Goal: Task Accomplishment & Management: Manage account settings

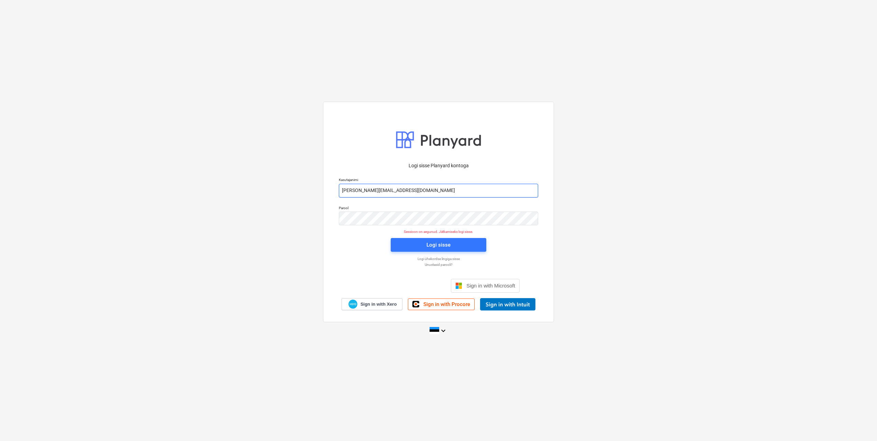
click at [369, 189] on input "[PERSON_NAME][EMAIL_ADDRESS][DOMAIN_NAME]" at bounding box center [438, 191] width 199 height 14
type input "[EMAIL_ADDRESS][DOMAIN_NAME]"
click at [327, 219] on div "Logi sisse Planyard kontoga Kasutajanimi [EMAIL_ADDRESS][DOMAIN_NAME] Parool Se…" at bounding box center [438, 212] width 231 height 220
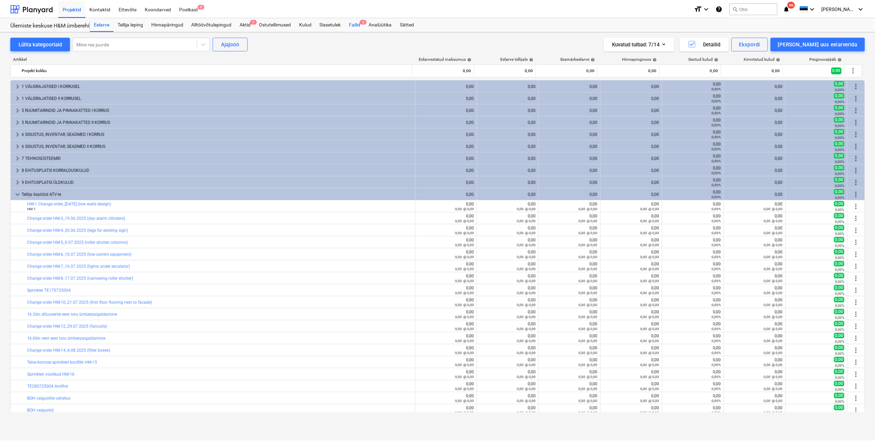
scroll to position [69, 0]
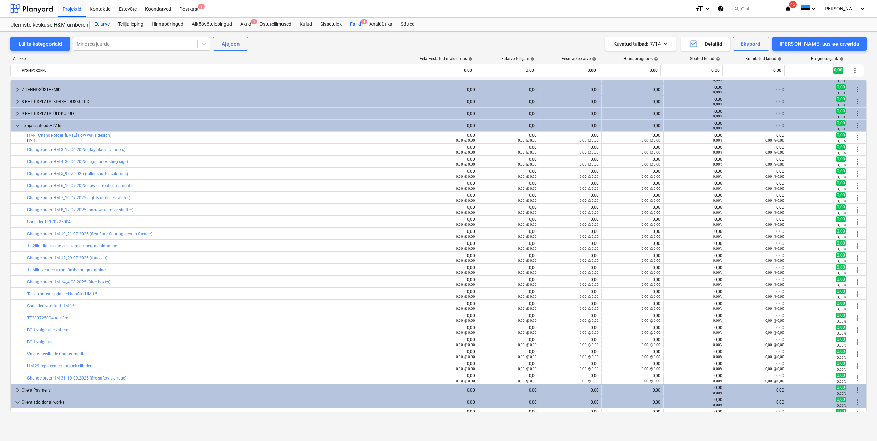
click at [357, 23] on div "Failid 4" at bounding box center [356, 25] width 20 height 14
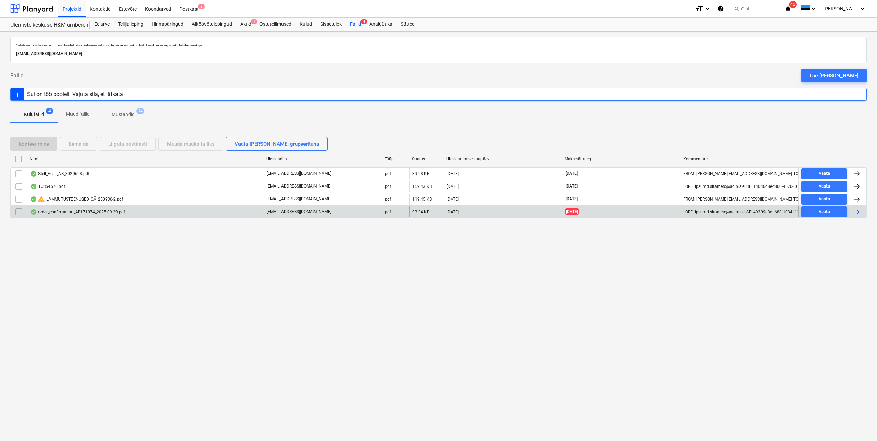
click at [857, 214] on div at bounding box center [857, 212] width 8 height 8
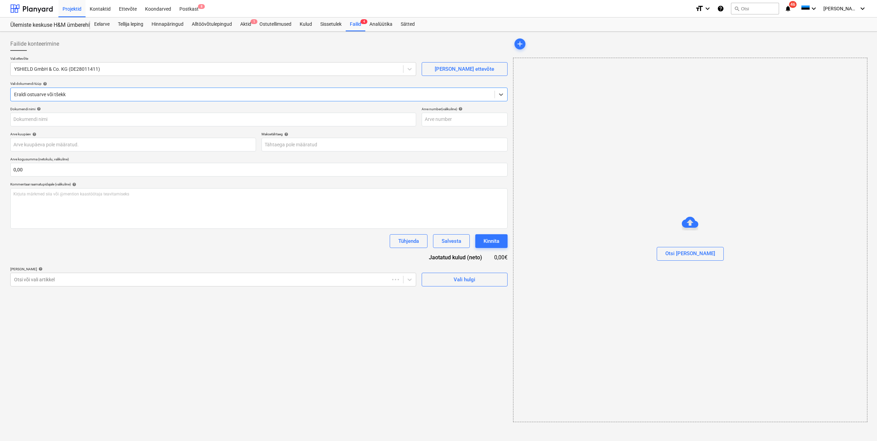
type input "AB171074/146719"
type input "[DATE]"
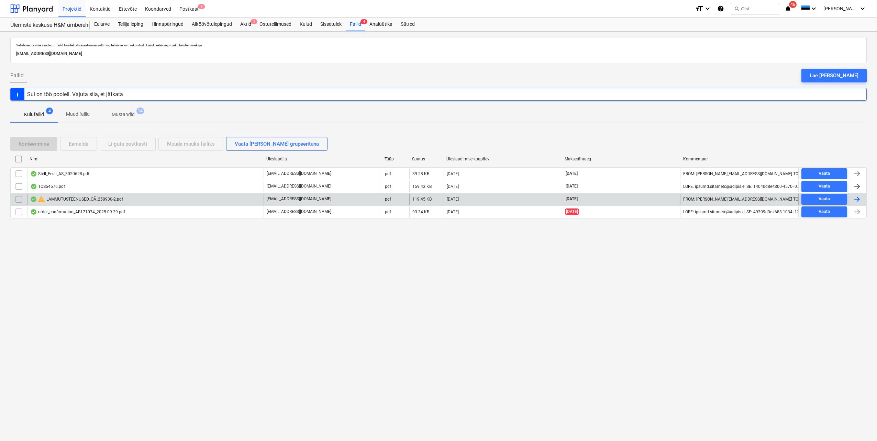
click at [857, 198] on div at bounding box center [857, 199] width 8 height 8
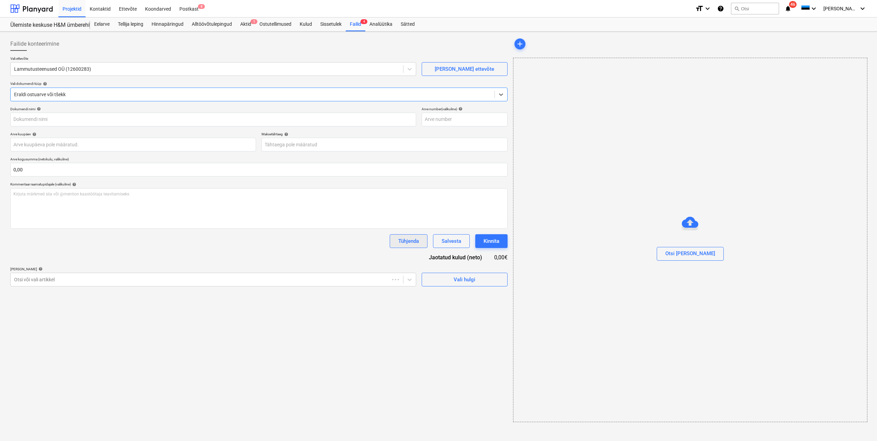
type input "250930-2"
type input "[DATE]"
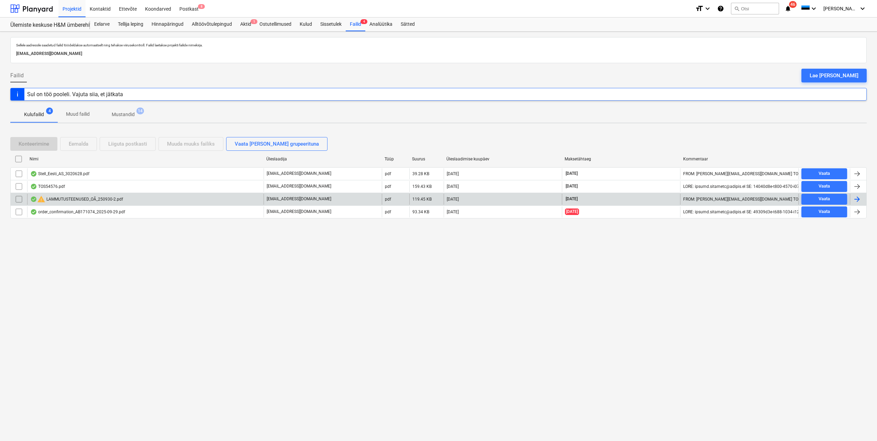
click at [21, 199] on input "checkbox" at bounding box center [18, 199] width 11 height 11
click at [78, 139] on button "Eemalda" at bounding box center [78, 144] width 37 height 14
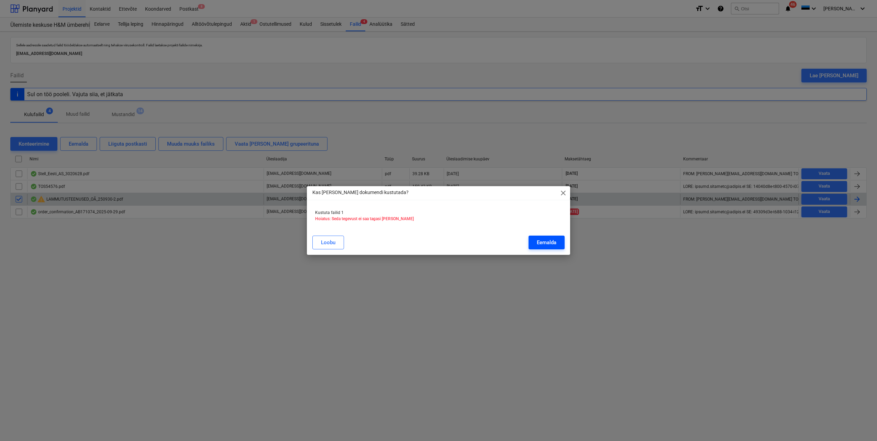
click at [550, 243] on div "Eemalda" at bounding box center [547, 242] width 20 height 9
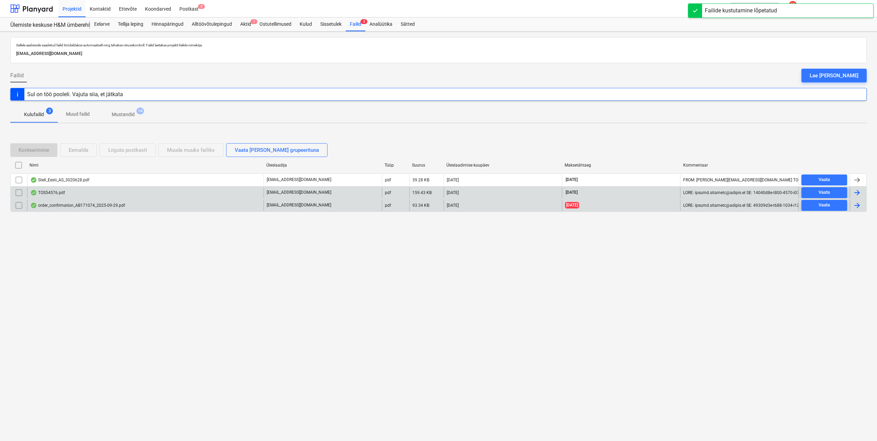
click at [186, 196] on div "TOS54576.pdf" at bounding box center [145, 192] width 236 height 11
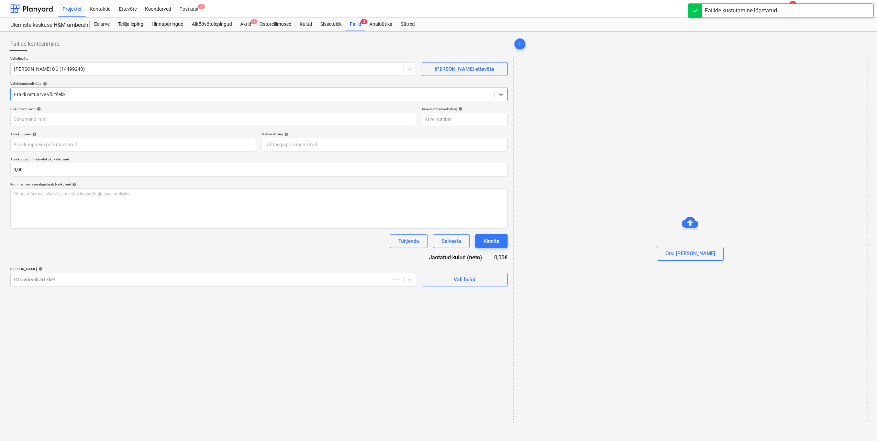
type input "TOS54576"
type input "[DATE]"
type input "15 Oct 2025"
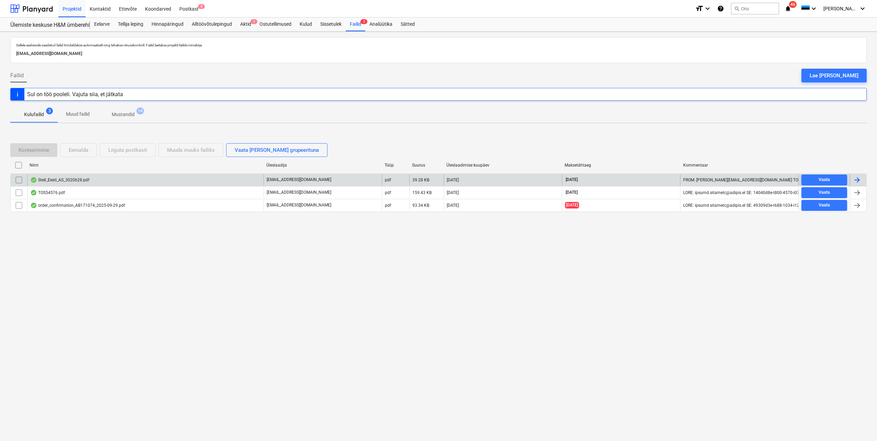
click at [120, 183] on div "Stell_Eesti_AS_3020628.pdf" at bounding box center [145, 180] width 236 height 11
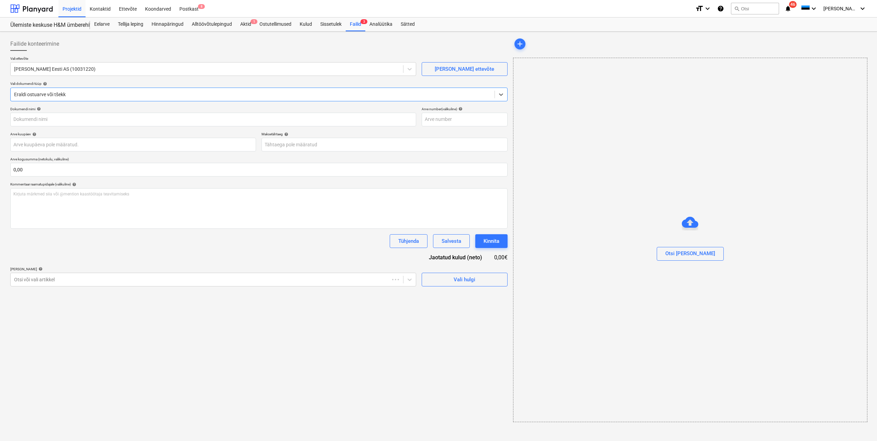
type input "3020628"
type input "[DATE]"
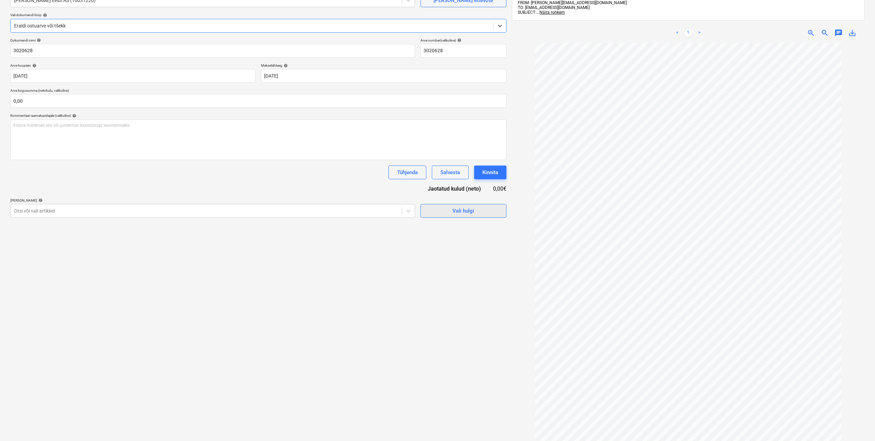
click at [455, 213] on div "Vali hulgi" at bounding box center [463, 211] width 22 height 9
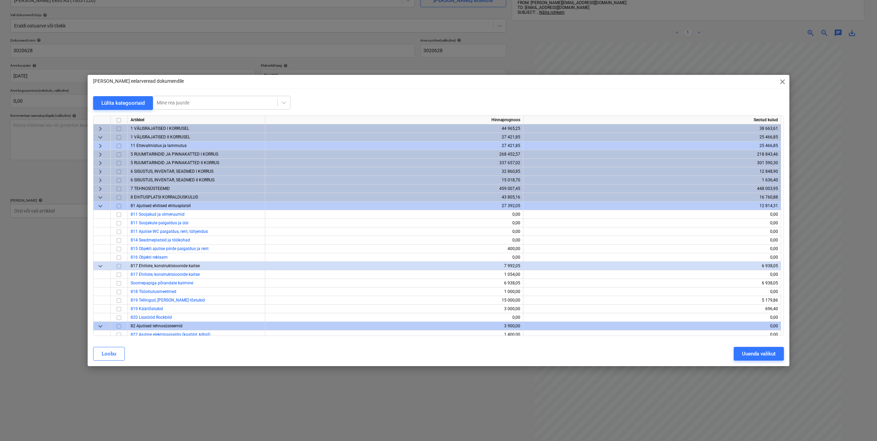
click at [98, 198] on span "keyboard_arrow_down" at bounding box center [100, 197] width 8 height 8
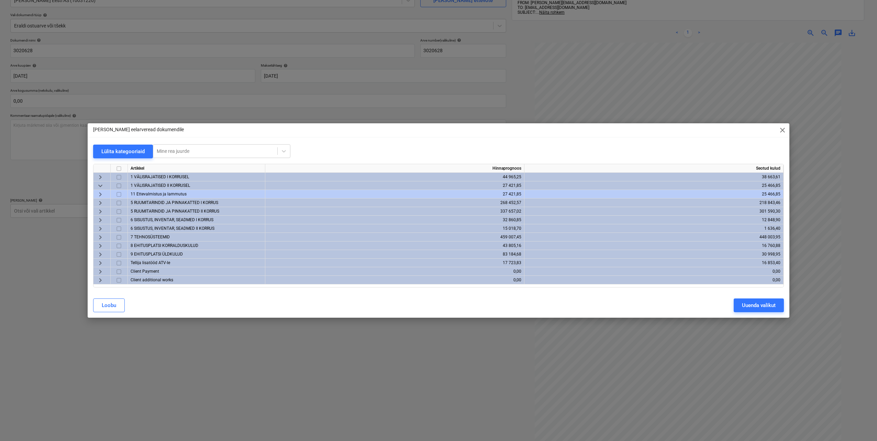
click at [100, 255] on span "keyboard_arrow_right" at bounding box center [100, 254] width 8 height 8
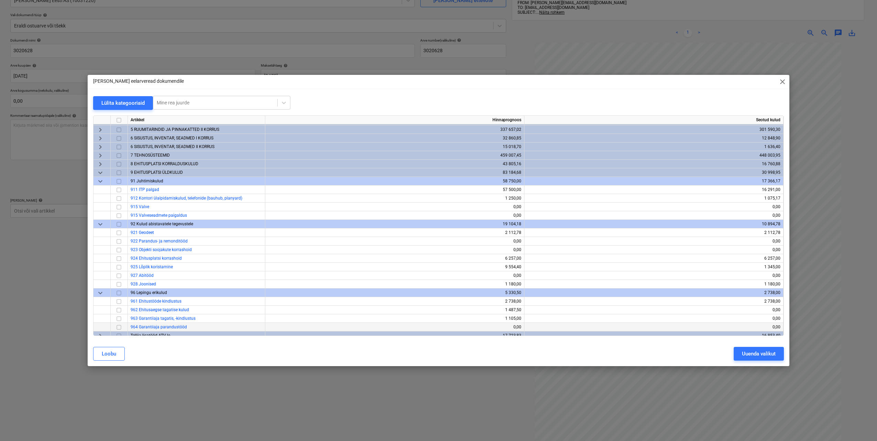
scroll to position [23, 0]
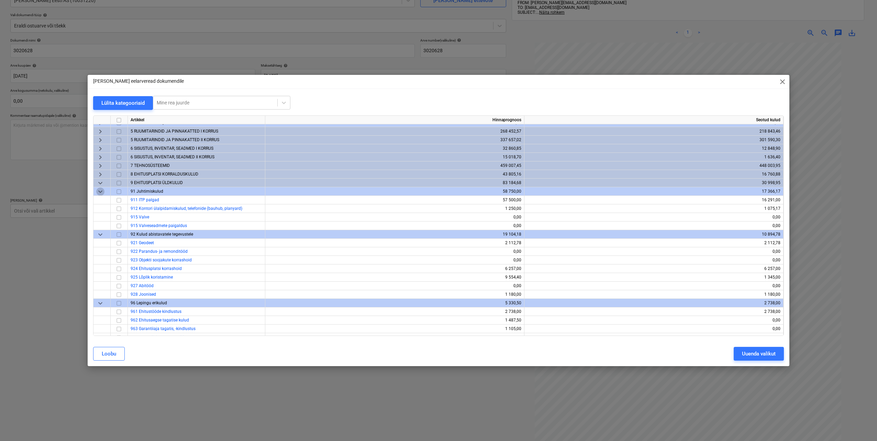
click at [100, 192] on span "keyboard_arrow_down" at bounding box center [100, 192] width 8 height 8
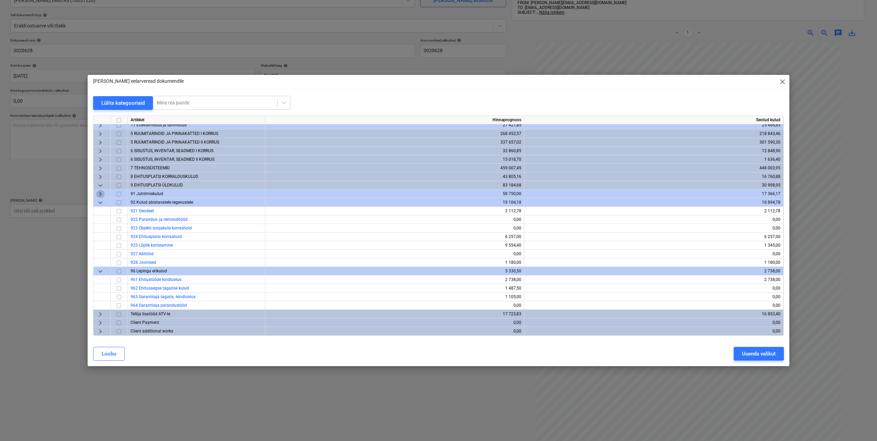
click at [100, 192] on span "keyboard_arrow_right" at bounding box center [100, 194] width 8 height 8
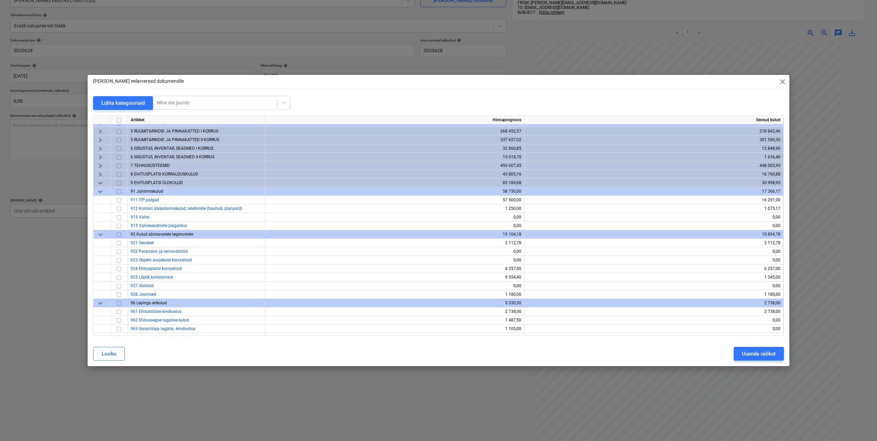
click at [100, 182] on span "keyboard_arrow_down" at bounding box center [100, 183] width 8 height 8
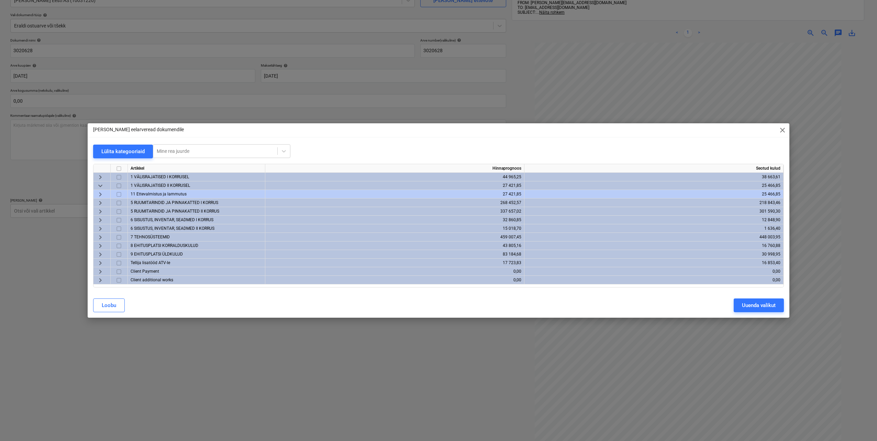
scroll to position [0, 0]
click at [98, 247] on span "keyboard_arrow_right" at bounding box center [100, 246] width 8 height 8
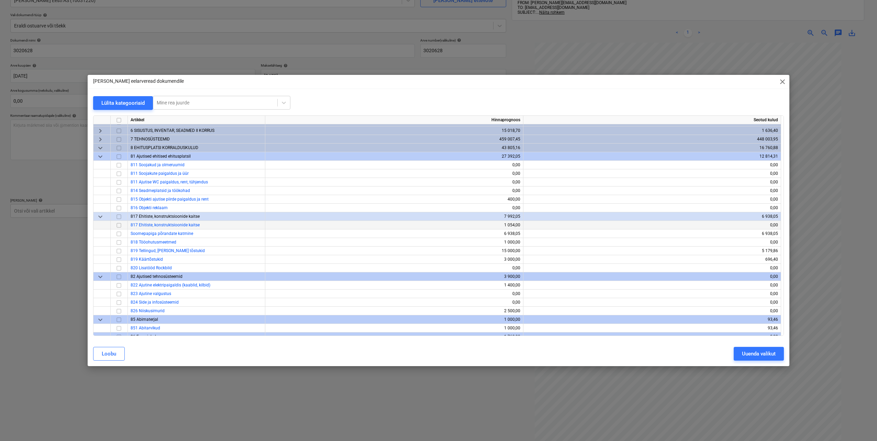
scroll to position [34, 0]
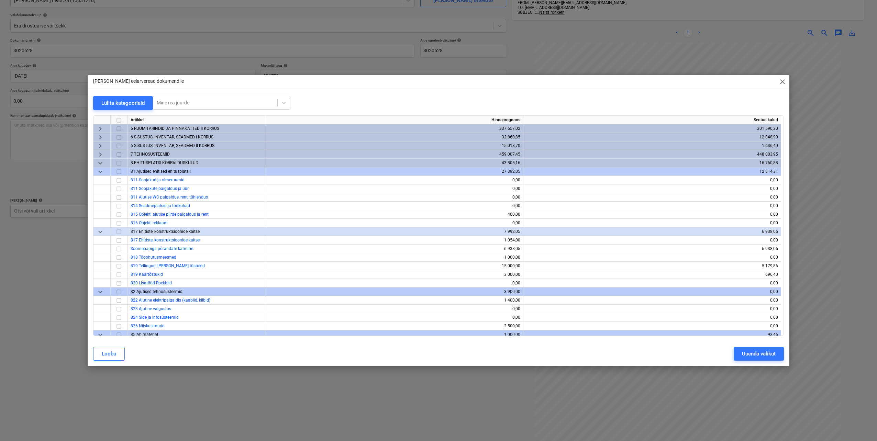
click at [99, 163] on span "keyboard_arrow_down" at bounding box center [100, 163] width 8 height 8
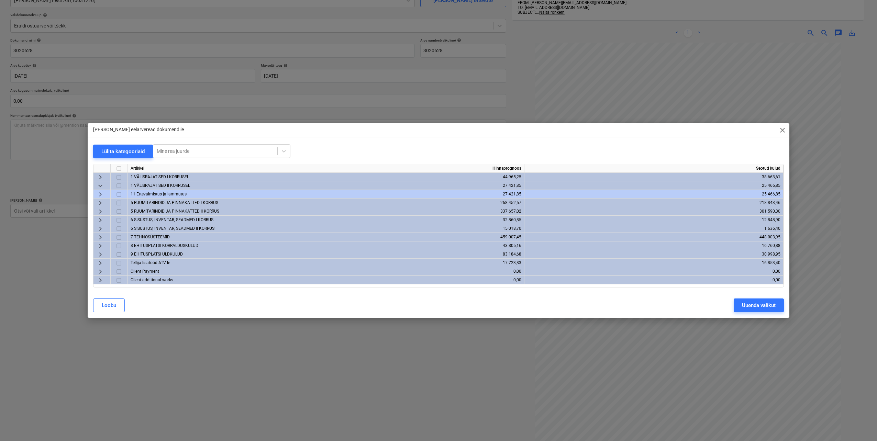
scroll to position [0, 0]
click at [100, 255] on span "keyboard_arrow_right" at bounding box center [100, 254] width 8 height 8
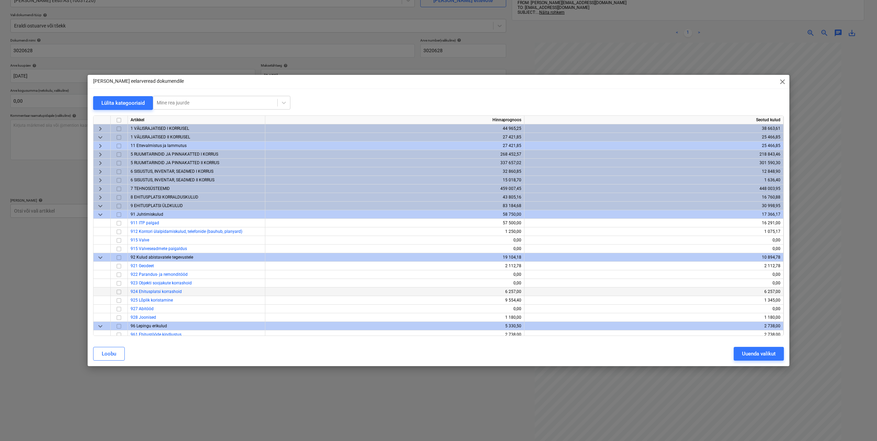
click at [118, 291] on input "checkbox" at bounding box center [119, 292] width 8 height 8
click at [749, 353] on div "Uuenda valikut" at bounding box center [759, 353] width 34 height 9
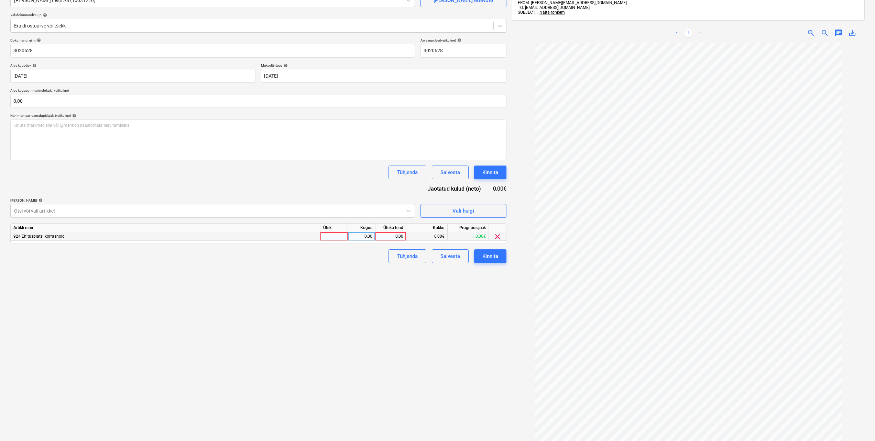
click at [337, 239] on div at bounding box center [333, 236] width 27 height 9
type input "tk"
click at [362, 238] on div "0,00" at bounding box center [361, 236] width 22 height 9
type input "1"
click at [391, 239] on div "0,00" at bounding box center [390, 236] width 25 height 9
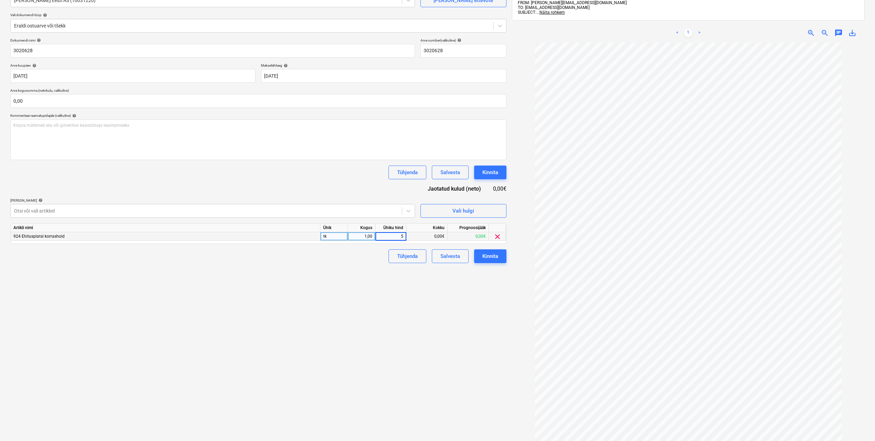
type input "50"
click at [380, 287] on div "Failide konteerimine Vali ettevõte Stell Eesti AS (10031220) Lisa uus ettevõte …" at bounding box center [258, 217] width 501 height 502
click at [63, 107] on input "text" at bounding box center [258, 101] width 496 height 14
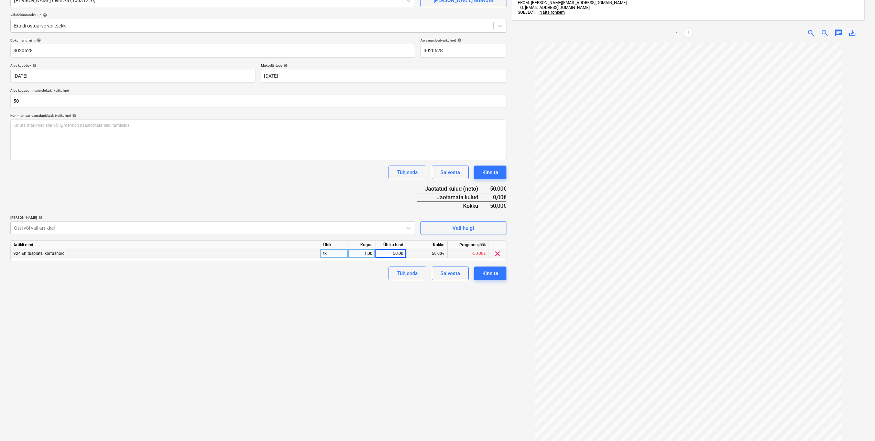
type input "50,00"
click at [148, 345] on div "Failide konteerimine Vali ettevõte Stell Eesti AS (10031220) Lisa uus ettevõte …" at bounding box center [258, 217] width 501 height 502
click at [488, 271] on div "Kinnita" at bounding box center [490, 273] width 16 height 9
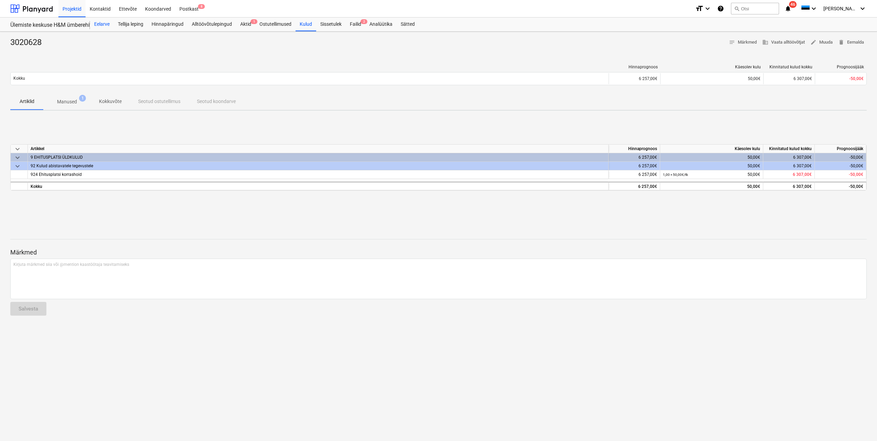
click at [103, 25] on div "Eelarve" at bounding box center [102, 25] width 24 height 14
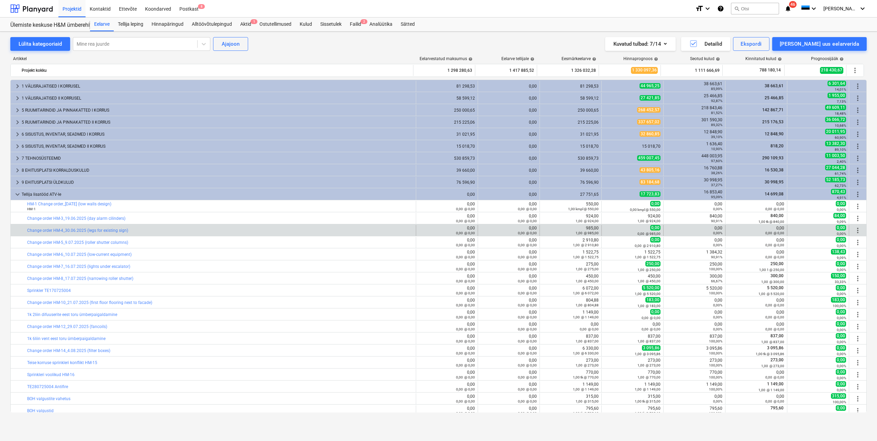
scroll to position [69, 0]
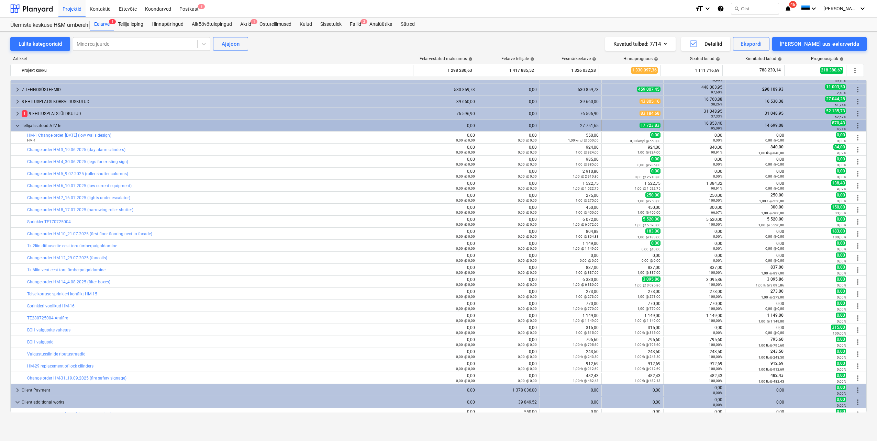
click at [16, 125] on span "keyboard_arrow_down" at bounding box center [17, 126] width 8 height 8
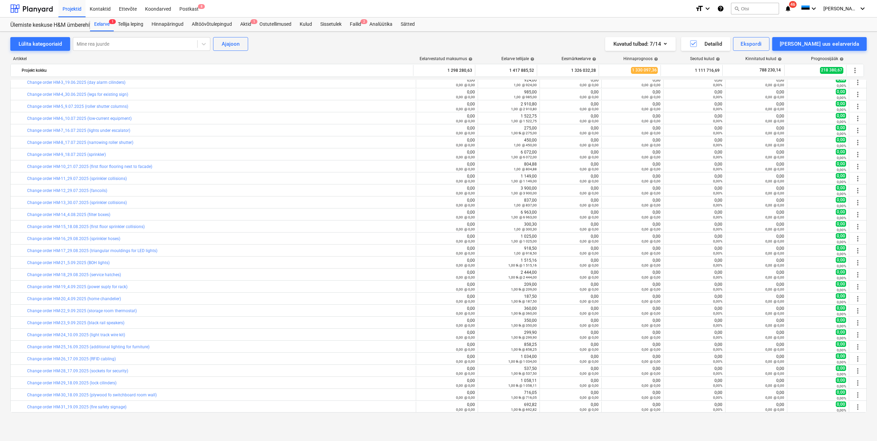
scroll to position [0, 0]
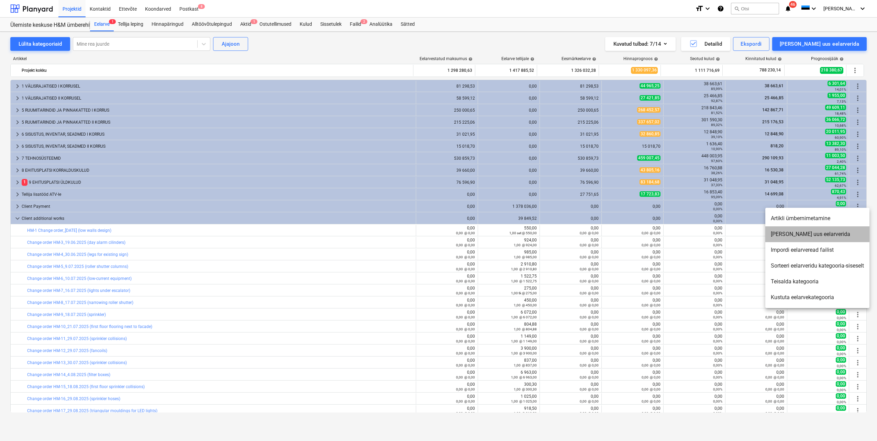
click at [797, 234] on li "[PERSON_NAME] uus eelarverida" at bounding box center [817, 234] width 104 height 16
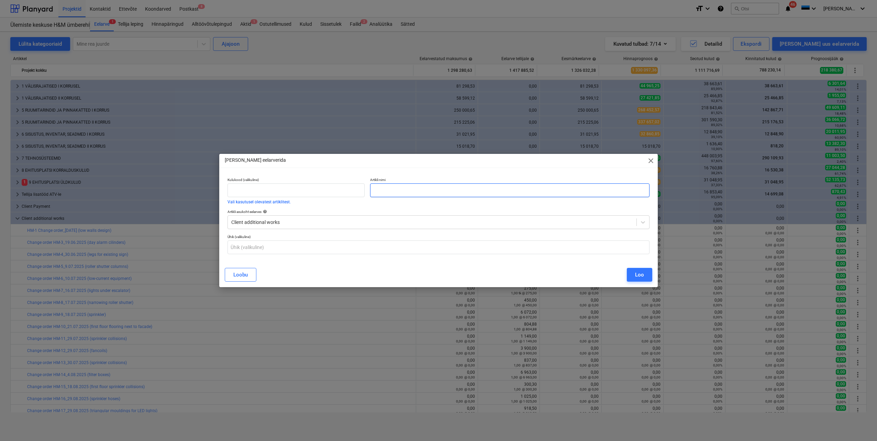
click at [408, 189] on input "text" at bounding box center [509, 190] width 279 height 14
paste input "Change order HM-32_23.09.2025 (retained glass wall)"
type input "Change order HM-32_23.09.2025 (retained glass wall)"
click at [353, 245] on input "text" at bounding box center [438, 248] width 422 height 14
click at [250, 276] on button "Loobu" at bounding box center [241, 275] width 32 height 14
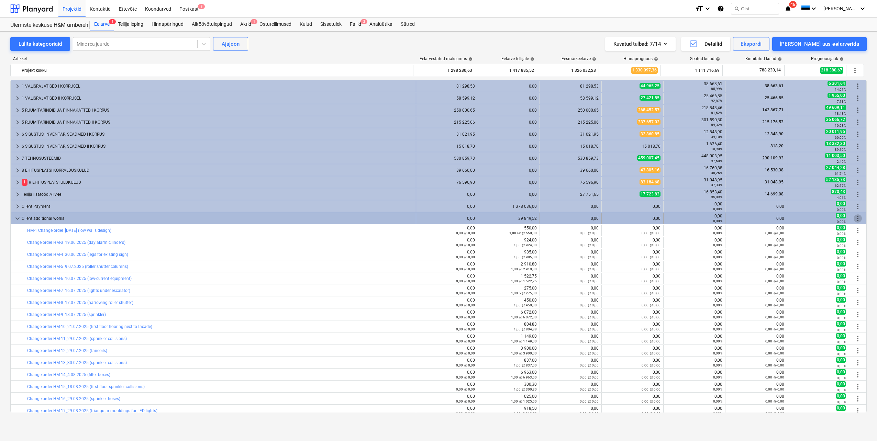
click at [859, 218] on span "more_vert" at bounding box center [858, 218] width 8 height 8
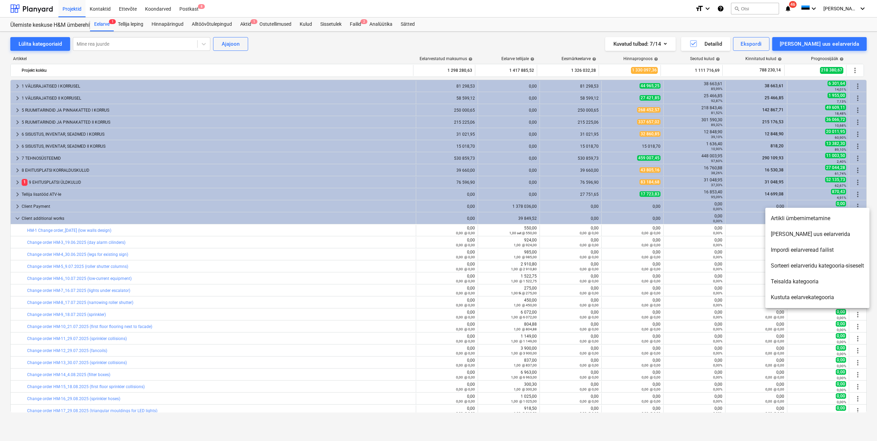
click at [642, 299] on div at bounding box center [438, 220] width 877 height 441
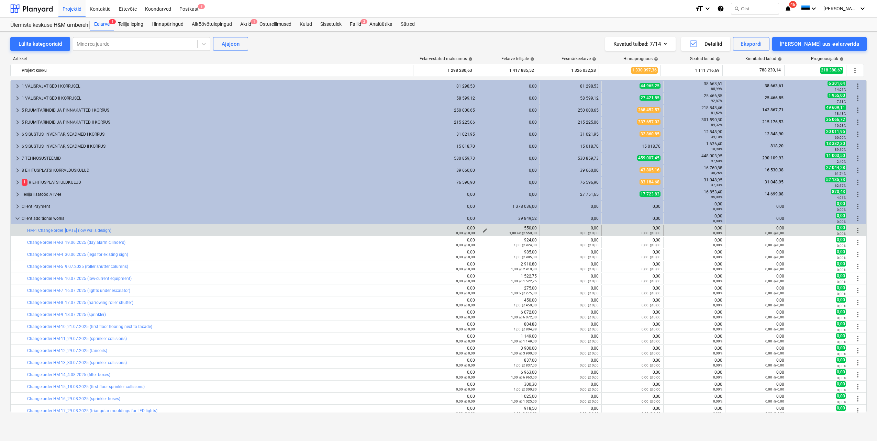
click at [482, 232] on div "1,00 set @ 550,00" at bounding box center [509, 233] width 56 height 5
click at [481, 231] on div "1,00 set @ 550,00" at bounding box center [509, 233] width 56 height 5
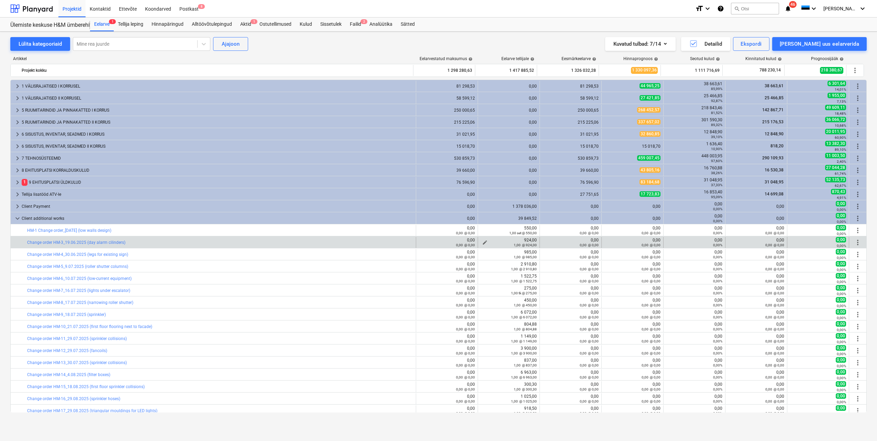
click at [481, 243] on div "1,00 @ 924,00" at bounding box center [509, 245] width 56 height 5
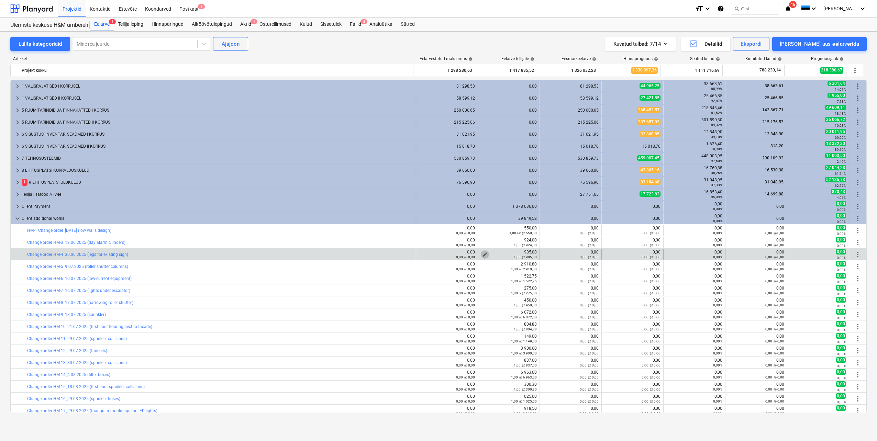
click at [482, 254] on span "edit" at bounding box center [484, 254] width 5 height 5
click at [528, 307] on div "Loobu" at bounding box center [532, 304] width 14 height 9
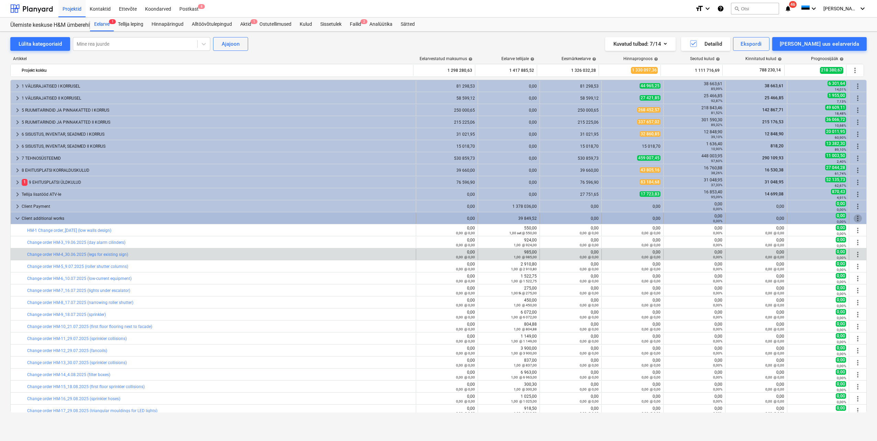
click at [854, 220] on span "more_vert" at bounding box center [858, 218] width 8 height 8
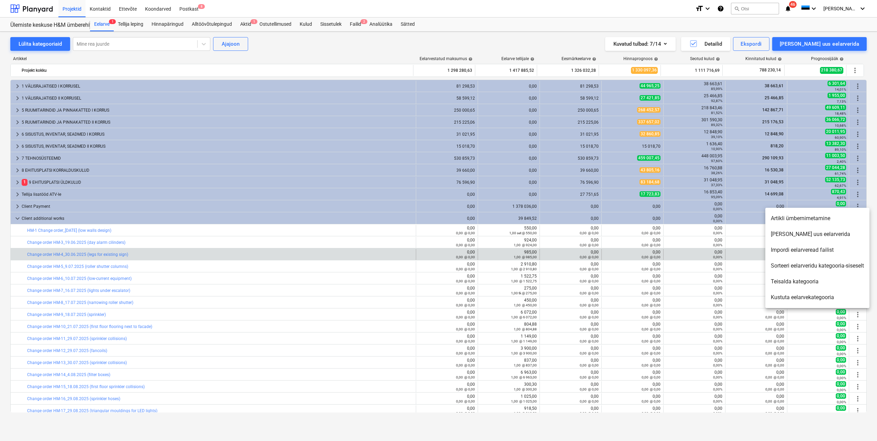
click at [812, 234] on li "[PERSON_NAME] uus eelarverida" at bounding box center [817, 234] width 104 height 16
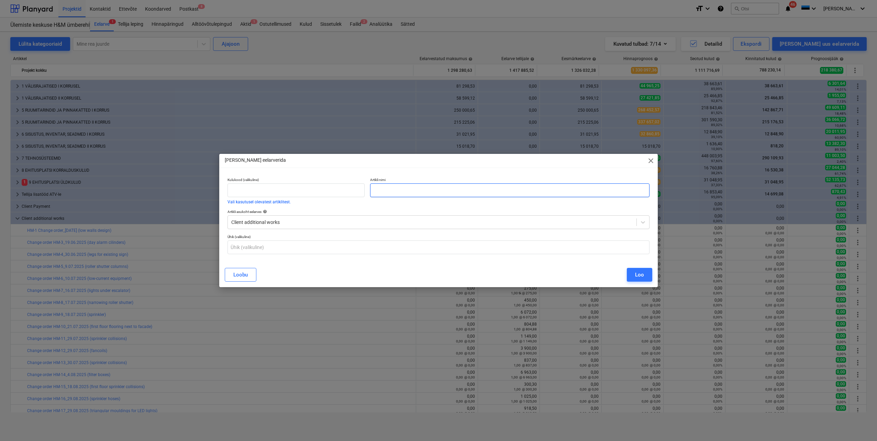
click at [397, 192] on input "text" at bounding box center [509, 190] width 279 height 14
paste input "Change order HM-32_23.09.2025 (retained glass wall)"
type input "Change order HM-32_23.09.2025 (retained glass wall)"
click at [643, 274] on div "Loo" at bounding box center [639, 274] width 9 height 9
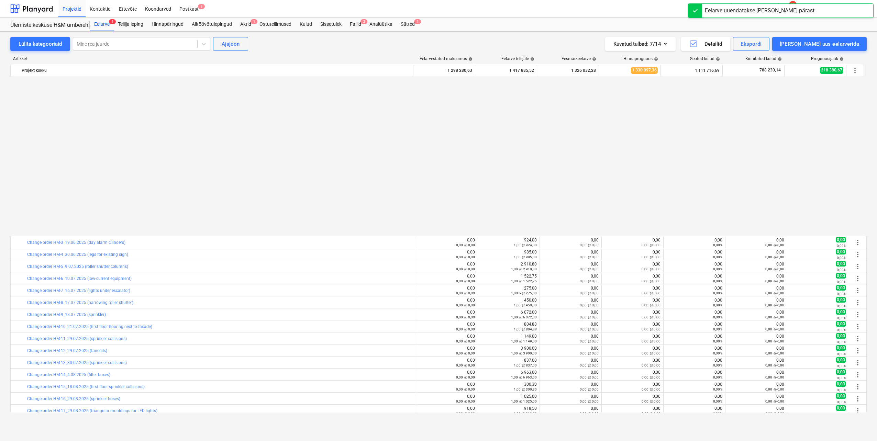
scroll to position [172, 0]
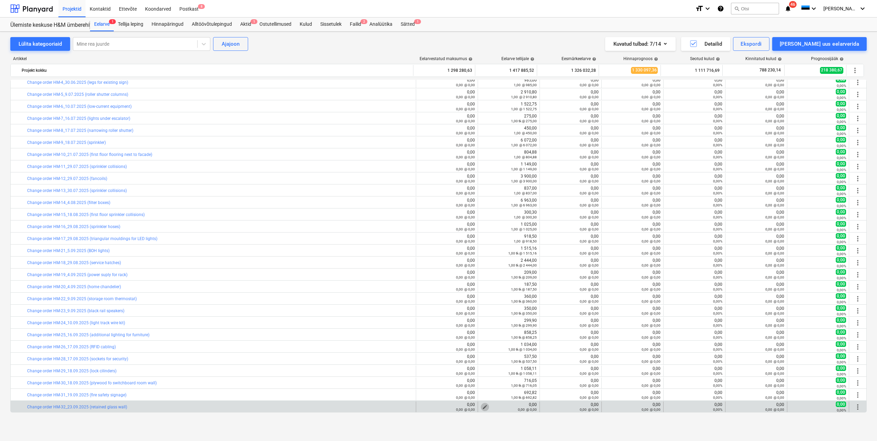
click at [482, 407] on span "edit" at bounding box center [484, 406] width 5 height 5
click at [479, 368] on input "text" at bounding box center [479, 368] width 47 height 14
type input "0,00"
click at [539, 368] on input "text" at bounding box center [532, 368] width 47 height 14
type input "tk"
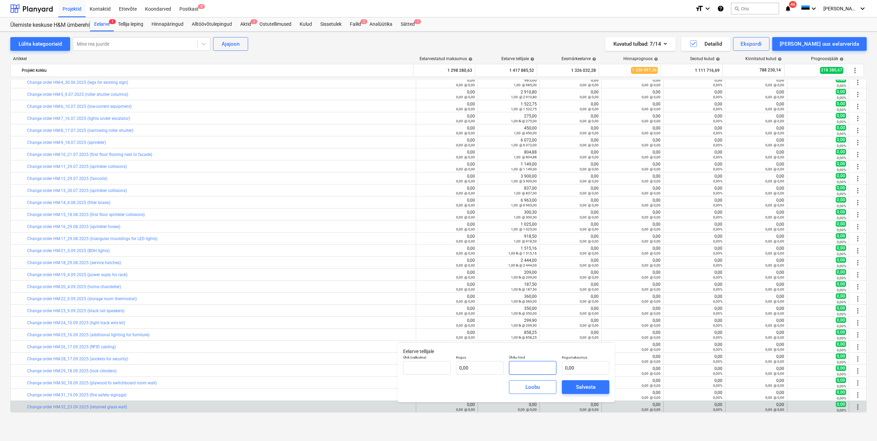
type input "3"
type input "1,00"
type input "3,00"
type input "37"
type input "37,00"
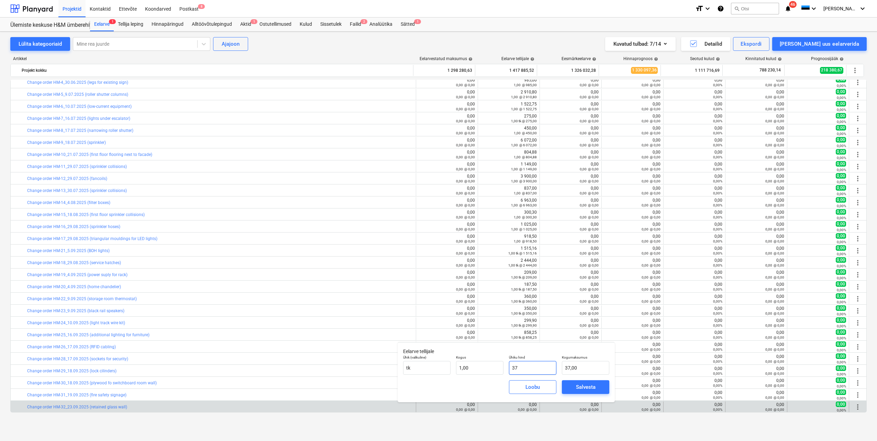
type input "378"
type input "378,00"
type input "378,4"
type input "378,40"
type input "378,44"
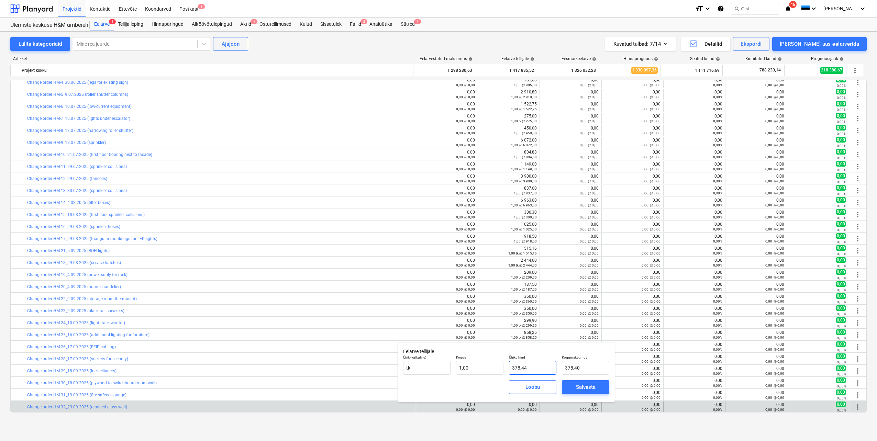
type input "378,44"
type input "1"
click at [486, 367] on input "1" at bounding box center [479, 368] width 47 height 14
type input "0,00"
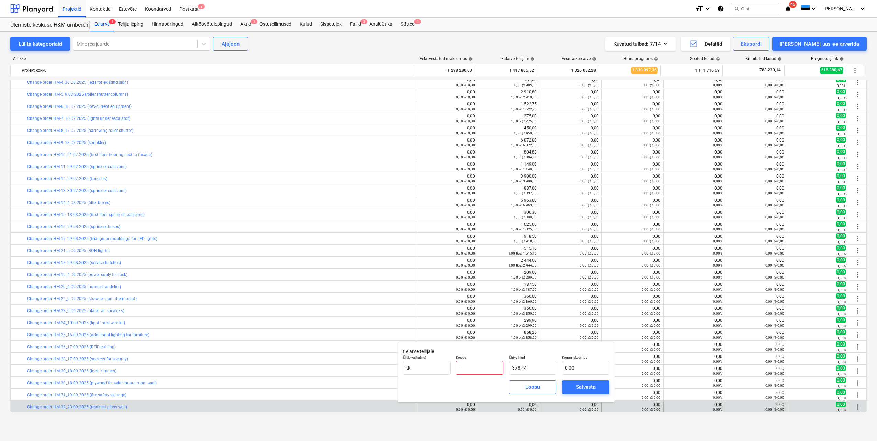
type input "-1"
type input "-378,44"
type input "-1,00"
click at [489, 386] on div "[PERSON_NAME]" at bounding box center [506, 387] width 212 height 25
click at [573, 387] on span "Salvesta" at bounding box center [585, 387] width 31 height 9
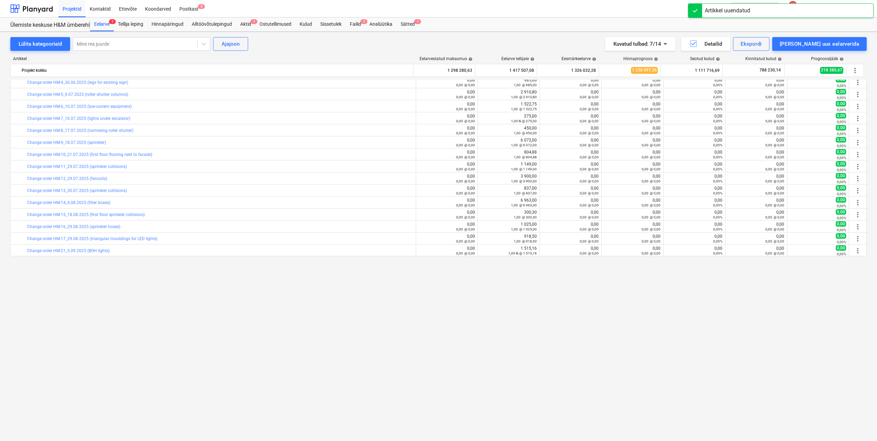
scroll to position [0, 0]
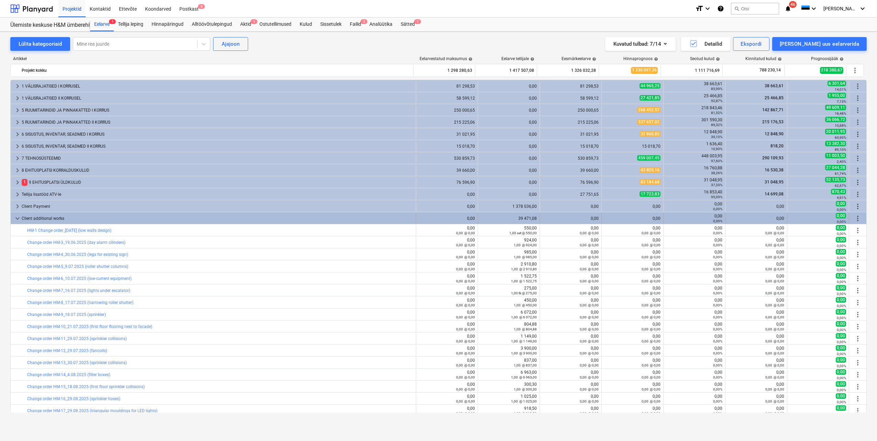
click at [860, 219] on div "more_vert" at bounding box center [858, 218] width 12 height 11
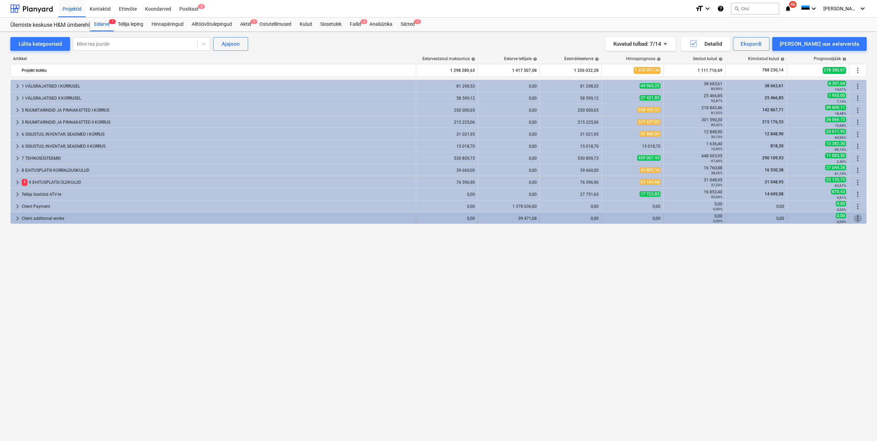
click at [858, 219] on span "more_vert" at bounding box center [858, 218] width 8 height 8
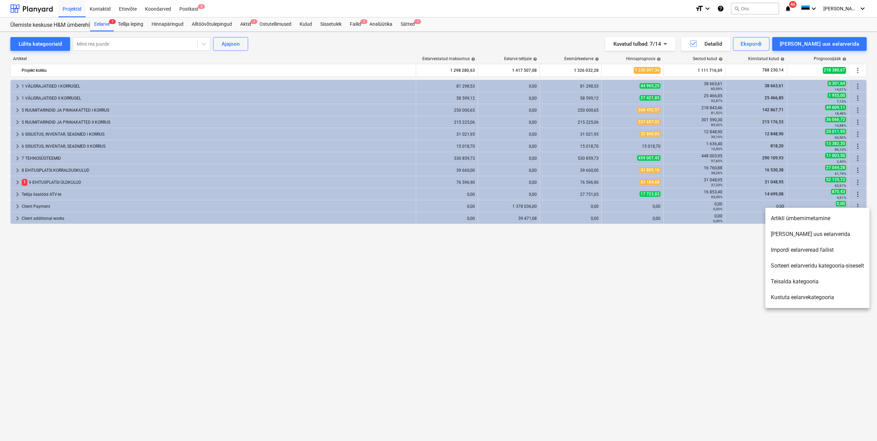
click at [811, 237] on li "[PERSON_NAME] uus eelarverida" at bounding box center [817, 234] width 104 height 16
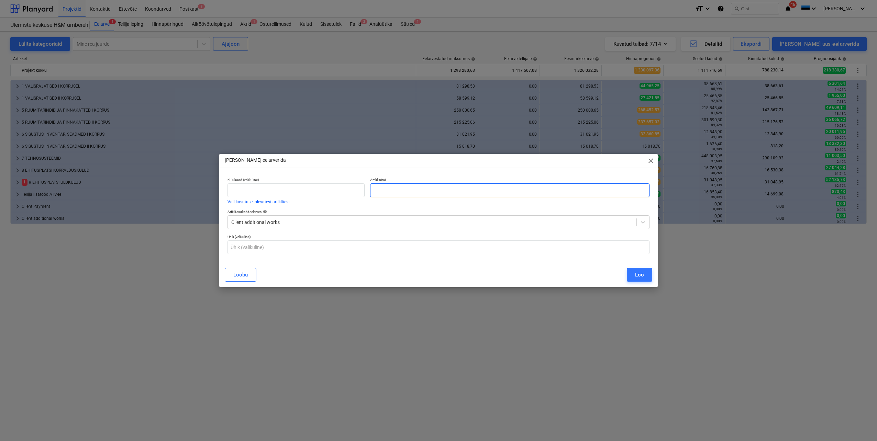
click at [377, 190] on input "text" at bounding box center [509, 190] width 279 height 14
paste input "Change order HM-33_23.09.2025 (RFID readers)"
type input "Change order HM-33_23.09.2025 (RFID readers)"
click at [632, 276] on button "Loo" at bounding box center [639, 275] width 25 height 14
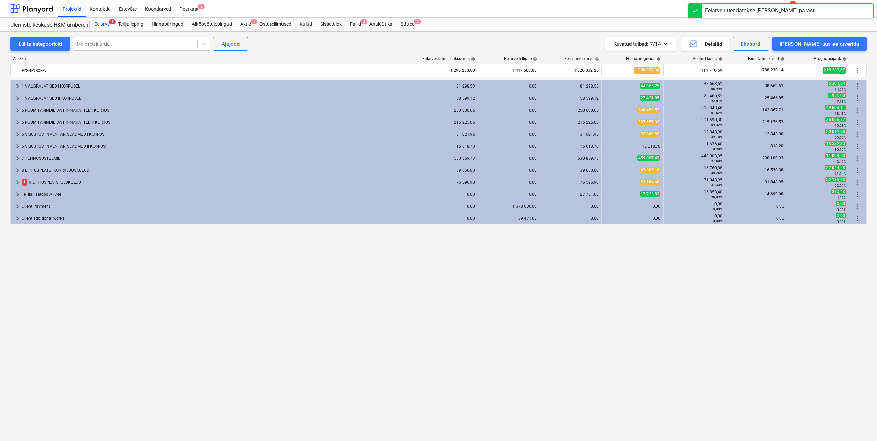
click at [18, 219] on span "keyboard_arrow_right" at bounding box center [17, 218] width 8 height 8
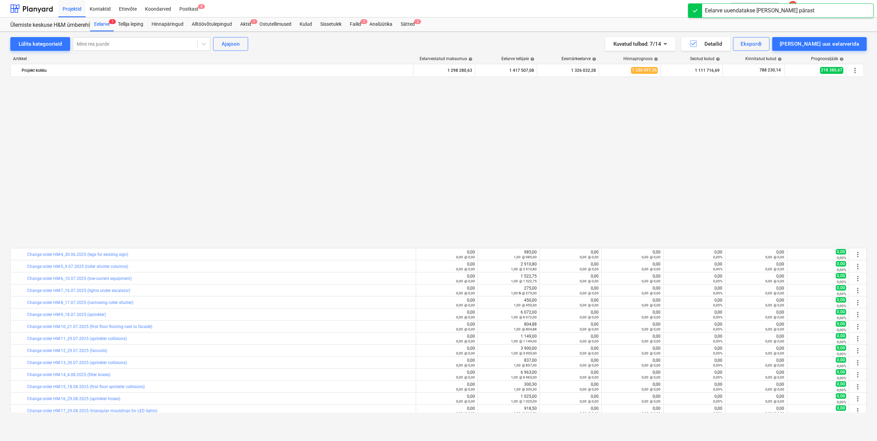
scroll to position [184, 0]
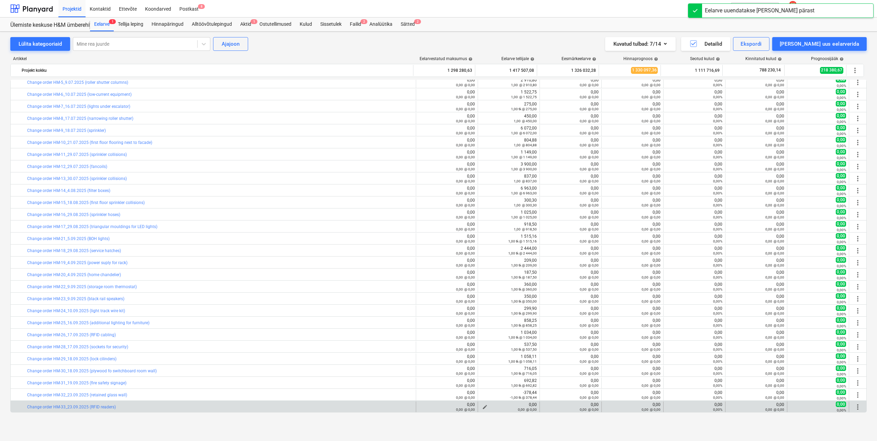
click at [482, 406] on span "edit" at bounding box center [484, 406] width 5 height 5
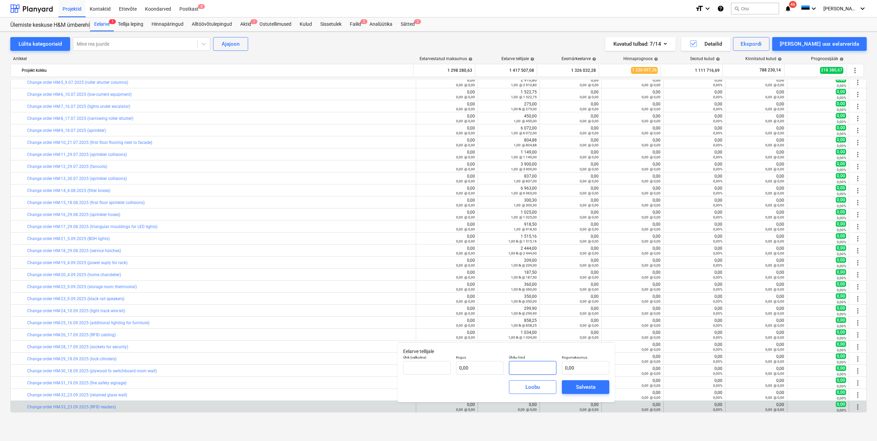
click at [523, 367] on input "text" at bounding box center [532, 368] width 47 height 14
type input "0,00"
click at [473, 365] on input "text" at bounding box center [479, 368] width 47 height 14
type input "-147,00"
click at [522, 366] on input "text" at bounding box center [532, 368] width 47 height 14
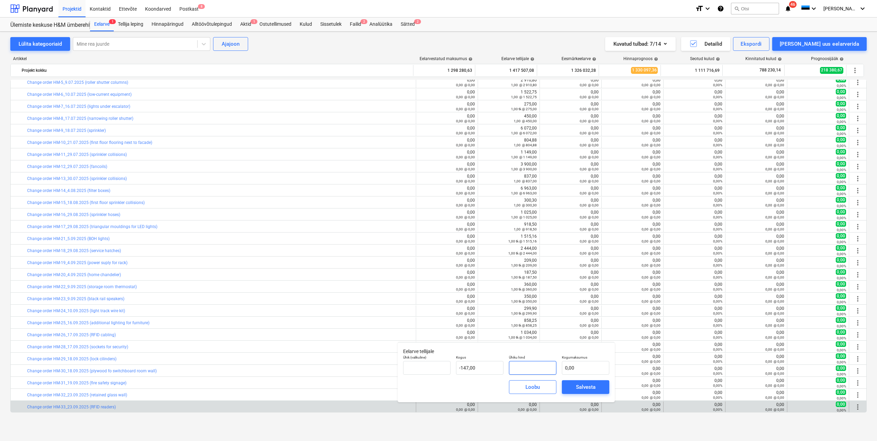
type input "2"
type input "-294,00"
type input "20"
type input "-2 940,00"
type input "20,00"
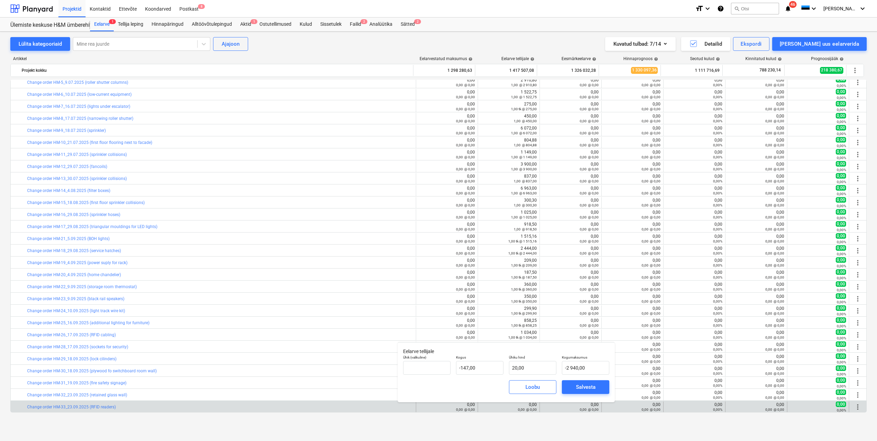
click at [426, 386] on div "[PERSON_NAME]" at bounding box center [506, 387] width 212 height 25
click at [580, 389] on div "Salvesta" at bounding box center [586, 387] width 20 height 9
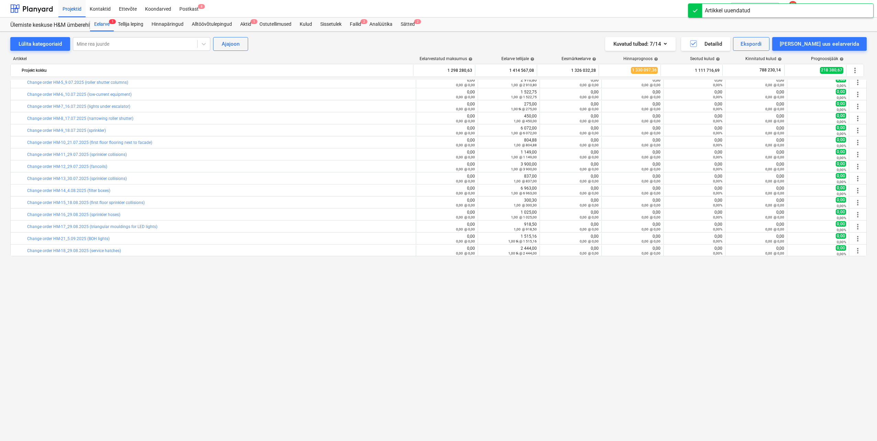
scroll to position [12, 0]
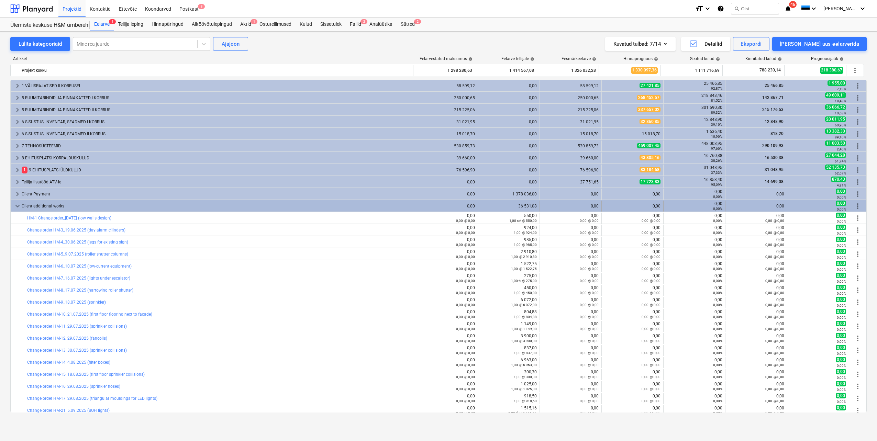
click at [855, 204] on span "more_vert" at bounding box center [858, 206] width 8 height 8
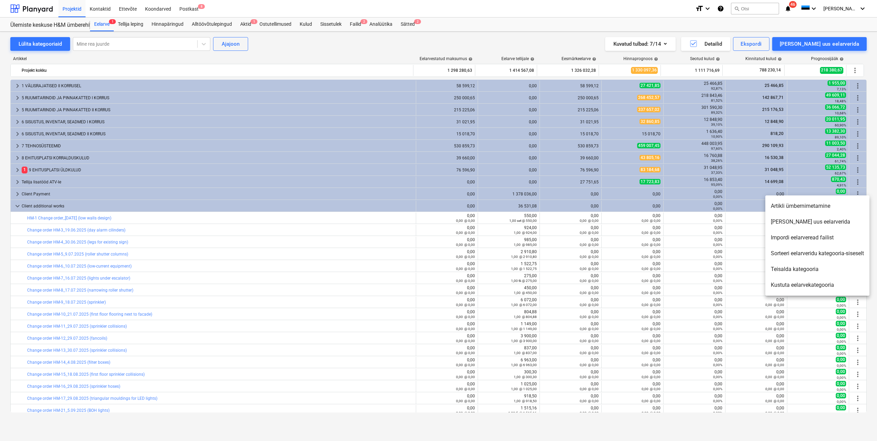
click at [813, 222] on li "[PERSON_NAME] uus eelarverida" at bounding box center [817, 222] width 104 height 16
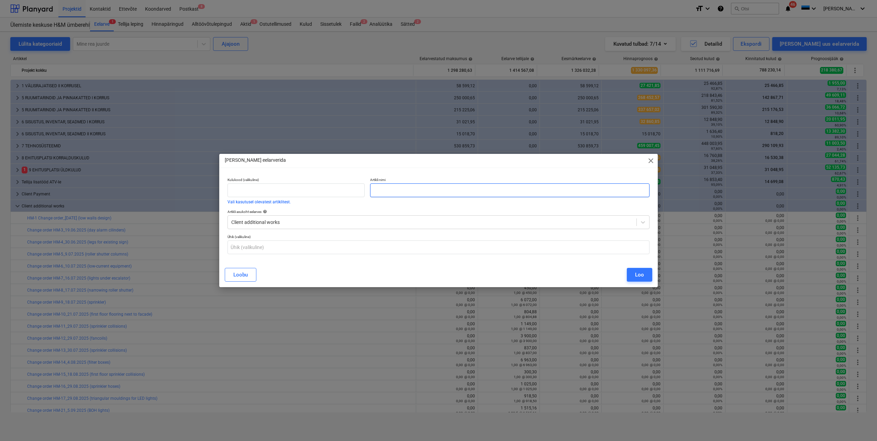
click at [384, 190] on input "text" at bounding box center [509, 190] width 279 height 14
paste input "Change order HM-34_23.09.2025 (fire alarm detectors)"
type input "Change order HM-34_23.09.2025 (fire alarm detectors)"
click at [643, 275] on div "Loo" at bounding box center [639, 274] width 9 height 9
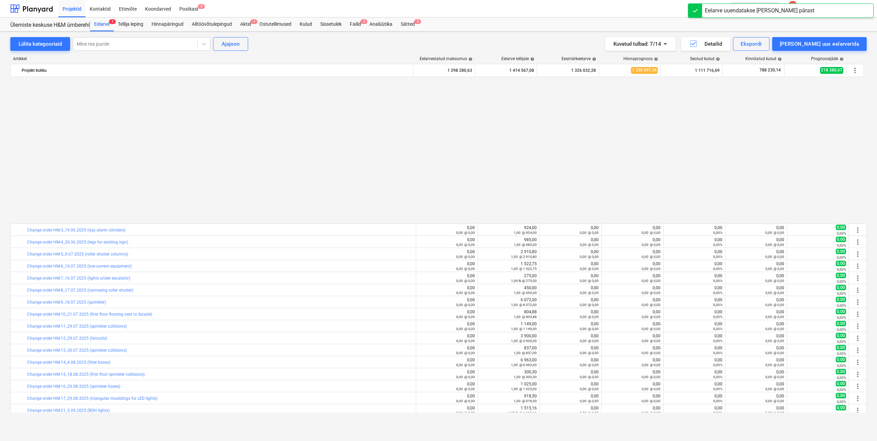
scroll to position [196, 0]
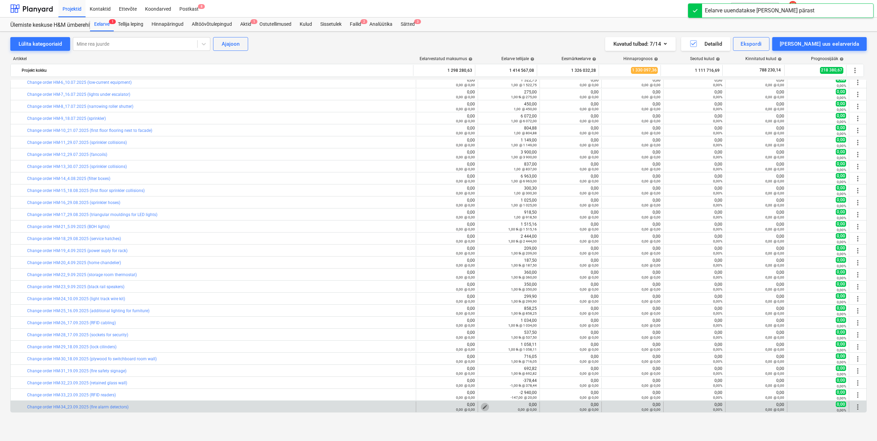
click at [482, 407] on span "edit" at bounding box center [484, 406] width 5 height 5
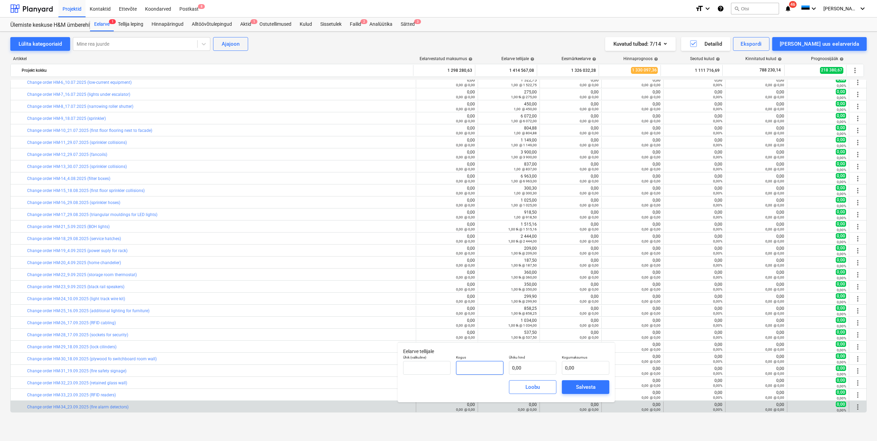
click at [487, 369] on input "text" at bounding box center [479, 368] width 47 height 14
type input "-1,00"
click at [571, 364] on input "text" at bounding box center [585, 368] width 47 height 14
type input "4"
type input "-4,00"
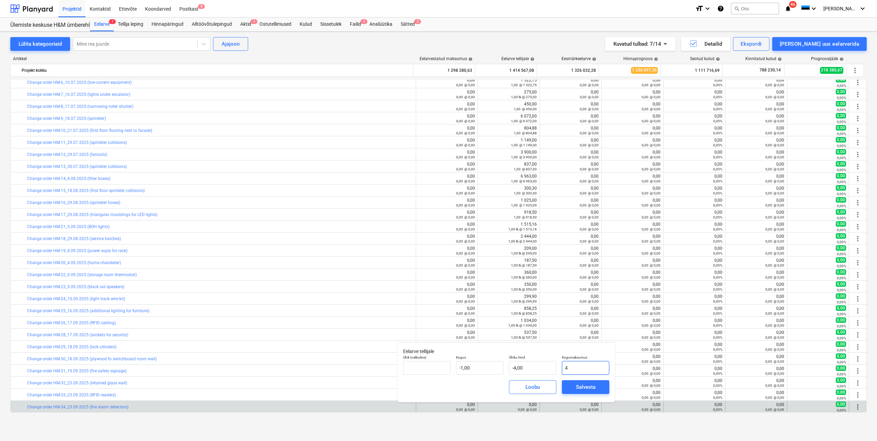
type input "42"
type input "-42,00"
type input "425"
type input "-425,00"
type input "425,6"
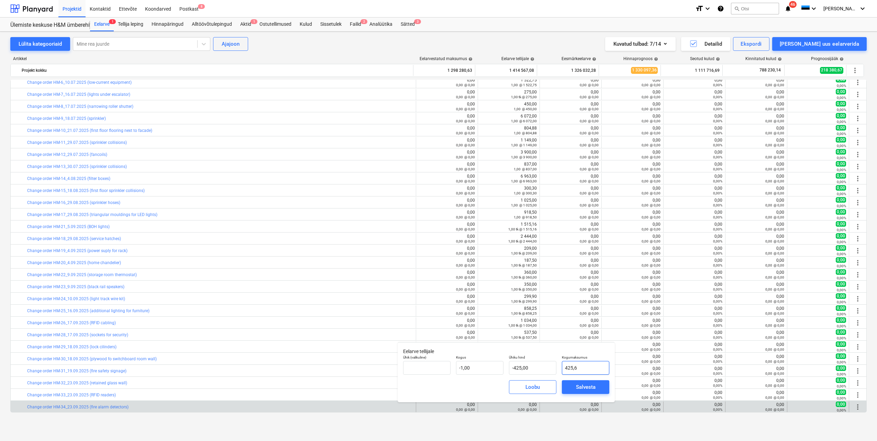
type input "-425,60"
type input "425,68"
type input "-425,68"
type input "425,68"
click at [443, 387] on div "[PERSON_NAME]" at bounding box center [506, 387] width 212 height 25
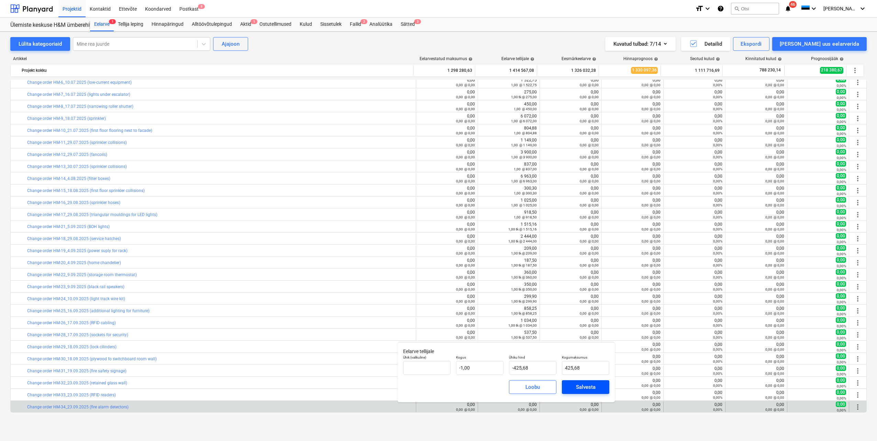
click at [589, 389] on div "Salvesta" at bounding box center [586, 387] width 20 height 9
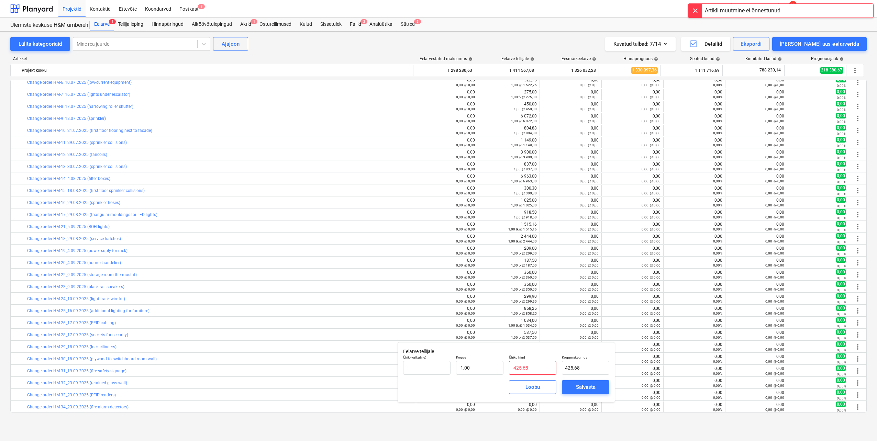
drag, startPoint x: 535, startPoint y: 367, endPoint x: 511, endPoint y: 368, distance: 24.8
click at [511, 368] on input "-425,68" at bounding box center [532, 368] width 47 height 14
type input "4"
type input "-4,00"
type input "42"
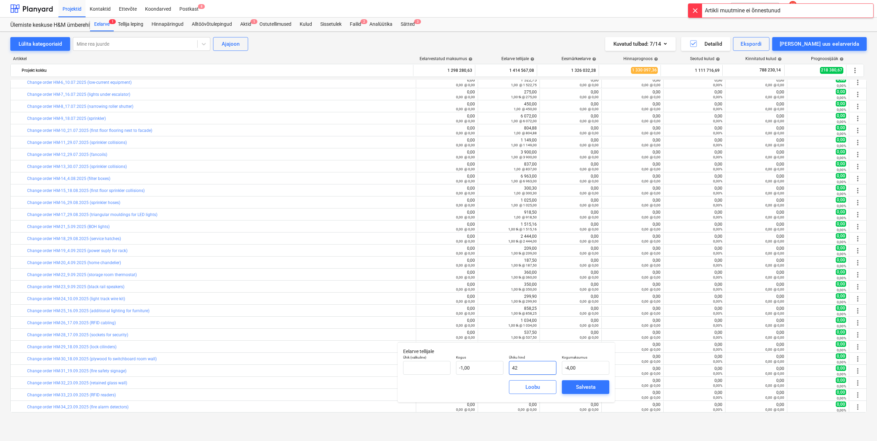
type input "-42,00"
type input "425"
type input "-425,00"
type input "425,6"
type input "-425,60"
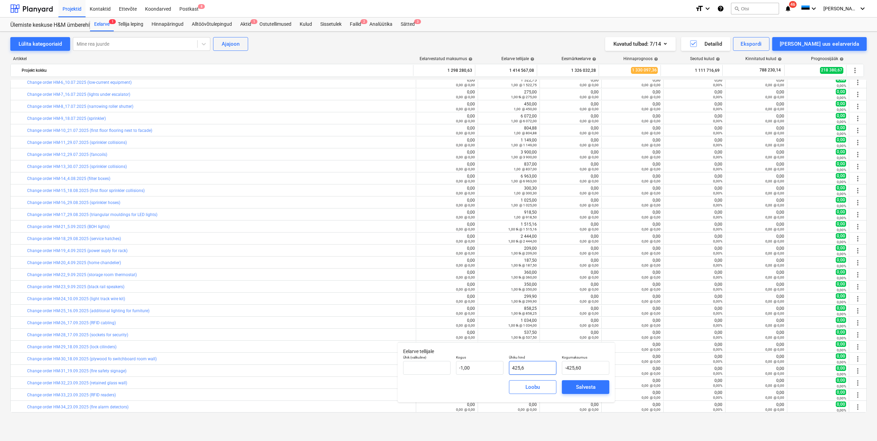
type input "425,68"
type input "-425,68"
type input "425,68"
click at [464, 384] on div "[PERSON_NAME]" at bounding box center [506, 387] width 212 height 25
click at [584, 389] on div "Salvesta" at bounding box center [586, 387] width 20 height 9
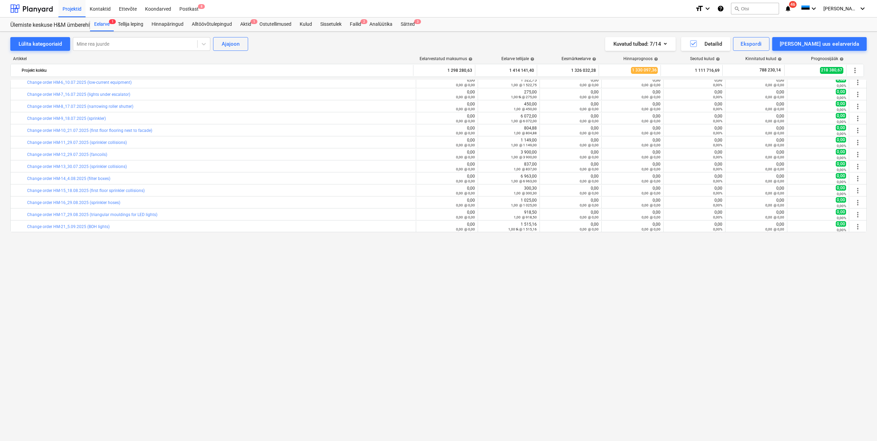
scroll to position [0, 0]
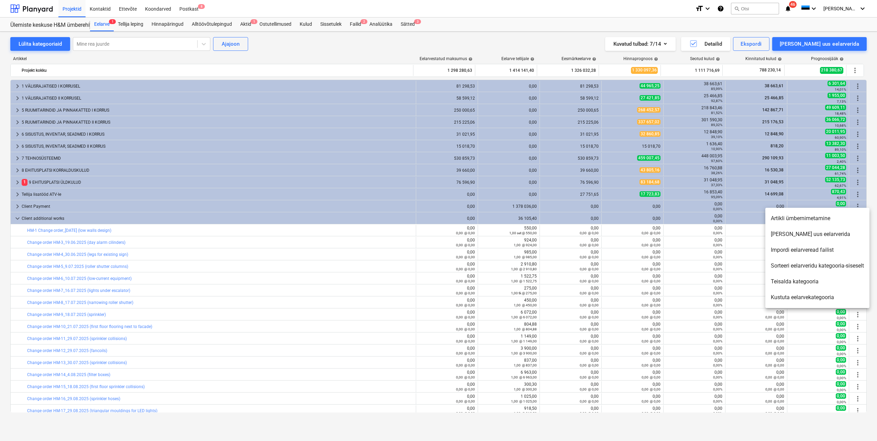
click at [813, 235] on li "[PERSON_NAME] uus eelarverida" at bounding box center [817, 234] width 104 height 16
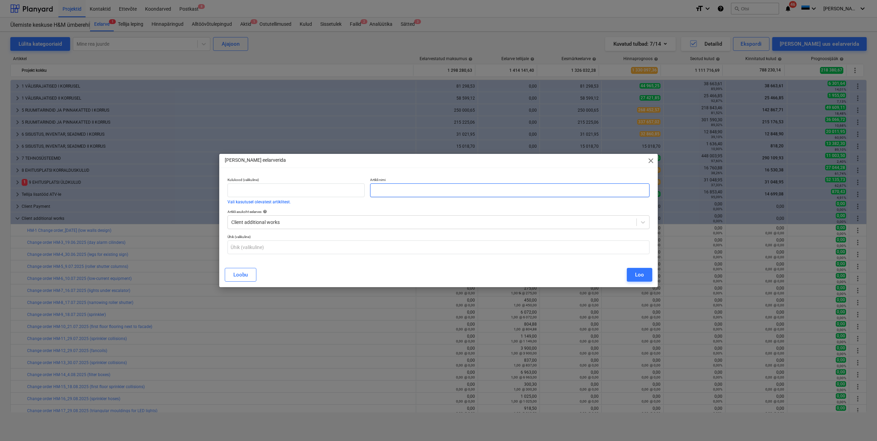
click at [387, 189] on input "text" at bounding box center [509, 190] width 279 height 14
paste input "Change order HM-35_23.09.2025 (ceiling gypsum)"
type input "Change order HM-35_23.09.2025 (ceiling gypsum)"
click at [637, 274] on div "Loo" at bounding box center [639, 274] width 9 height 9
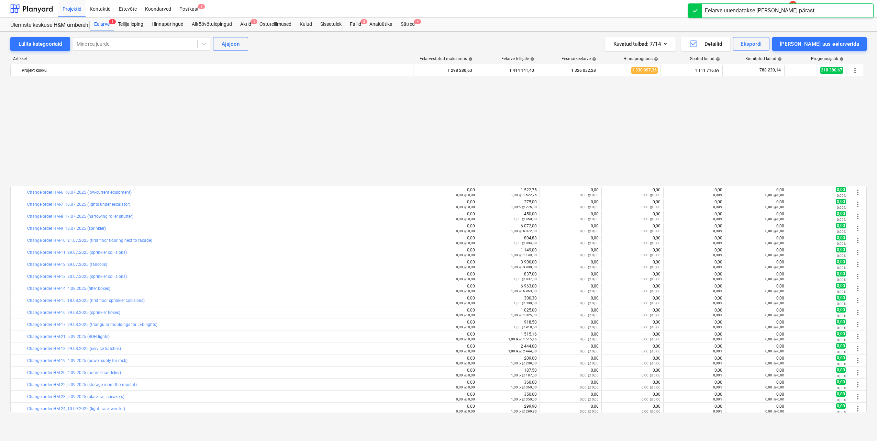
scroll to position [208, 0]
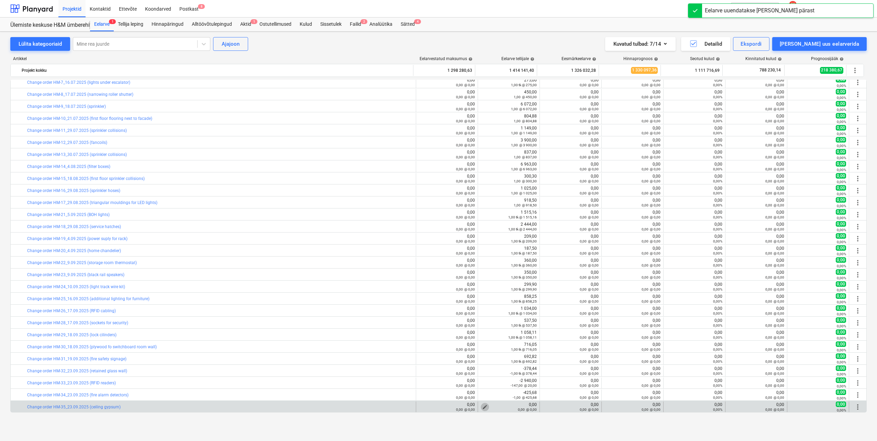
click at [482, 407] on span "edit" at bounding box center [484, 406] width 5 height 5
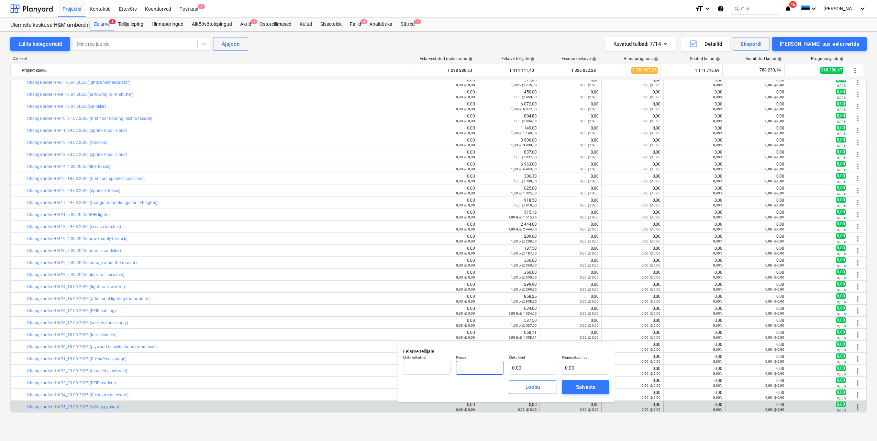
click at [493, 370] on input "text" at bounding box center [479, 368] width 47 height 14
type input "-1,00"
click at [548, 369] on input "text" at bounding box center [532, 368] width 47 height 14
type input "1"
type input "-1,00"
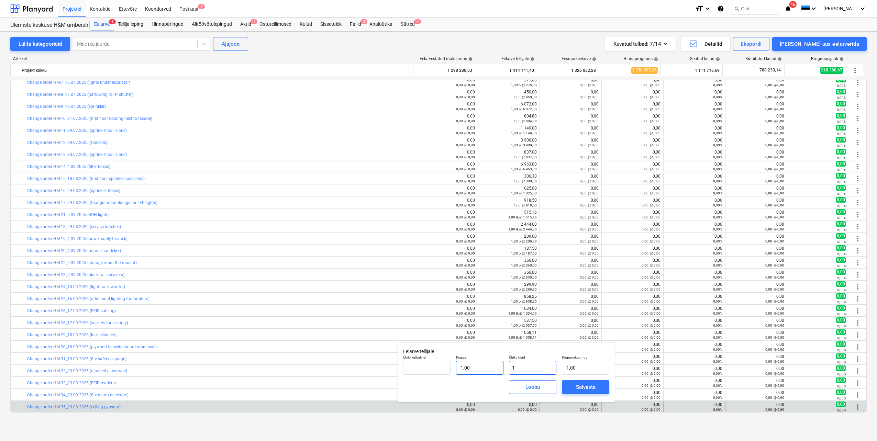
type input "14"
type input "-14,00"
type input "145"
type input "-145,00"
type input "1453"
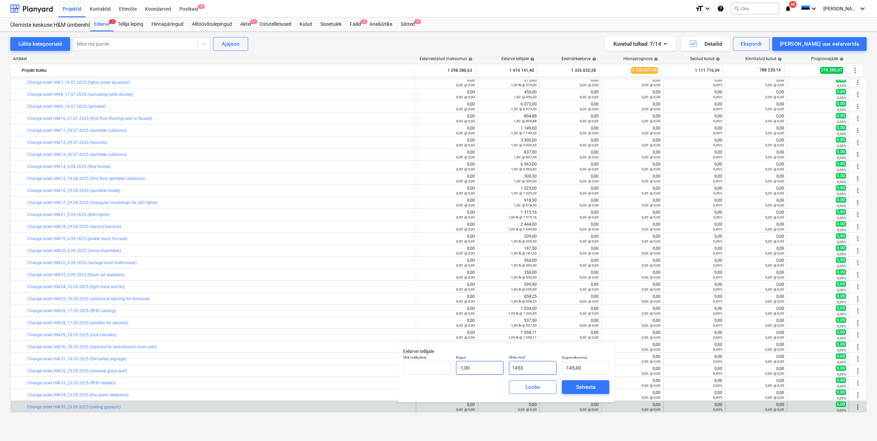
type input "-1 453,00"
type input "14530"
type input "-14 530,00"
type input "14530,6"
type input "-14 530,60"
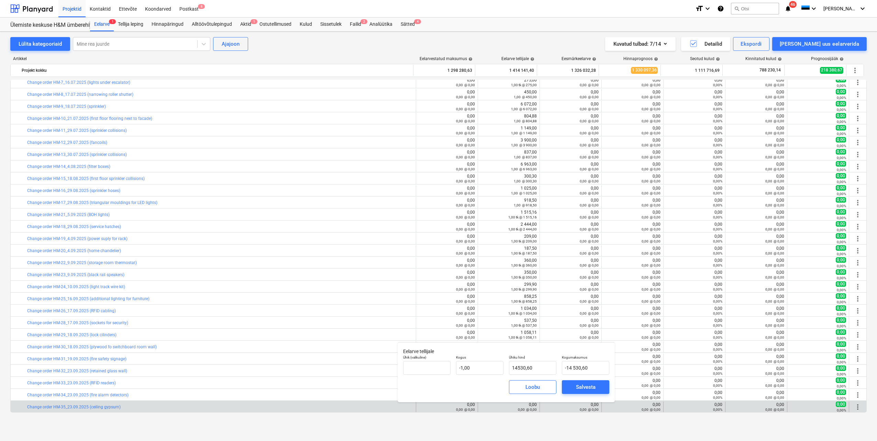
type input "14 530,60"
click at [488, 386] on div "[PERSON_NAME]" at bounding box center [506, 387] width 212 height 25
click at [587, 387] on div "Salvesta" at bounding box center [586, 387] width 20 height 9
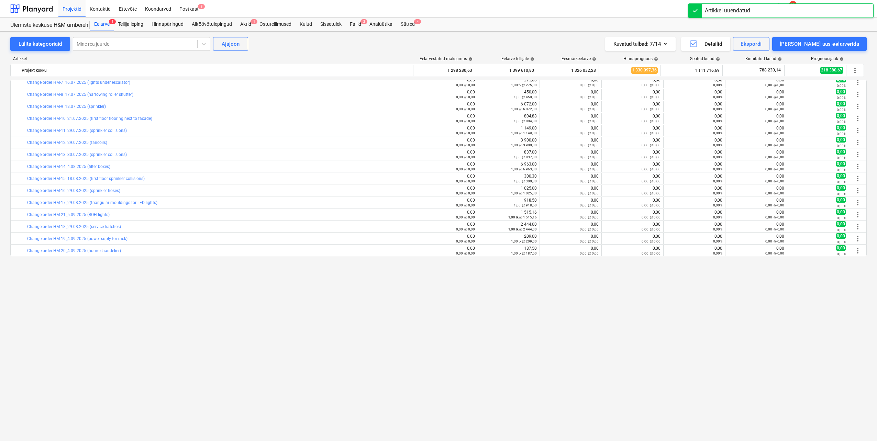
scroll to position [36, 0]
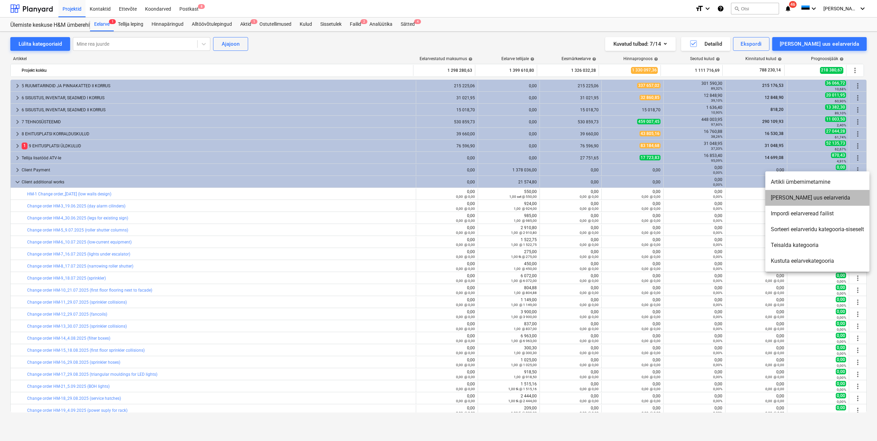
click at [817, 199] on li "[PERSON_NAME] uus eelarverida" at bounding box center [817, 198] width 104 height 16
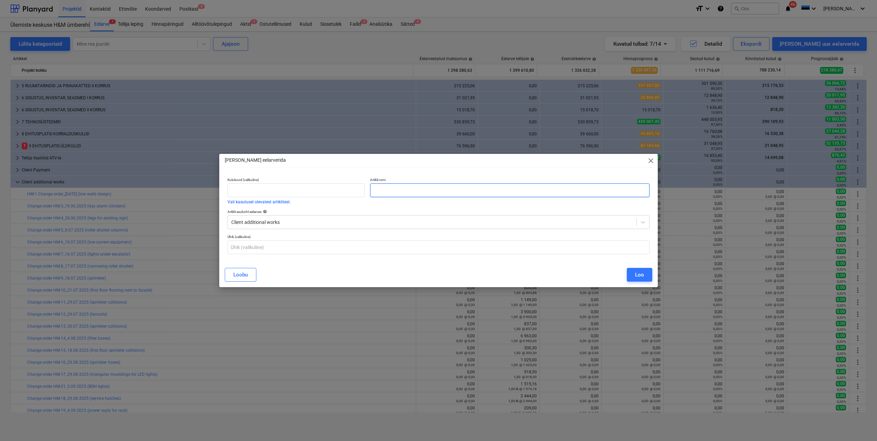
paste input "Change order HM-36_24.09.2025 (cabling for cashpoints)"
type input "Change order HM-36_24.09.2025 (cabling for cashpoints)"
click at [647, 272] on button "Loo" at bounding box center [639, 275] width 25 height 14
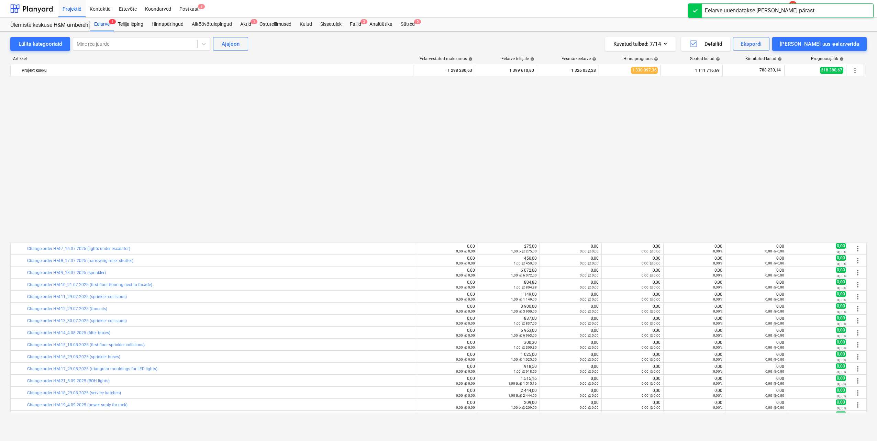
scroll to position [220, 0]
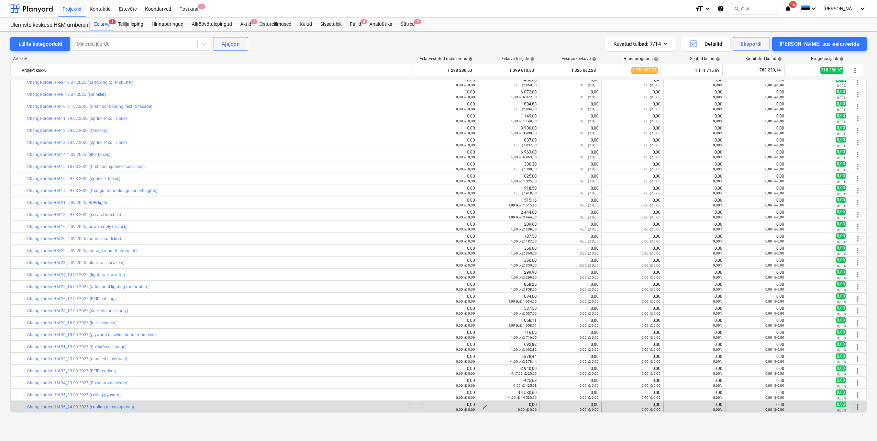
click at [482, 406] on span "edit" at bounding box center [484, 406] width 5 height 5
click at [536, 367] on input "text" at bounding box center [532, 368] width 47 height 14
type input "tk"
type input "6"
type input "1,00"
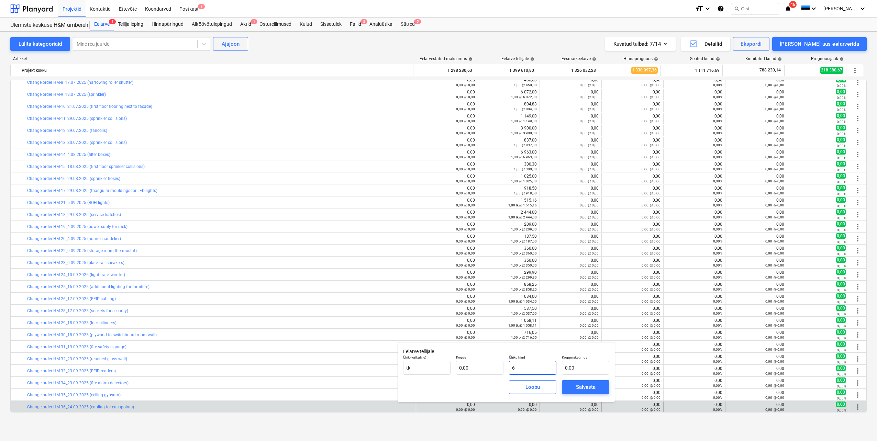
type input "6,00"
type input "63"
type input "63,00"
type input "634"
type input "634,00"
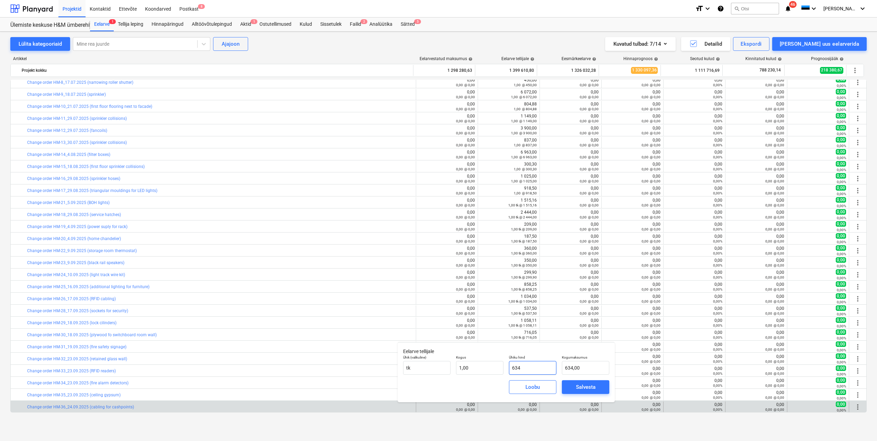
type input "6346"
type input "6 346,00"
type input "6346,6"
type input "6 346,60"
type input "6346,61"
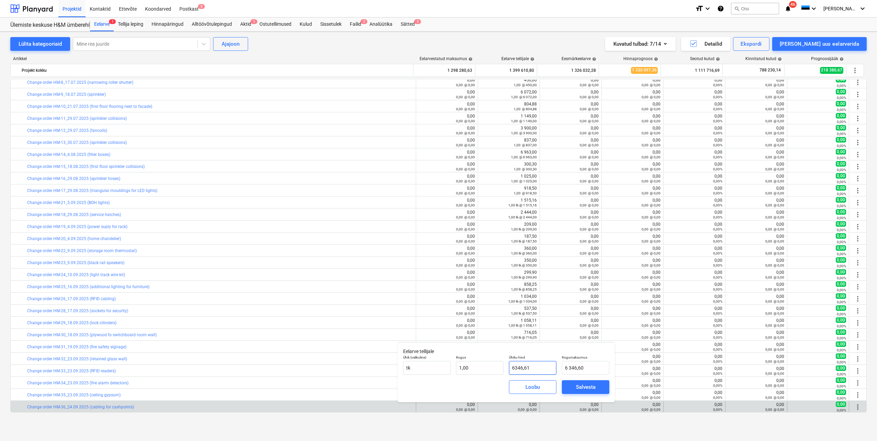
type input "6 346,61"
click at [486, 389] on div "[PERSON_NAME]" at bounding box center [506, 387] width 212 height 25
click at [576, 388] on div "Salvesta" at bounding box center [586, 387] width 20 height 9
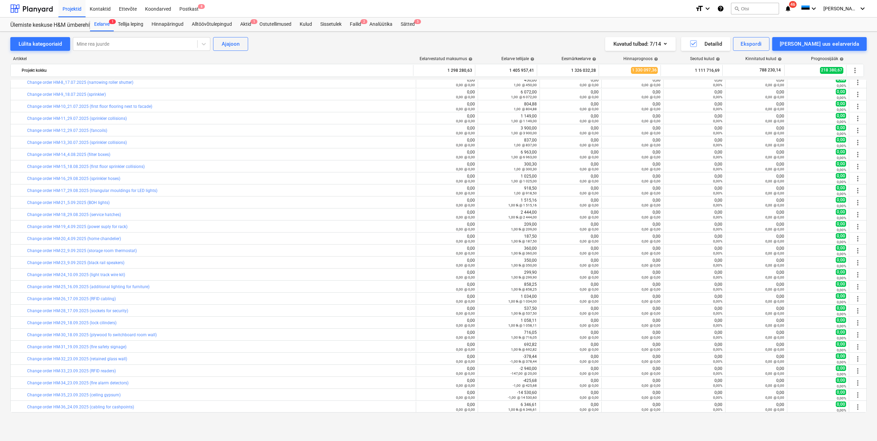
scroll to position [48, 0]
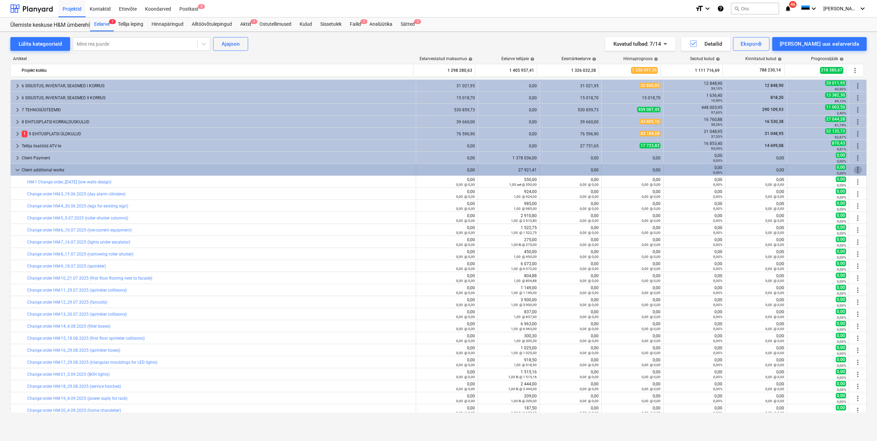
click at [856, 171] on span "more_vert" at bounding box center [858, 170] width 8 height 8
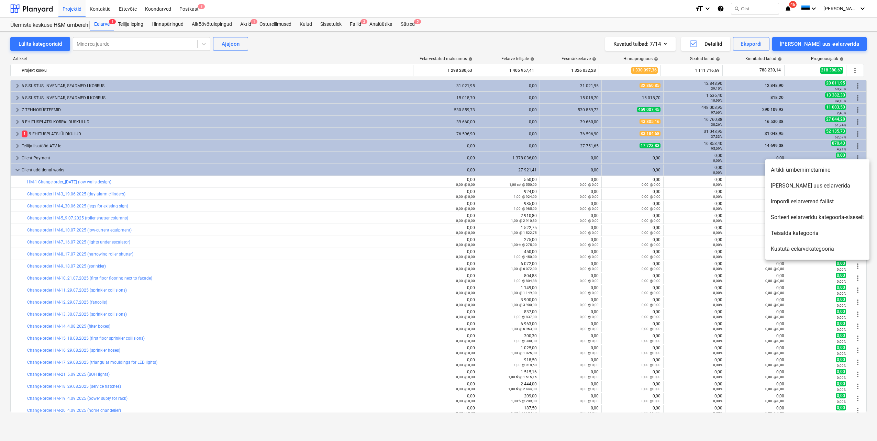
click at [815, 185] on li "[PERSON_NAME] uus eelarverida" at bounding box center [817, 186] width 104 height 16
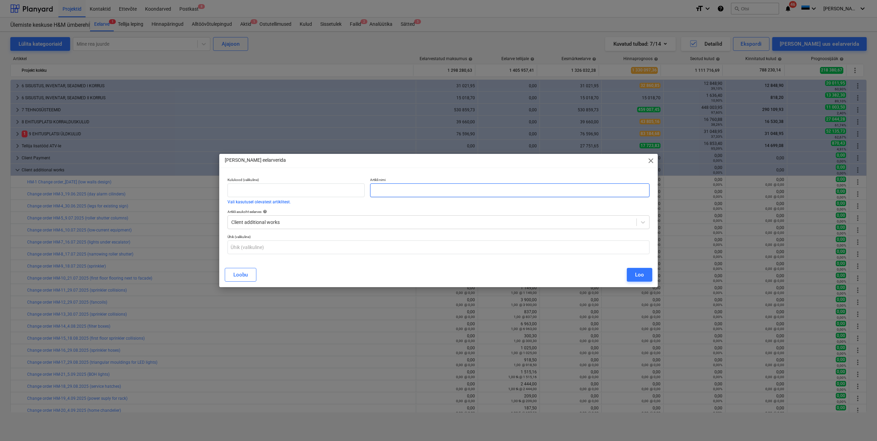
click at [399, 190] on input "text" at bounding box center [509, 190] width 279 height 14
paste input "Change order HM-37_23.09.2025 (reinforcement for wall rails)"
type input "Change order HM-37_23.09.2025 (reinforcement for wall rails)"
click at [638, 276] on div "Loo" at bounding box center [639, 274] width 9 height 9
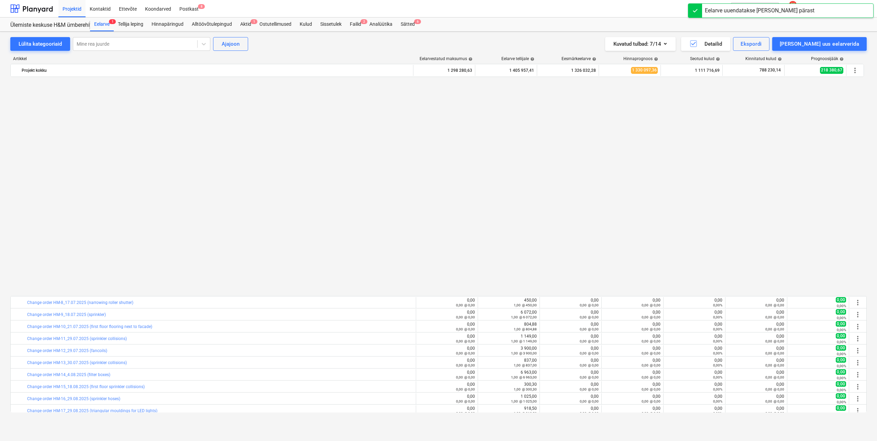
scroll to position [232, 0]
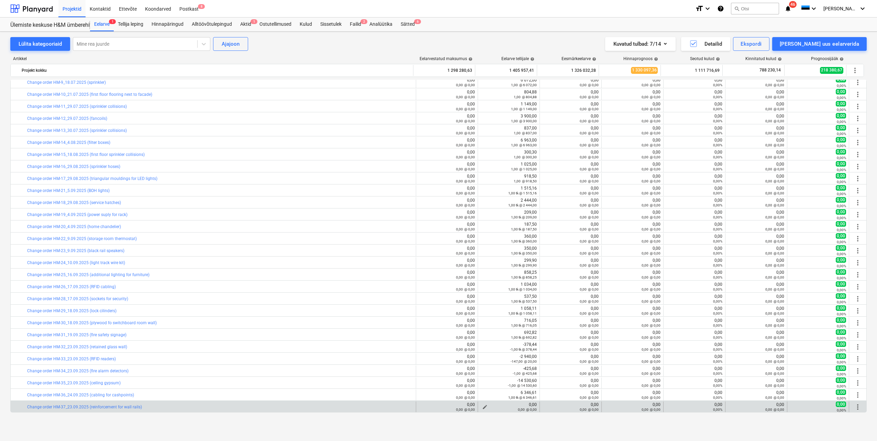
click at [483, 407] on span "edit" at bounding box center [484, 406] width 5 height 5
click at [531, 368] on input "text" at bounding box center [532, 368] width 47 height 14
type input "tk"
type input "1"
type input "1,00"
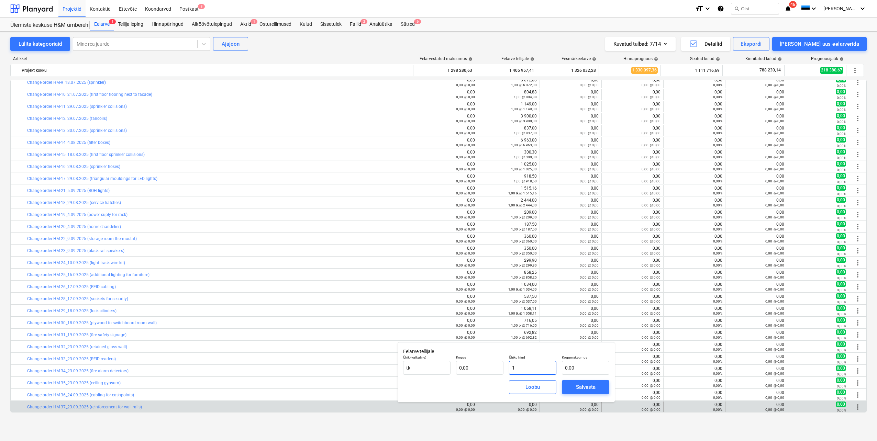
type input "1,00"
type input "10"
type input "10,00"
type input "108"
type input "108,00"
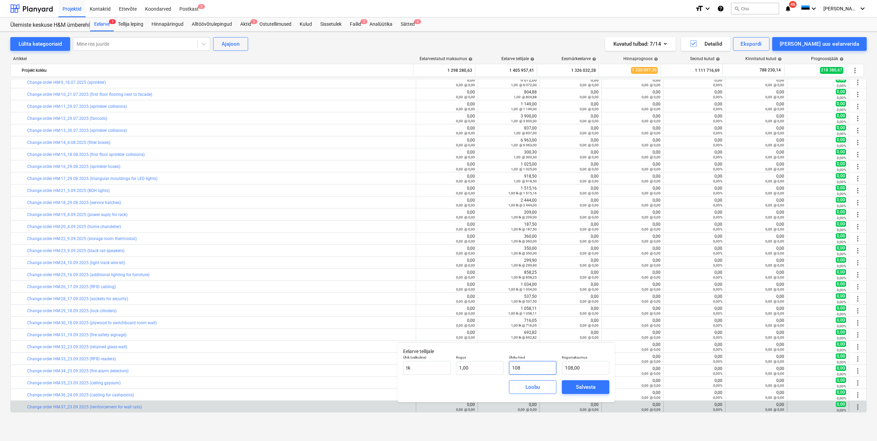
type input "1085"
type input "1 085,00"
click at [485, 391] on div "[PERSON_NAME]" at bounding box center [506, 387] width 212 height 25
click at [580, 387] on div "Salvesta" at bounding box center [586, 387] width 20 height 9
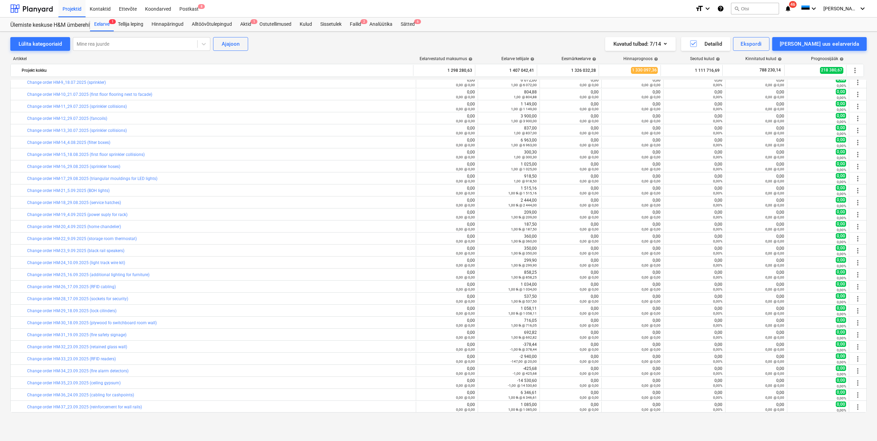
scroll to position [26, 0]
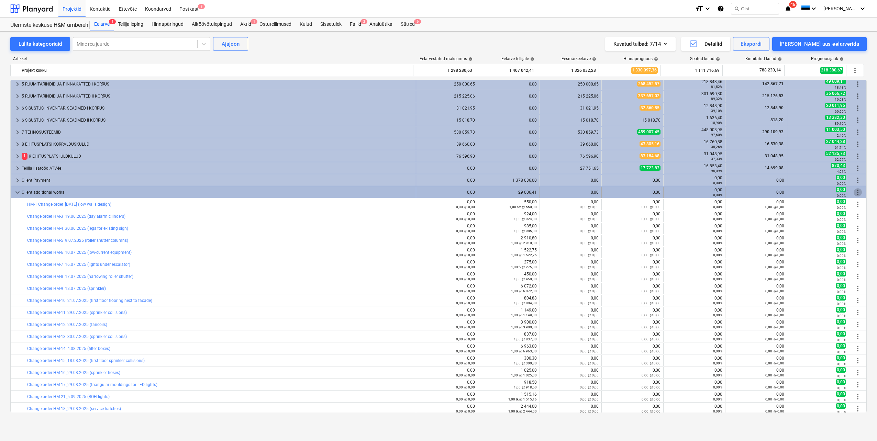
click at [856, 193] on span "more_vert" at bounding box center [858, 192] width 8 height 8
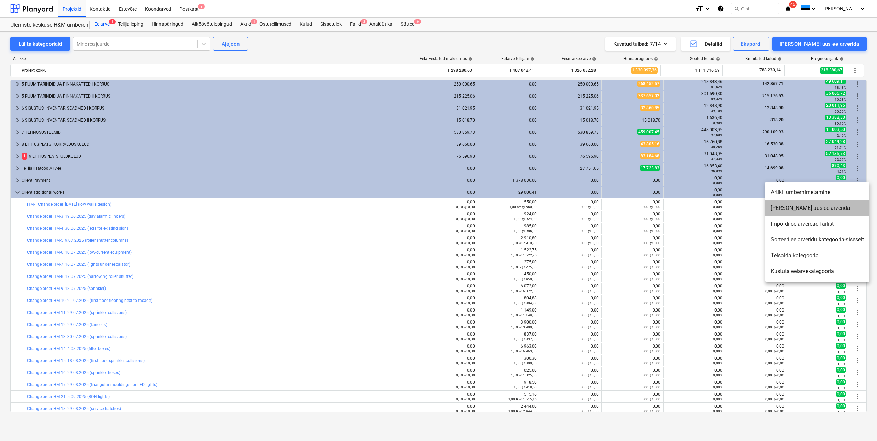
click at [802, 209] on li "[PERSON_NAME] uus eelarverida" at bounding box center [817, 208] width 104 height 16
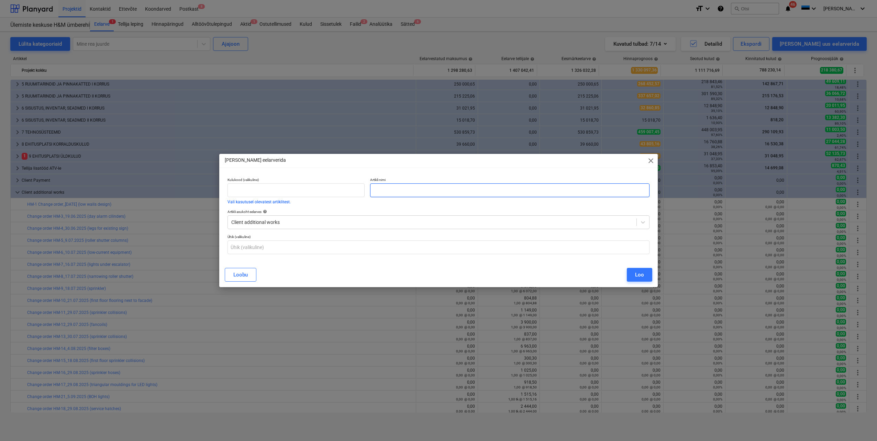
paste input "Change order HM-40_25.09.2025 (painting of C-wall)"
type input "Change order HM-40_25.09.2025 (painting of C-wall)"
click at [642, 272] on div "Loo" at bounding box center [639, 274] width 9 height 9
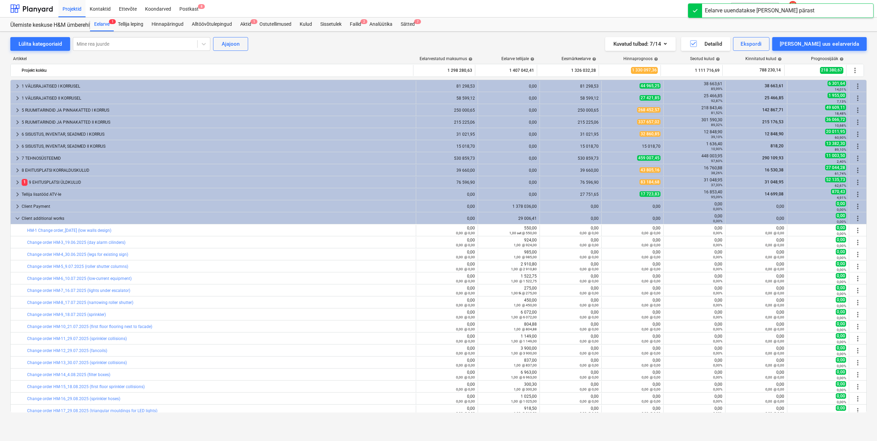
scroll to position [244, 0]
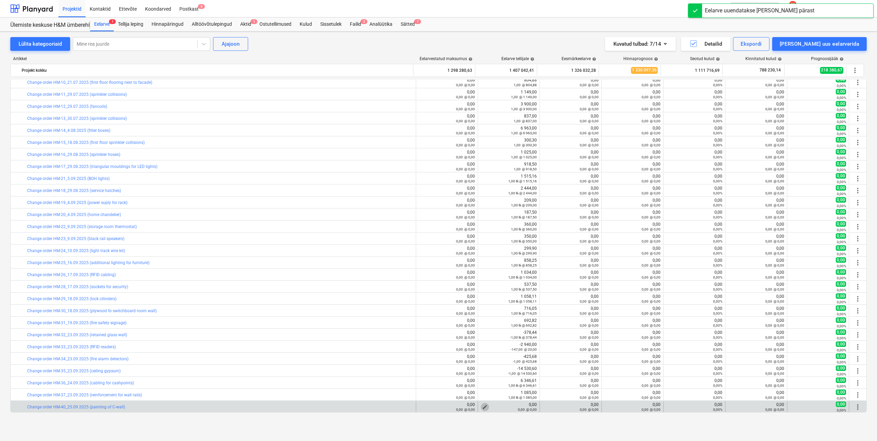
click at [482, 407] on span "edit" at bounding box center [484, 406] width 5 height 5
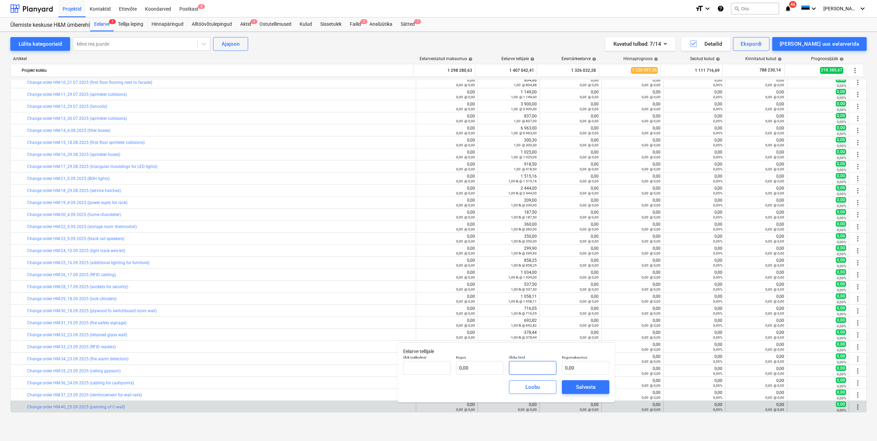
click at [535, 369] on input "text" at bounding box center [532, 368] width 47 height 14
type input "tk"
type input "5"
type input "1,00"
type input "5,00"
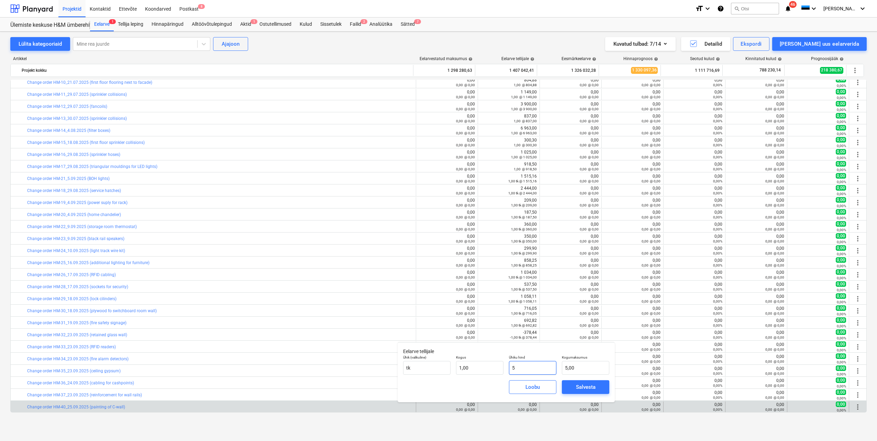
type input "59"
type input "59,00"
type input "590"
type input "590,00"
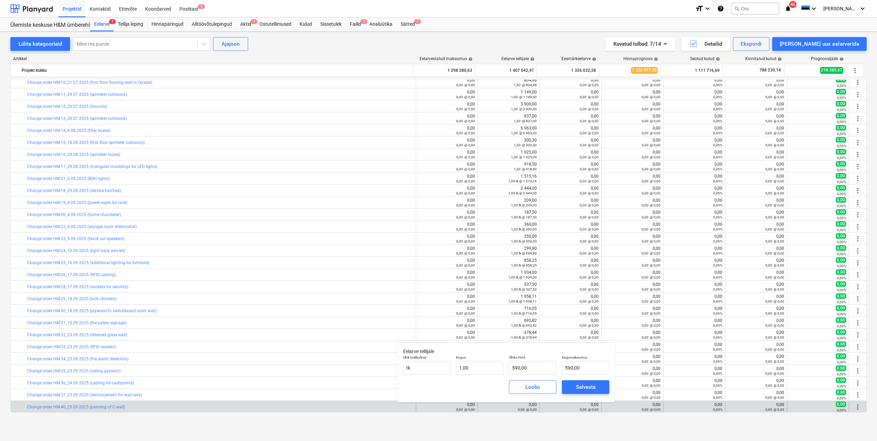
click at [491, 386] on div "[PERSON_NAME]" at bounding box center [506, 387] width 212 height 25
click at [584, 387] on div "Salvesta" at bounding box center [586, 387] width 20 height 9
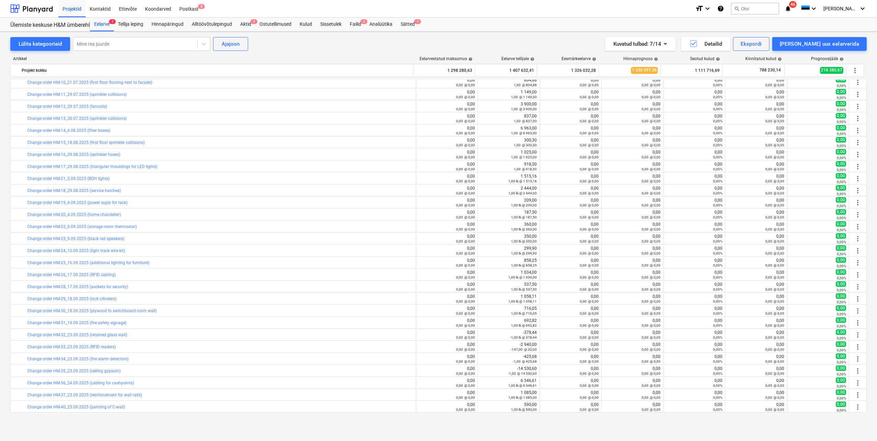
scroll to position [4, 0]
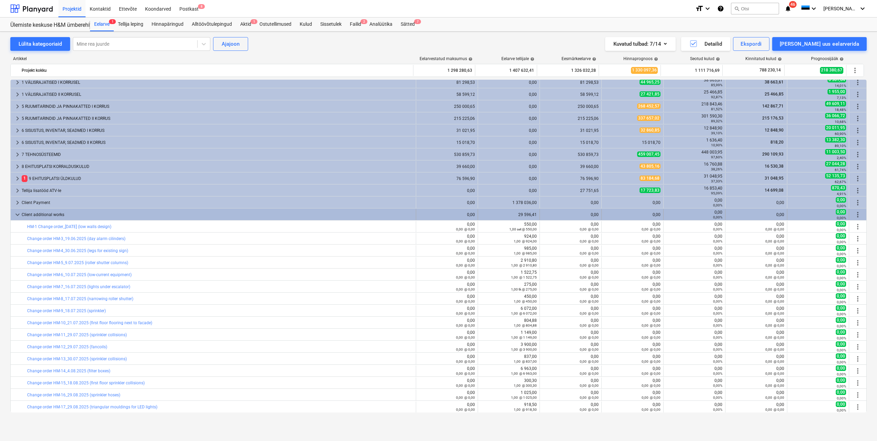
click at [856, 216] on span "more_vert" at bounding box center [858, 215] width 8 height 8
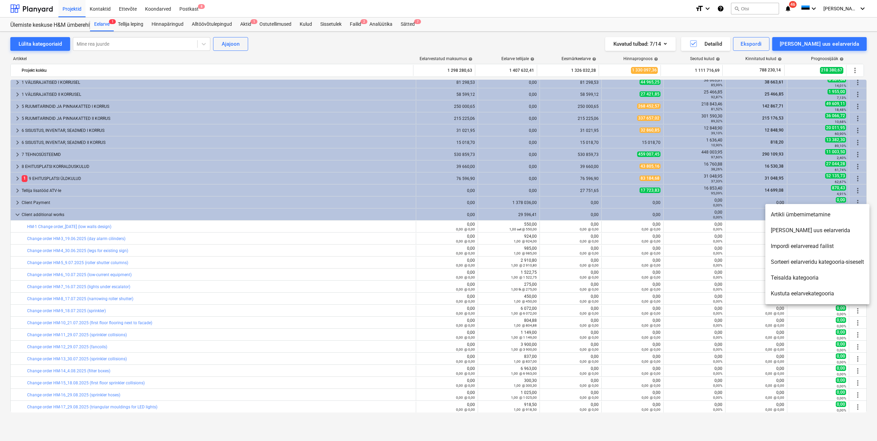
click at [805, 235] on li "[PERSON_NAME] uus eelarverida" at bounding box center [817, 231] width 104 height 16
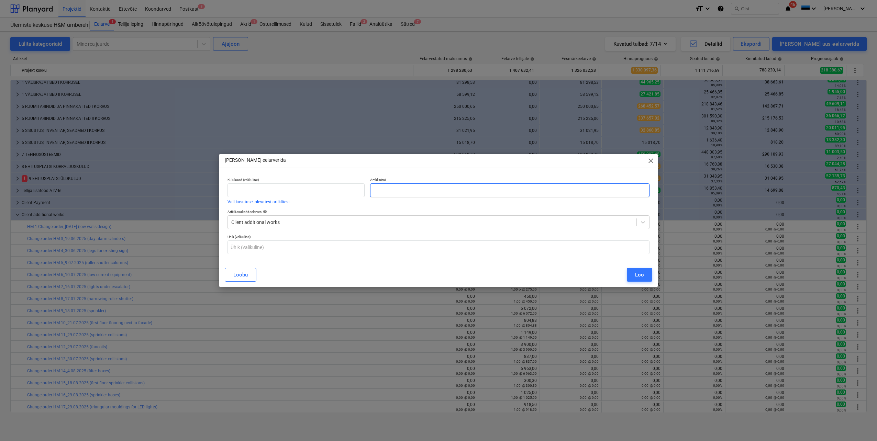
click at [407, 190] on input "text" at bounding box center [509, 190] width 279 height 14
paste input "Change order HM-41_25.09.2025 (temporary walls for fitting rooms)"
type input "Change order HM-41_25.09.2025 (temporary walls for fitting rooms)"
click at [636, 274] on div "Loo" at bounding box center [639, 274] width 9 height 9
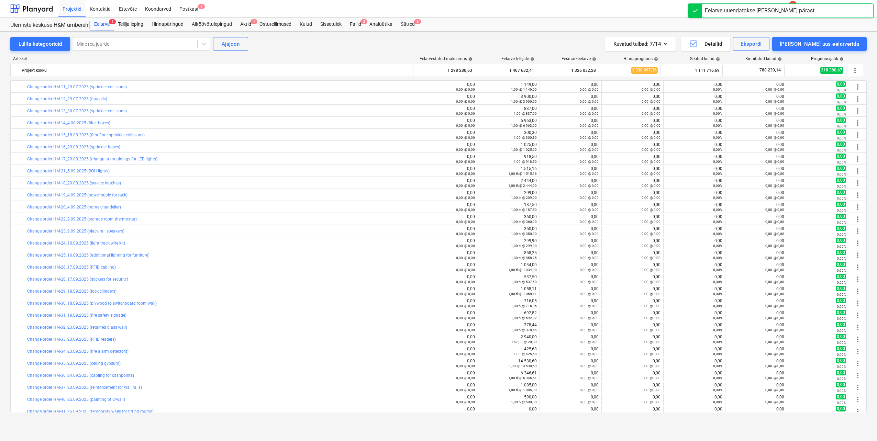
scroll to position [256, 0]
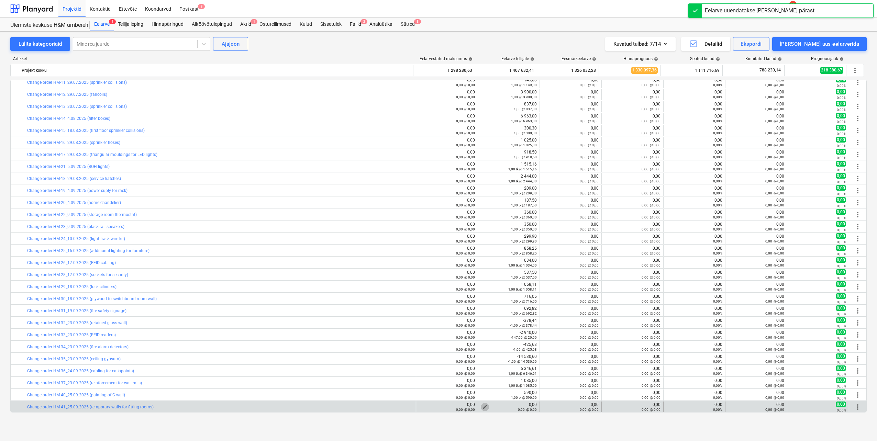
click at [482, 406] on span "edit" at bounding box center [484, 406] width 5 height 5
click at [525, 365] on input "text" at bounding box center [532, 368] width 47 height 14
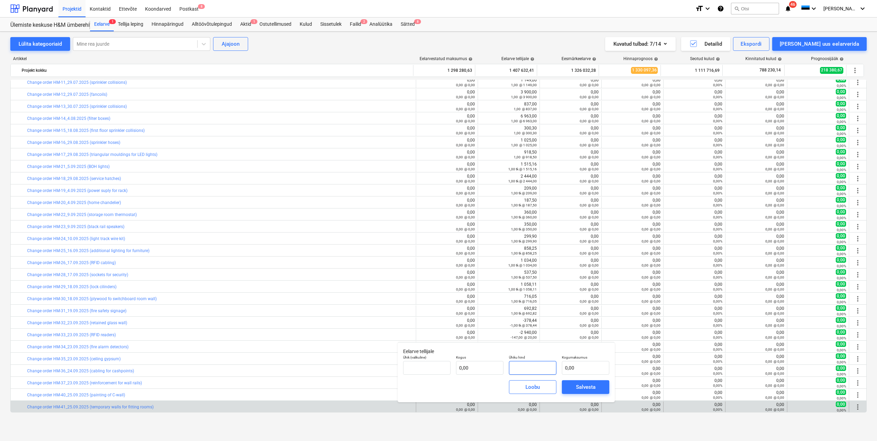
type input "tk"
type input "3"
type input "1,00"
type input "3,00"
type input "30"
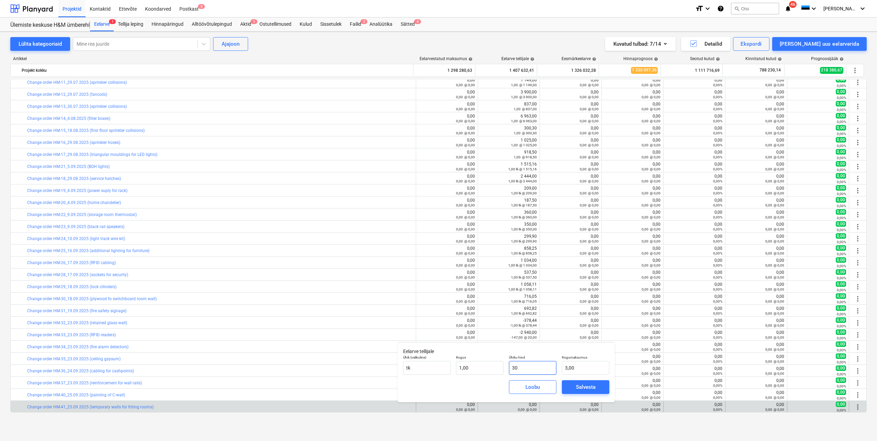
type input "30,00"
type input "306"
type input "306,00"
type input "3066"
type input "3 066,00"
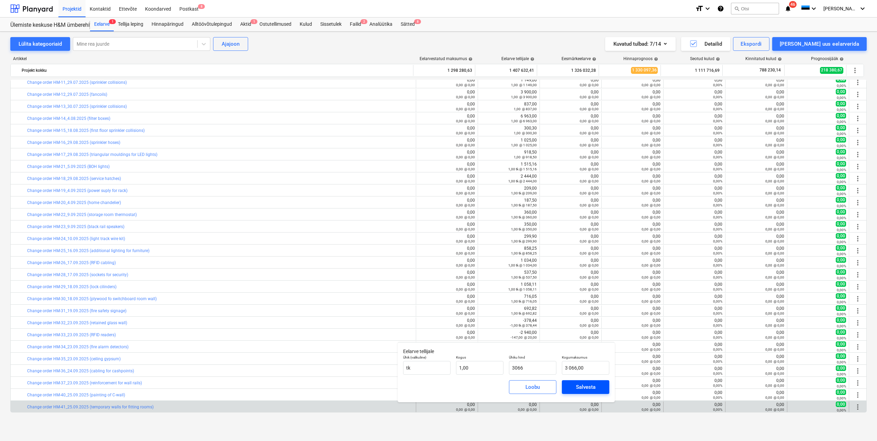
click at [590, 385] on div "Salvesta" at bounding box center [586, 387] width 20 height 9
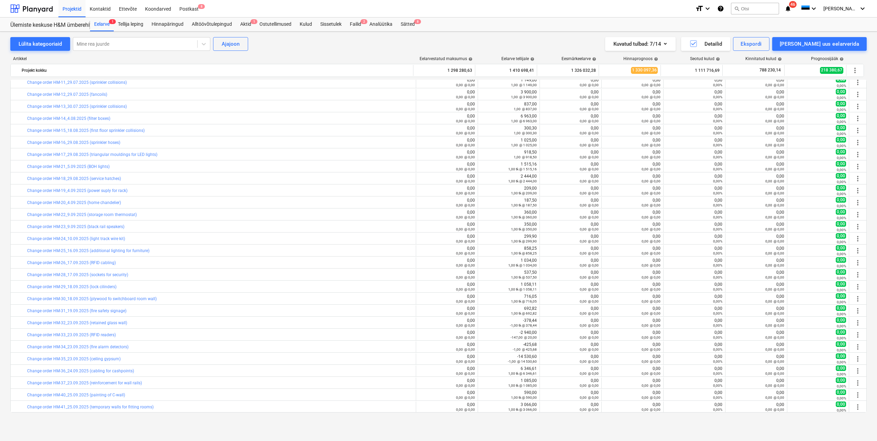
scroll to position [50, 0]
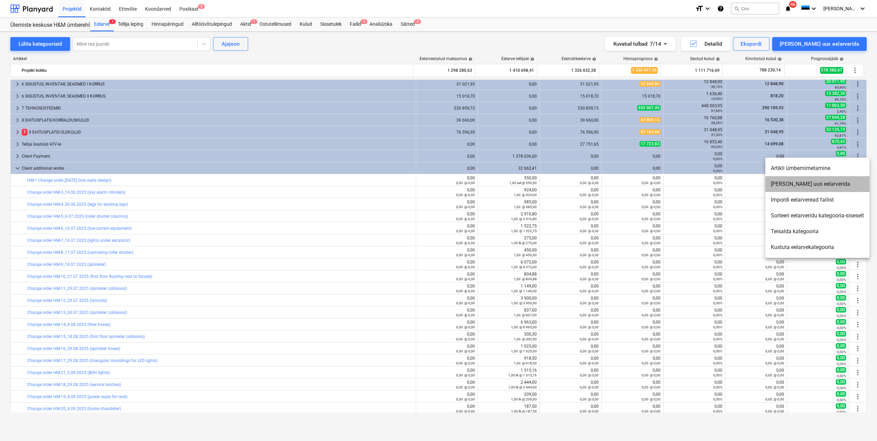
click at [808, 187] on li "[PERSON_NAME] uus eelarverida" at bounding box center [817, 184] width 104 height 16
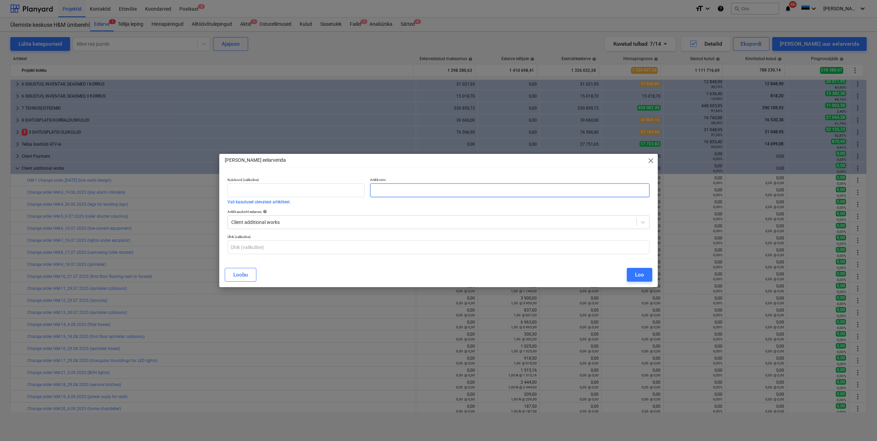
paste input "Change order HM-42_25.09.2025 (Deco room timer)"
type input "Change order HM-42_25.09.2025 (Deco room timer)"
click at [641, 276] on div "Loo" at bounding box center [639, 274] width 9 height 9
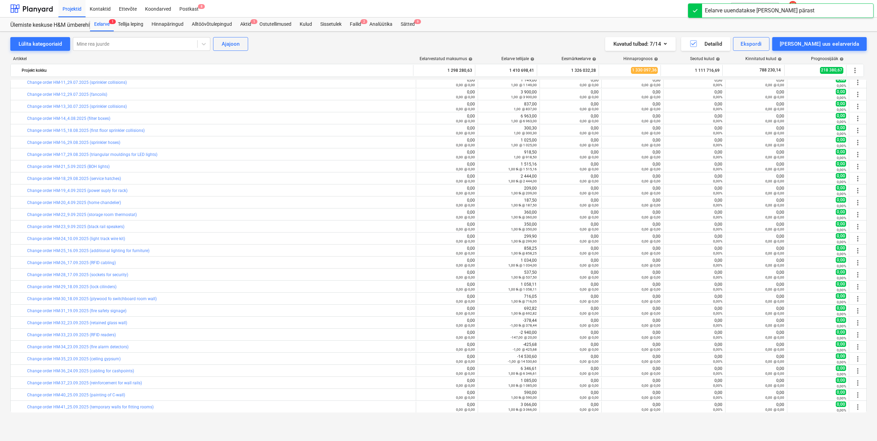
scroll to position [268, 0]
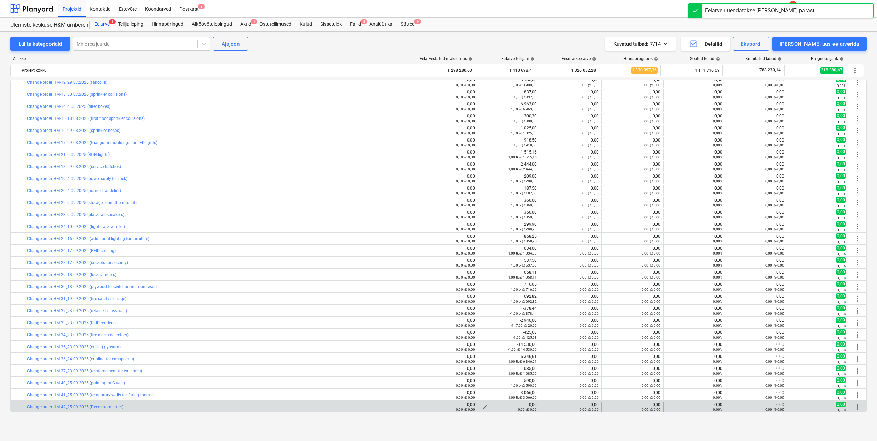
click at [483, 406] on span "edit" at bounding box center [484, 406] width 5 height 5
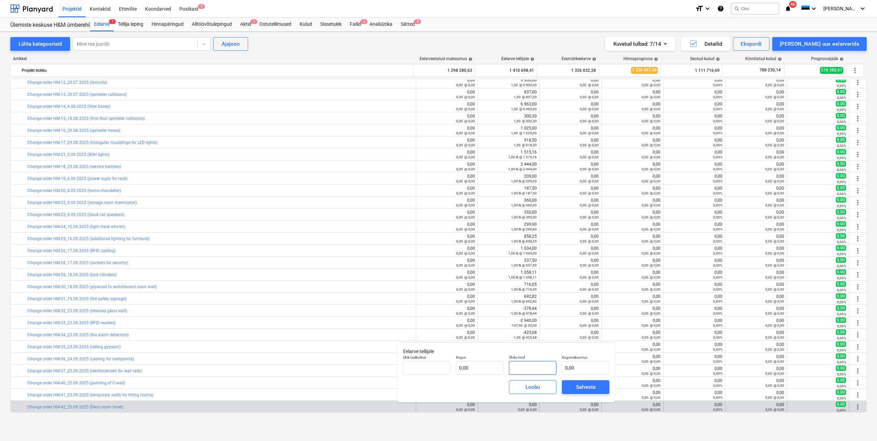
click at [541, 368] on input "text" at bounding box center [532, 368] width 47 height 14
type input "tk"
type input "2"
type input "1,00"
type input "2,00"
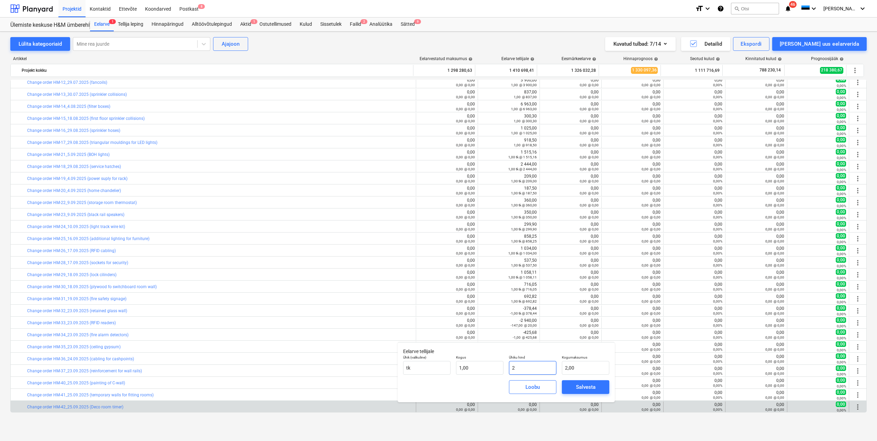
type input "27"
type input "27,00"
type input "270"
type input "270,00"
type input "270,9"
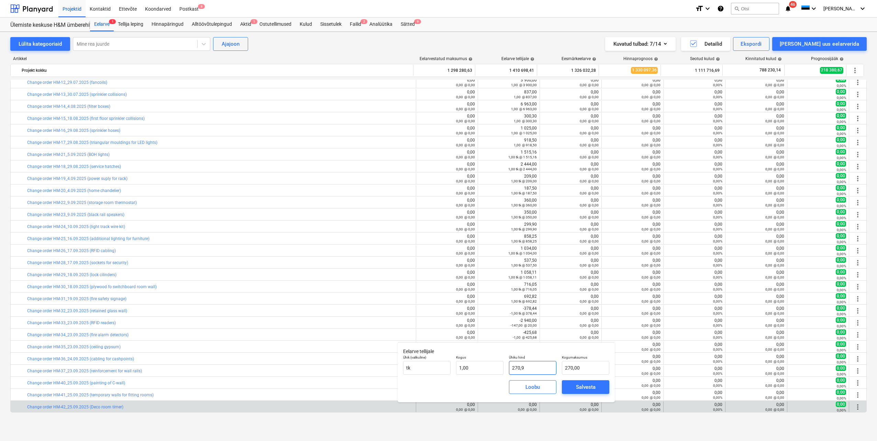
type input "270,90"
type input "270,95"
click at [582, 385] on div "Salvesta" at bounding box center [586, 387] width 20 height 9
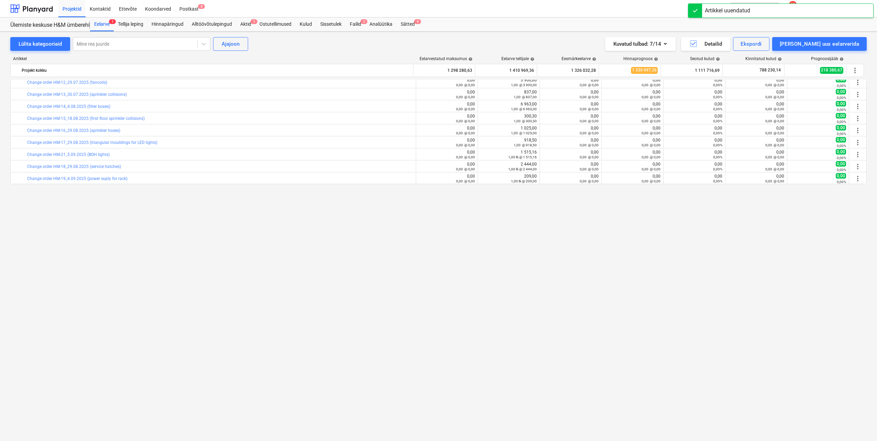
scroll to position [28, 0]
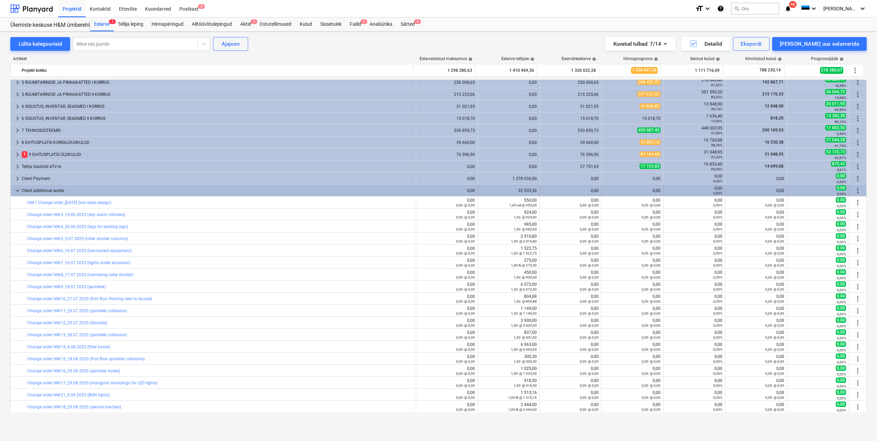
click at [856, 191] on span "more_vert" at bounding box center [858, 191] width 8 height 8
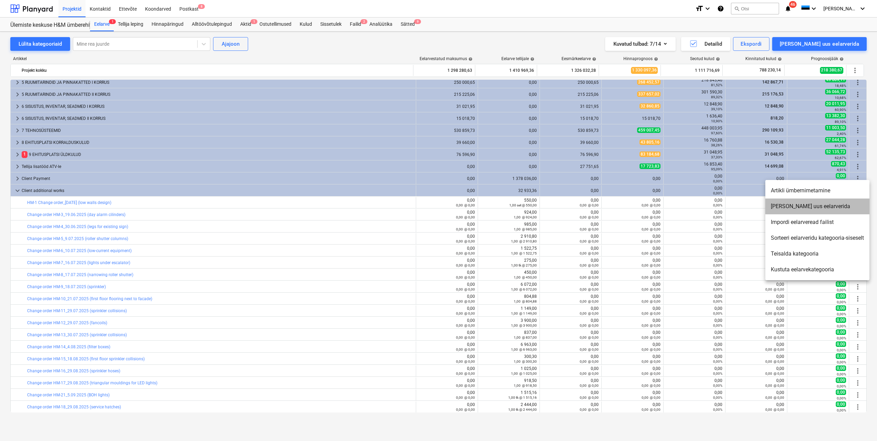
click at [813, 207] on li "[PERSON_NAME] uus eelarverida" at bounding box center [817, 207] width 104 height 16
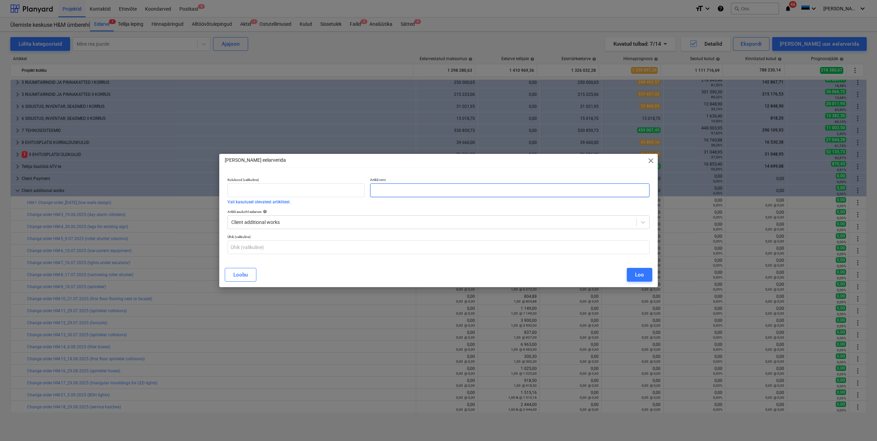
click at [385, 191] on input "text" at bounding box center [509, 190] width 279 height 14
paste input "Change order HM-43_26.09.2025 (el sockets for cashpoints)"
type input "Change order HM-43_26.09.2025 (el sockets for cashpoints)"
click at [643, 274] on div "Loo" at bounding box center [639, 274] width 9 height 9
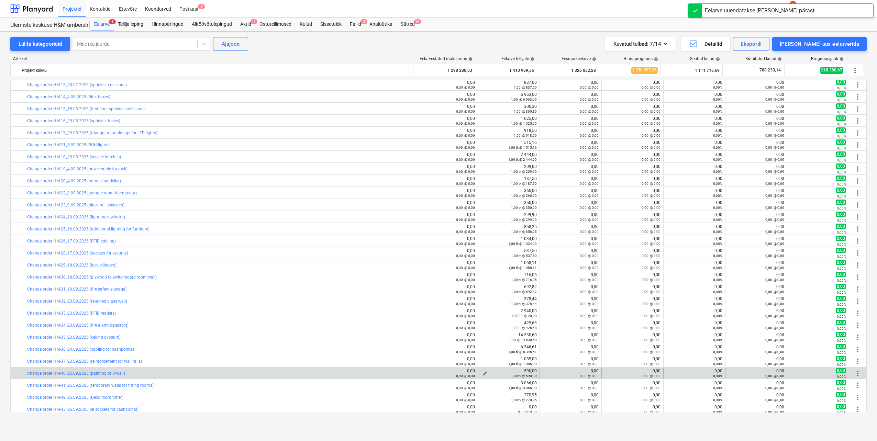
scroll to position [280, 0]
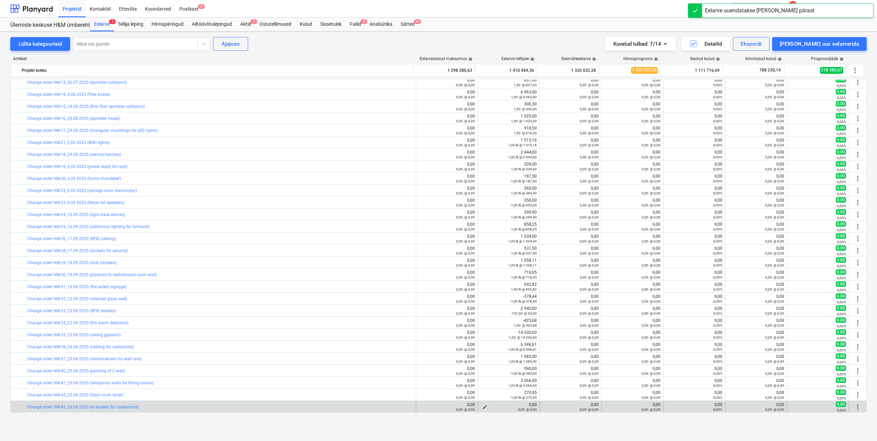
click at [483, 409] on div "0,00 @ 0,00" at bounding box center [509, 409] width 56 height 5
click at [482, 408] on div "0,00 @ 0,00" at bounding box center [509, 409] width 56 height 5
click at [482, 407] on span "edit" at bounding box center [484, 406] width 5 height 5
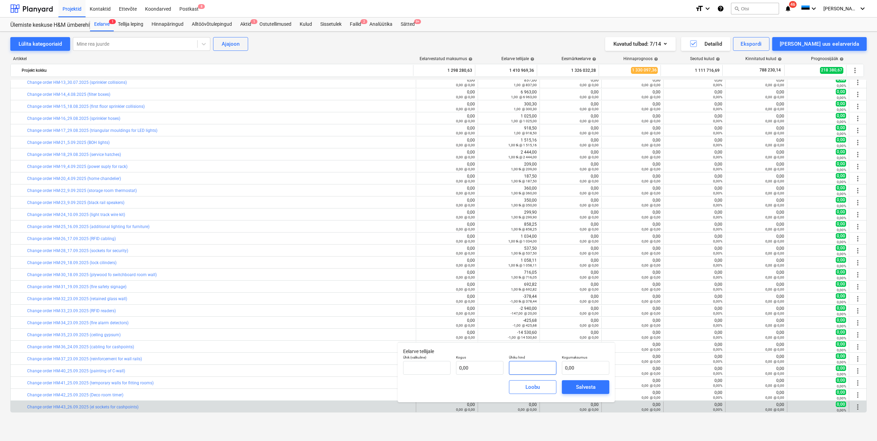
click at [524, 367] on input "text" at bounding box center [532, 368] width 47 height 14
type input "tk"
type input "6"
type input "1,00"
type input "6,00"
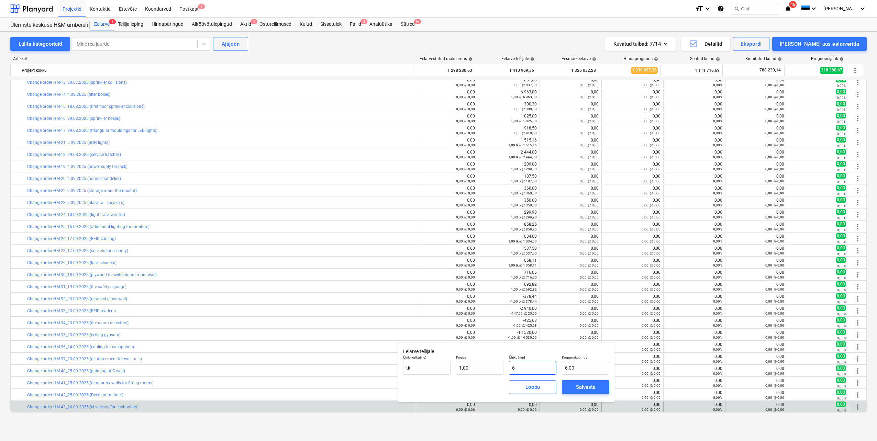
type input "69"
type input "69,00"
type input "696"
type input "696,00"
type input "696,9"
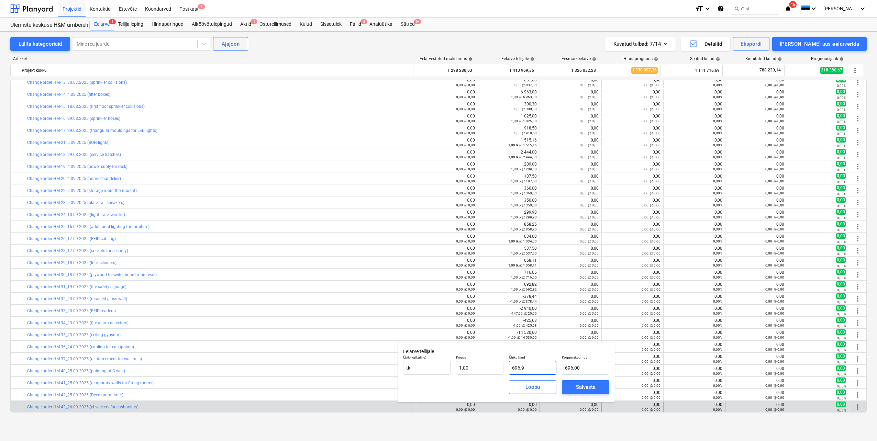
type input "696,90"
click at [575, 385] on span "Salvesta" at bounding box center [585, 387] width 31 height 9
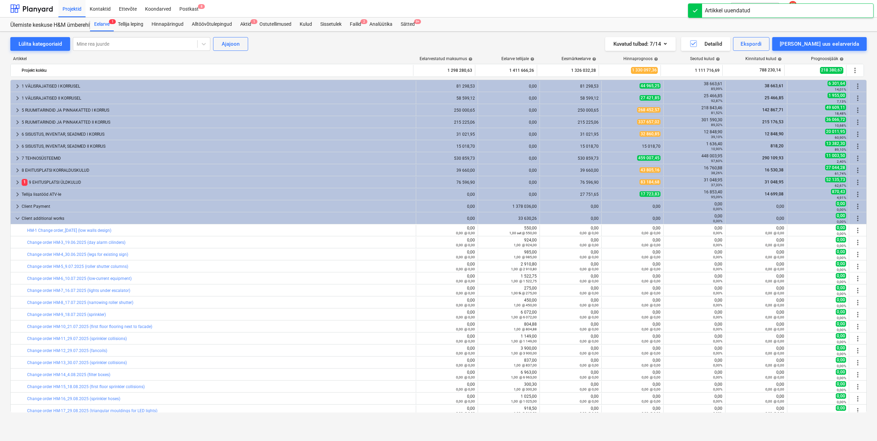
scroll to position [40, 0]
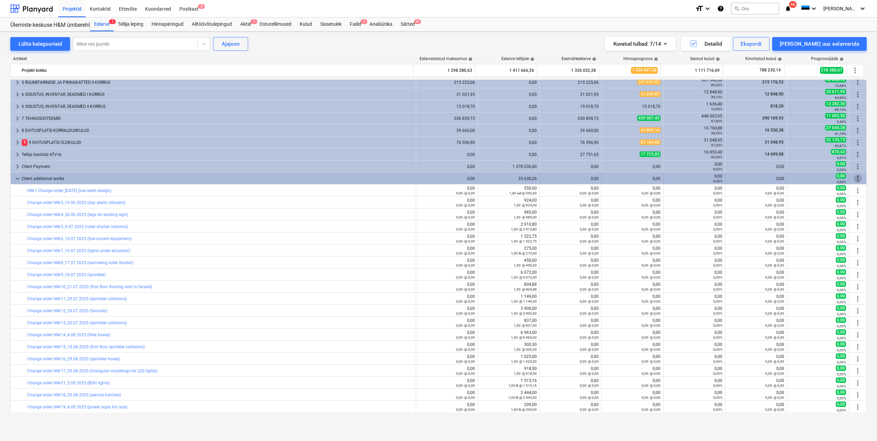
click at [856, 180] on span "more_vert" at bounding box center [858, 179] width 8 height 8
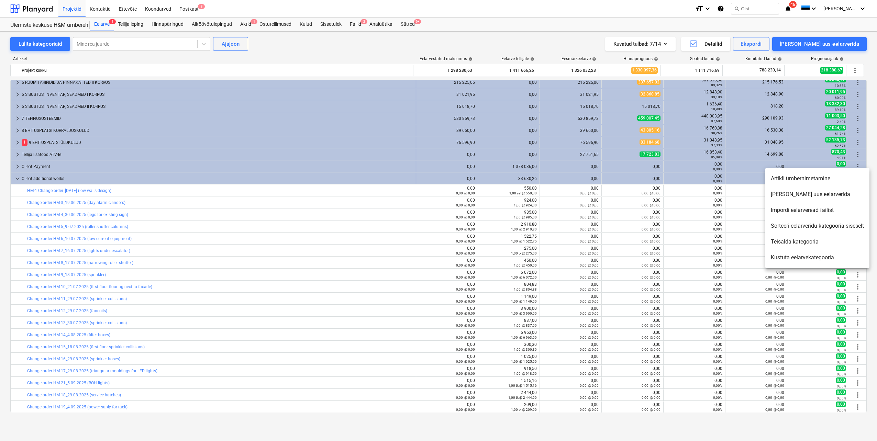
click at [817, 196] on li "[PERSON_NAME] uus eelarverida" at bounding box center [817, 195] width 104 height 16
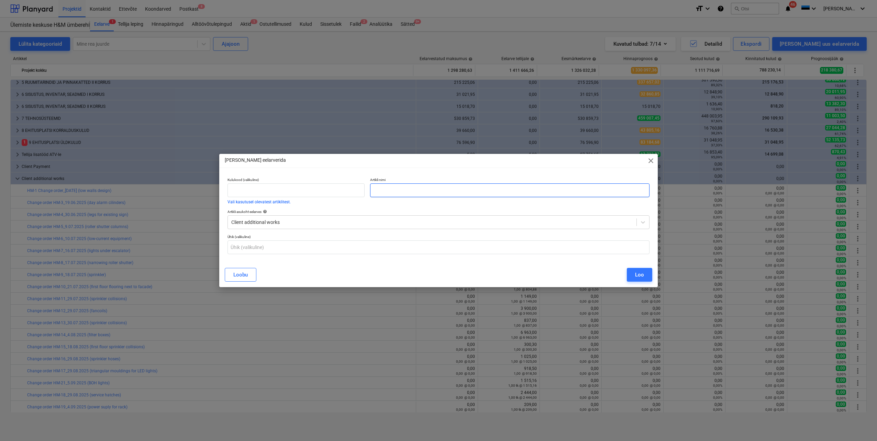
click at [429, 192] on input "text" at bounding box center [509, 190] width 279 height 14
paste input "Change order HM-44_26.09.2025 (elevator climbing guards)"
type input "Change order HM-44_26.09.2025 (elevator climbing guards)"
click at [639, 273] on div "Loo" at bounding box center [639, 274] width 9 height 9
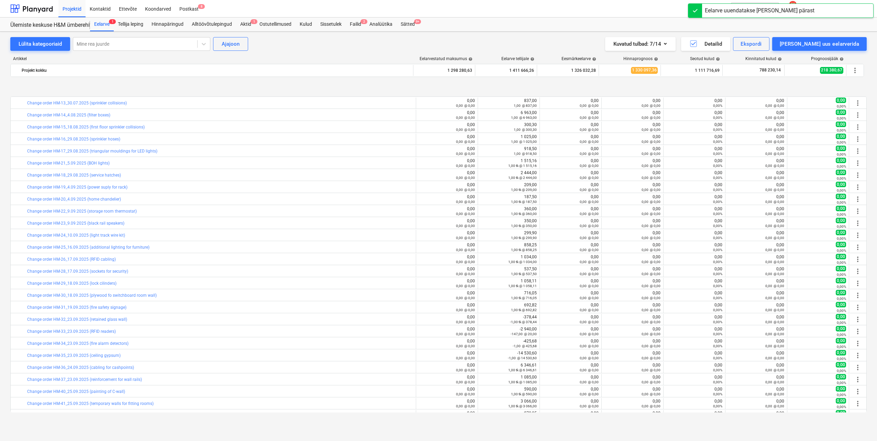
scroll to position [292, 0]
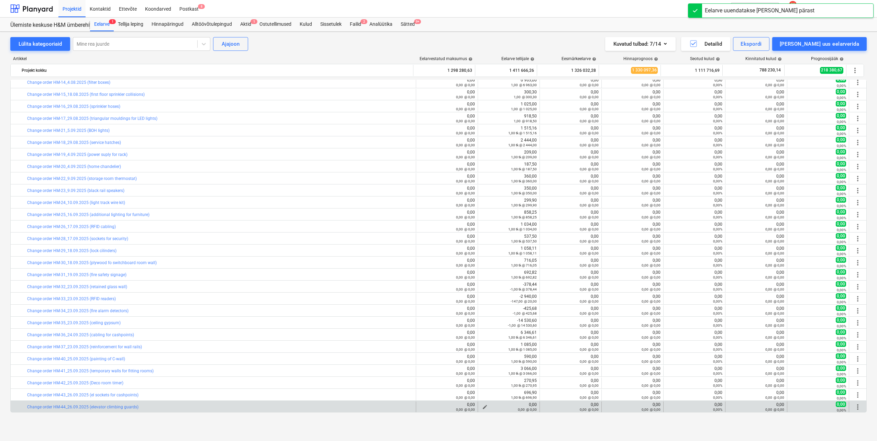
click at [482, 407] on span "edit" at bounding box center [484, 406] width 5 height 5
click at [526, 365] on input "text" at bounding box center [532, 368] width 47 height 14
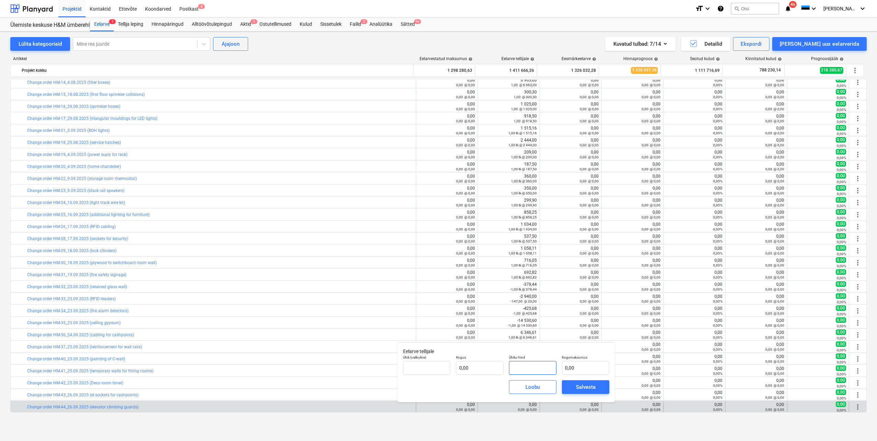
type input "tk"
type input "2"
type input "1,00"
type input "2,00"
type input "21"
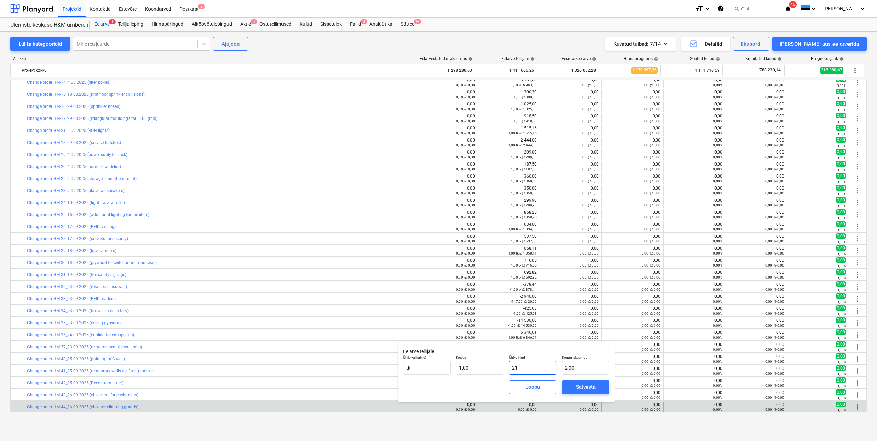
type input "21,00"
type input "214"
type input "214,00"
type input "2145"
type input "2 145,00"
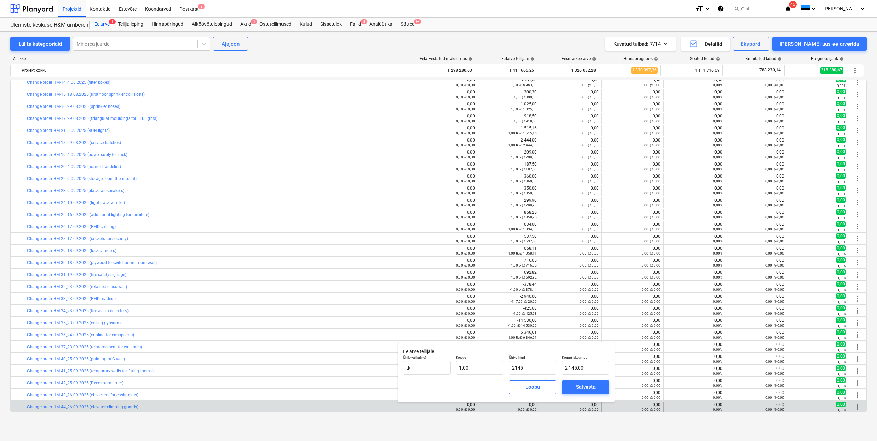
click at [482, 387] on div "[PERSON_NAME]" at bounding box center [506, 387] width 212 height 25
type input "2 145,00"
click at [584, 388] on div "Salvesta" at bounding box center [586, 387] width 20 height 9
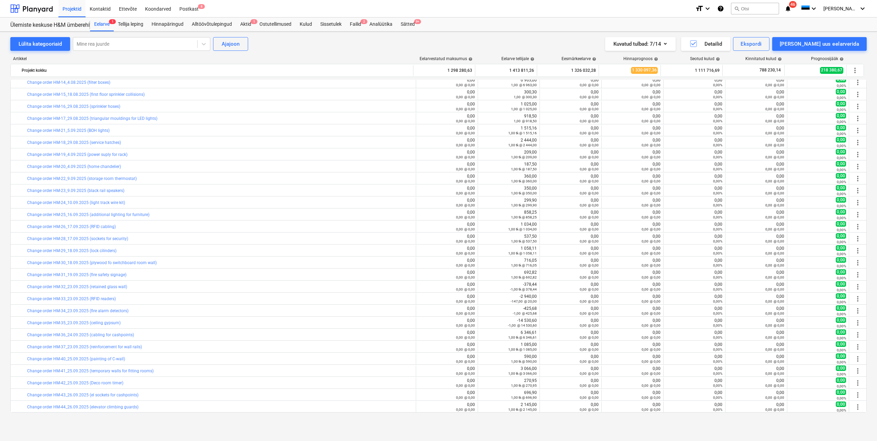
scroll to position [52, 0]
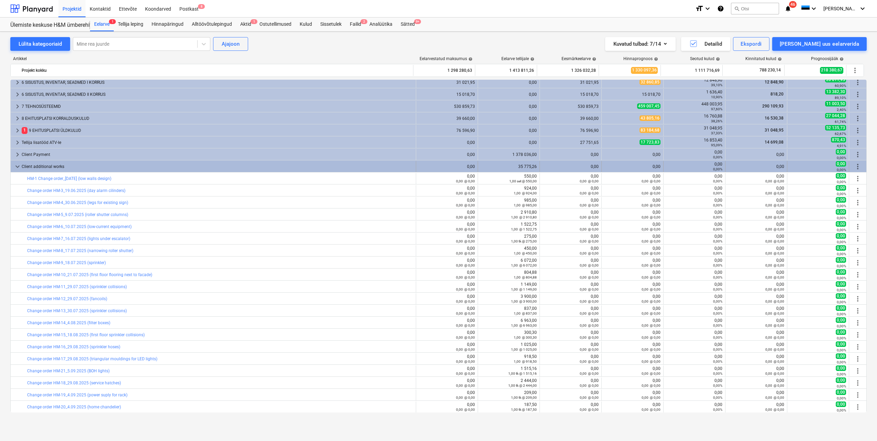
click at [855, 163] on span "more_vert" at bounding box center [858, 167] width 8 height 8
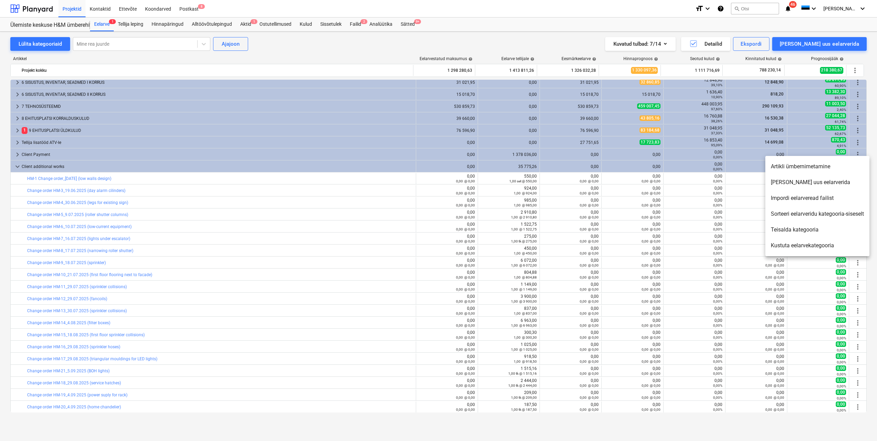
click at [798, 184] on li "[PERSON_NAME] uus eelarverida" at bounding box center [817, 183] width 104 height 16
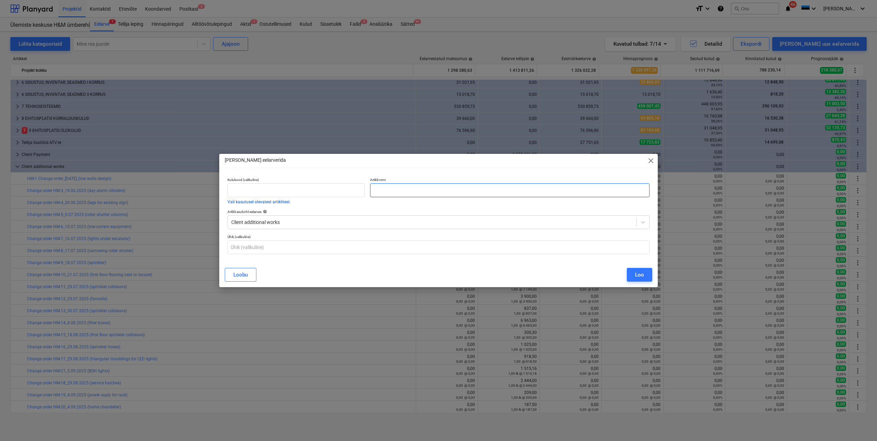
click at [389, 187] on input "text" at bounding box center [509, 190] width 279 height 14
paste input "Change order HM-45_29.09.2025 (glass panels at entrances 3 & 4)"
type input "Change order HM-45_29.09.2025 (glass panels at entrances 3 & 4)"
click at [642, 275] on div "Loo" at bounding box center [639, 274] width 9 height 9
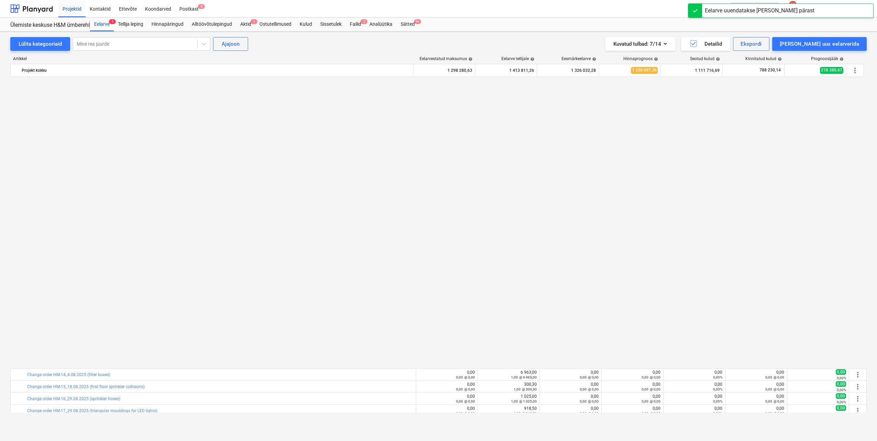
scroll to position [304, 0]
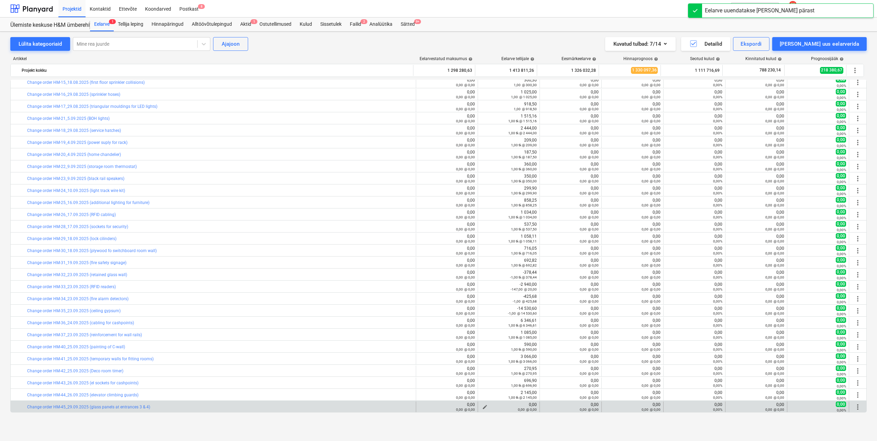
click at [483, 405] on span "edit" at bounding box center [484, 406] width 5 height 5
click at [528, 366] on input "text" at bounding box center [532, 368] width 47 height 14
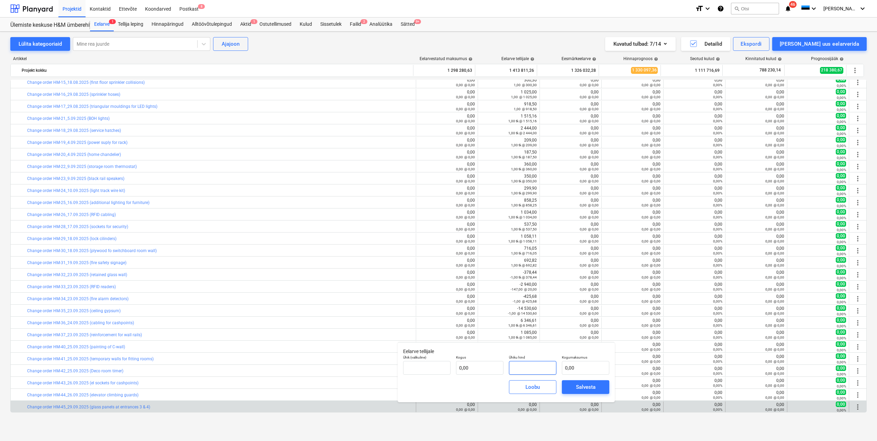
type input "tk"
type input "1"
type input "1,00"
type input "11"
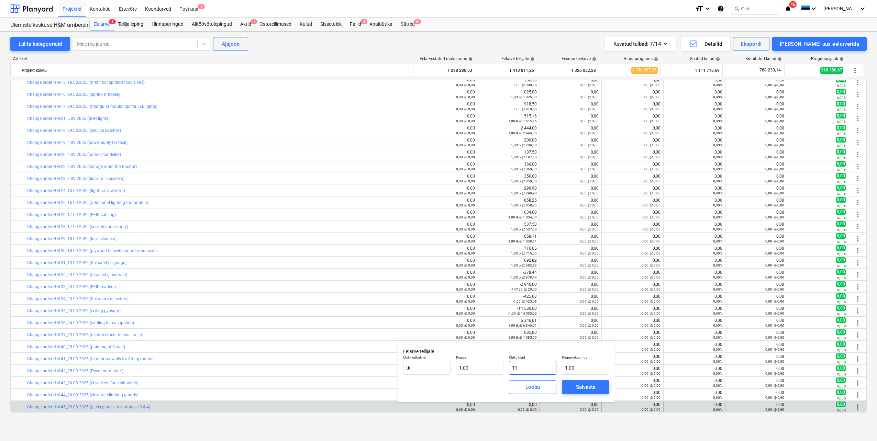
type input "11,00"
type input "110"
type input "110,00"
type input "1100"
type input "1 100,00"
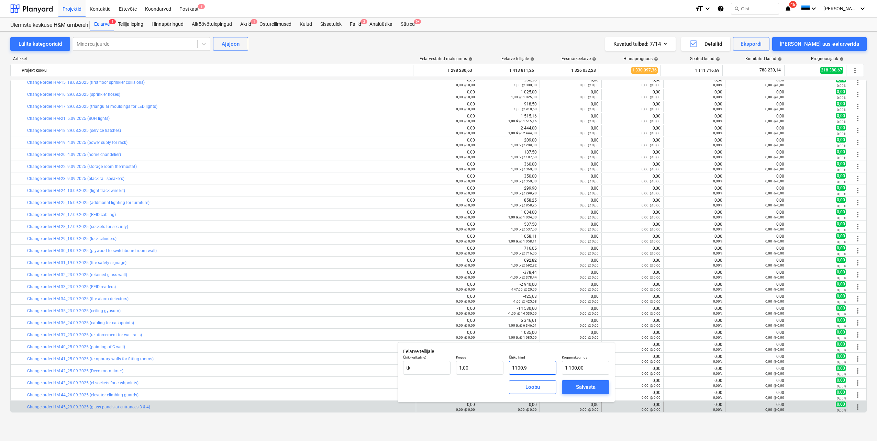
type input "1100,96"
type input "1 100,96"
click at [584, 389] on div "Salvesta" at bounding box center [586, 387] width 20 height 9
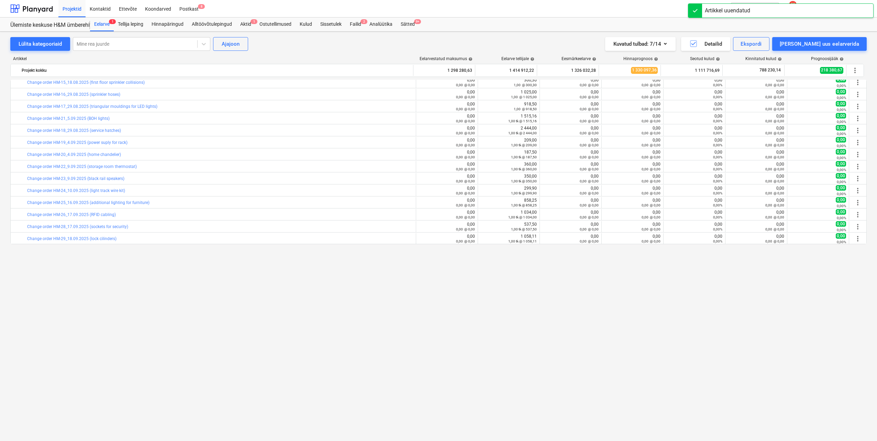
scroll to position [0, 0]
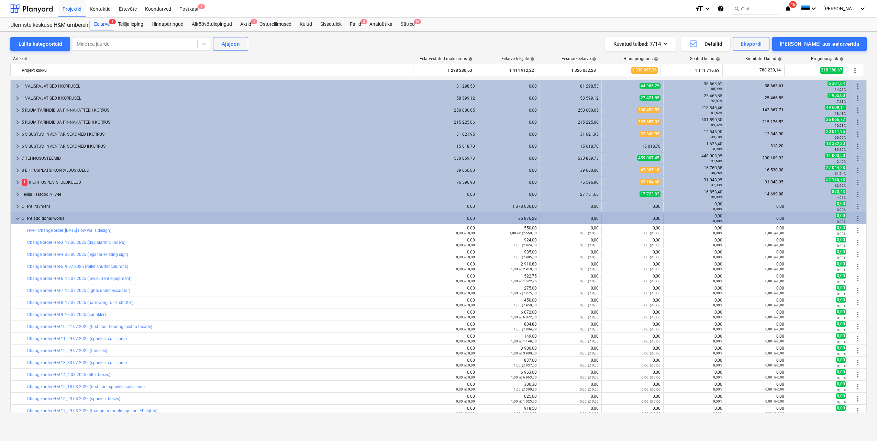
click at [856, 217] on span "more_vert" at bounding box center [858, 218] width 8 height 8
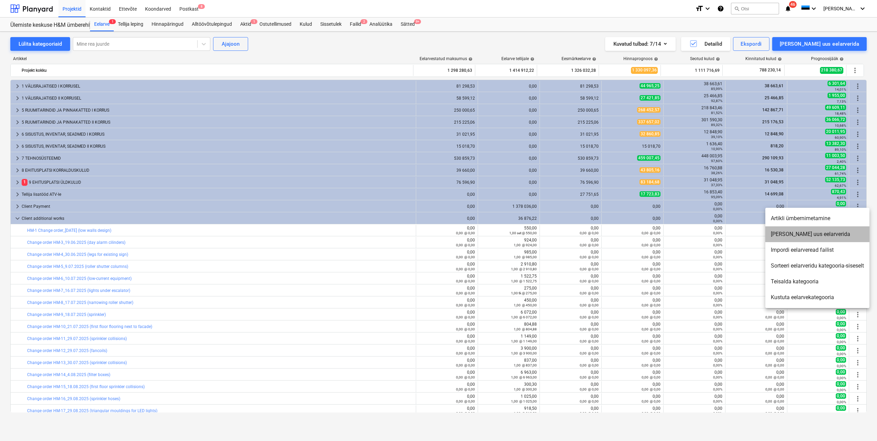
click at [810, 235] on li "[PERSON_NAME] uus eelarverida" at bounding box center [817, 234] width 104 height 16
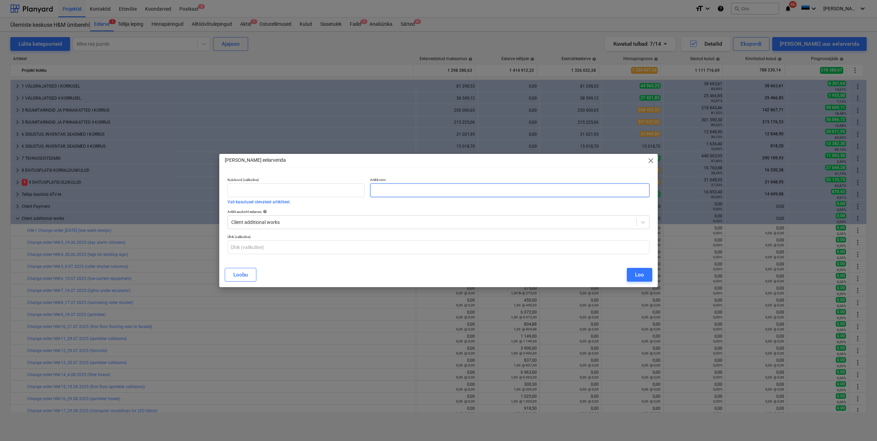
click at [416, 187] on input "text" at bounding box center [509, 190] width 279 height 14
paste input "Change order HM-46_30.09.2025 (pop-up cafeteria)"
click at [637, 274] on div "Loo" at bounding box center [639, 274] width 9 height 9
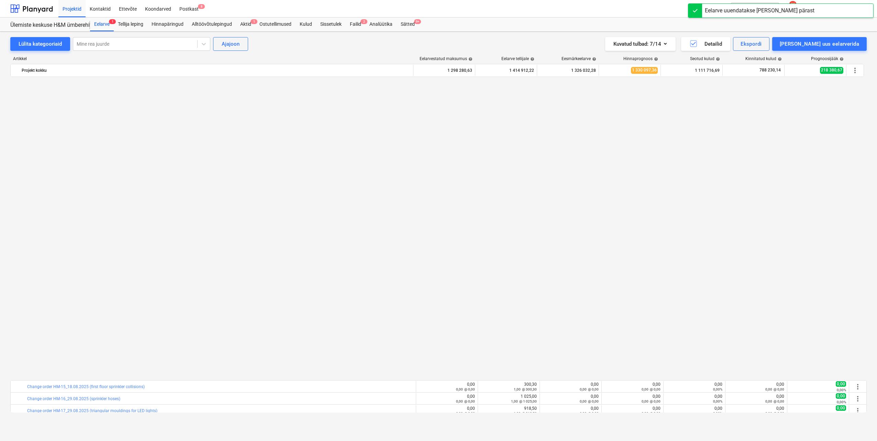
scroll to position [316, 0]
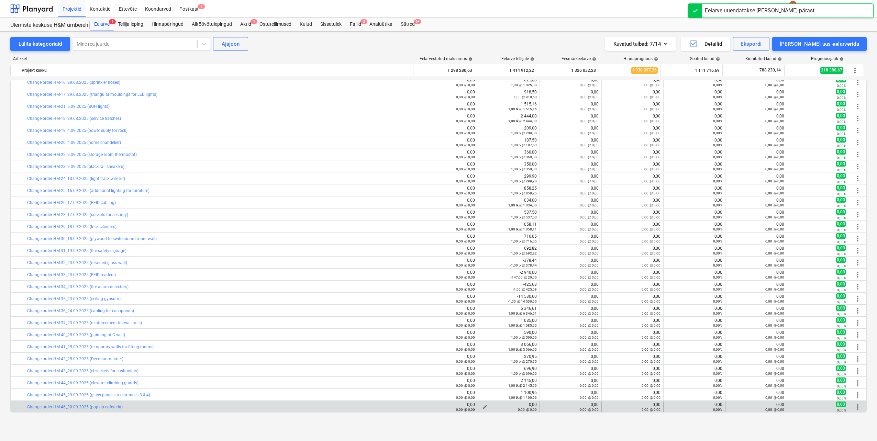
click at [482, 406] on span "edit" at bounding box center [484, 406] width 5 height 5
click at [522, 368] on input "text" at bounding box center [532, 368] width 47 height 14
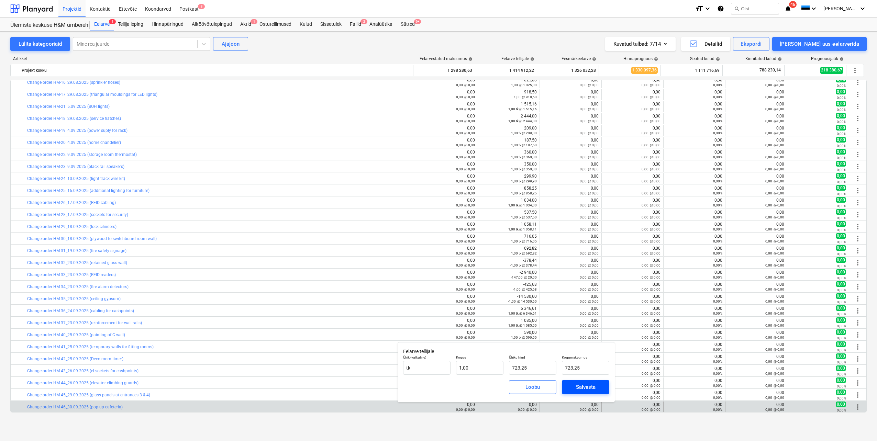
click at [575, 382] on button "Salvesta" at bounding box center [585, 387] width 47 height 14
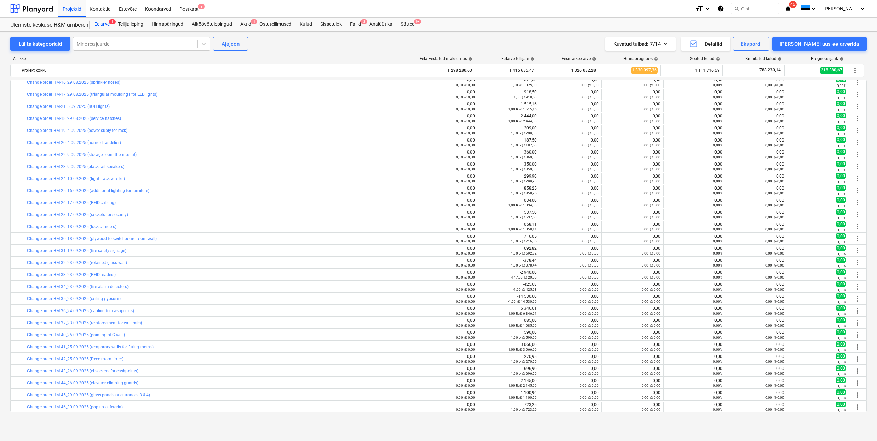
scroll to position [110, 0]
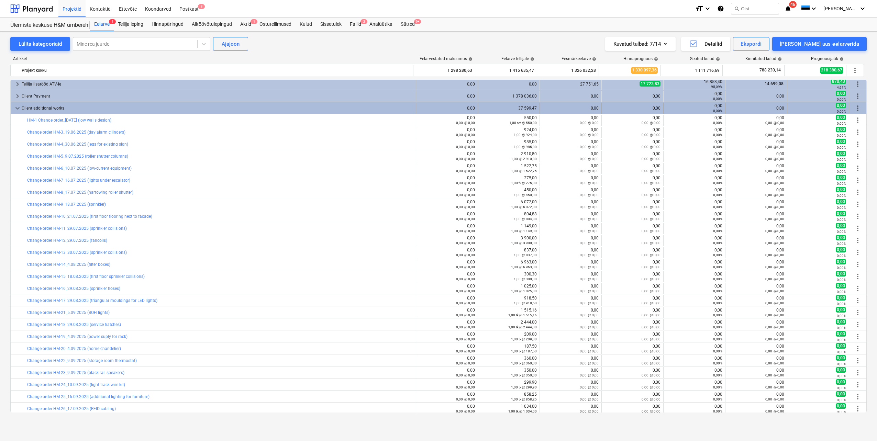
click at [858, 108] on span "more_vert" at bounding box center [858, 108] width 8 height 8
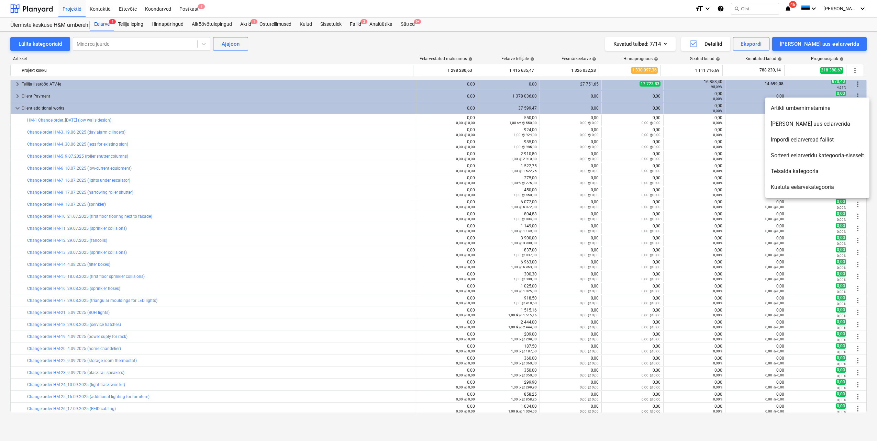
click at [816, 126] on li "[PERSON_NAME] uus eelarverida" at bounding box center [817, 124] width 104 height 16
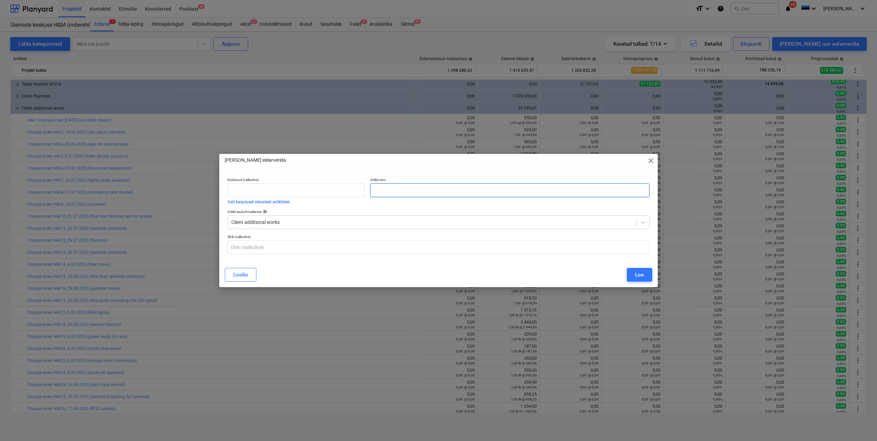
click at [400, 188] on input "text" at bounding box center [509, 190] width 279 height 14
paste input "Change order HM-47_30.09.2025 (track ends)"
click at [632, 273] on button "Loo" at bounding box center [639, 275] width 25 height 14
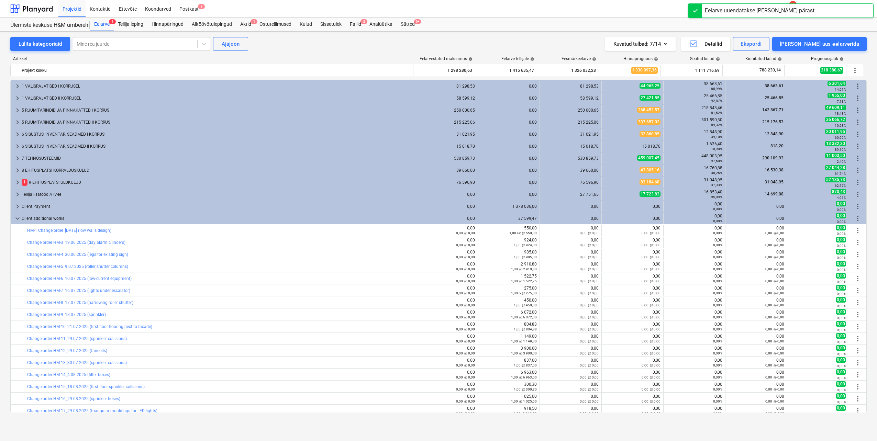
scroll to position [328, 0]
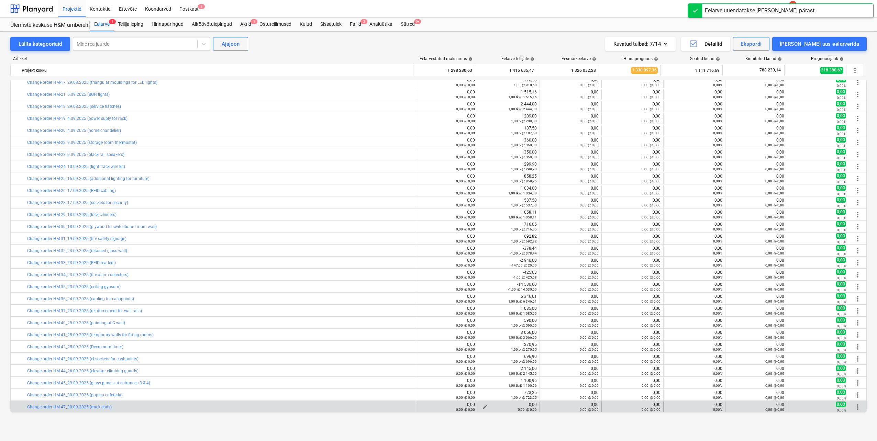
click at [482, 407] on span "edit" at bounding box center [484, 406] width 5 height 5
click at [519, 364] on input "text" at bounding box center [532, 368] width 47 height 14
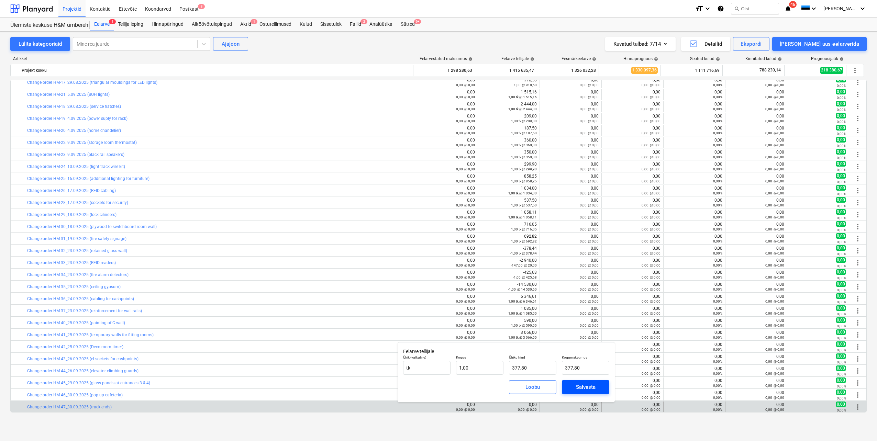
click at [580, 388] on div "Salvesta" at bounding box center [586, 387] width 20 height 9
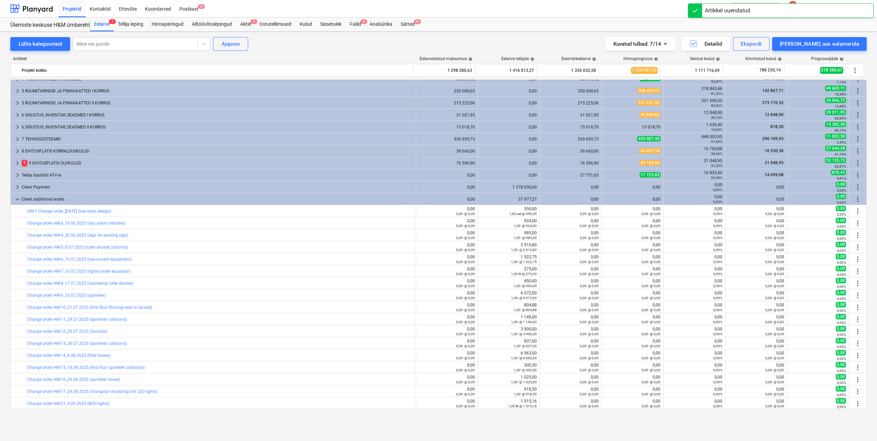
scroll to position [0, 0]
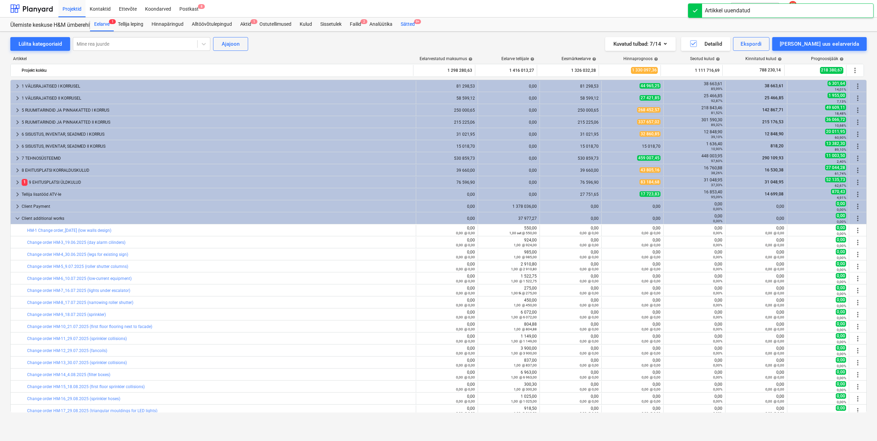
click at [407, 25] on div "Sätted 9+" at bounding box center [408, 25] width 22 height 14
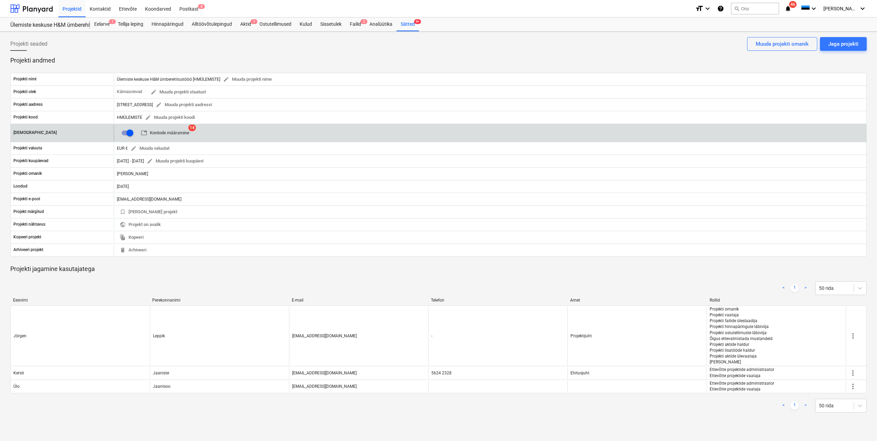
click at [166, 128] on button "table Kontode määramine" at bounding box center [165, 133] width 54 height 11
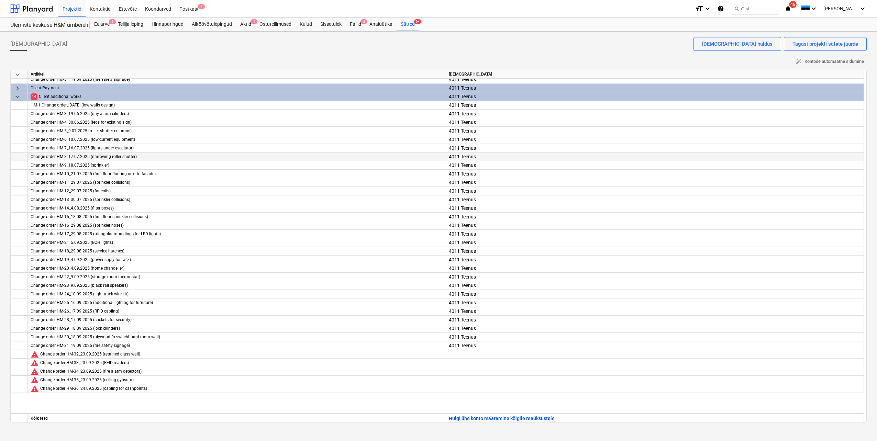
scroll to position [1460, 0]
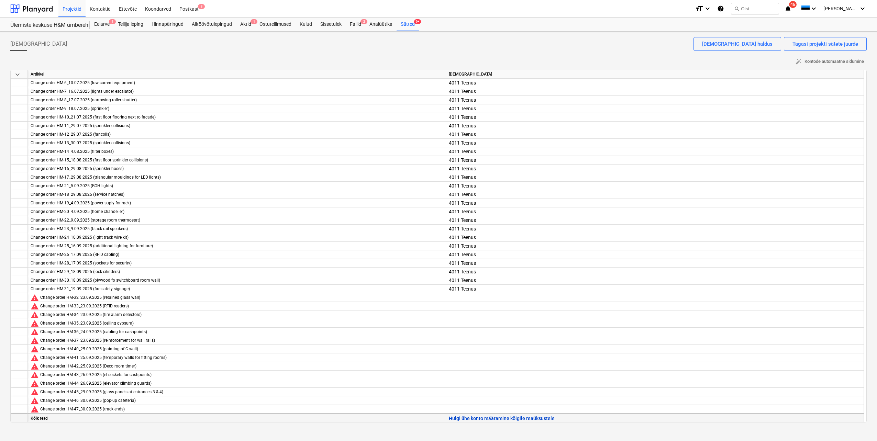
click at [459, 420] on button "Hulgi ühe konto määramine kõigile reaüksustele" at bounding box center [502, 418] width 106 height 9
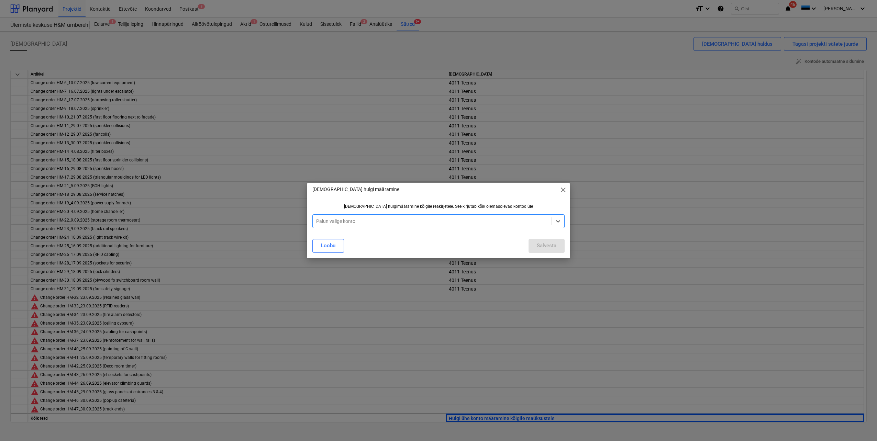
click at [563, 189] on span "close" at bounding box center [563, 190] width 8 height 8
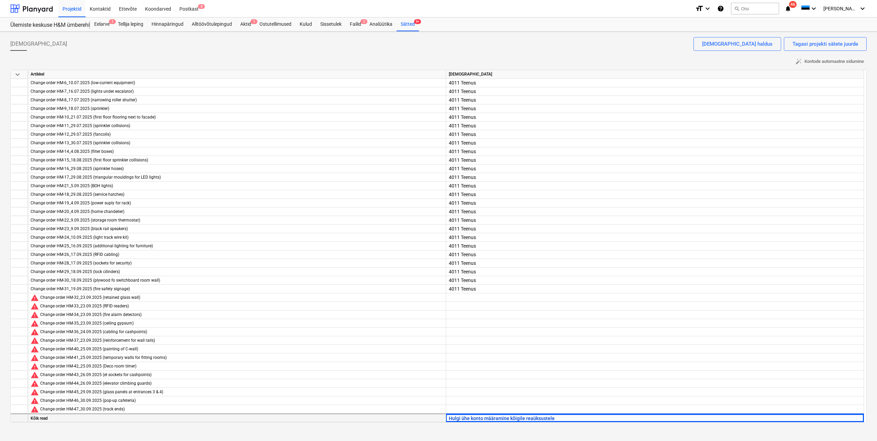
click at [467, 417] on button "Hulgi ühe konto määramine kõigile reaüksustele" at bounding box center [502, 418] width 106 height 9
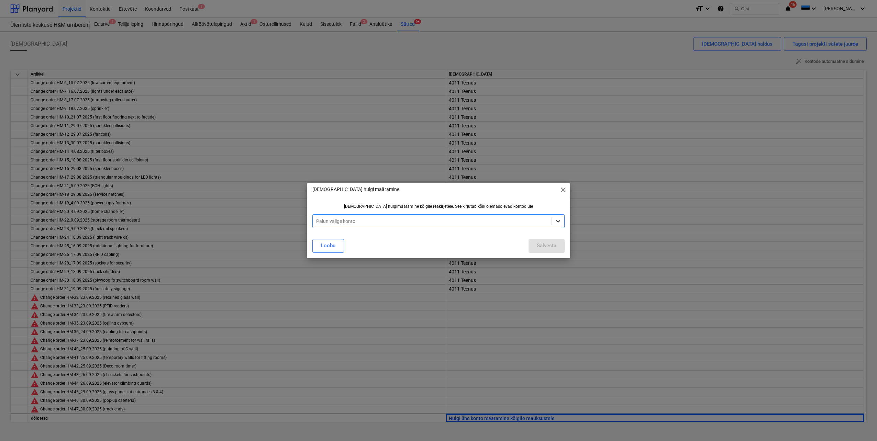
click at [557, 218] on icon at bounding box center [558, 221] width 7 height 7
click at [365, 441] on div "4011 Teenus" at bounding box center [438, 449] width 877 height 5
click at [543, 243] on div "Salvesta" at bounding box center [547, 245] width 20 height 9
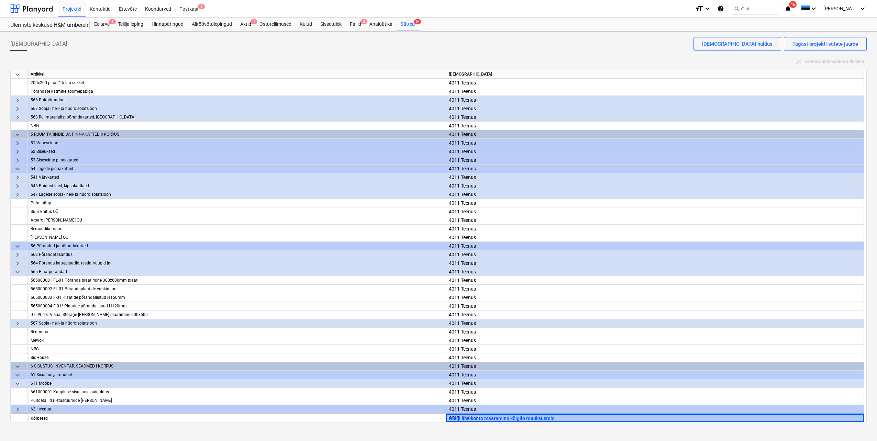
scroll to position [0, 0]
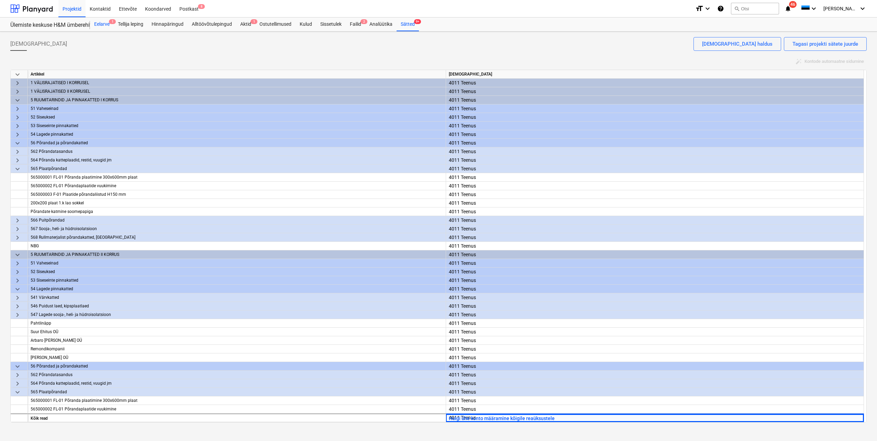
click at [98, 24] on div "Eelarve 1" at bounding box center [102, 25] width 24 height 14
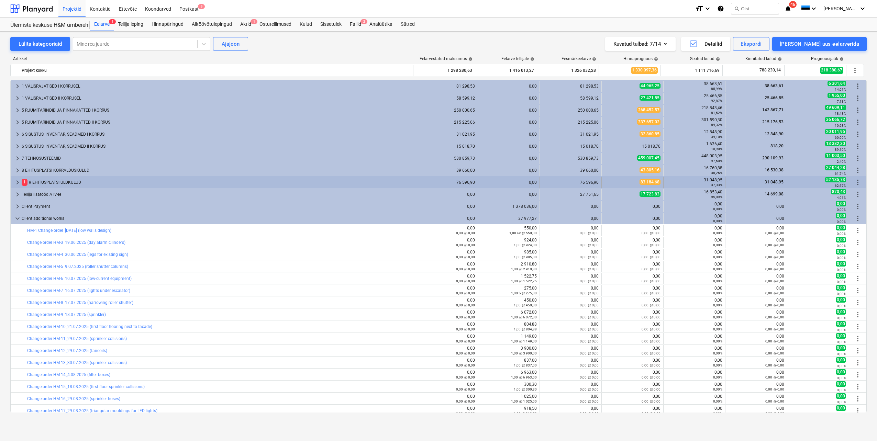
click at [16, 183] on span "keyboard_arrow_right" at bounding box center [17, 182] width 8 height 8
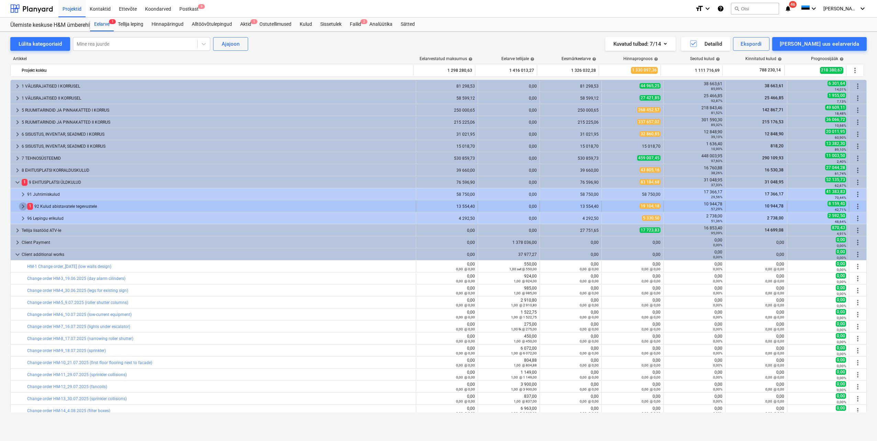
click at [22, 206] on span "keyboard_arrow_right" at bounding box center [23, 206] width 8 height 8
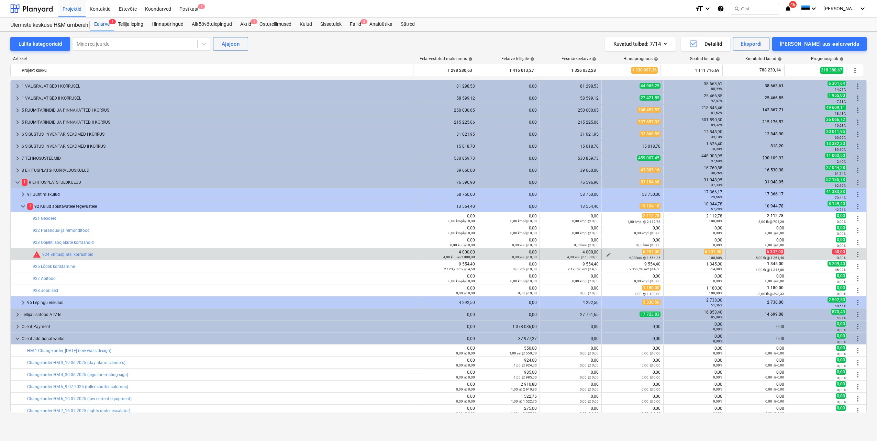
click at [606, 255] on span "edit" at bounding box center [608, 254] width 5 height 5
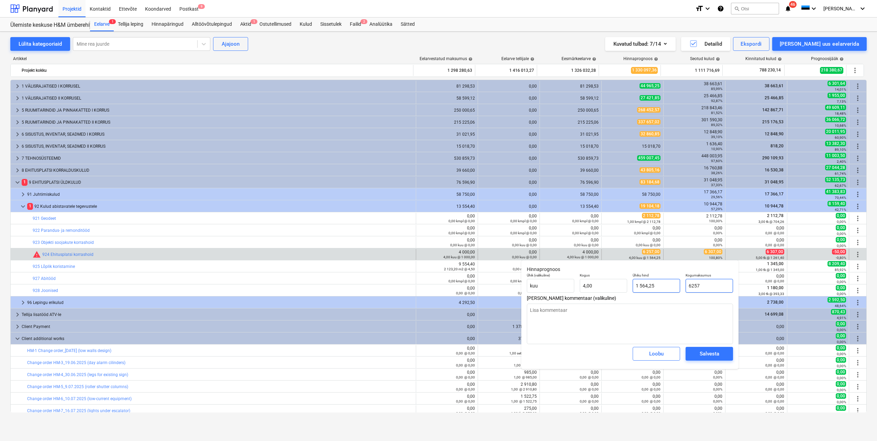
drag, startPoint x: 718, startPoint y: 285, endPoint x: 679, endPoint y: 288, distance: 39.7
click at [679, 288] on div "Ühik (valikuline) kuu Kogus 4,00 Ühiku hind 1 564,25 Kogumaksumus 6257" at bounding box center [630, 282] width 212 height 25
click at [662, 331] on textarea at bounding box center [630, 324] width 206 height 41
click at [702, 355] on div "Salvesta" at bounding box center [710, 353] width 20 height 9
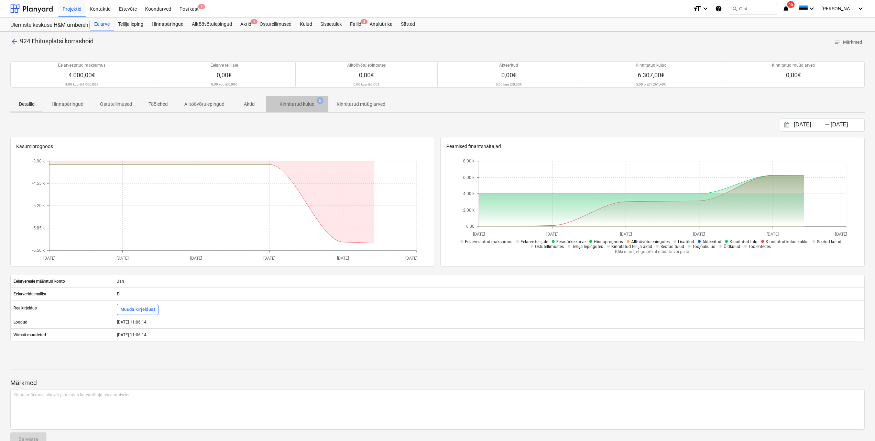
click at [292, 105] on p "Kinnitatud kulud" at bounding box center [296, 104] width 35 height 7
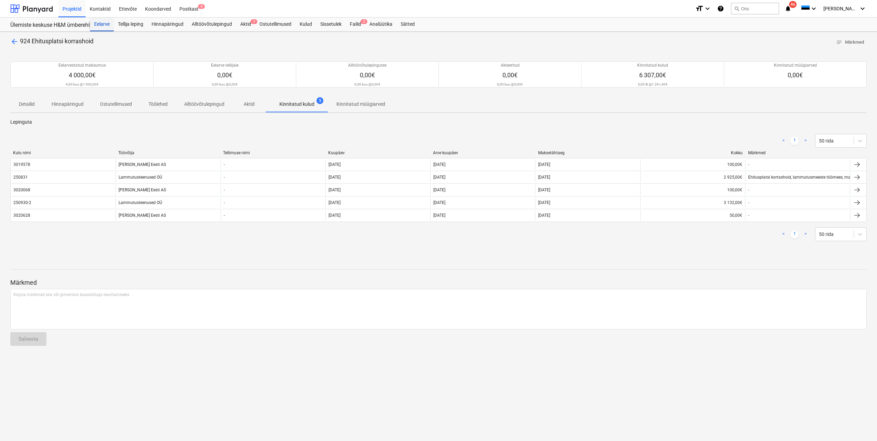
click at [107, 25] on div "Eelarve" at bounding box center [102, 25] width 24 height 14
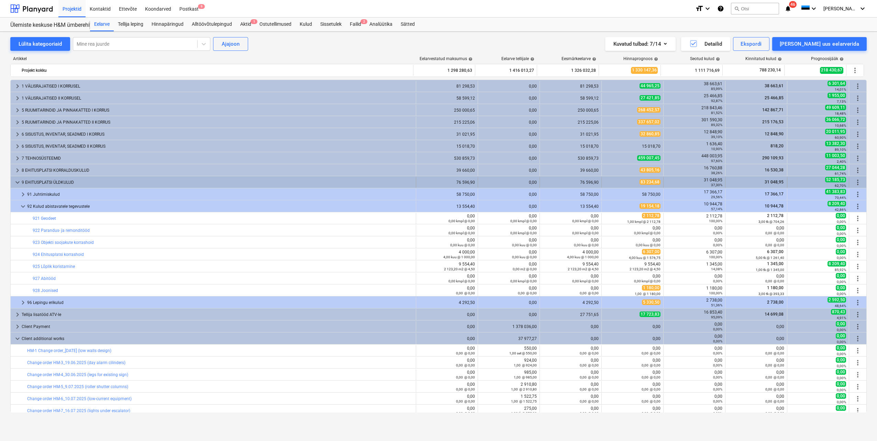
click at [17, 183] on span "keyboard_arrow_down" at bounding box center [17, 182] width 8 height 8
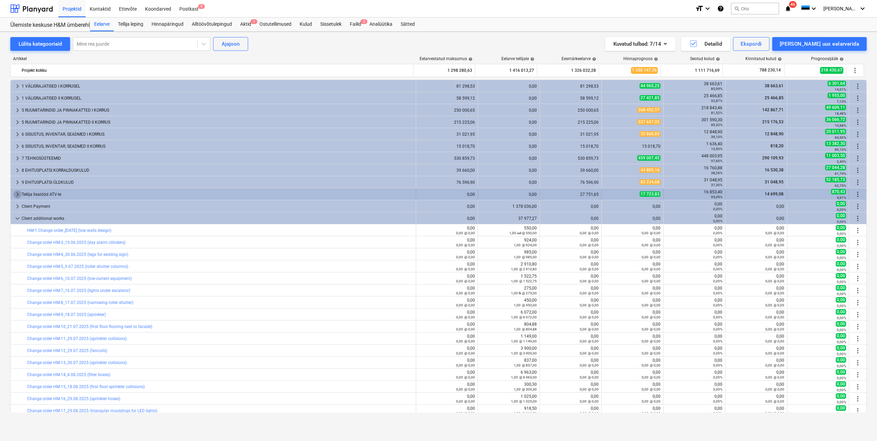
click at [18, 197] on span "keyboard_arrow_right" at bounding box center [17, 194] width 8 height 8
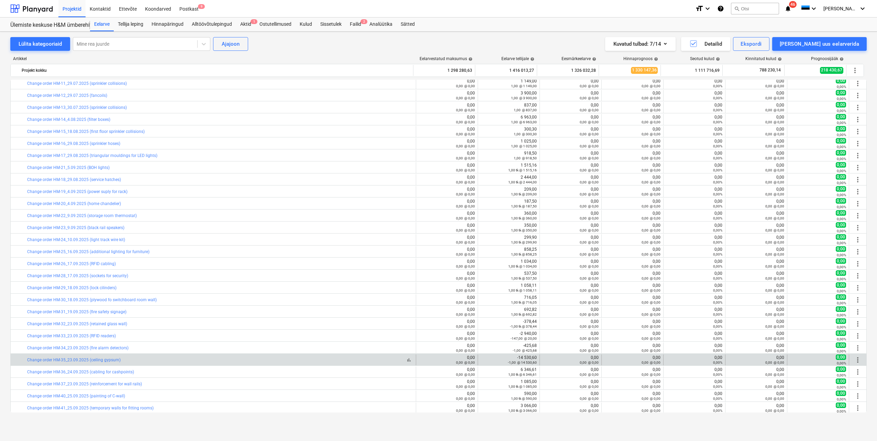
scroll to position [515, 0]
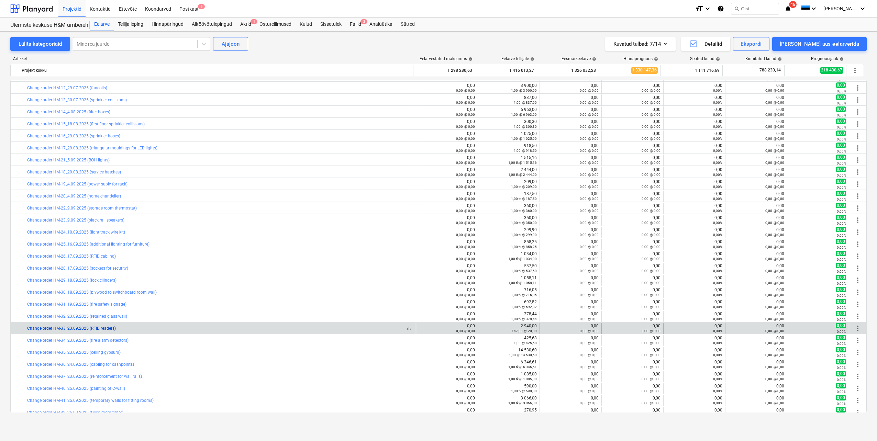
drag, startPoint x: 124, startPoint y: 328, endPoint x: 27, endPoint y: 327, distance: 96.9
click at [27, 327] on div "bar_chart Change order HM-33_23.09.2025 (RFID readers)" at bounding box center [220, 328] width 386 height 5
drag, startPoint x: 27, startPoint y: 327, endPoint x: 34, endPoint y: 328, distance: 6.2
copy link "Change order HM-33_23.09.2025 (RFID readers)"
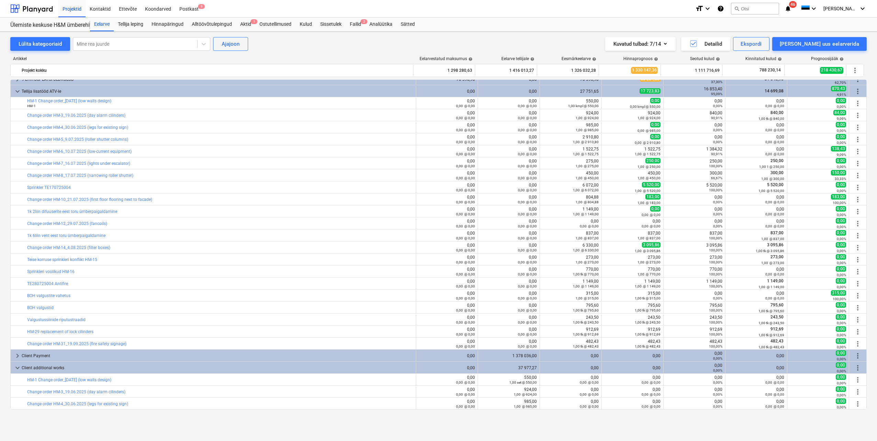
scroll to position [69, 0]
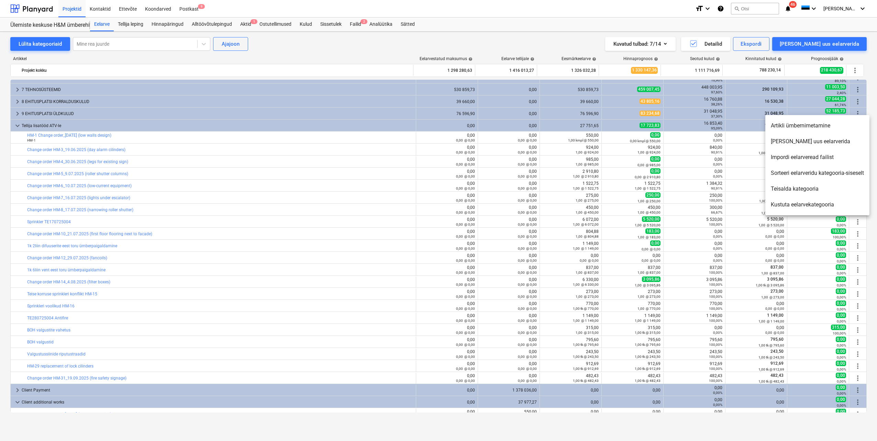
click at [814, 146] on li "[PERSON_NAME] uus eelarverida" at bounding box center [817, 142] width 104 height 16
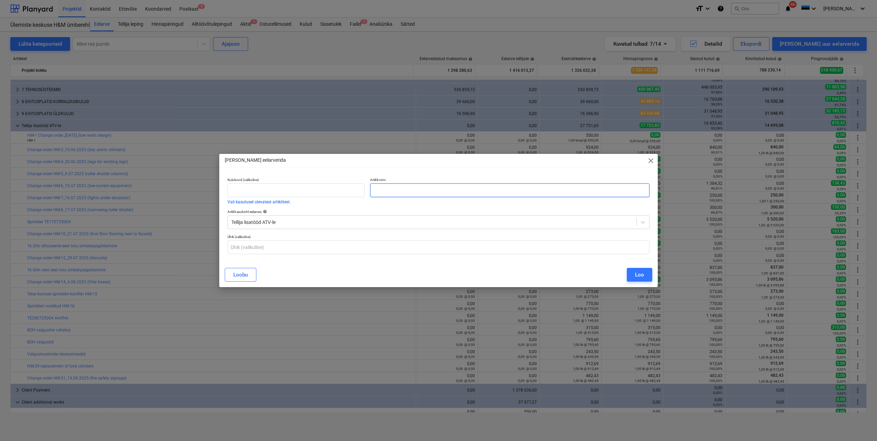
click at [401, 194] on input "text" at bounding box center [509, 190] width 279 height 14
paste input "Change order HM-33_23.09.2025 (RFID readers)"
type input "Change order HM-33_23.09.2025 (RFID readers)"
click at [643, 275] on div "Loo" at bounding box center [639, 274] width 9 height 9
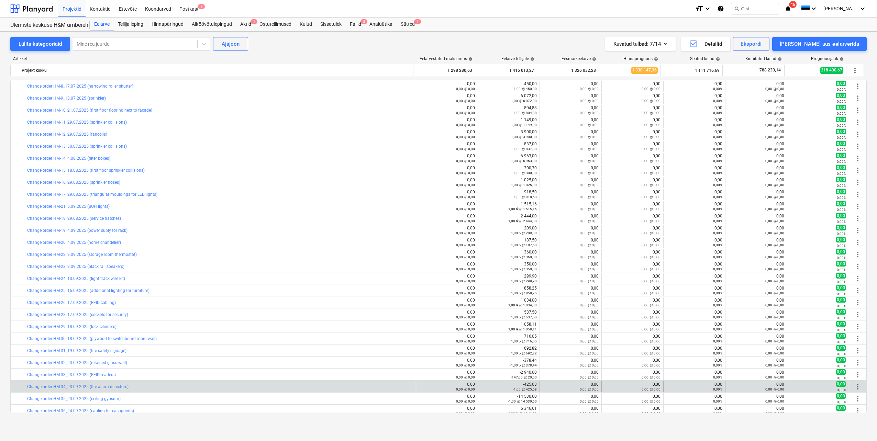
scroll to position [515, 0]
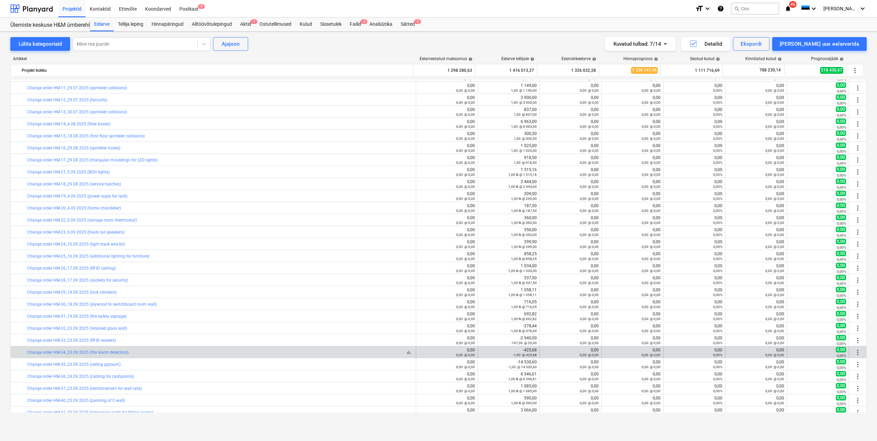
click at [149, 353] on div "bar_chart Change order HM-34_23.09.2025 (fire alarm detectors)" at bounding box center [220, 352] width 386 height 5
drag, startPoint x: 137, startPoint y: 353, endPoint x: 26, endPoint y: 354, distance: 111.7
click at [26, 354] on div "bar_chart Change order HM-34_23.09.2025 (fire alarm detectors)" at bounding box center [213, 352] width 405 height 11
drag, startPoint x: 26, startPoint y: 354, endPoint x: 32, endPoint y: 353, distance: 6.3
copy div "bar_chart Change order HM-34_23.09.2025 (fire alarm detectors)"
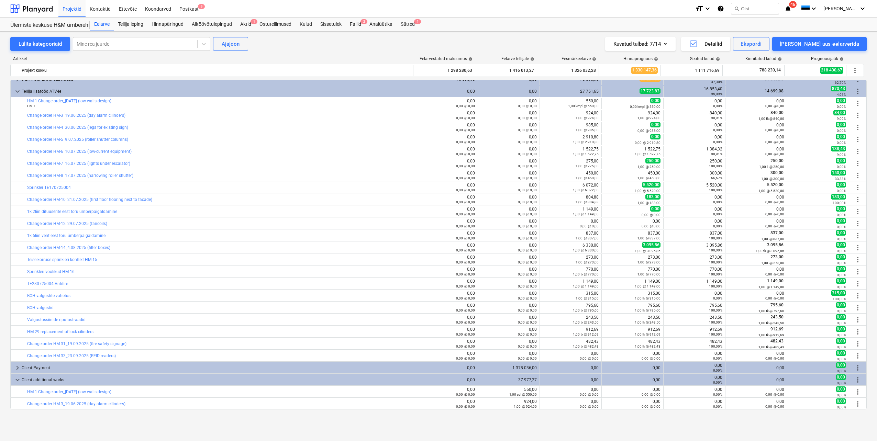
scroll to position [69, 0]
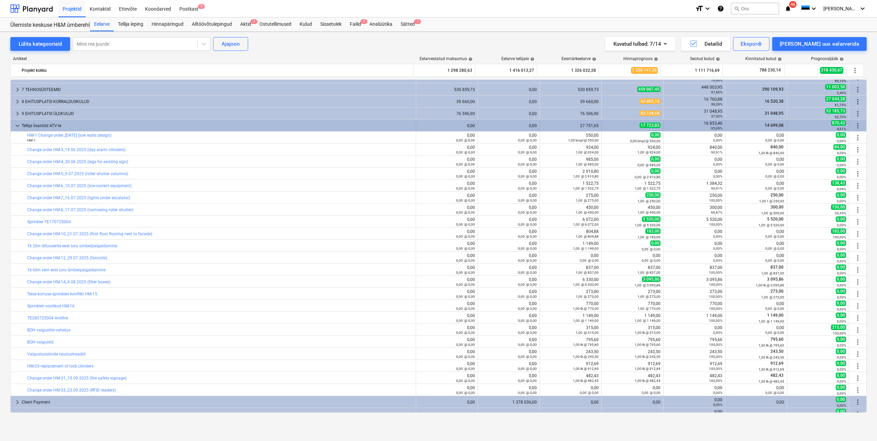
click at [856, 126] on span "more_vert" at bounding box center [858, 126] width 8 height 8
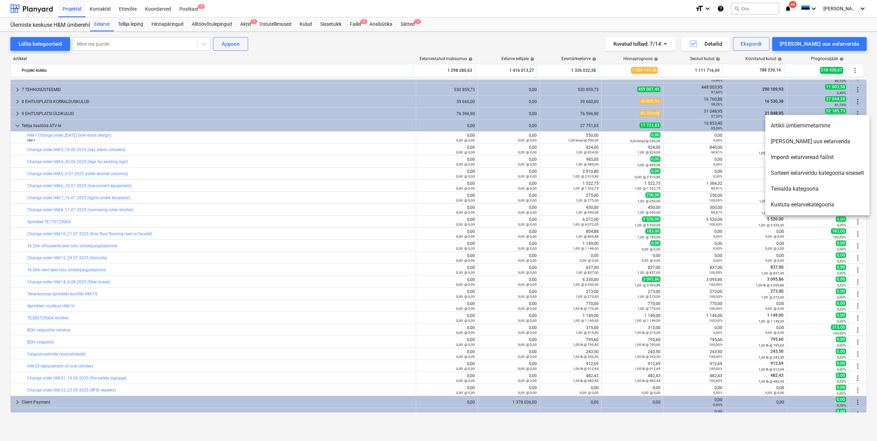
click at [810, 143] on li "[PERSON_NAME] uus eelarverida" at bounding box center [817, 142] width 104 height 16
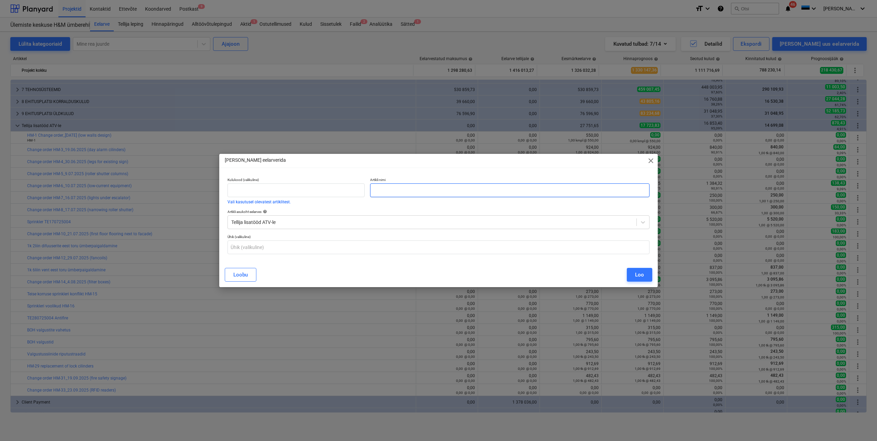
click at [422, 190] on input "text" at bounding box center [509, 190] width 279 height 14
paste input "Change order HM-34_23.09.2025 (fire alarm detectors)"
type input "Change order HM-34_23.09.2025 (fire alarm detectors)"
click at [641, 277] on div "Loo" at bounding box center [639, 274] width 9 height 9
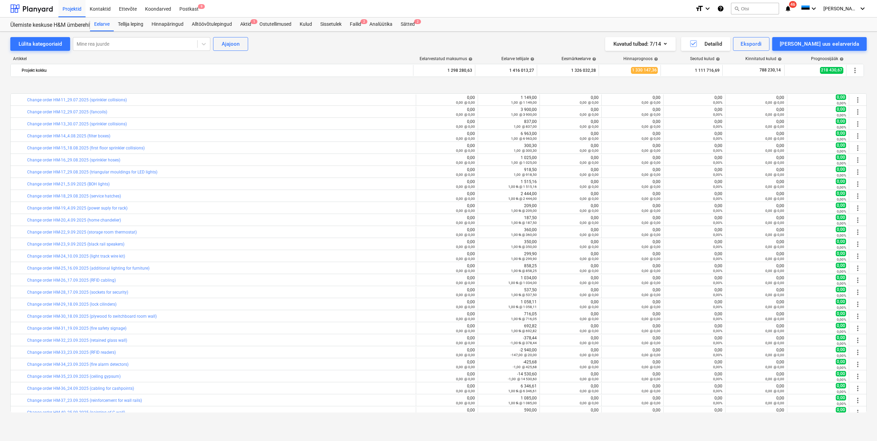
scroll to position [550, 0]
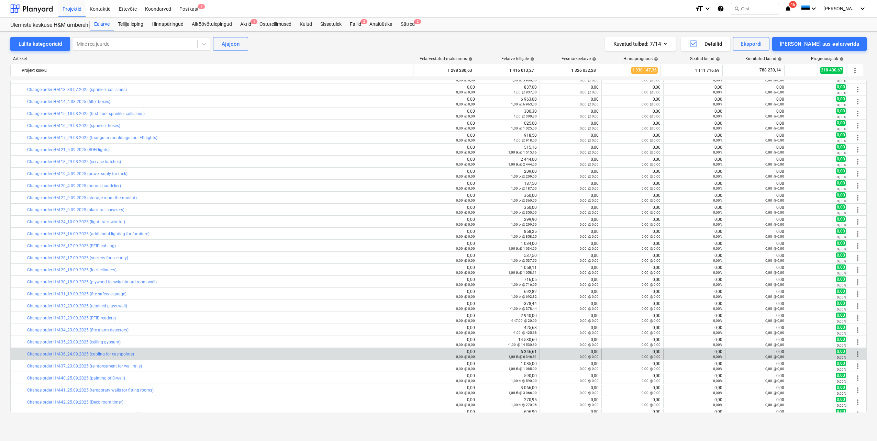
drag, startPoint x: 149, startPoint y: 354, endPoint x: 25, endPoint y: 353, distance: 124.1
click at [25, 353] on div "bar_chart Change order HM-36_24.09.2025 (cabling for cashpoints)" at bounding box center [213, 354] width 405 height 11
drag, startPoint x: 26, startPoint y: 353, endPoint x: 34, endPoint y: 355, distance: 8.6
copy div "bar_chart Change order HM-36_24.09.2025 (cabling for cashpoints)"
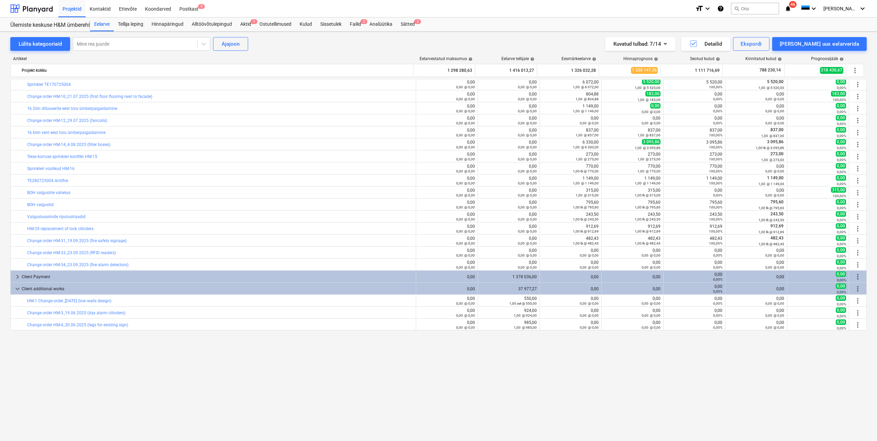
scroll to position [103, 0]
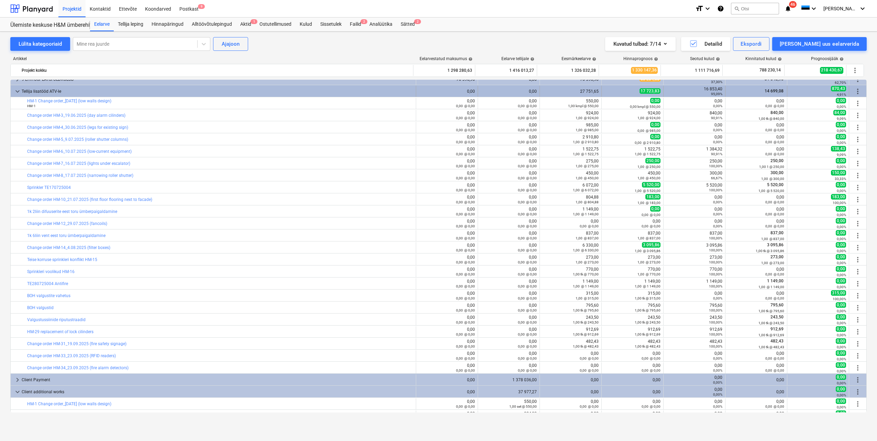
click at [856, 92] on span "more_vert" at bounding box center [858, 91] width 8 height 8
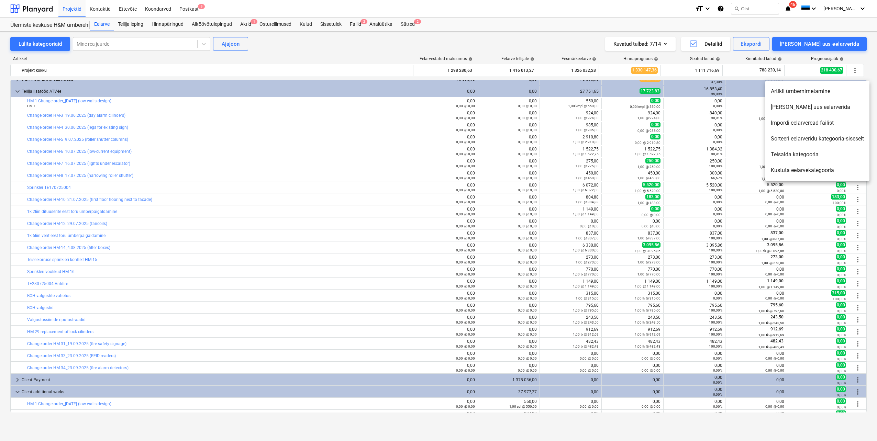
click at [811, 105] on li "[PERSON_NAME] uus eelarverida" at bounding box center [817, 107] width 104 height 16
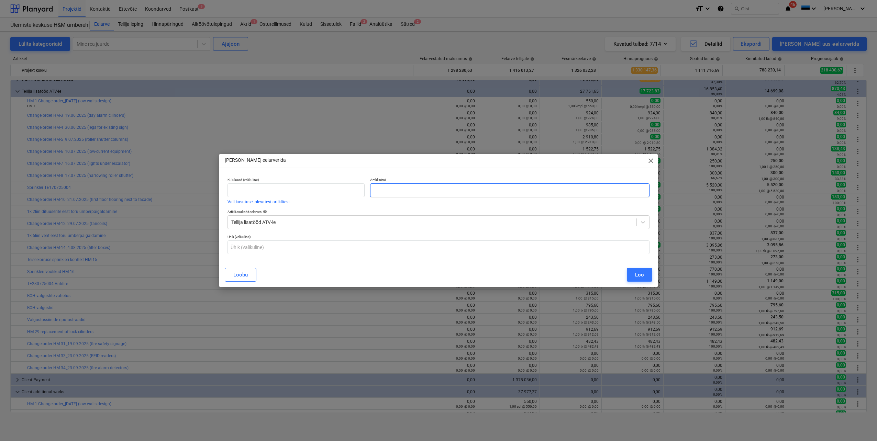
paste input "Change order HM-36_24.09.2025 (cabling for cashpoints)"
type input "Change order HM-36_24.09.2025 (cabling for cashpoints)"
click at [644, 276] on button "Loo" at bounding box center [639, 275] width 25 height 14
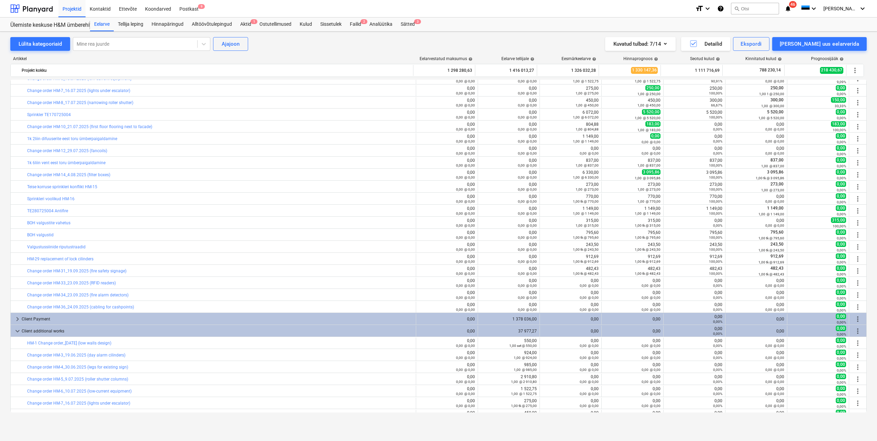
scroll to position [412, 0]
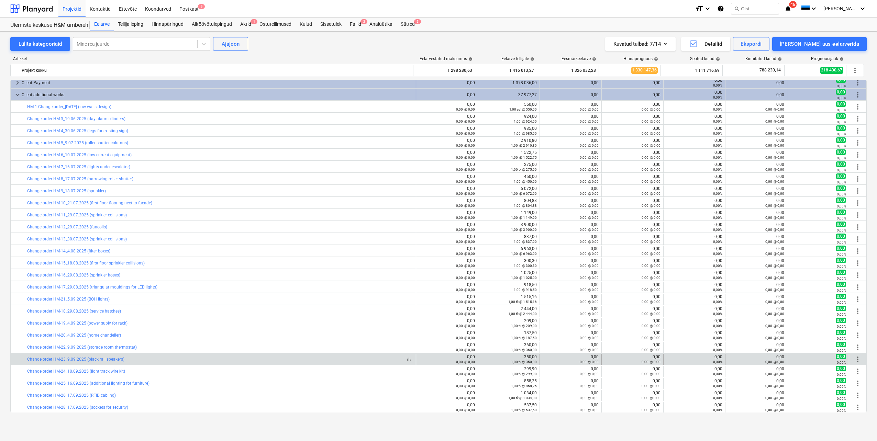
click at [139, 361] on div "bar_chart Change order HM-23_9.09.2025 (black rail speakers)" at bounding box center [220, 359] width 386 height 5
drag, startPoint x: 133, startPoint y: 361, endPoint x: 27, endPoint y: 361, distance: 105.1
click at [27, 361] on div "bar_chart Change order HM-23_9.09.2025 (black rail speakers)" at bounding box center [220, 359] width 386 height 5
copy link "Change order HM-23_9.09.2025 (black rail speakers)"
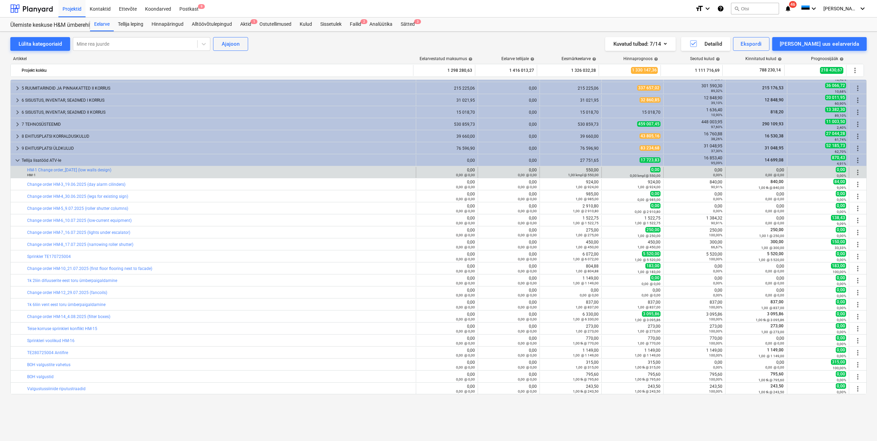
scroll to position [0, 0]
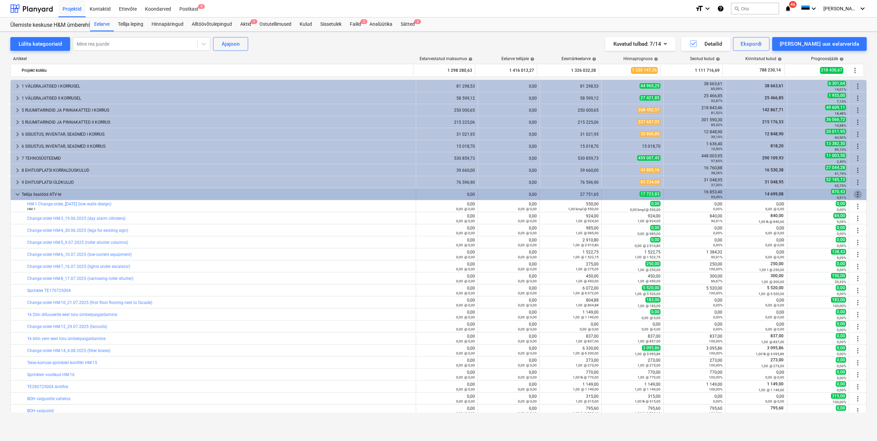
click at [856, 196] on span "more_vert" at bounding box center [858, 194] width 8 height 8
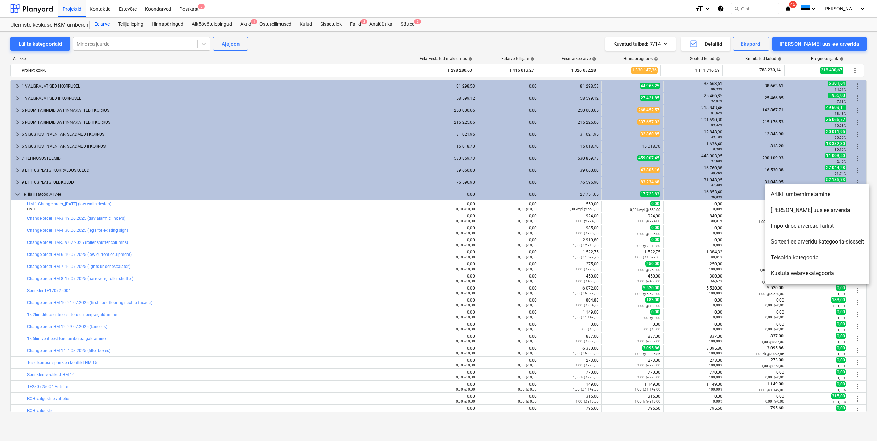
click at [808, 212] on li "[PERSON_NAME] uus eelarverida" at bounding box center [817, 210] width 104 height 16
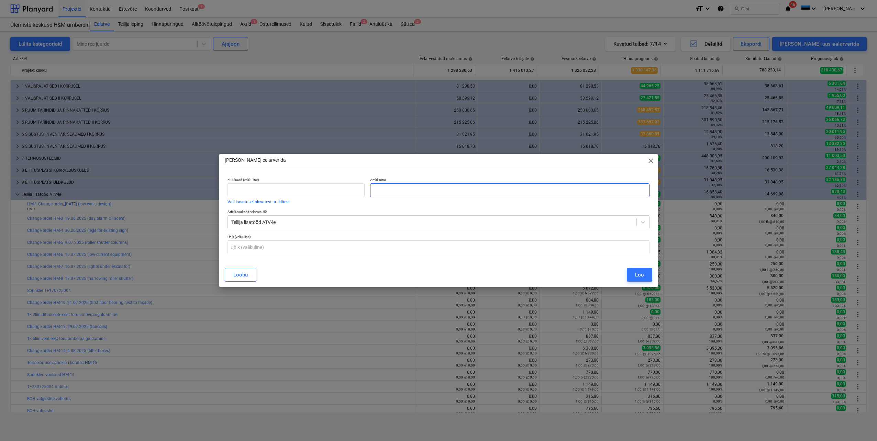
paste input "Change order HM-23_9.09.2025 (black rail speakers)"
type input "Change order HM-23_9.09.2025 (black rail speakers)"
click at [636, 274] on div "Loo" at bounding box center [639, 274] width 9 height 9
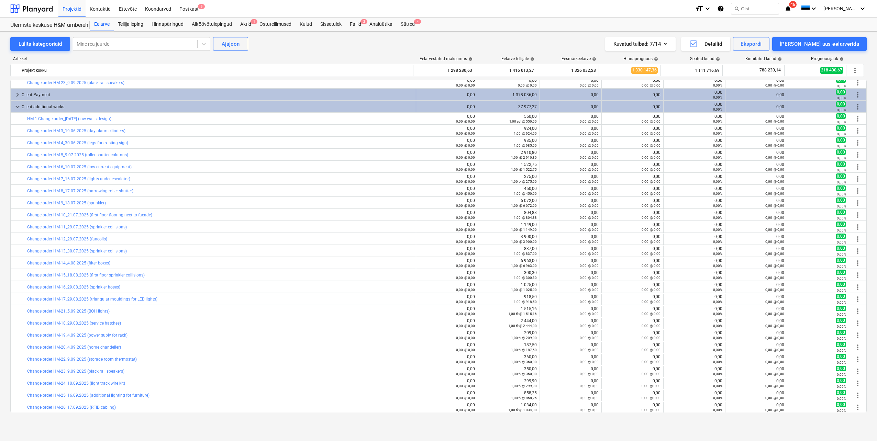
scroll to position [447, 0]
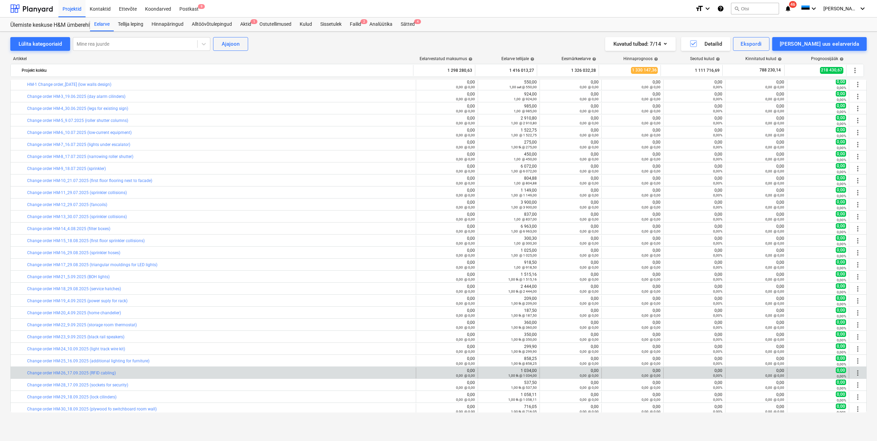
drag, startPoint x: 121, startPoint y: 374, endPoint x: 24, endPoint y: 370, distance: 97.3
click at [24, 370] on div "bar_chart Change order HM-26_17.09.2025 (RFID cabling)" at bounding box center [213, 373] width 405 height 11
drag, startPoint x: 24, startPoint y: 370, endPoint x: 38, endPoint y: 374, distance: 14.4
copy div "bar_chart Change order HM-26_17.09.2025 (RFID cabling)"
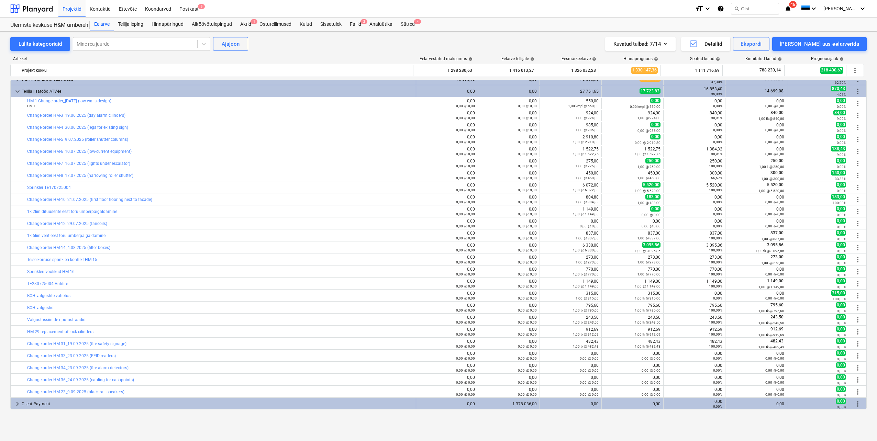
scroll to position [69, 0]
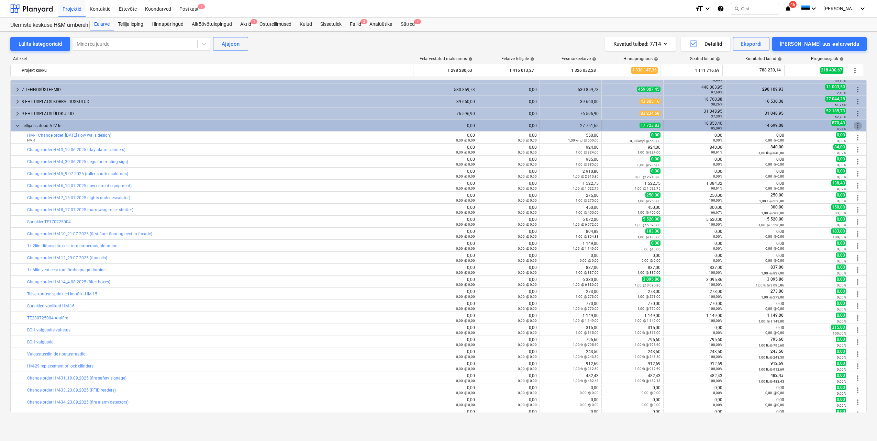
click at [854, 127] on span "more_vert" at bounding box center [858, 126] width 8 height 8
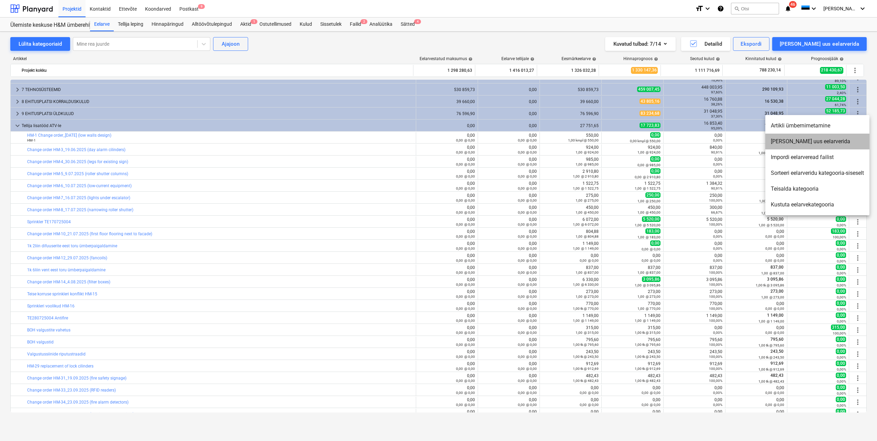
click at [806, 143] on li "[PERSON_NAME] uus eelarverida" at bounding box center [817, 142] width 104 height 16
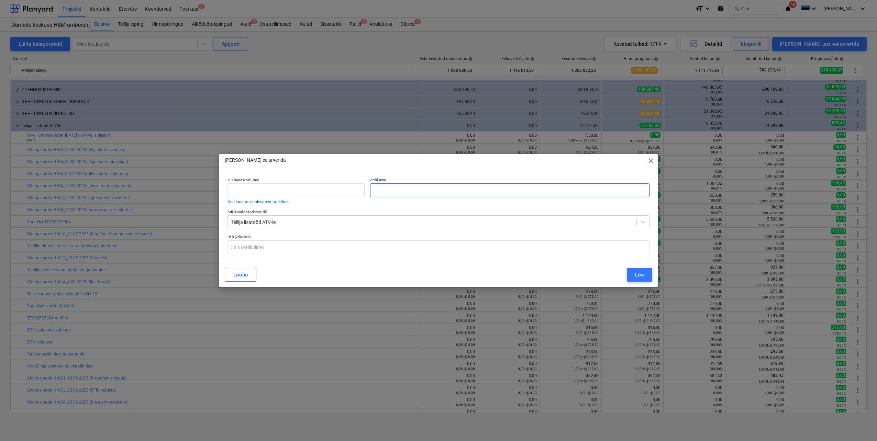
paste input "Change order HM-26_17.09.2025 (RFID cabling)"
type input "Change order HM-26_17.09.2025 (RFID cabling)"
click at [635, 270] on button "Loo" at bounding box center [639, 275] width 25 height 14
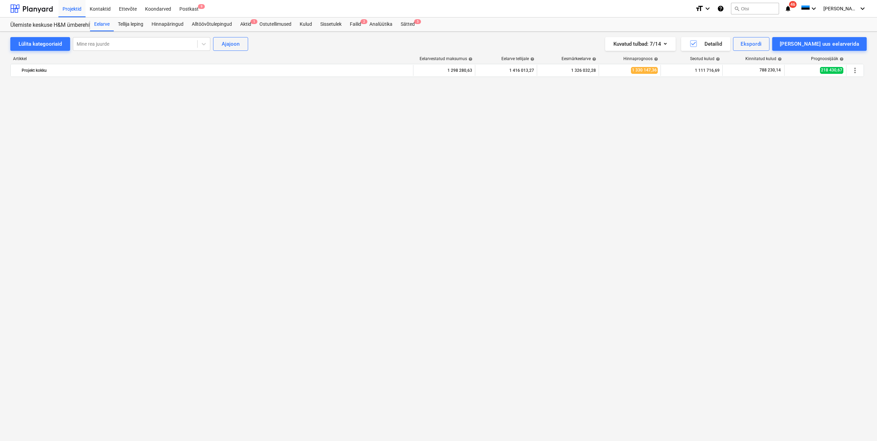
scroll to position [415, 0]
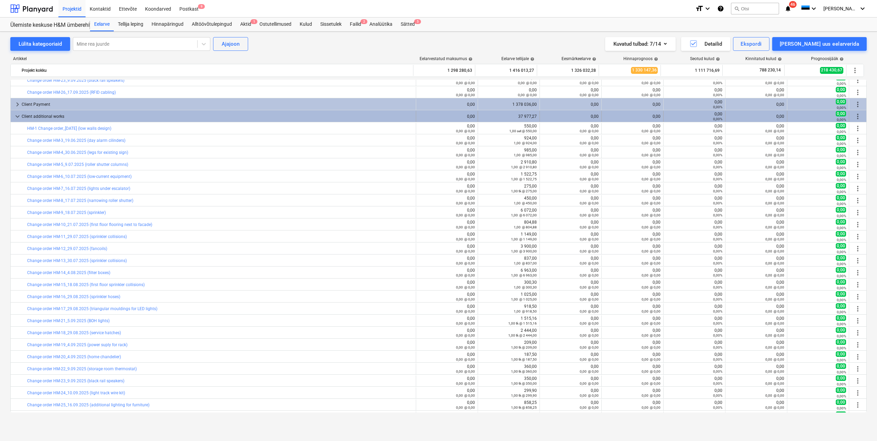
click at [854, 116] on span "more_vert" at bounding box center [858, 116] width 8 height 8
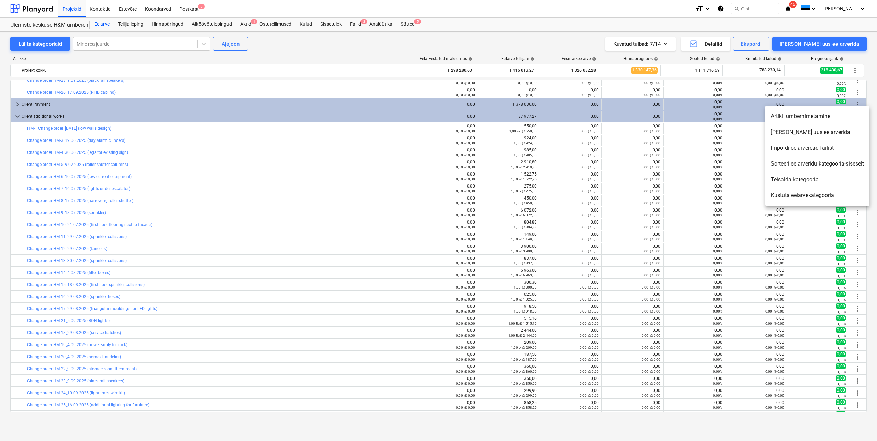
click at [814, 132] on li "[PERSON_NAME] uus eelarverida" at bounding box center [817, 132] width 104 height 16
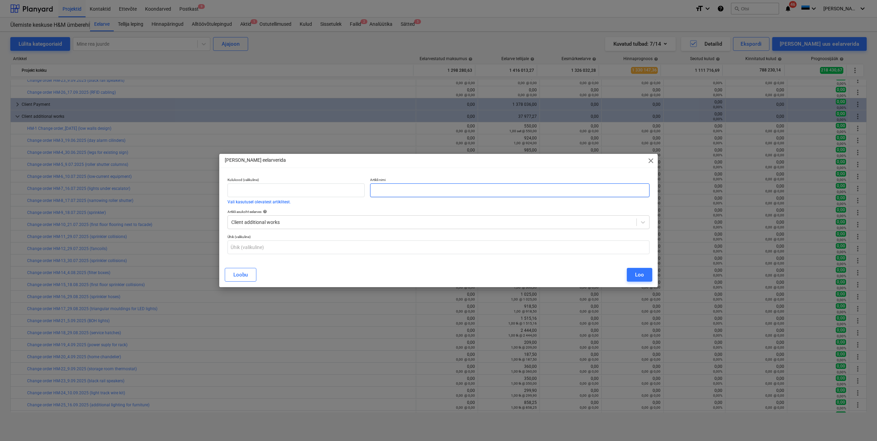
paste input "Change order HM-27_18.09.2025 (BOH ceiling)"
type input "Change order HM-27_18.09.2025 (BOH ceiling)"
click at [640, 275] on div "Loo" at bounding box center [639, 274] width 9 height 9
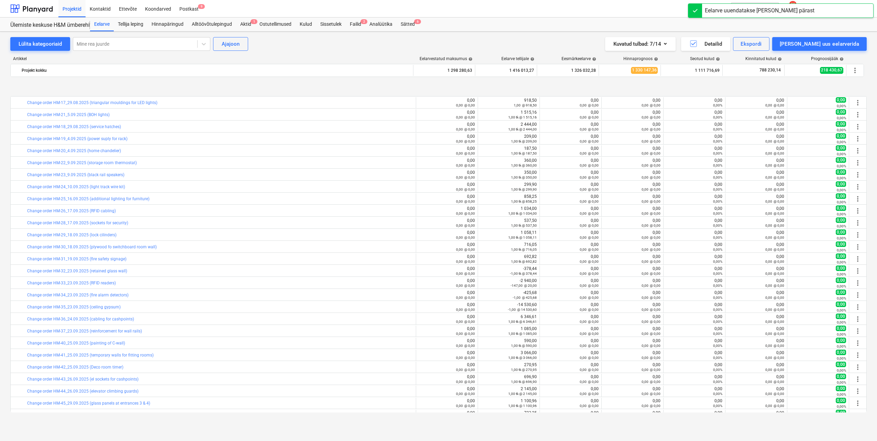
scroll to position [653, 0]
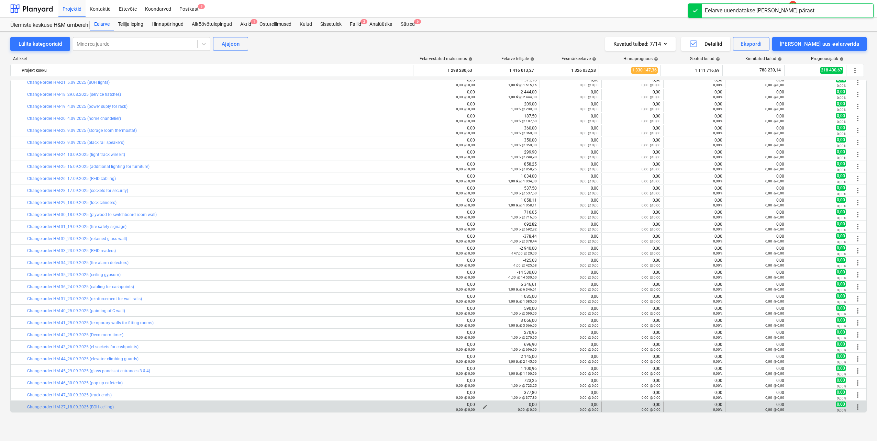
click at [484, 406] on span "edit" at bounding box center [484, 406] width 5 height 5
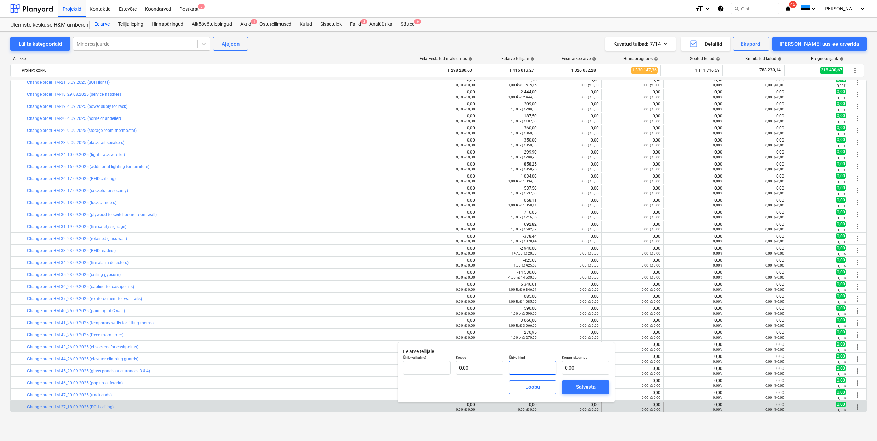
click at [537, 368] on input "text" at bounding box center [532, 368] width 47 height 14
type input "tk"
type input "3"
type input "1,00"
type input "3,00"
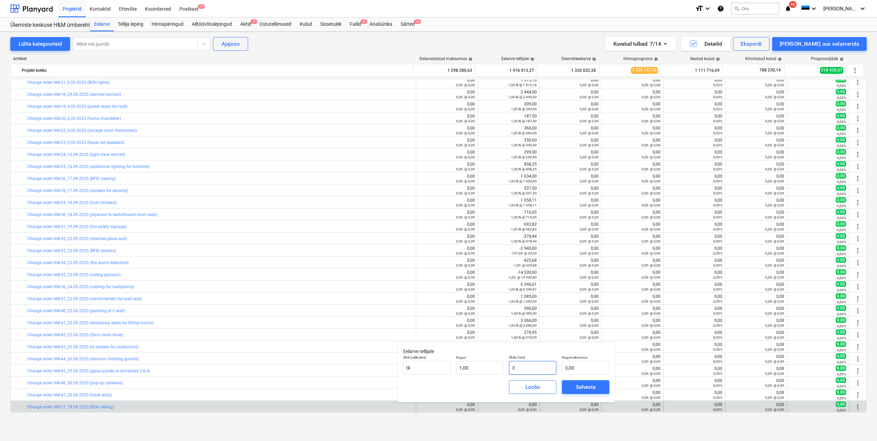
type input "39"
type input "39,00"
type input "395"
type input "395,00"
type input "3951"
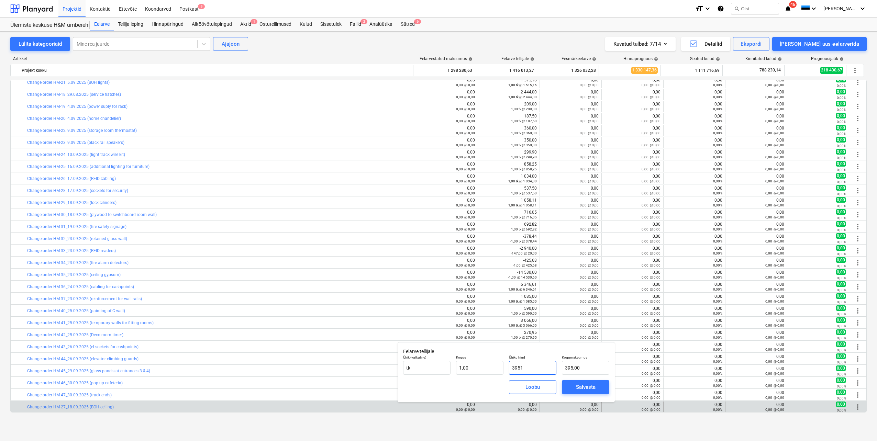
type input "3 951,00"
click at [488, 390] on div "[PERSON_NAME]" at bounding box center [506, 387] width 212 height 25
click at [573, 388] on span "Salvesta" at bounding box center [585, 387] width 31 height 9
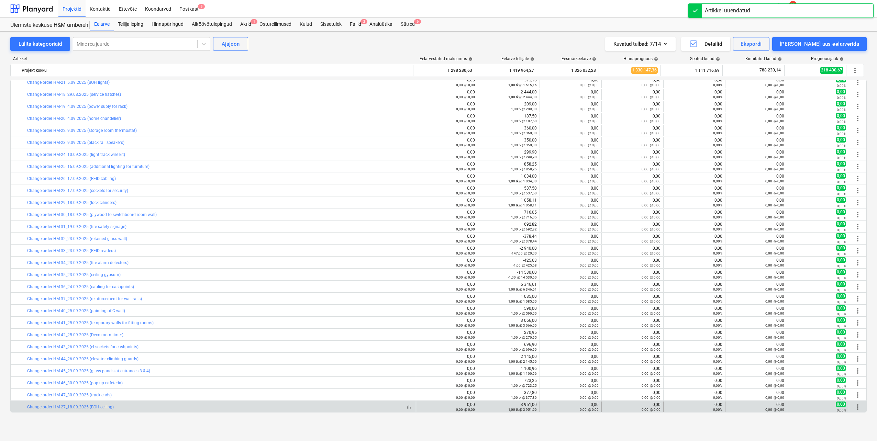
click at [120, 408] on div "bar_chart Change order HM-27_18.09.2025 (BOH ceiling)" at bounding box center [220, 407] width 386 height 5
click at [121, 407] on div "bar_chart Change order HM-27_18.09.2025 (BOH ceiling)" at bounding box center [220, 407] width 386 height 5
click at [116, 407] on div "bar_chart Change order HM-27_18.09.2025 (BOH ceiling)" at bounding box center [220, 407] width 386 height 5
drag, startPoint x: 115, startPoint y: 407, endPoint x: 25, endPoint y: 408, distance: 90.0
click at [25, 408] on div "bar_chart Change order HM-27_18.09.2025 (BOH ceiling)" at bounding box center [213, 407] width 405 height 11
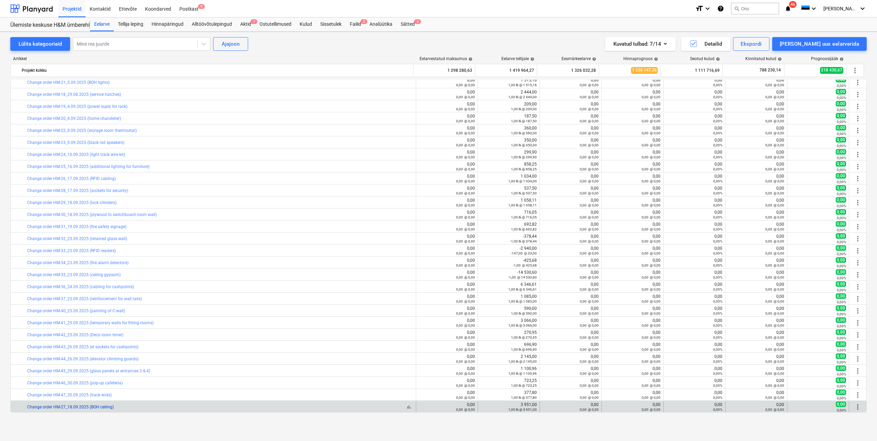
drag, startPoint x: 25, startPoint y: 408, endPoint x: 30, endPoint y: 406, distance: 5.2
copy div "bar_chart Change order HM-27_18.09.2025 (BOH ceiling)"
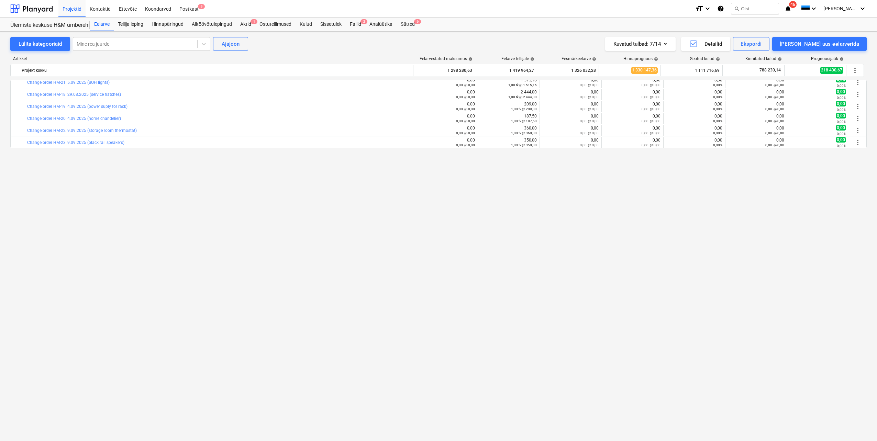
scroll to position [0, 0]
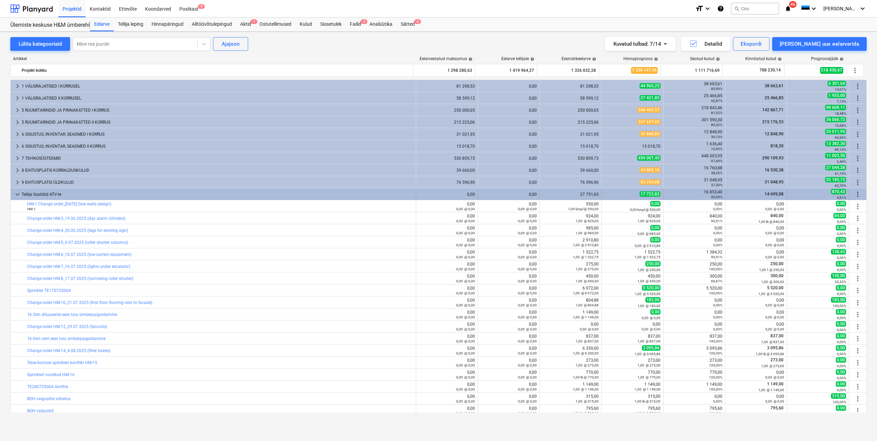
click at [856, 195] on span "more_vert" at bounding box center [858, 194] width 8 height 8
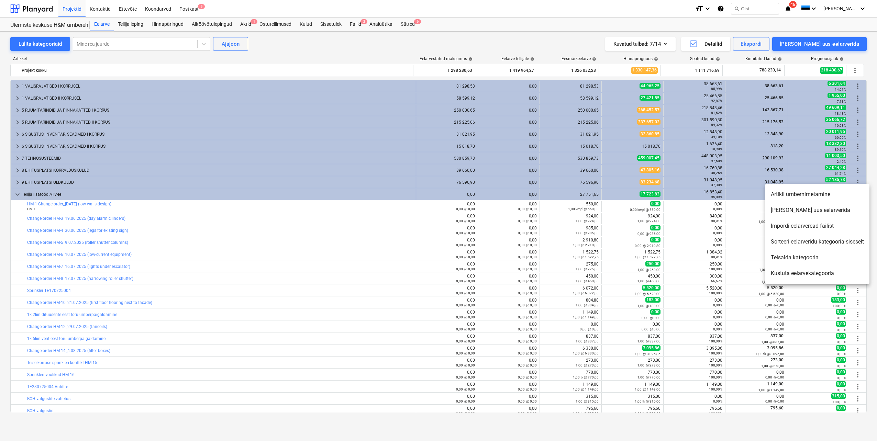
click at [824, 213] on li "[PERSON_NAME] uus eelarverida" at bounding box center [817, 210] width 104 height 16
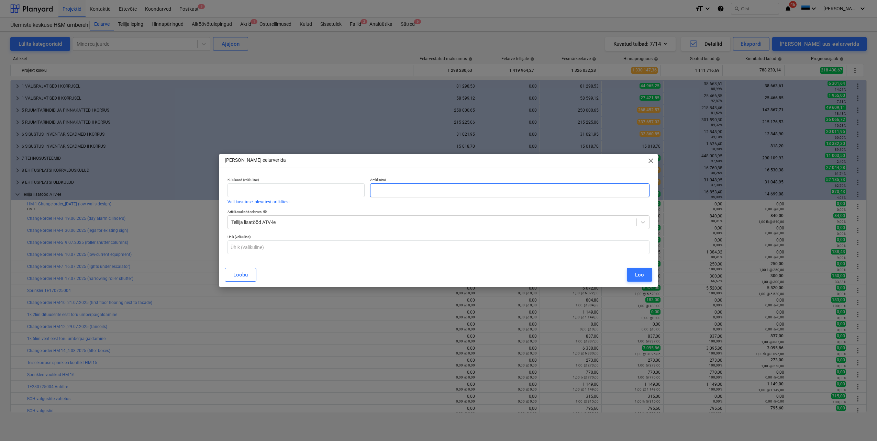
paste input "Change order HM-27_18.09.2025 (BOH ceiling)"
type input "Change order HM-27_18.09.2025 (BOH ceiling)"
click at [632, 274] on button "Loo" at bounding box center [639, 275] width 25 height 14
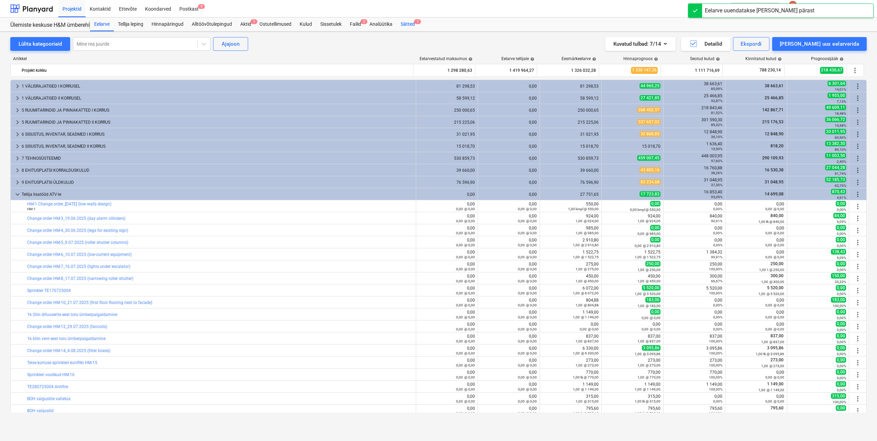
click at [416, 23] on span "7" at bounding box center [417, 21] width 7 height 5
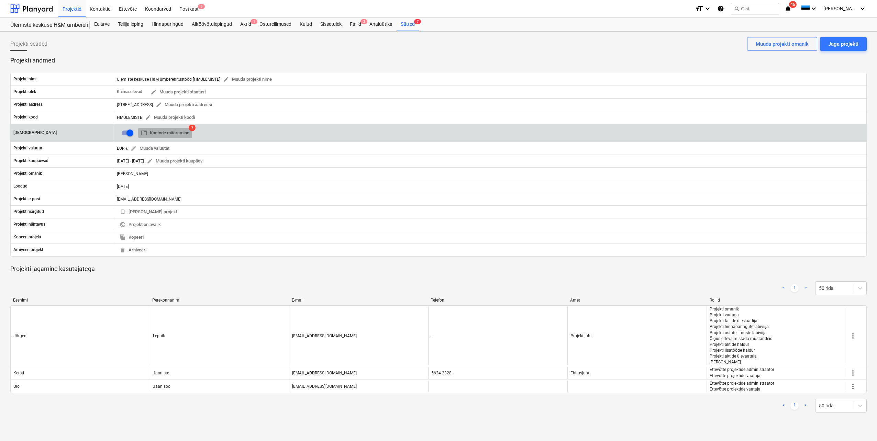
click at [174, 133] on span "table Kontode määramine" at bounding box center [165, 133] width 48 height 8
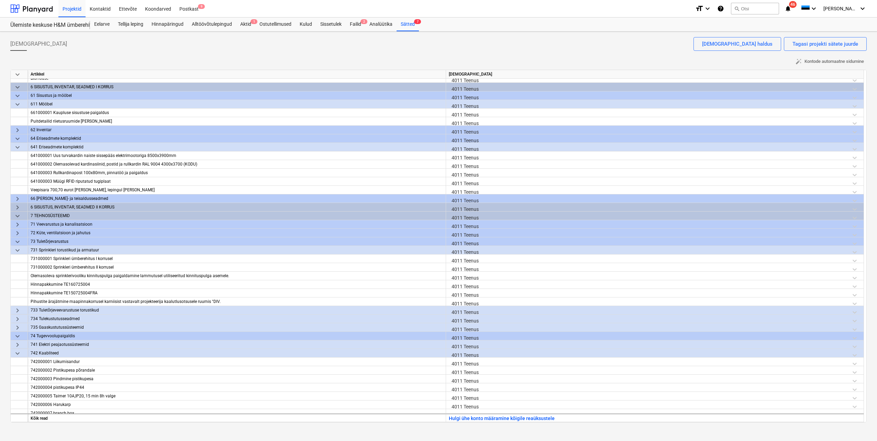
scroll to position [412, 0]
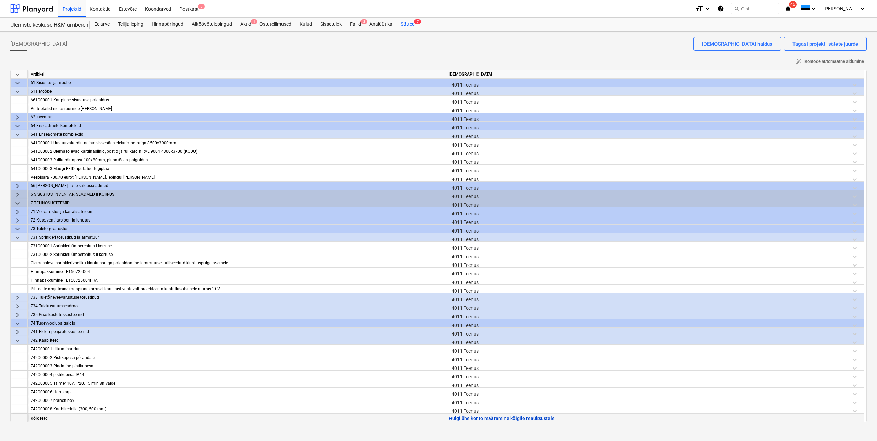
click at [509, 418] on button "Hulgi ühe konto määramine kõigile reaüksustele" at bounding box center [502, 418] width 106 height 9
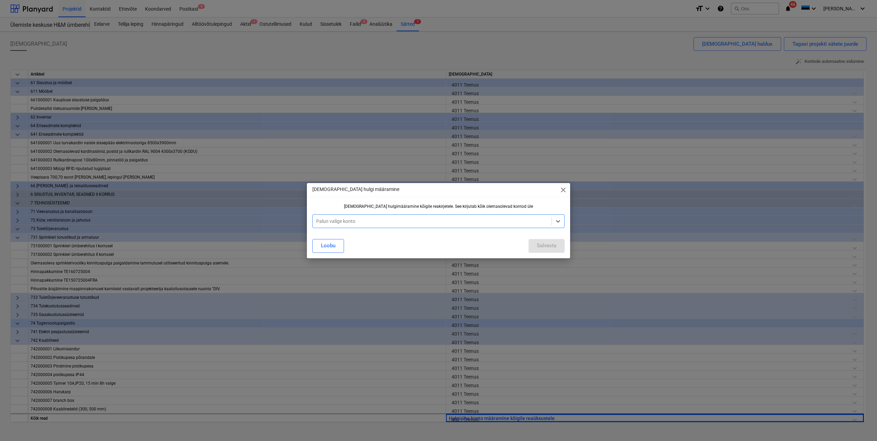
click at [409, 222] on div at bounding box center [432, 221] width 232 height 7
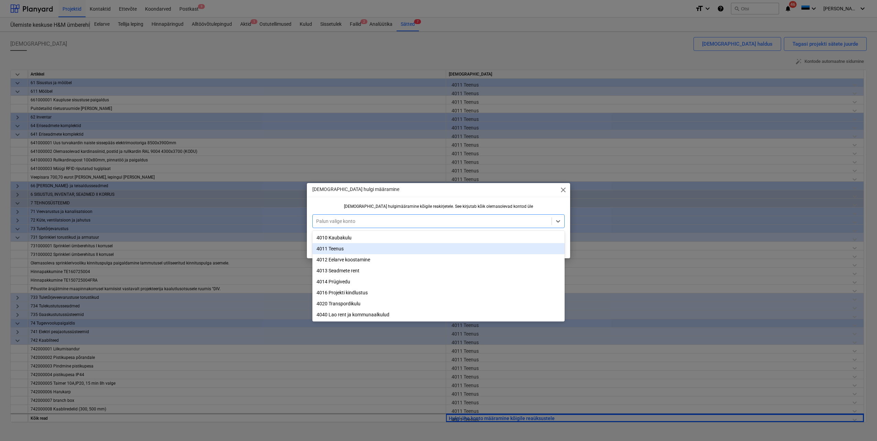
click at [363, 246] on div "4011 Teenus" at bounding box center [438, 248] width 252 height 11
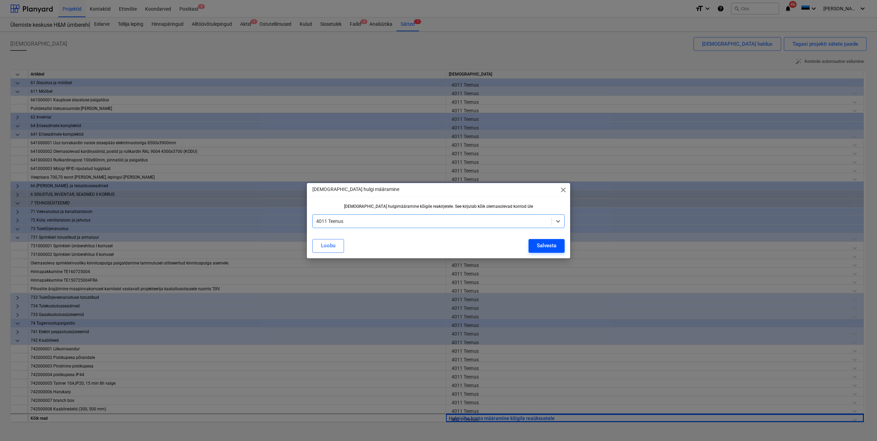
click at [542, 247] on div "Salvesta" at bounding box center [547, 245] width 20 height 9
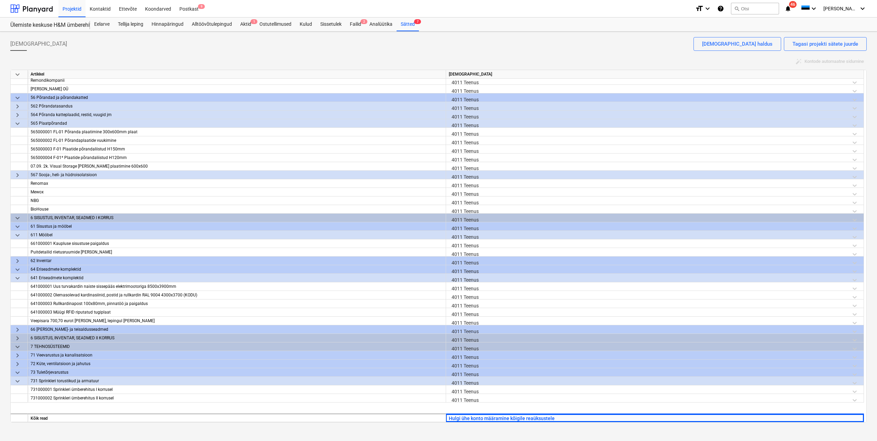
scroll to position [206, 0]
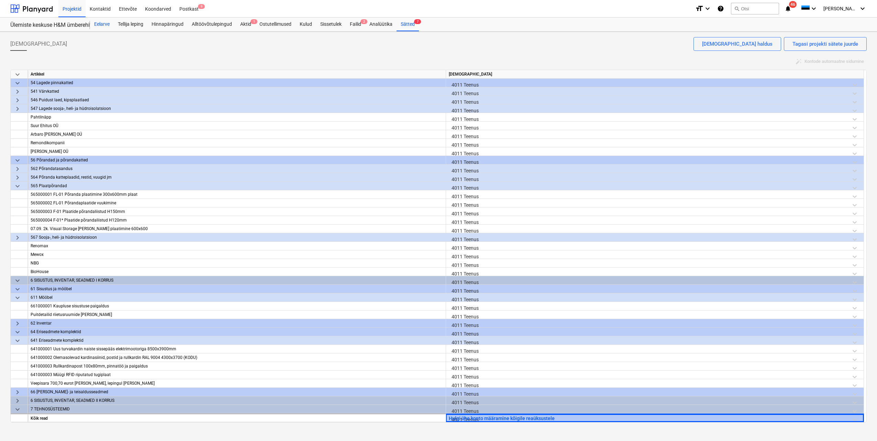
click at [107, 23] on div "Eelarve" at bounding box center [102, 25] width 24 height 14
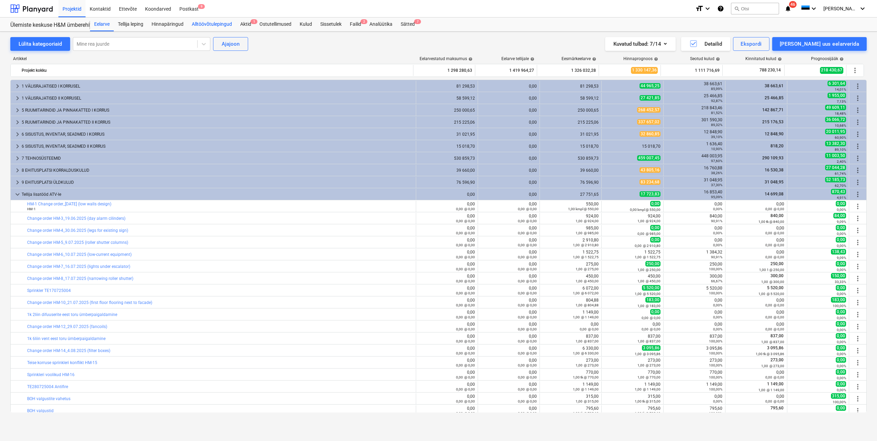
click at [207, 24] on div "Alltöövõtulepingud" at bounding box center [212, 25] width 48 height 14
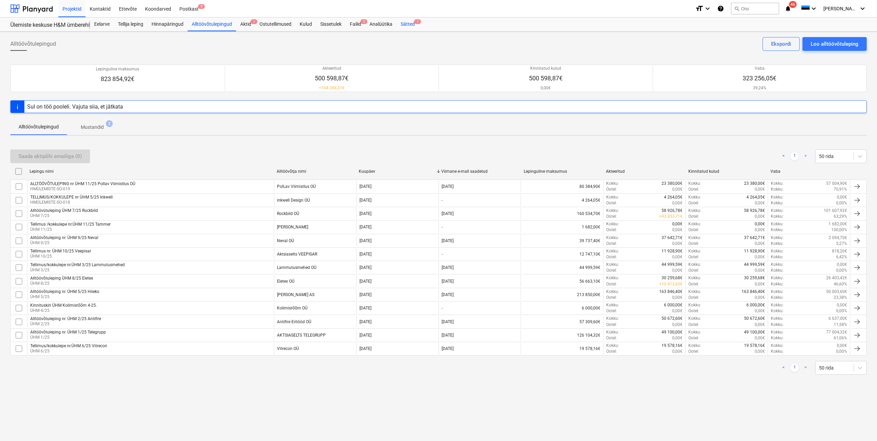
click at [403, 27] on div "Sätted 7" at bounding box center [408, 25] width 22 height 14
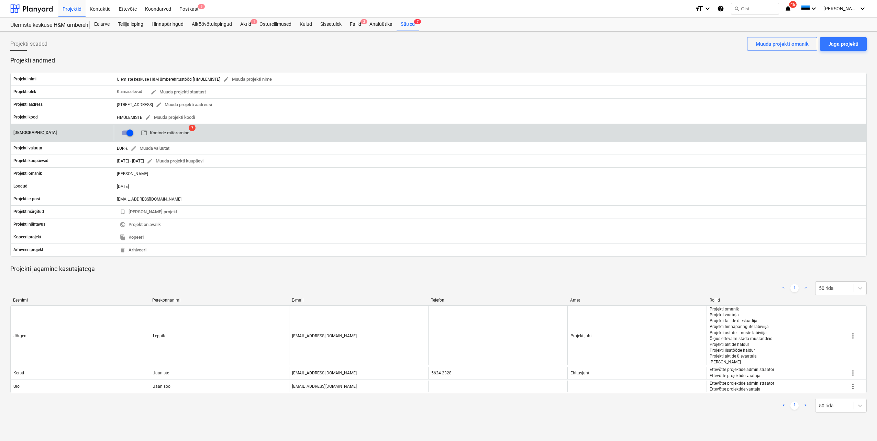
click at [153, 134] on span "table Kontode määramine" at bounding box center [165, 133] width 48 height 8
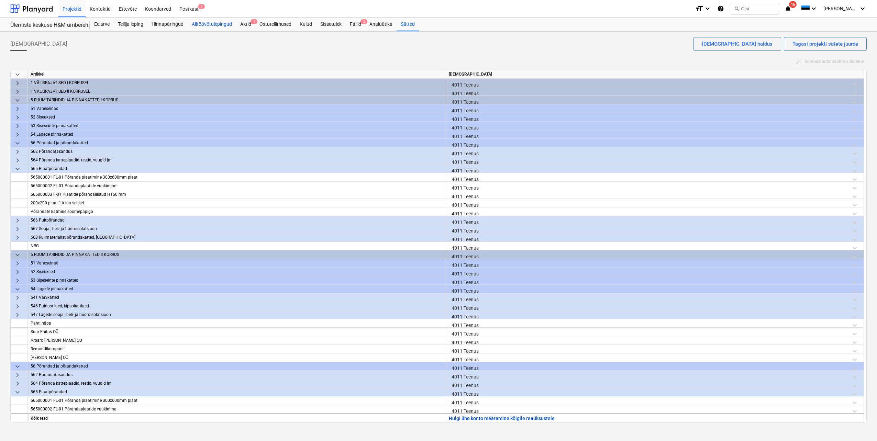
click at [210, 23] on div "Alltöövõtulepingud" at bounding box center [212, 25] width 48 height 14
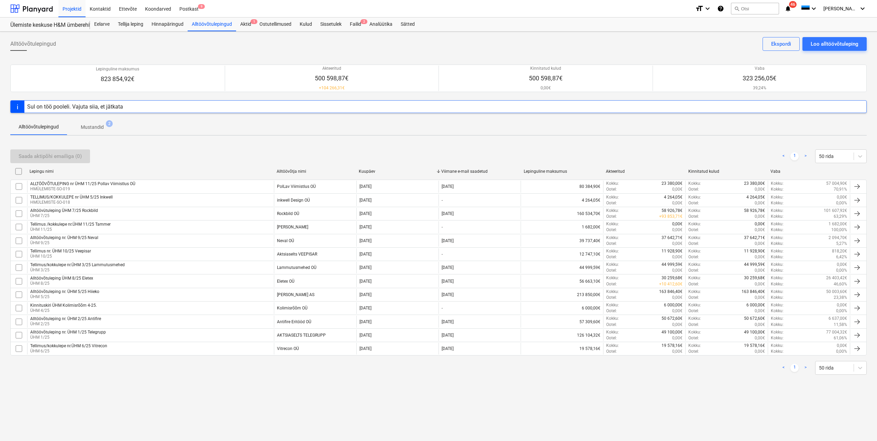
click at [91, 334] on div "Alltöövõtuleping nr. ÜHM 1/25 Telegrupp" at bounding box center [68, 332] width 76 height 5
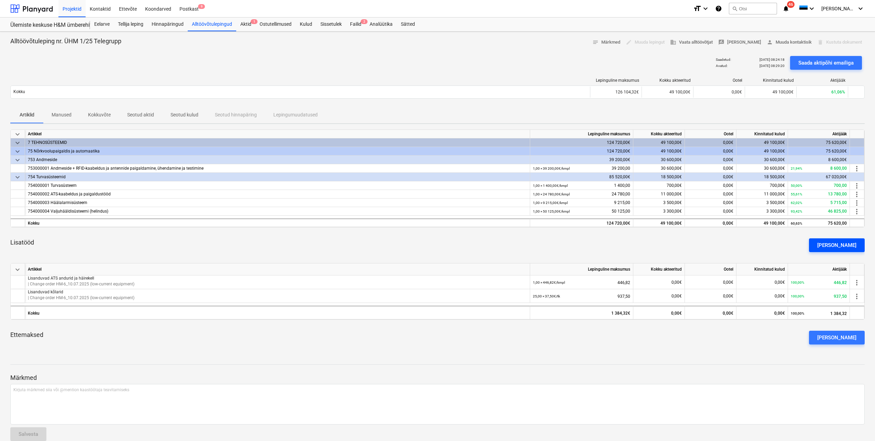
click at [834, 247] on div "[PERSON_NAME]" at bounding box center [836, 245] width 39 height 9
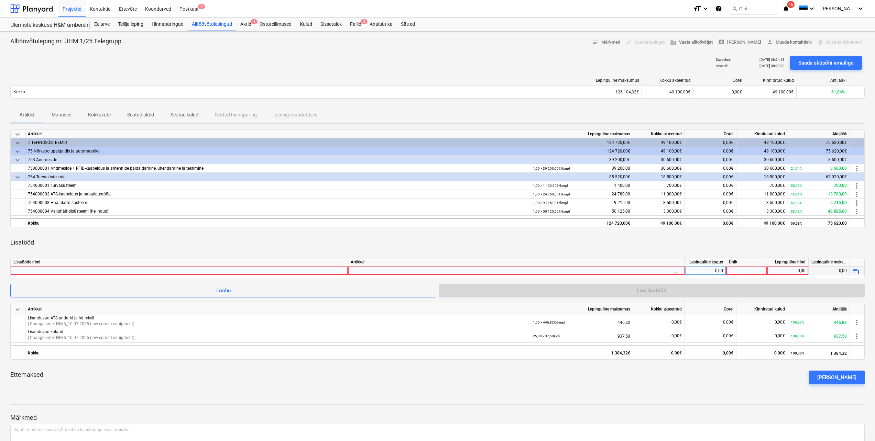
click at [250, 272] on div at bounding box center [178, 271] width 331 height 8
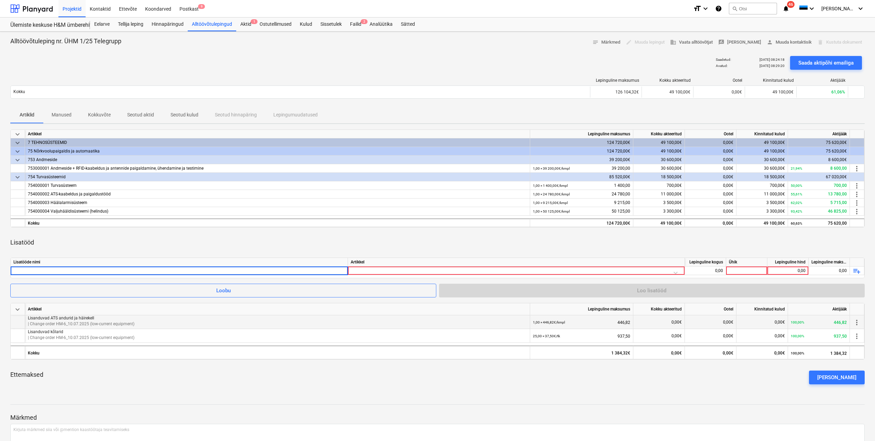
type input "Automaatne tulekahjusignalisatsioonisüsteem (ATS)"
click at [718, 270] on div "0,00" at bounding box center [704, 271] width 35 height 9
type input "-1"
click at [740, 272] on div at bounding box center [746, 271] width 41 height 9
type input "445"
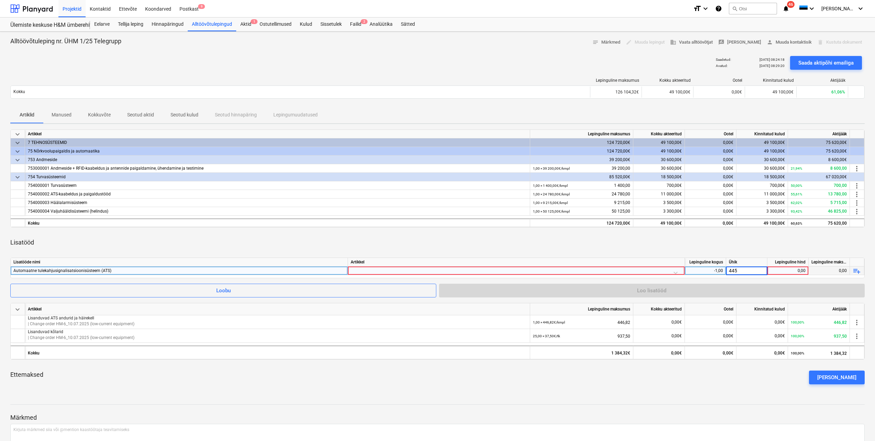
click at [634, 245] on div "Lisatööd" at bounding box center [437, 242] width 854 height 19
click at [423, 271] on div at bounding box center [515, 273] width 331 height 12
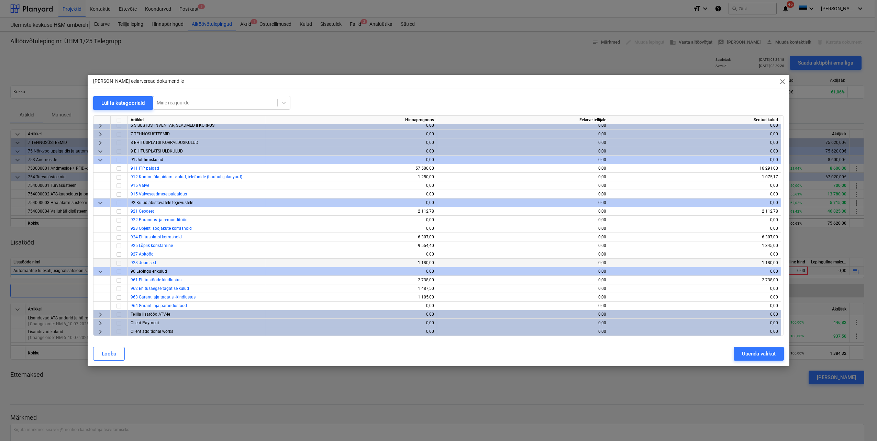
scroll to position [55, 0]
click at [100, 151] on span "keyboard_arrow_down" at bounding box center [100, 151] width 8 height 8
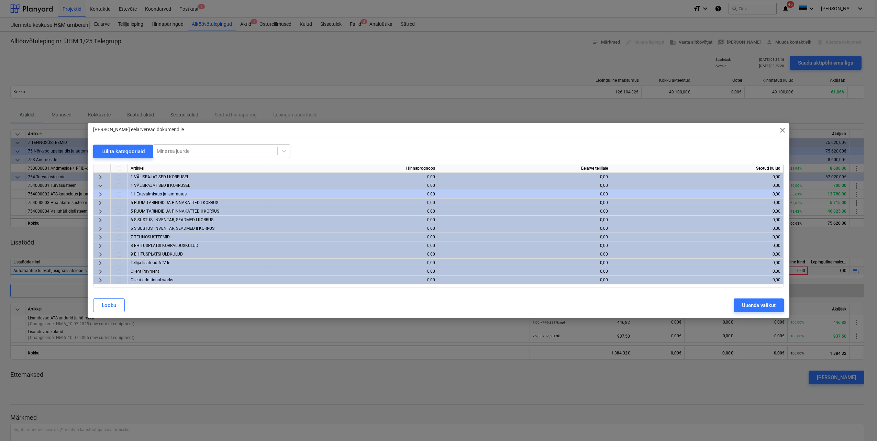
scroll to position [0, 0]
click at [100, 263] on span "keyboard_arrow_right" at bounding box center [100, 263] width 8 height 8
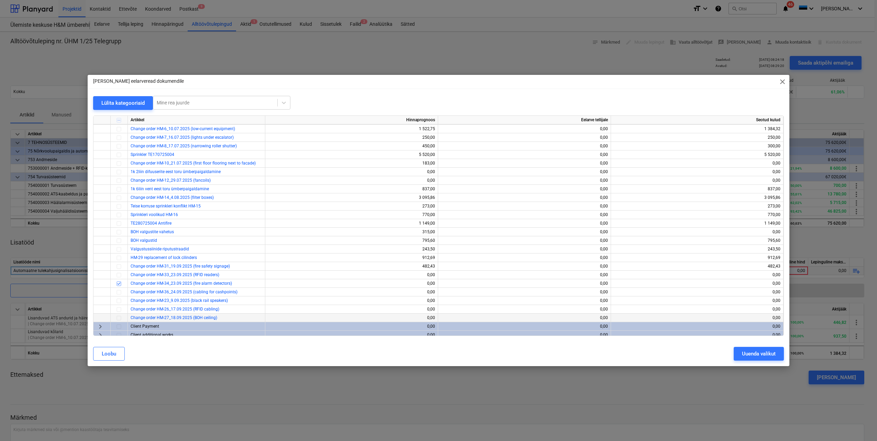
scroll to position [135, 0]
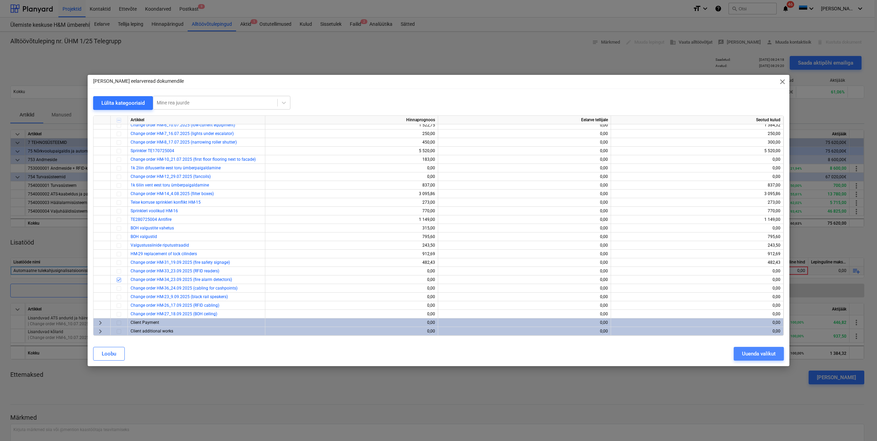
click at [761, 356] on div "Uuenda valikut" at bounding box center [759, 353] width 34 height 9
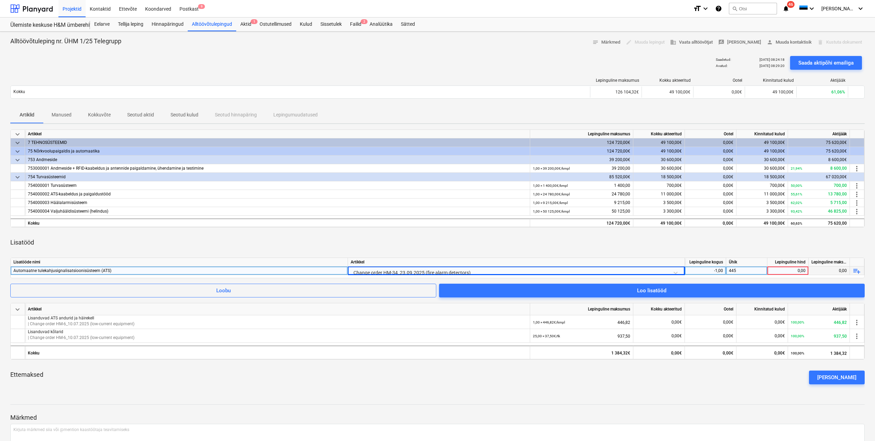
click at [780, 271] on div "0,00" at bounding box center [787, 271] width 35 height 9
type input "445"
click at [586, 242] on div "Lisatööd" at bounding box center [437, 242] width 854 height 19
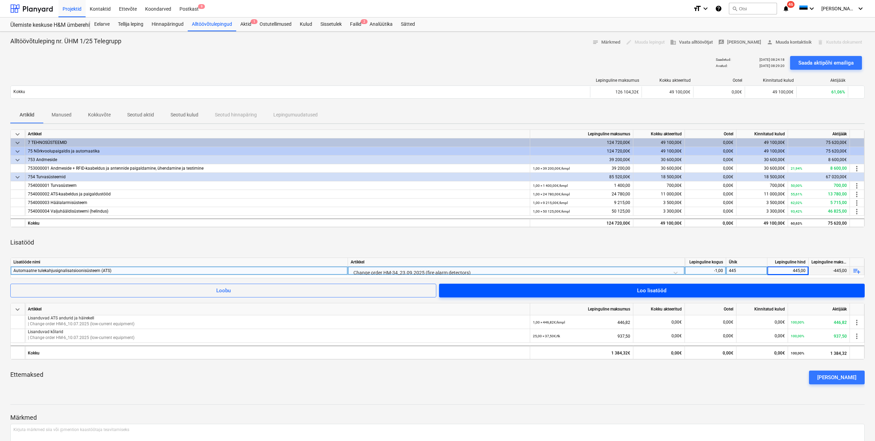
click at [614, 292] on span "Loo lisatööd" at bounding box center [651, 290] width 409 height 9
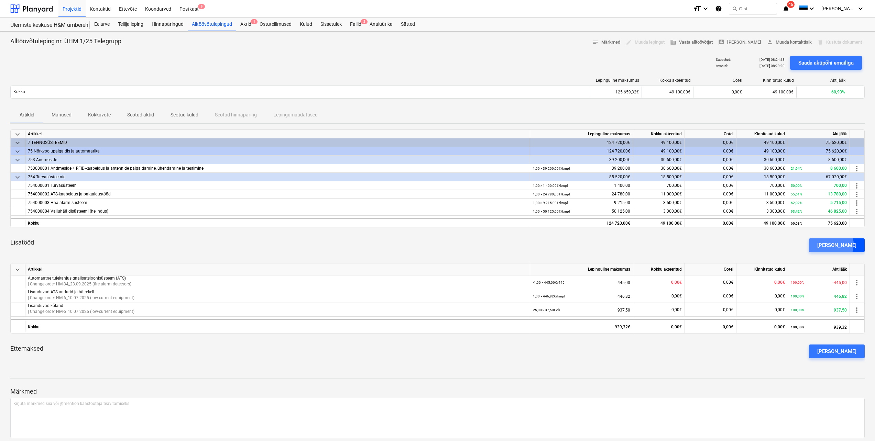
click at [840, 244] on div "[PERSON_NAME]" at bounding box center [836, 245] width 39 height 9
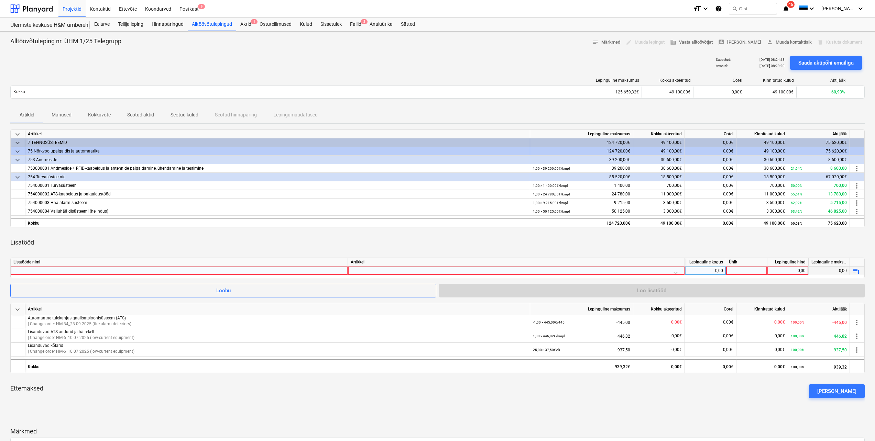
click at [94, 270] on div at bounding box center [178, 271] width 331 height 8
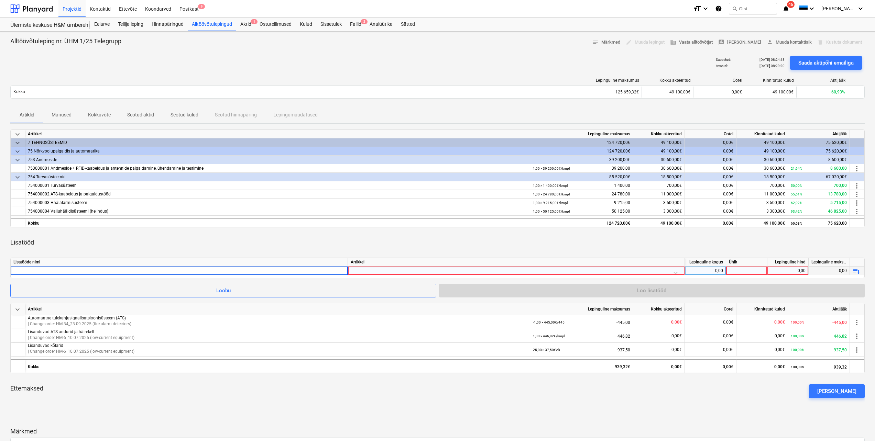
type input "Kassade kaabeldus"
click at [675, 271] on div at bounding box center [515, 273] width 331 height 12
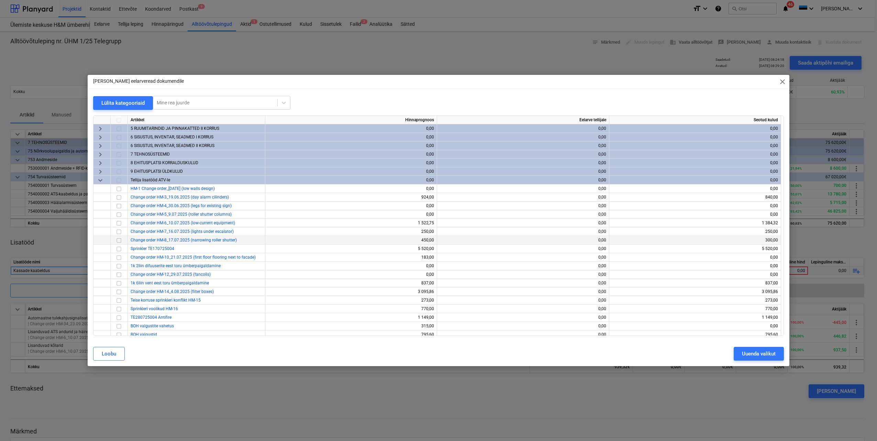
scroll to position [132, 0]
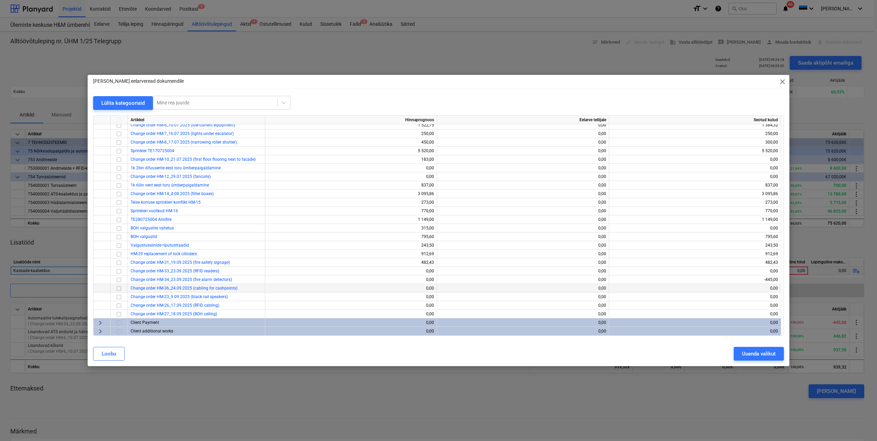
click at [119, 288] on input "checkbox" at bounding box center [119, 289] width 8 height 8
click at [761, 356] on div "Uuenda valikut" at bounding box center [759, 353] width 34 height 9
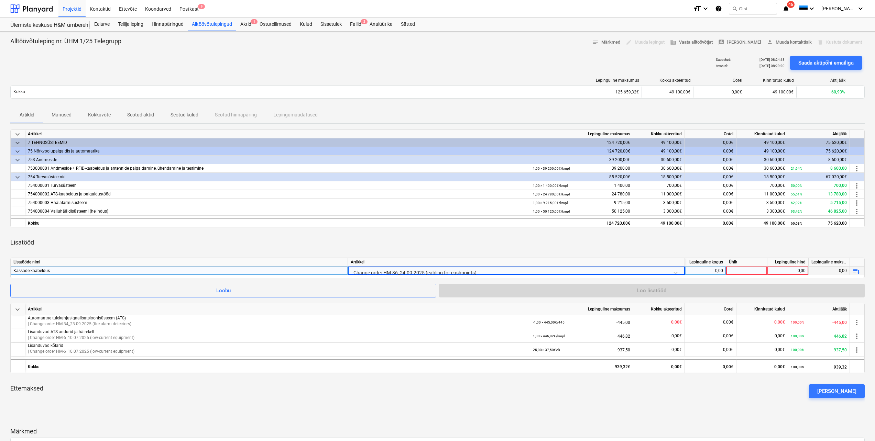
click at [719, 271] on div "0,00" at bounding box center [704, 271] width 35 height 9
type input "1"
click at [744, 270] on div at bounding box center [746, 271] width 41 height 9
type input "4100"
click at [753, 250] on div "Lisatööd" at bounding box center [437, 242] width 854 height 19
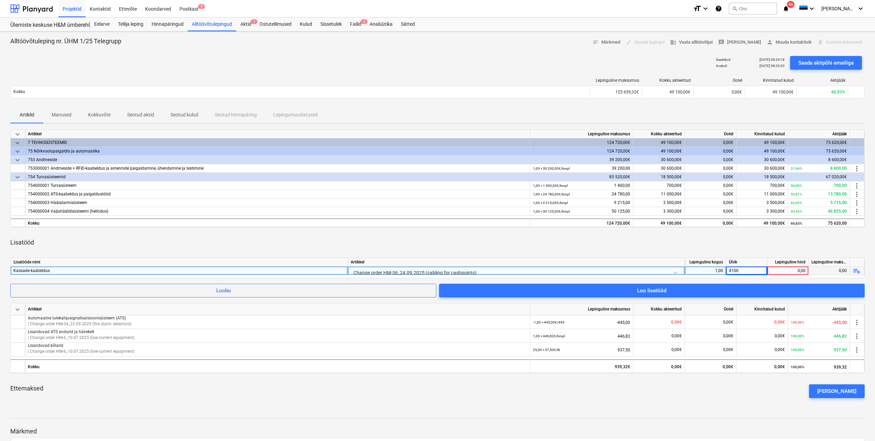
click at [780, 271] on div "0,00" at bounding box center [787, 271] width 35 height 9
type input "4100"
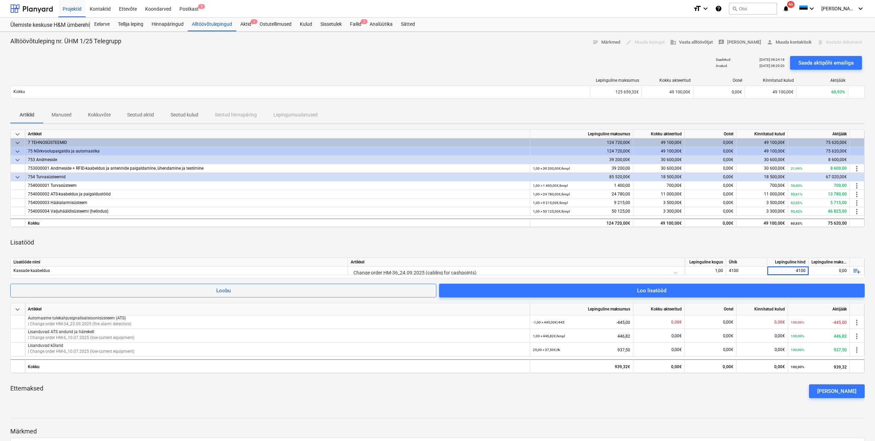
click at [720, 243] on div "Lisatööd" at bounding box center [437, 242] width 854 height 19
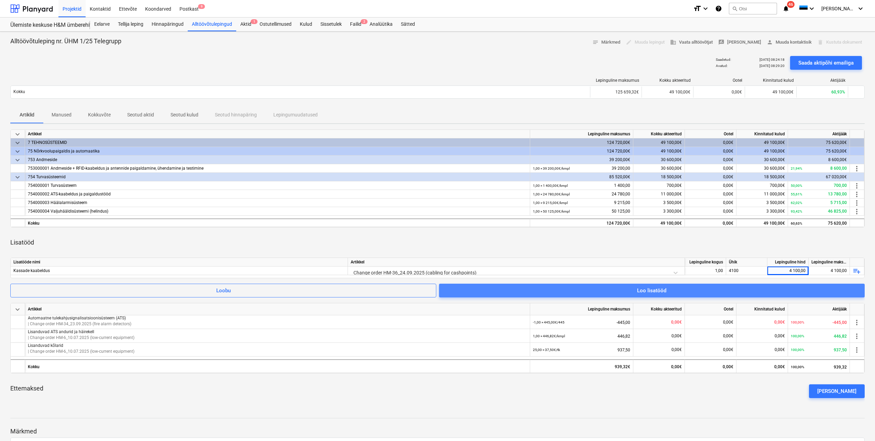
click at [666, 292] on span "Loo lisatööd" at bounding box center [651, 290] width 409 height 9
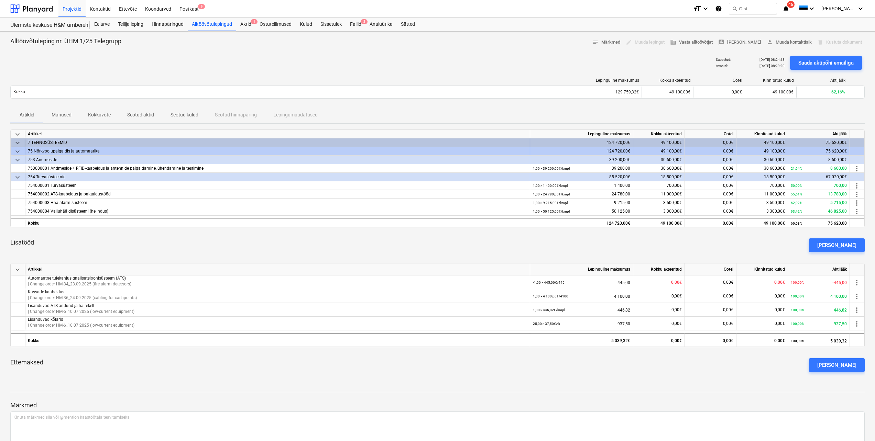
click at [839, 245] on div "[PERSON_NAME]" at bounding box center [836, 245] width 39 height 9
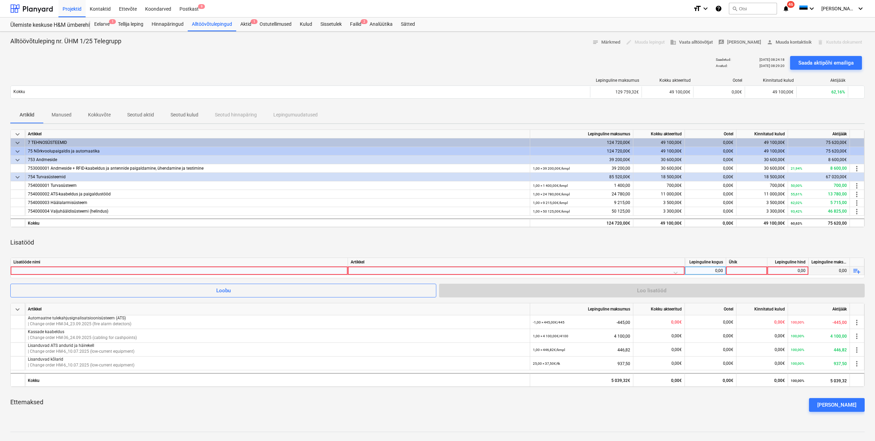
click at [104, 272] on div at bounding box center [178, 271] width 331 height 8
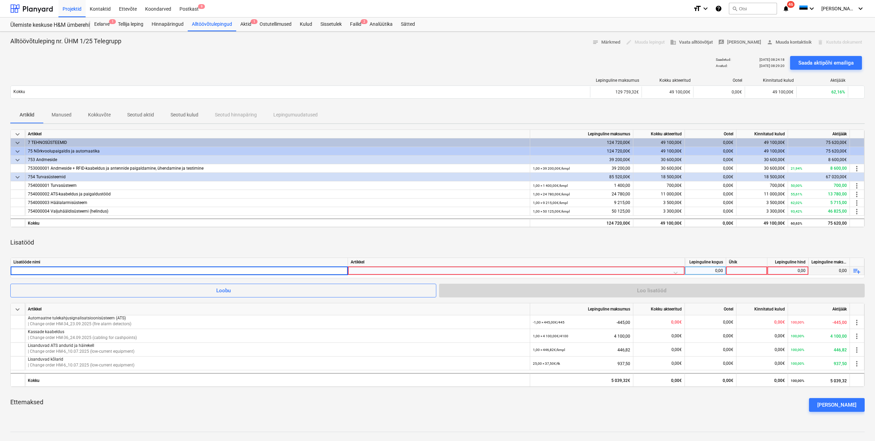
type input "[DEMOGRAPHIC_DATA] ripplagede vahetus"
click at [380, 271] on div at bounding box center [515, 273] width 331 height 12
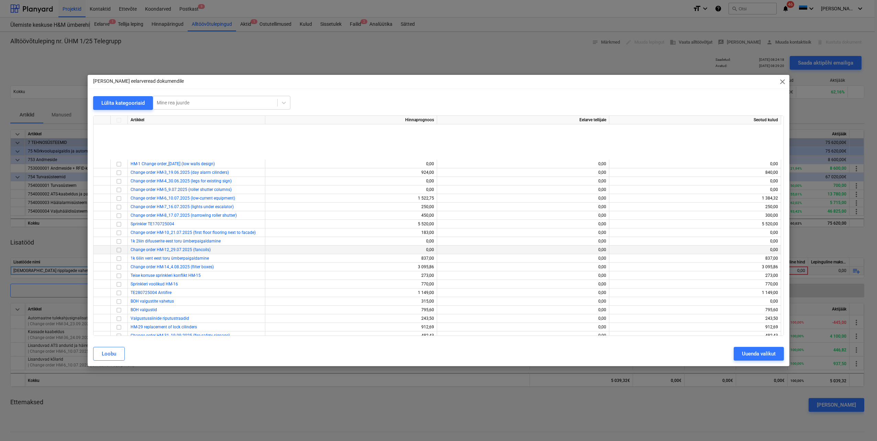
scroll to position [132, 0]
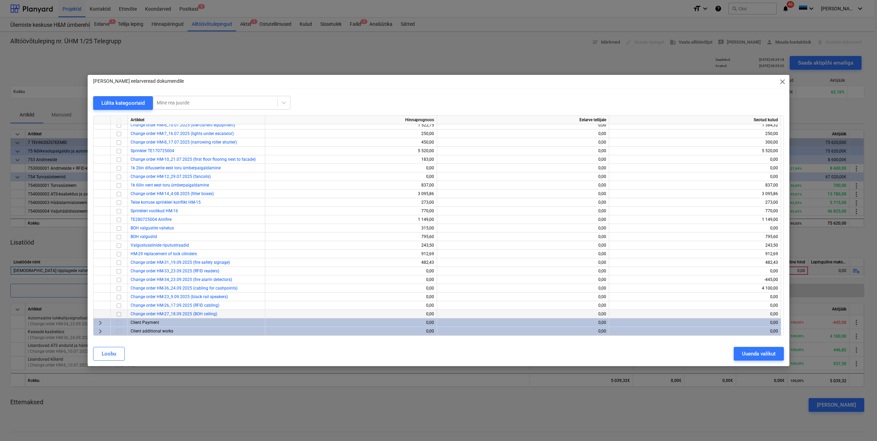
click at [119, 314] on input "checkbox" at bounding box center [119, 314] width 8 height 8
click at [762, 354] on div "Uuenda valikut" at bounding box center [759, 353] width 34 height 9
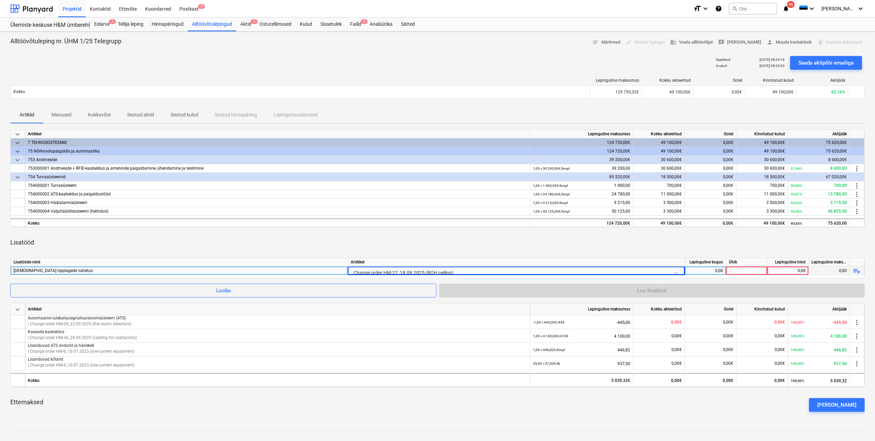
click at [717, 271] on div "0,00" at bounding box center [704, 271] width 35 height 9
type input "1"
click at [740, 268] on div at bounding box center [746, 271] width 41 height 9
type input "tk"
click at [787, 271] on div "0,00" at bounding box center [787, 271] width 35 height 9
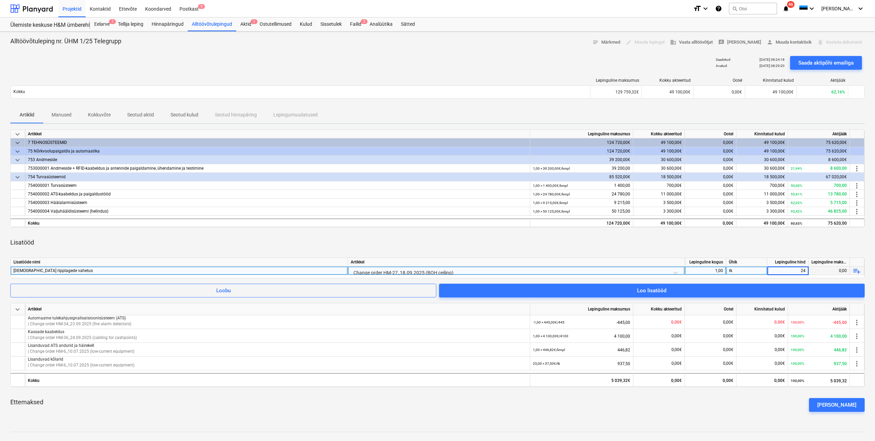
type input "240"
click at [679, 242] on div "Lisatööd" at bounding box center [437, 242] width 854 height 19
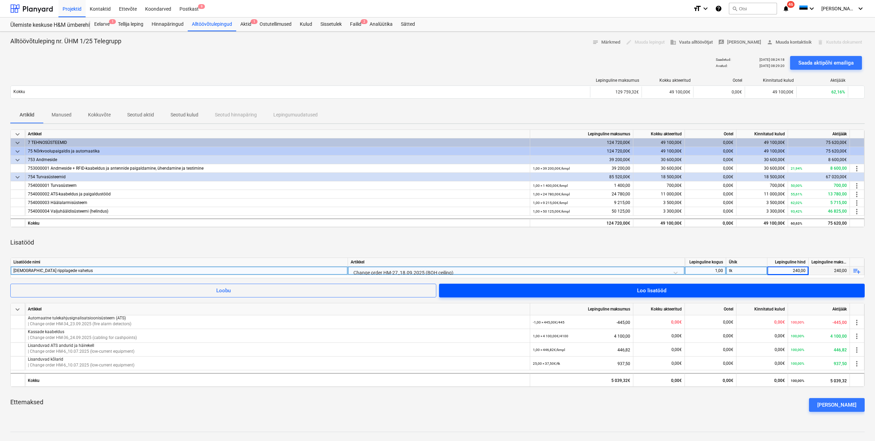
click at [711, 292] on span "Loo lisatööd" at bounding box center [651, 290] width 409 height 9
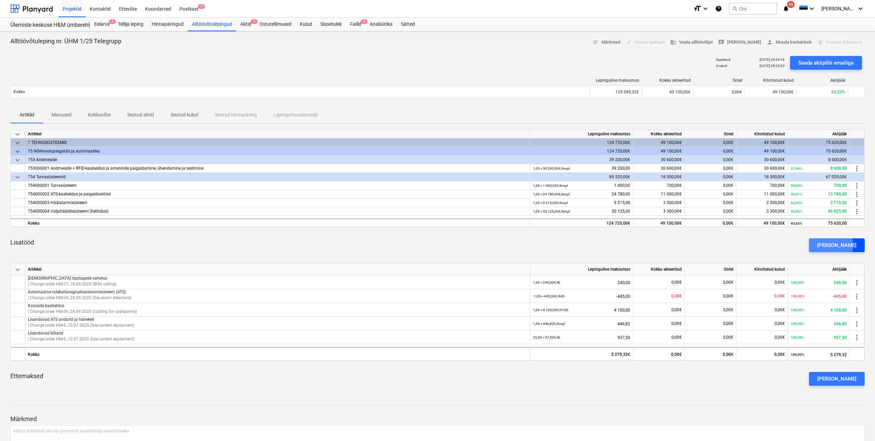
click at [829, 245] on button "[PERSON_NAME]" at bounding box center [837, 245] width 56 height 14
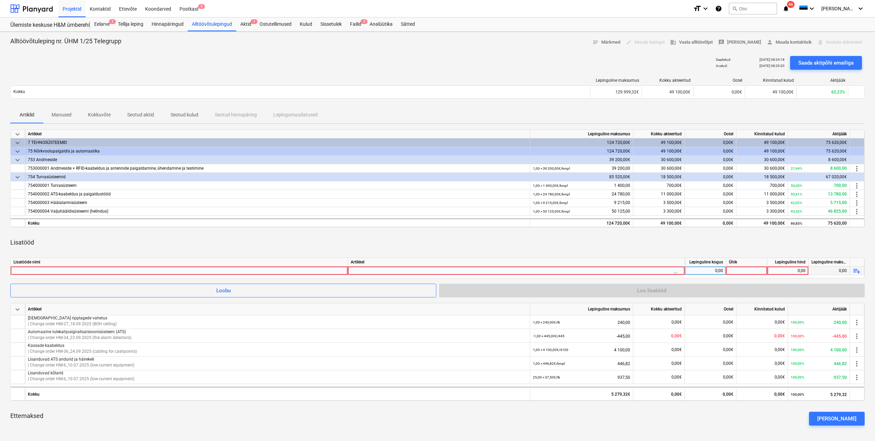
click at [255, 269] on div at bounding box center [178, 271] width 331 height 8
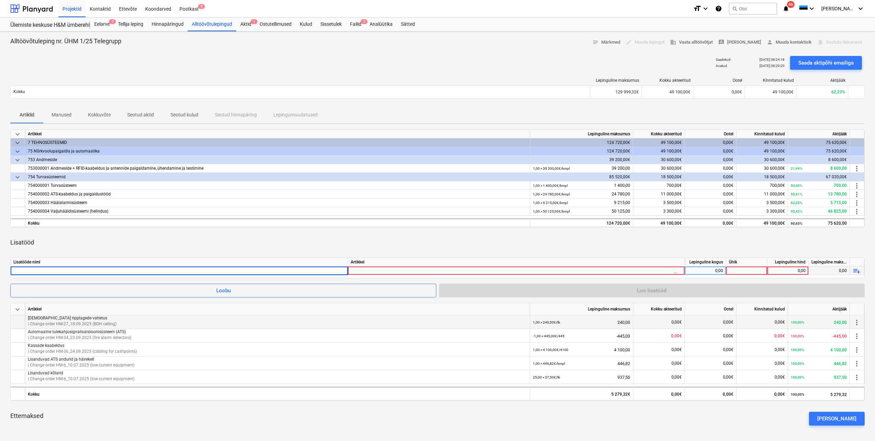
type input "Mustad siinikõlarid"
click at [422, 271] on div at bounding box center [515, 273] width 331 height 12
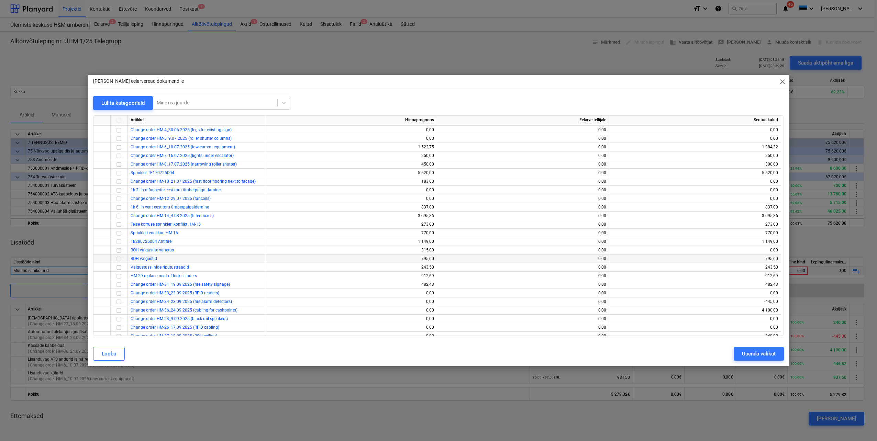
scroll to position [132, 0]
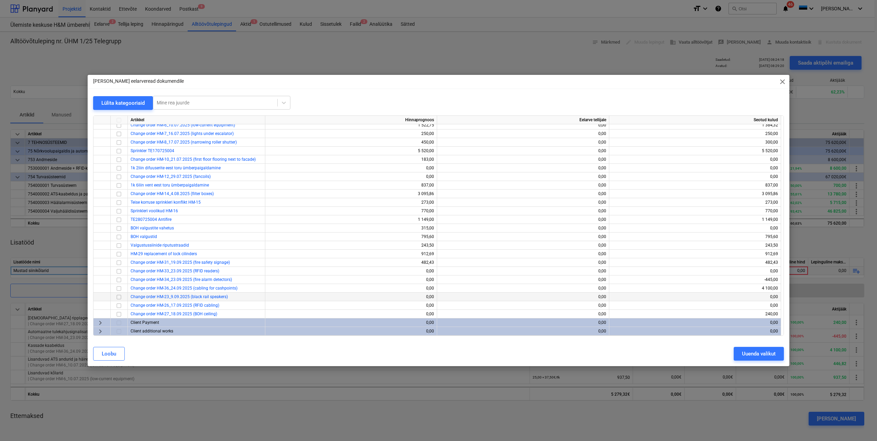
click at [120, 297] on input "checkbox" at bounding box center [119, 297] width 8 height 8
click at [761, 356] on div "Uuenda valikut" at bounding box center [759, 353] width 34 height 9
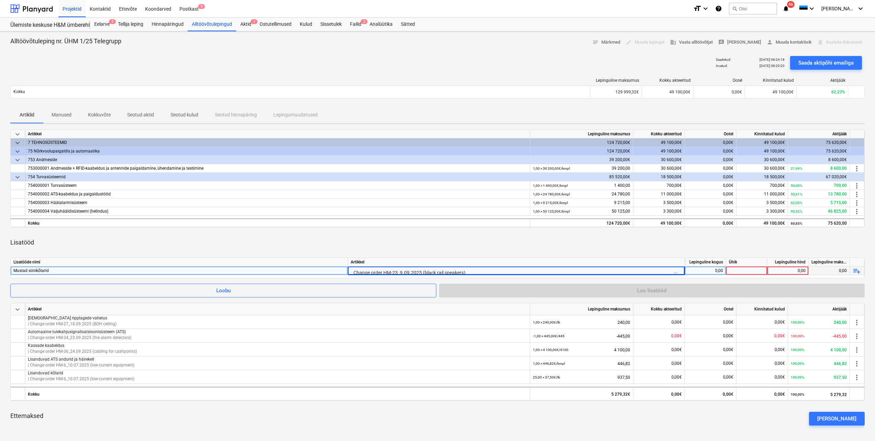
click at [713, 271] on div "0,00" at bounding box center [704, 271] width 35 height 9
click at [755, 271] on div at bounding box center [746, 271] width 41 height 9
type input "1"
type input "tk"
click at [720, 269] on div "0,00" at bounding box center [704, 271] width 35 height 9
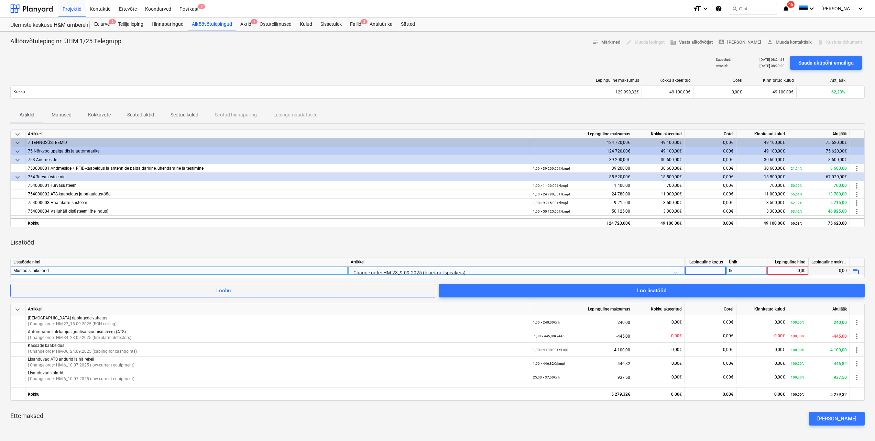
type input "1"
click at [784, 272] on div "0,00" at bounding box center [787, 271] width 35 height 9
type input "315"
click at [436, 250] on div "Lisatööd" at bounding box center [437, 242] width 854 height 19
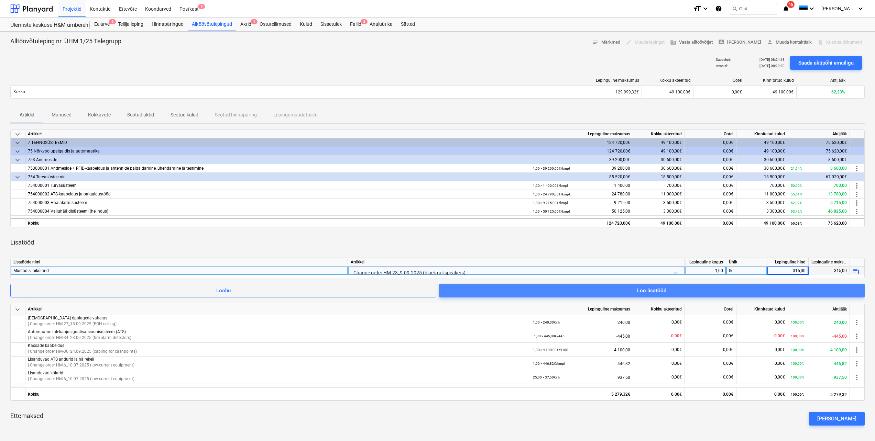
click at [717, 290] on span "Loo lisatööd" at bounding box center [651, 290] width 409 height 9
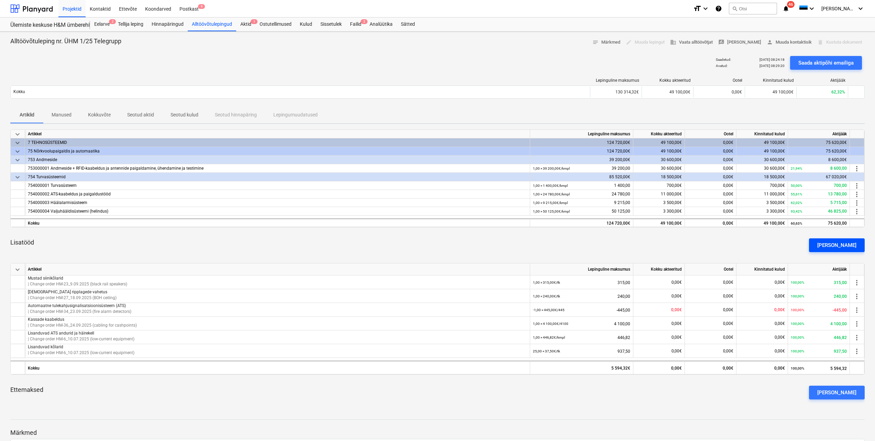
drag, startPoint x: 835, startPoint y: 245, endPoint x: 832, endPoint y: 247, distance: 4.0
click at [835, 245] on div "[PERSON_NAME]" at bounding box center [836, 245] width 39 height 9
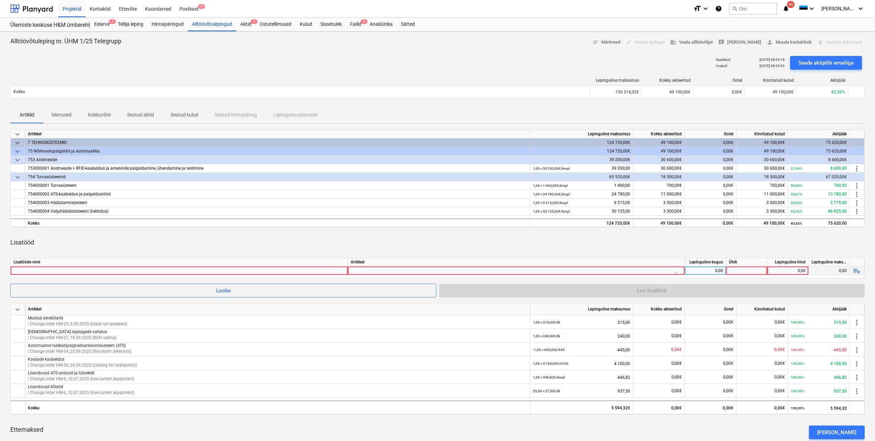
click at [252, 273] on div at bounding box center [178, 271] width 331 height 8
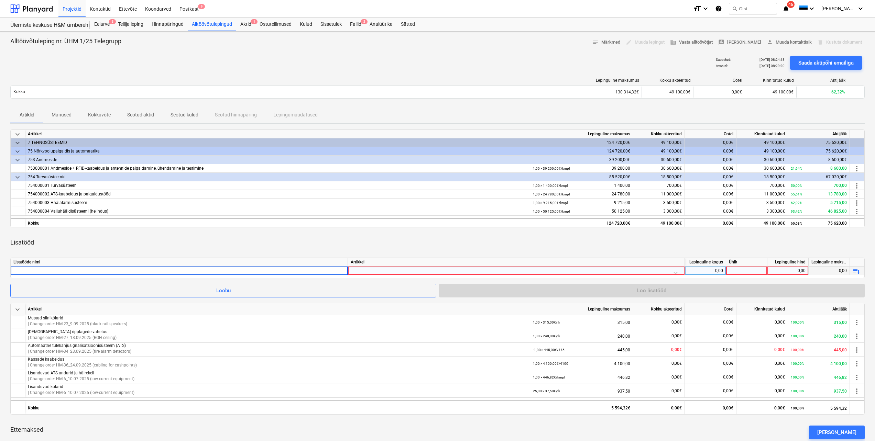
type input "RFID kaabeldus (2.k ladu)"
click at [400, 268] on div at bounding box center [515, 273] width 331 height 12
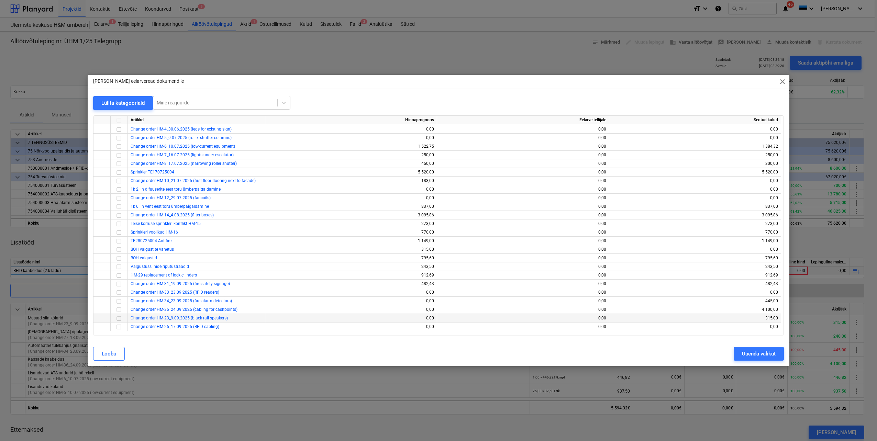
scroll to position [132, 0]
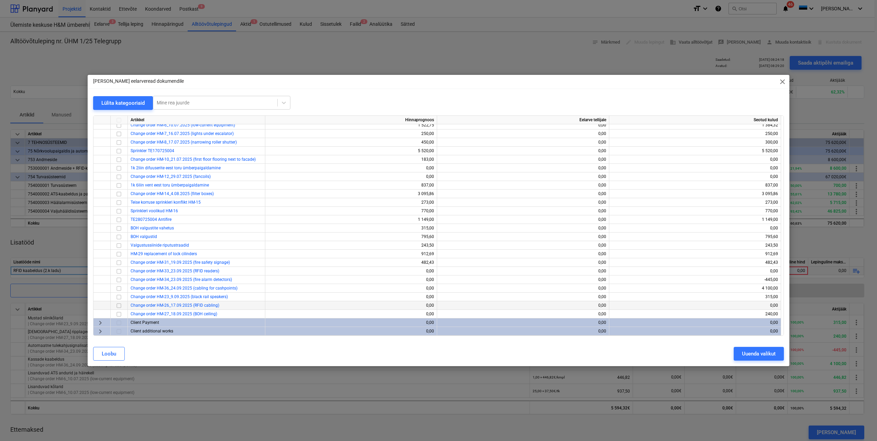
click at [118, 306] on input "checkbox" at bounding box center [119, 306] width 8 height 8
click at [747, 354] on div "Uuenda valikut" at bounding box center [759, 353] width 34 height 9
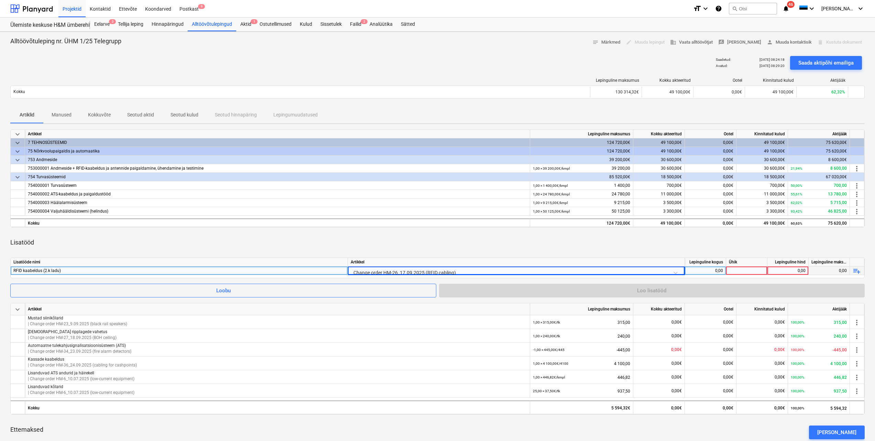
click at [715, 269] on div "0,00" at bounding box center [704, 271] width 35 height 9
type input "1"
click at [759, 271] on div at bounding box center [746, 271] width 41 height 9
type input "tk"
click at [779, 274] on div "0,00" at bounding box center [787, 271] width 35 height 9
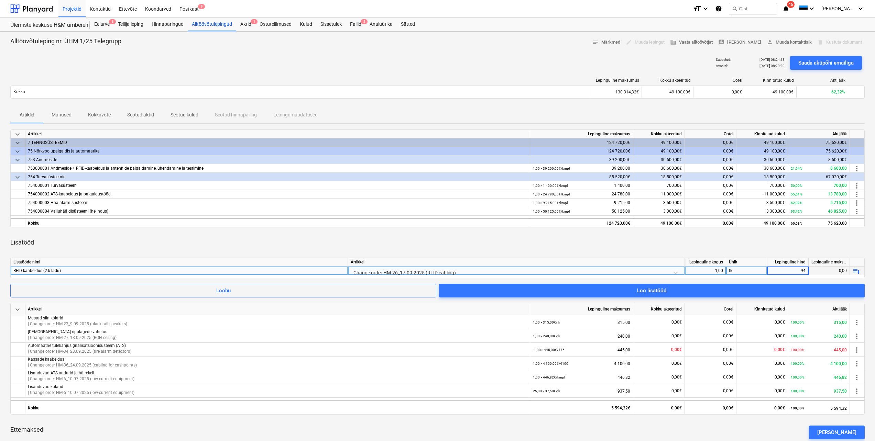
type input "940"
click at [723, 234] on div "Lisatööd" at bounding box center [437, 242] width 854 height 19
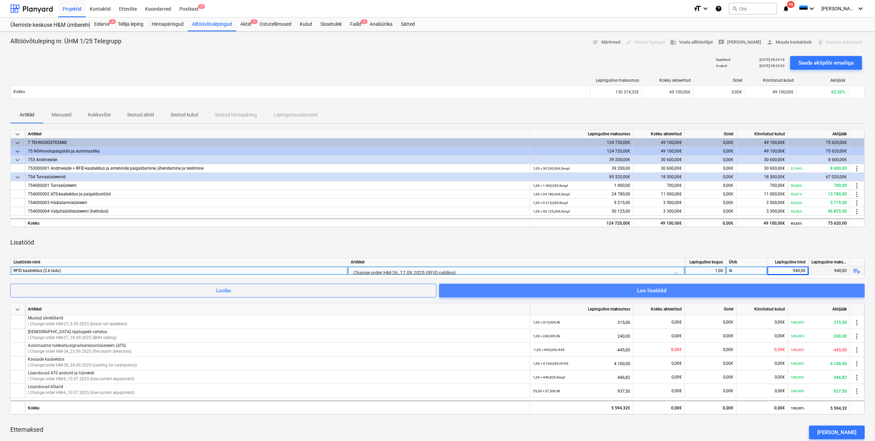
click at [721, 292] on span "Loo lisatööd" at bounding box center [651, 290] width 409 height 9
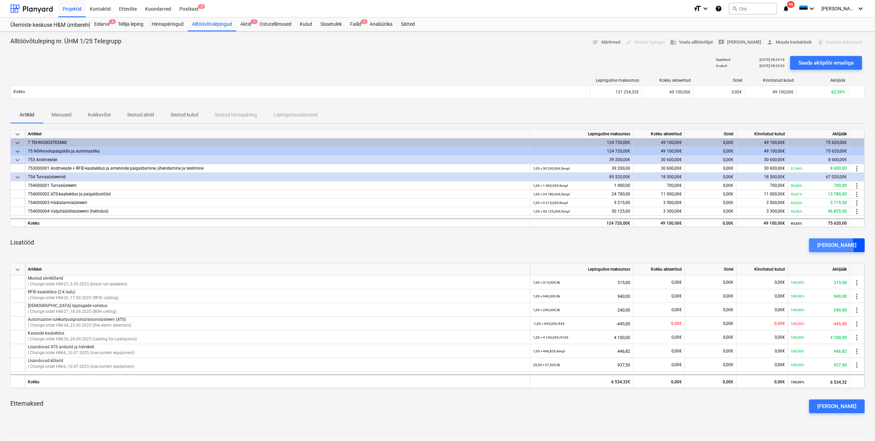
click at [829, 248] on button "[PERSON_NAME]" at bounding box center [837, 245] width 56 height 14
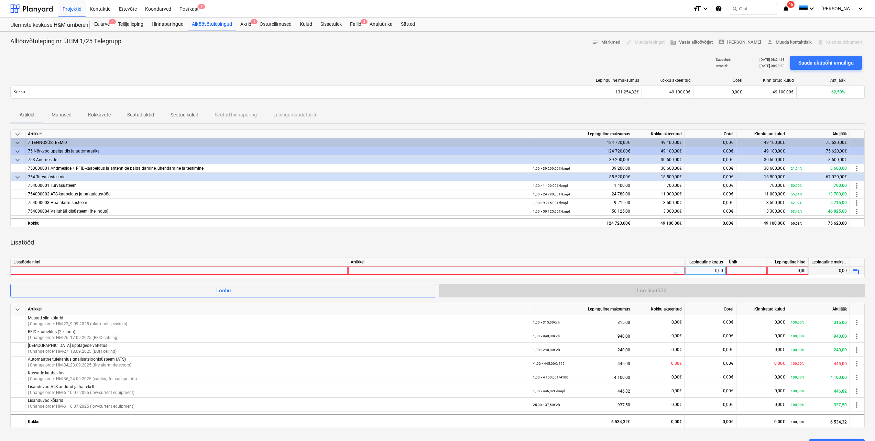
click at [266, 270] on div at bounding box center [178, 271] width 331 height 8
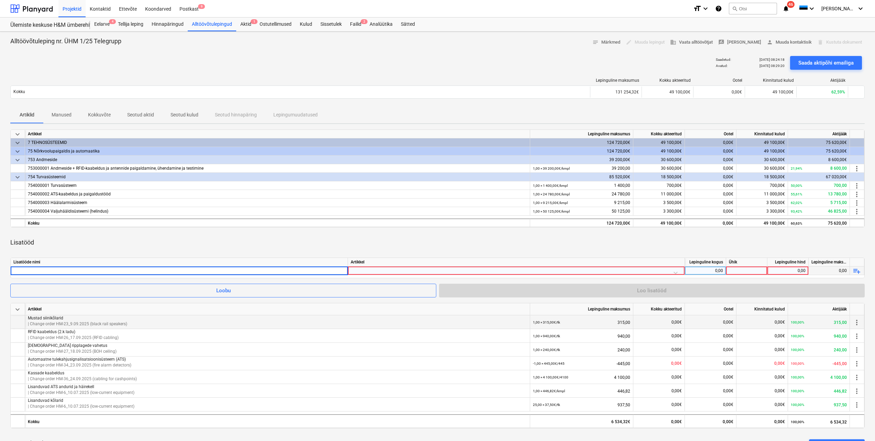
type input "RFID"
click at [372, 269] on div at bounding box center [515, 273] width 331 height 12
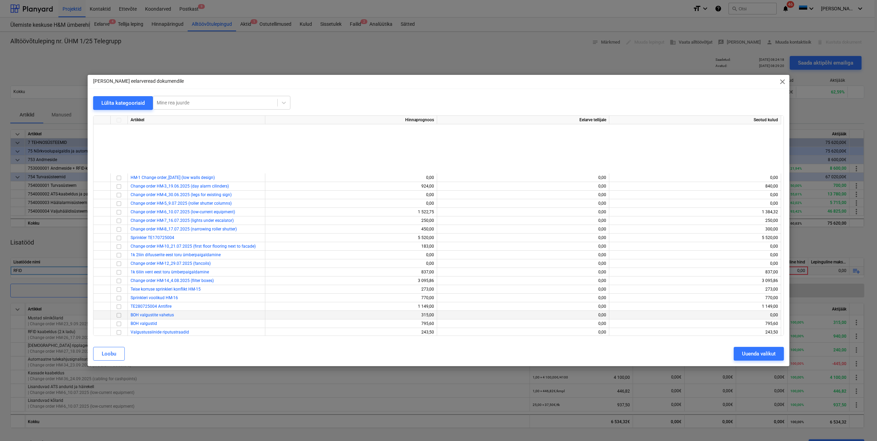
scroll to position [132, 0]
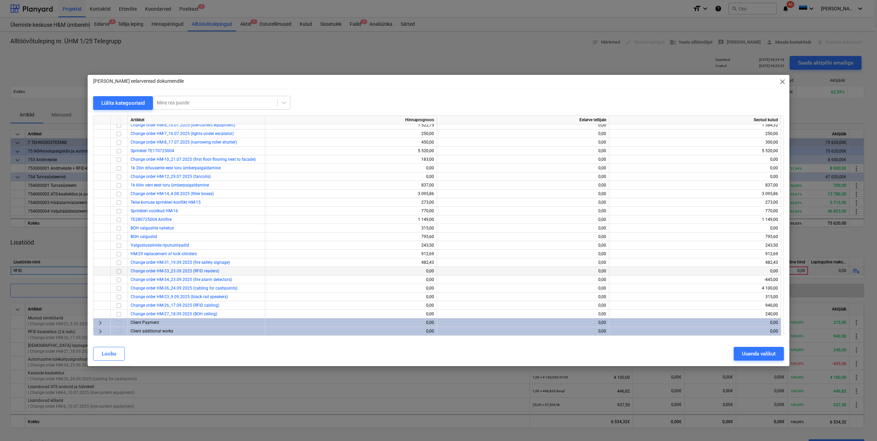
click at [119, 271] on input "checkbox" at bounding box center [119, 271] width 8 height 8
click at [762, 359] on button "Uuenda valikut" at bounding box center [759, 354] width 50 height 14
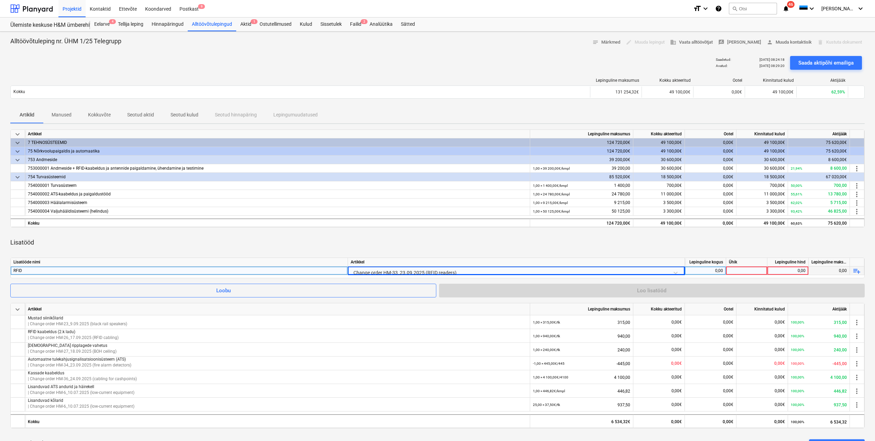
click at [708, 271] on div "0,00" at bounding box center [704, 271] width 35 height 9
type input "-1"
click at [761, 272] on div at bounding box center [746, 271] width 41 height 9
type input "tk"
click at [781, 272] on div "0,00" at bounding box center [787, 271] width 35 height 9
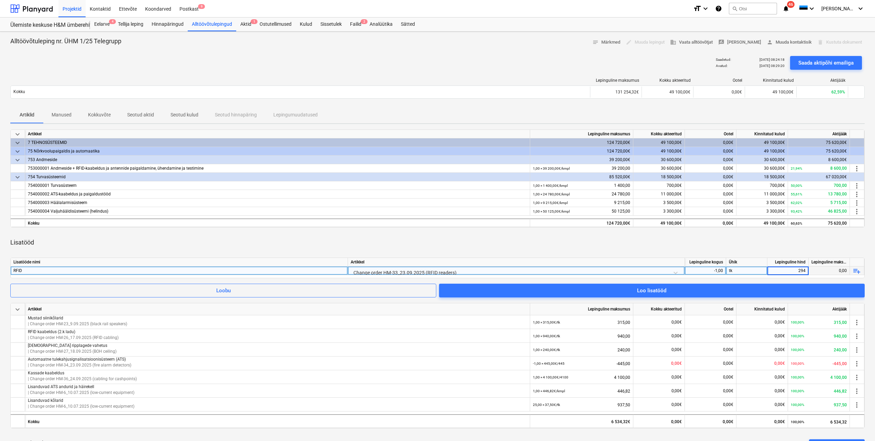
type input "2940"
click at [672, 245] on div "Lisatööd" at bounding box center [437, 242] width 854 height 19
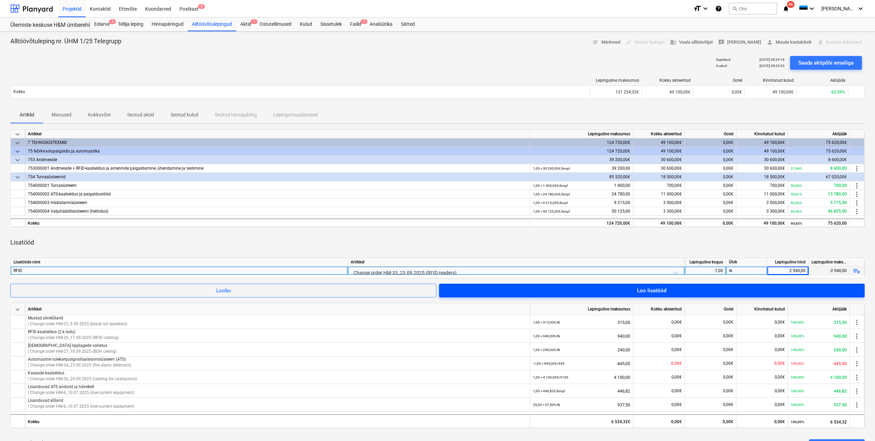
click at [676, 290] on span "Loo lisatööd" at bounding box center [651, 290] width 409 height 9
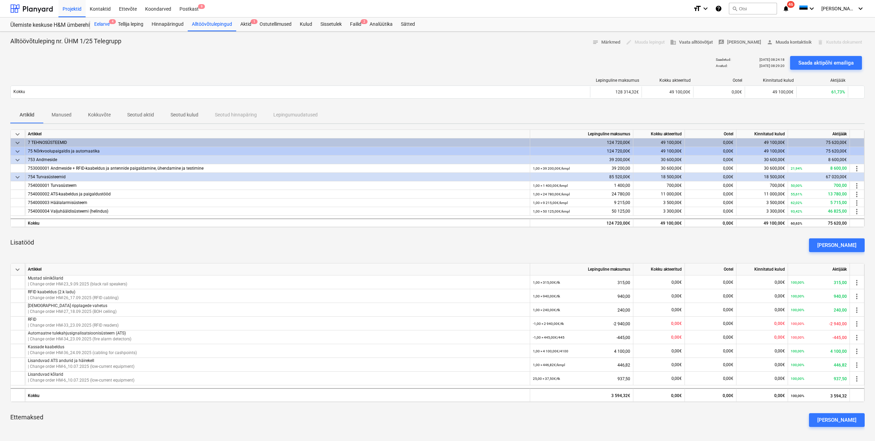
click at [99, 25] on div "Eelarve 4" at bounding box center [102, 25] width 24 height 14
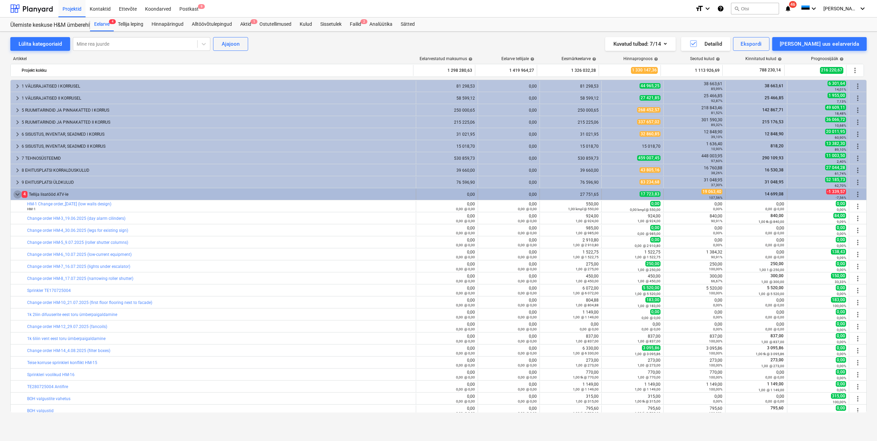
click at [18, 193] on span "keyboard_arrow_down" at bounding box center [17, 194] width 8 height 8
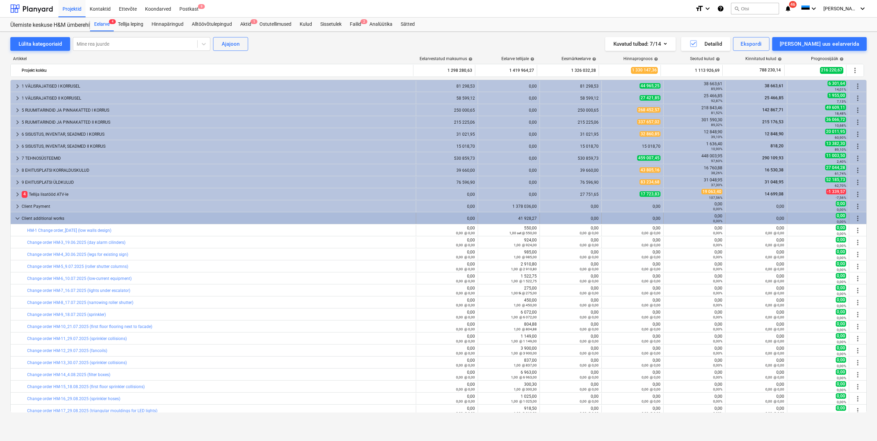
click at [16, 220] on span "keyboard_arrow_down" at bounding box center [17, 218] width 8 height 8
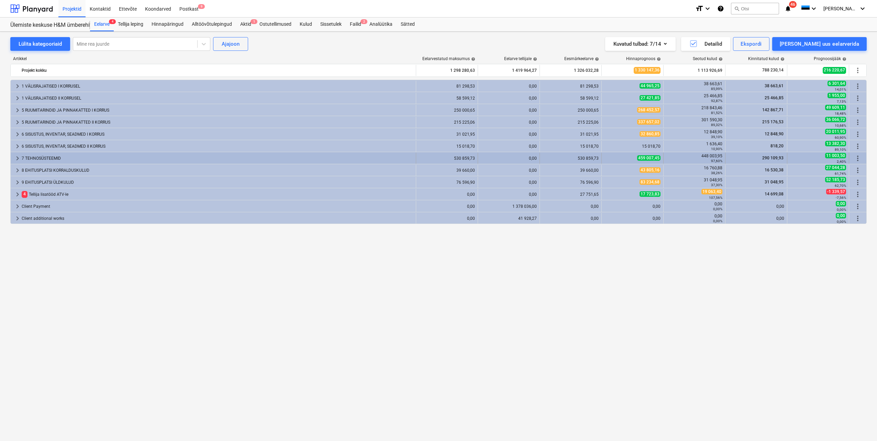
click at [16, 159] on span "keyboard_arrow_right" at bounding box center [17, 158] width 8 height 8
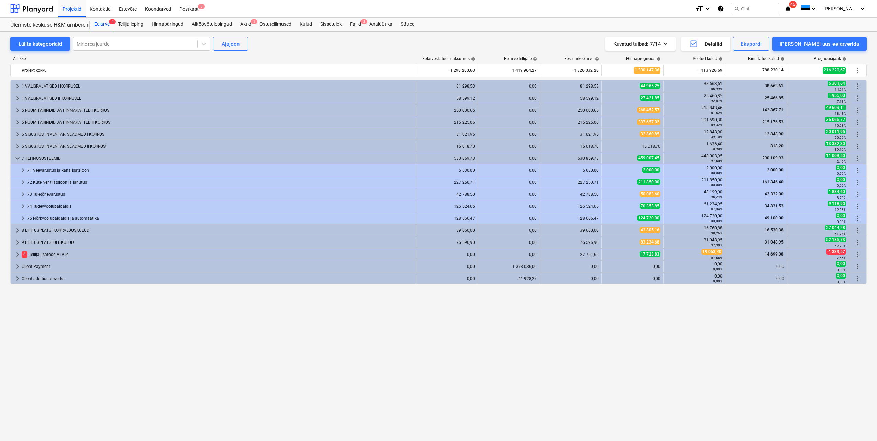
click at [16, 159] on span "keyboard_arrow_down" at bounding box center [17, 158] width 8 height 8
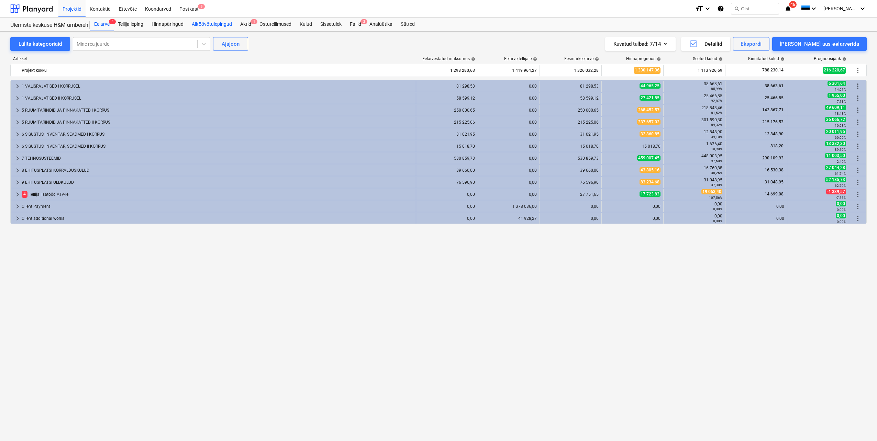
click at [203, 20] on div "Alltöövõtulepingud" at bounding box center [212, 25] width 48 height 14
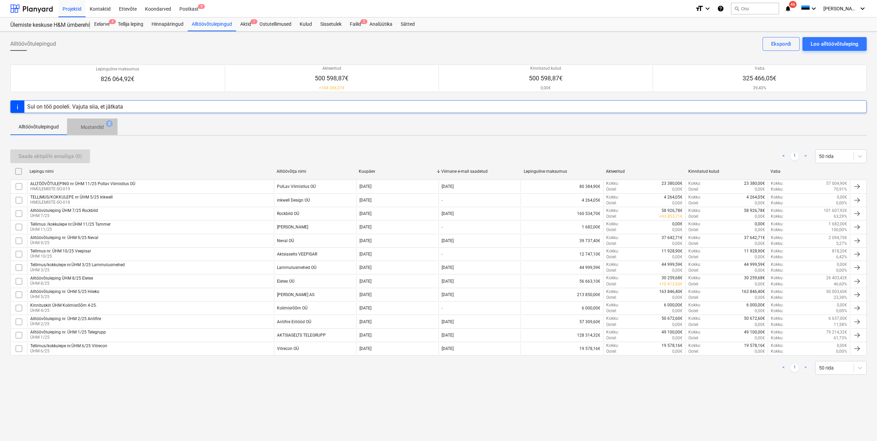
click at [99, 128] on p "Mustandid" at bounding box center [92, 127] width 23 height 7
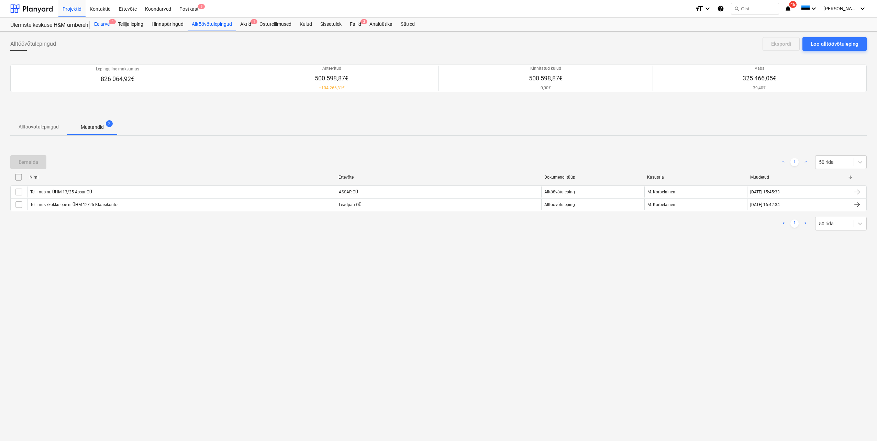
click at [100, 23] on div "Eelarve 4" at bounding box center [102, 25] width 24 height 14
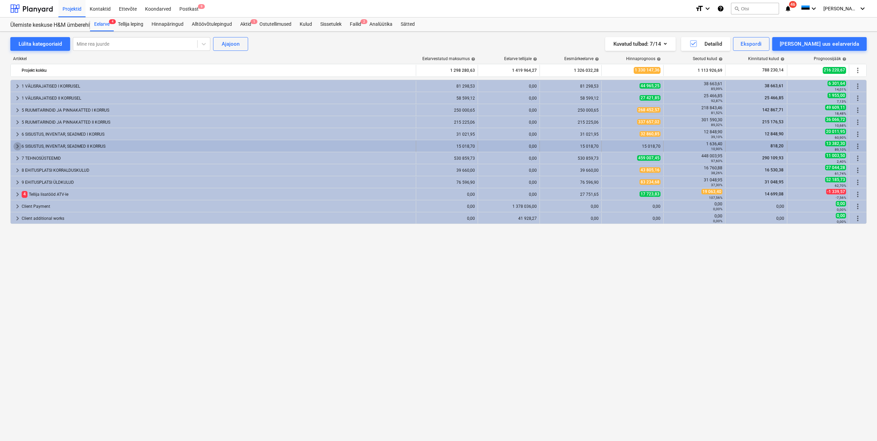
click at [17, 147] on span "keyboard_arrow_right" at bounding box center [17, 146] width 8 height 8
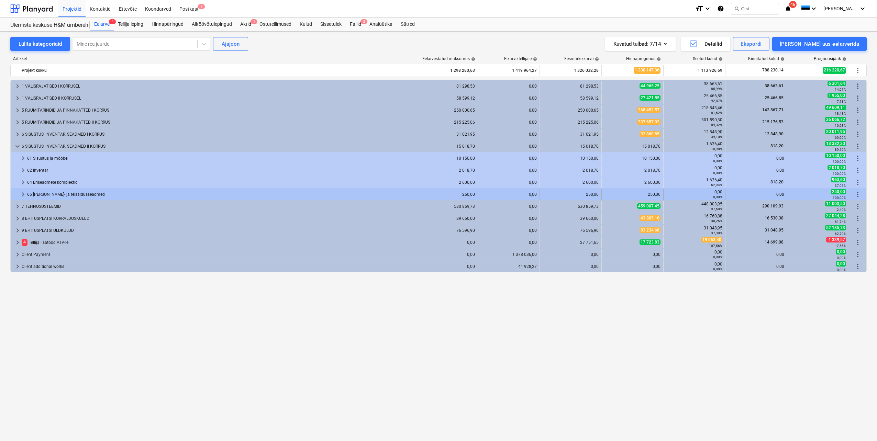
click at [22, 191] on span "keyboard_arrow_right" at bounding box center [23, 194] width 8 height 8
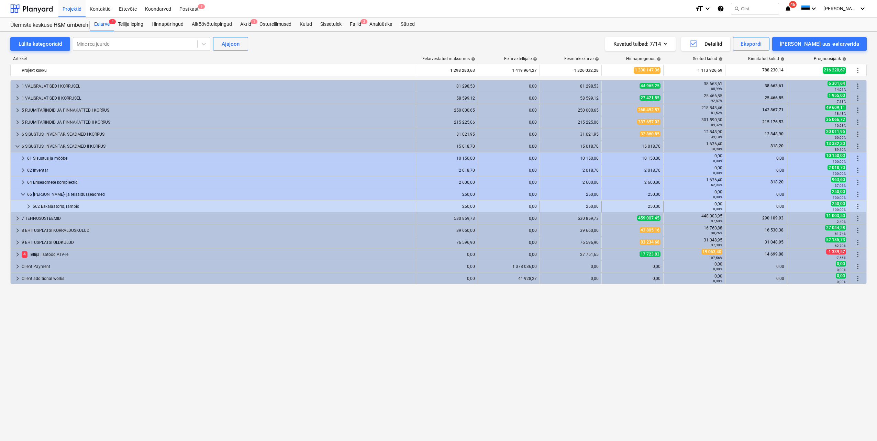
click at [27, 207] on span "keyboard_arrow_right" at bounding box center [28, 206] width 8 height 8
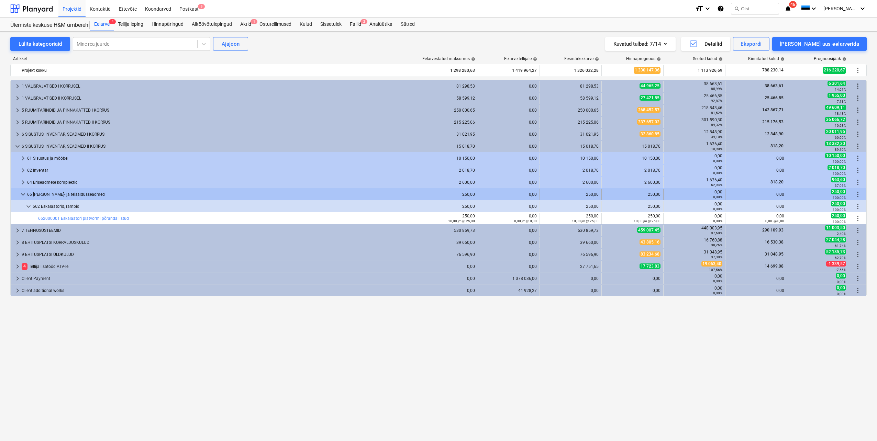
click at [22, 196] on span "keyboard_arrow_down" at bounding box center [23, 194] width 8 height 8
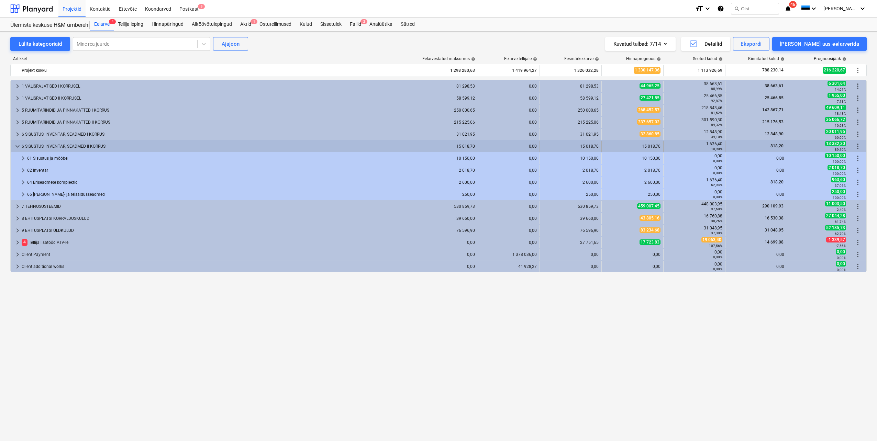
click at [18, 147] on span "keyboard_arrow_down" at bounding box center [17, 146] width 8 height 8
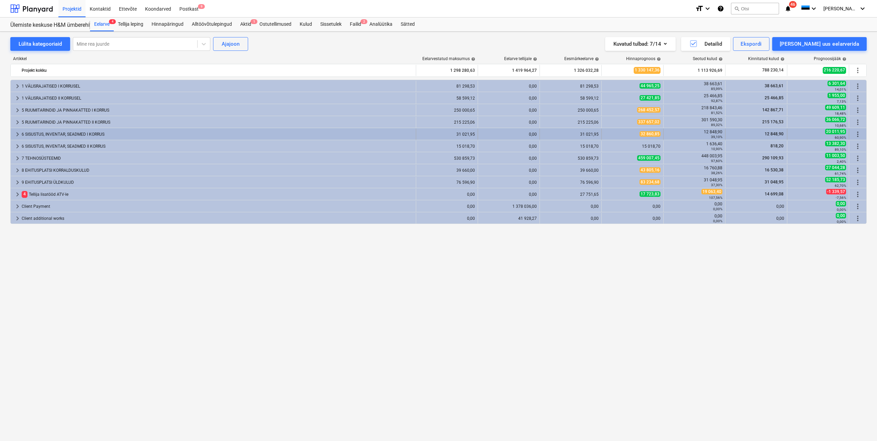
click at [17, 136] on span "keyboard_arrow_right" at bounding box center [17, 134] width 8 height 8
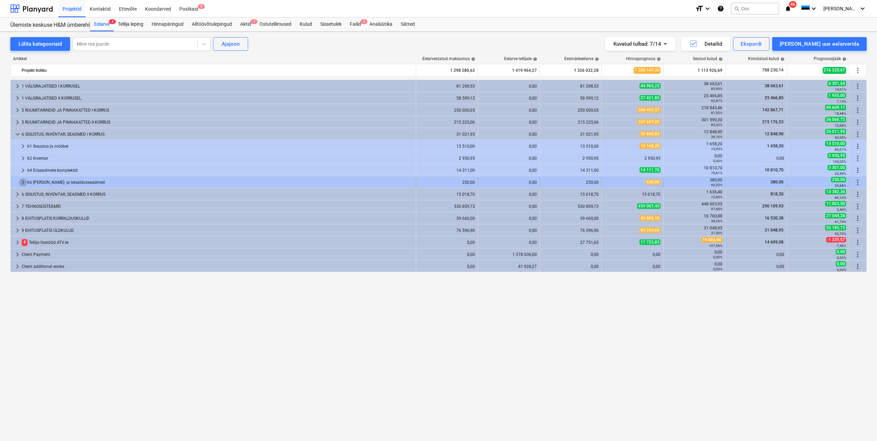
click at [23, 185] on span "keyboard_arrow_right" at bounding box center [23, 182] width 8 height 8
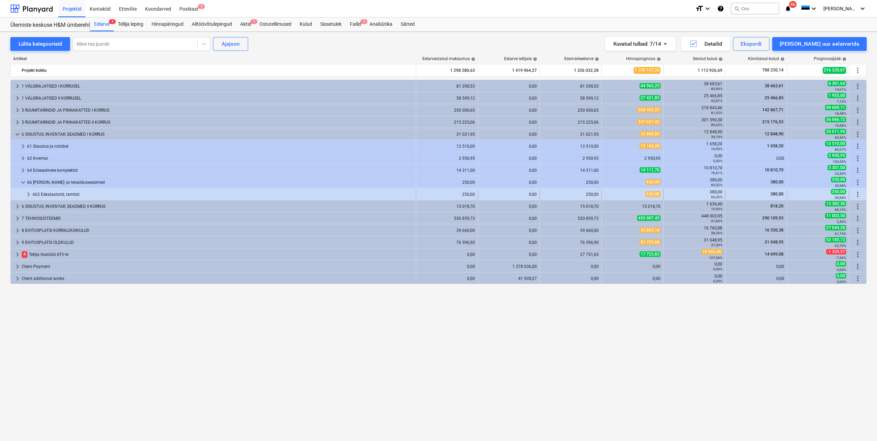
click at [30, 193] on span "keyboard_arrow_right" at bounding box center [28, 194] width 8 height 8
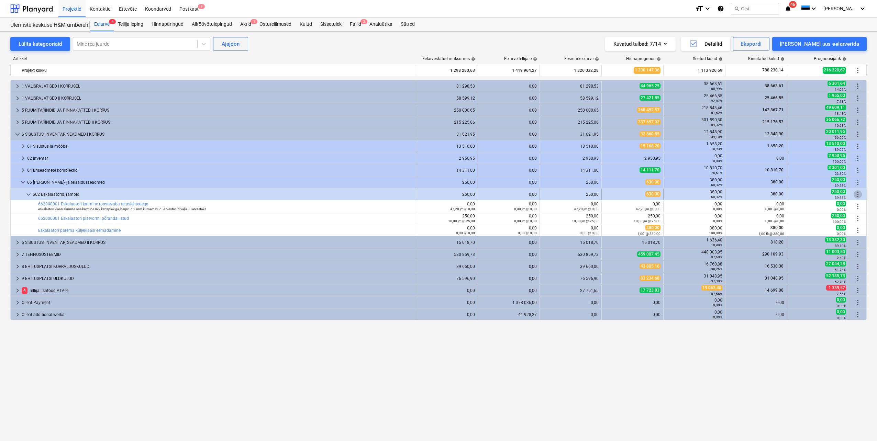
click at [859, 194] on span "more_vert" at bounding box center [858, 194] width 8 height 8
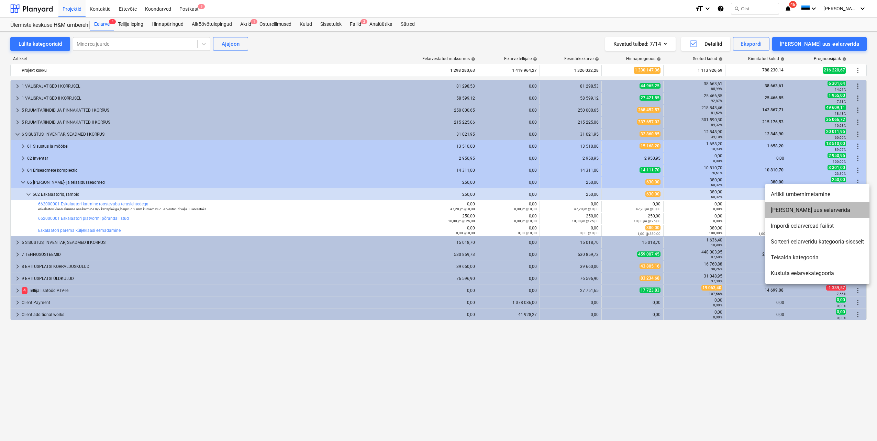
click at [818, 212] on li "[PERSON_NAME] uus eelarverida" at bounding box center [817, 210] width 104 height 16
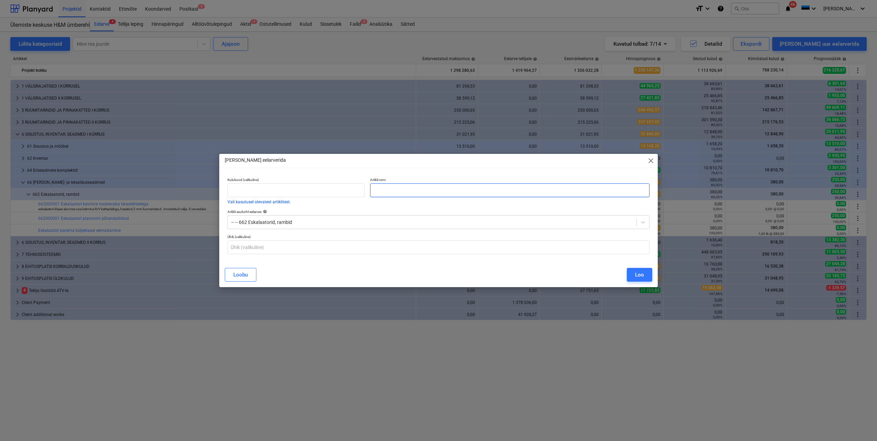
click at [444, 192] on input "text" at bounding box center [509, 190] width 279 height 14
type input "K"
type input "Eskalaatori küljeklaasi vahetus"
click at [641, 276] on div "Loo" at bounding box center [639, 274] width 9 height 9
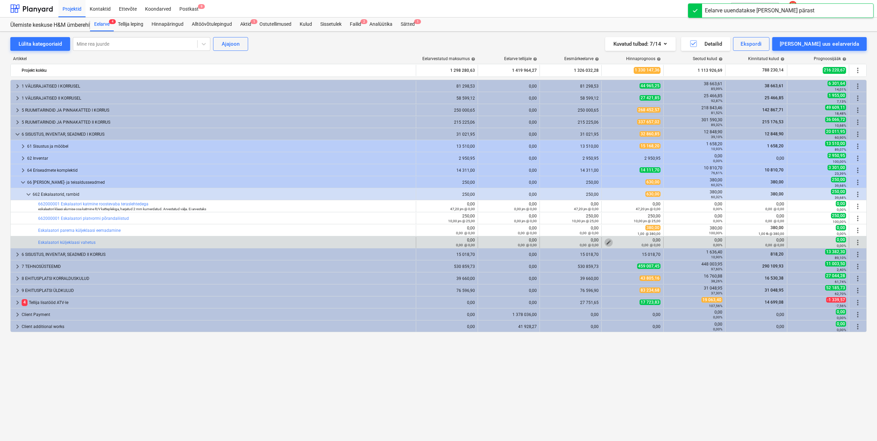
click at [608, 242] on span "edit" at bounding box center [608, 242] width 5 height 5
type textarea "x"
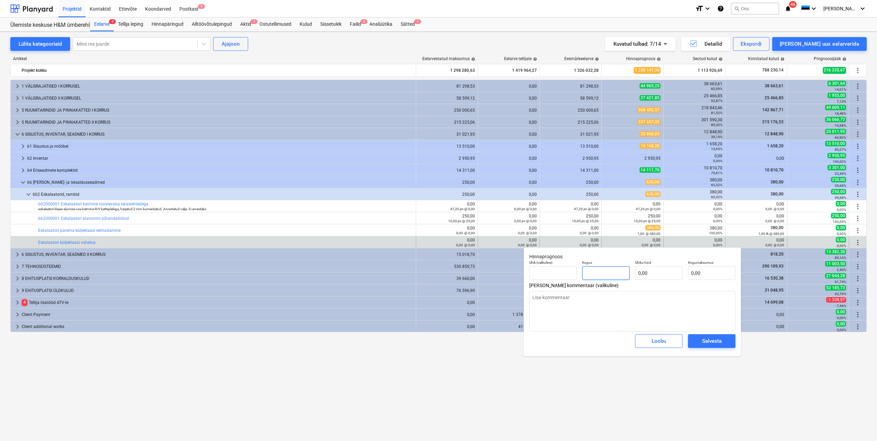
click at [605, 271] on input "text" at bounding box center [605, 273] width 47 height 14
type textarea "x"
type input "1"
type textarea "x"
type input "1,00"
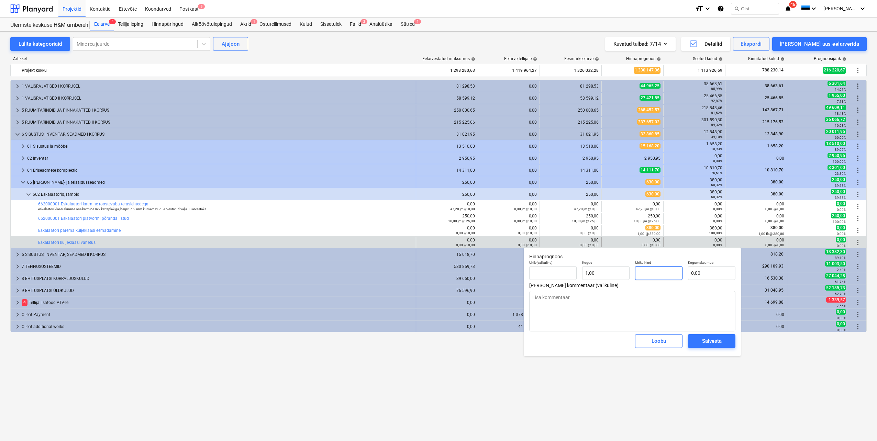
click at [655, 272] on input "text" at bounding box center [658, 273] width 47 height 14
type textarea "x"
type input "1"
type input "1,00"
type textarea "x"
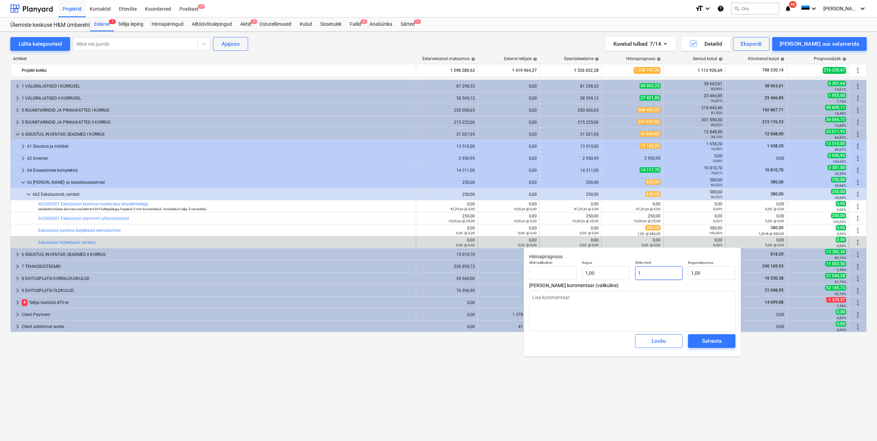
type input "16"
type input "16,00"
type textarea "x"
type input "161"
type input "161,00"
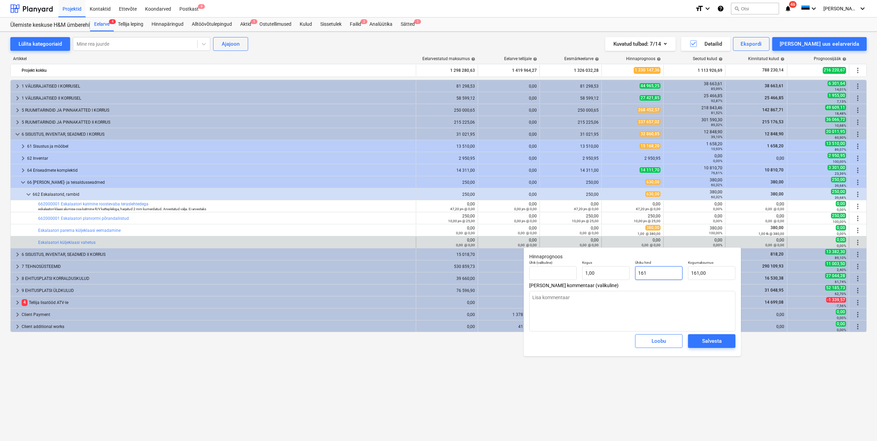
type textarea "x"
type input "1610"
type input "1 610,00"
type input "1610"
type textarea "x"
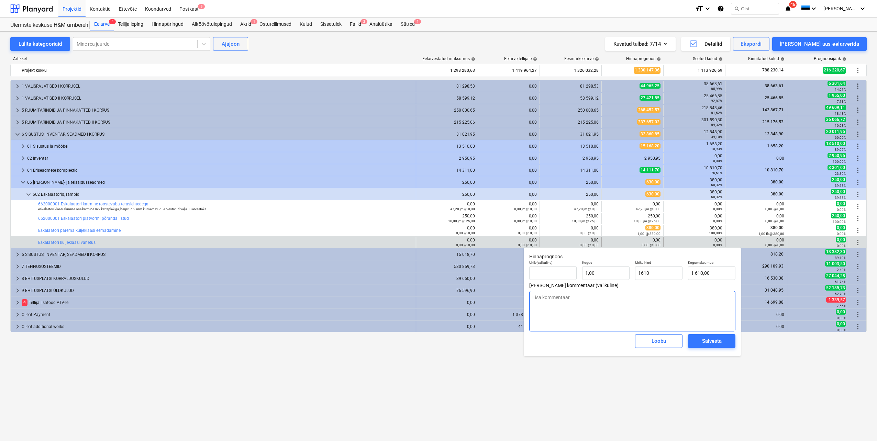
type input "1 610,00"
click at [650, 297] on textarea at bounding box center [632, 311] width 206 height 41
click at [707, 342] on div "Salvesta" at bounding box center [712, 341] width 20 height 9
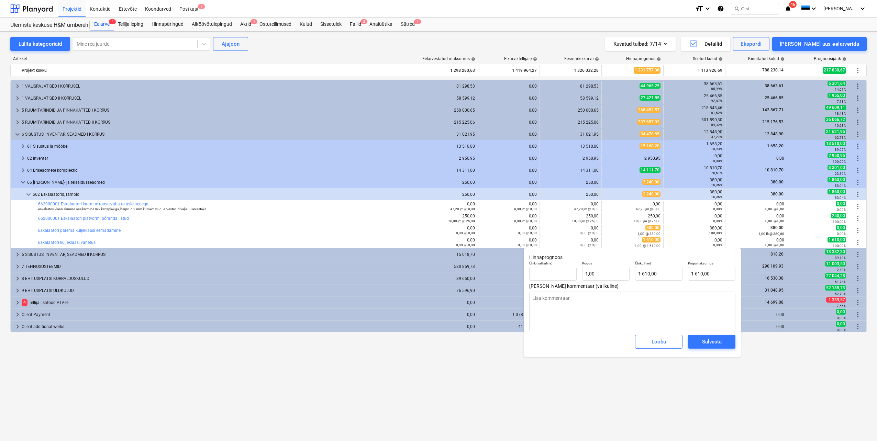
type textarea "x"
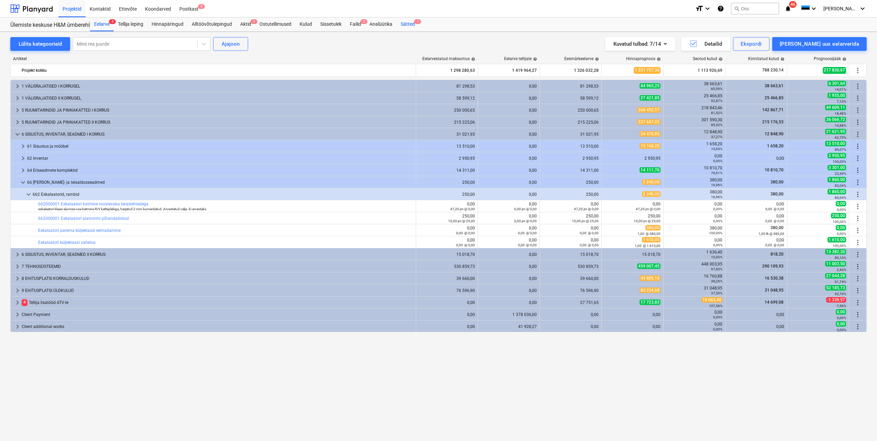
click at [409, 25] on div "Sätted 1" at bounding box center [408, 25] width 22 height 14
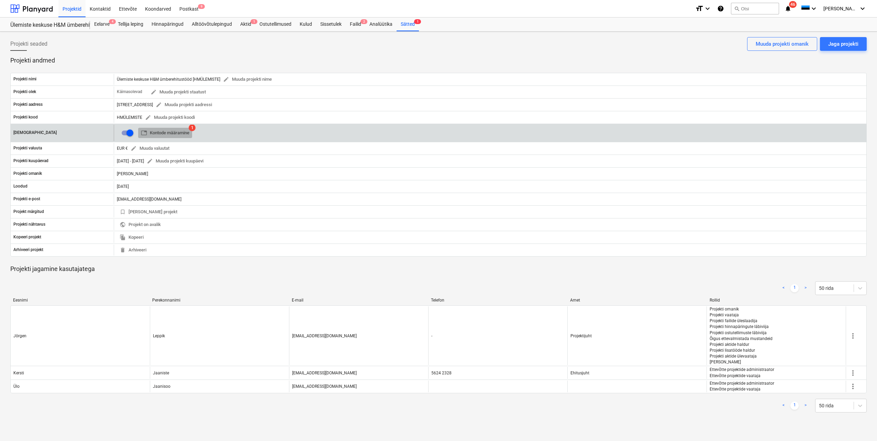
click at [177, 132] on span "table Kontode määramine" at bounding box center [165, 133] width 48 height 8
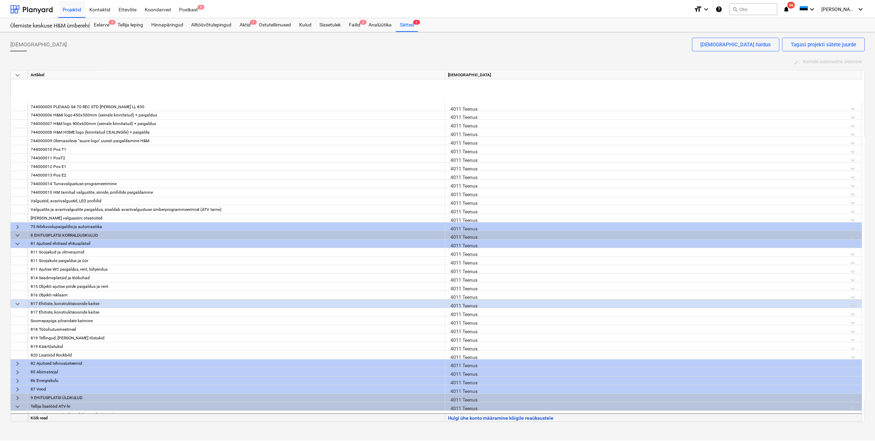
scroll to position [962, 0]
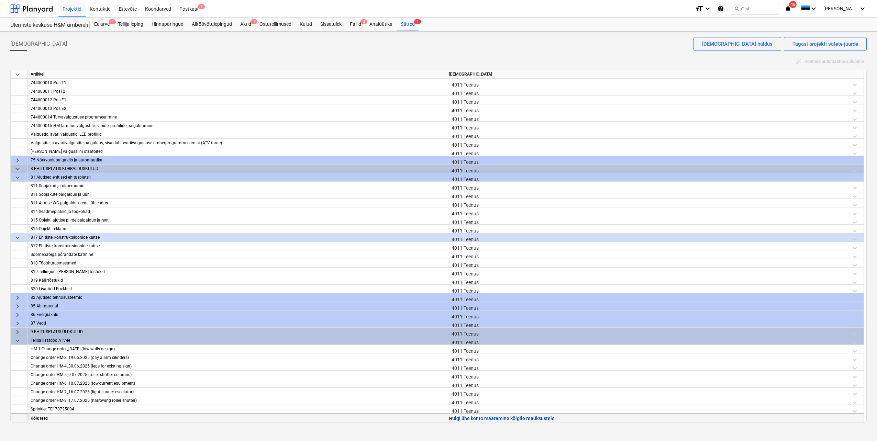
click at [466, 419] on button "Hulgi ühe konto määramine kõigile reaüksustele" at bounding box center [502, 418] width 106 height 9
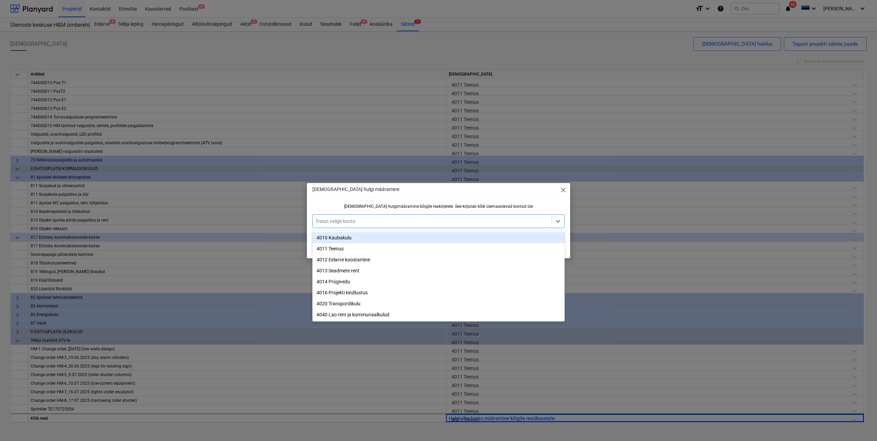
click at [479, 219] on div at bounding box center [432, 221] width 232 height 7
click at [363, 248] on div "4011 Teenus" at bounding box center [438, 248] width 252 height 11
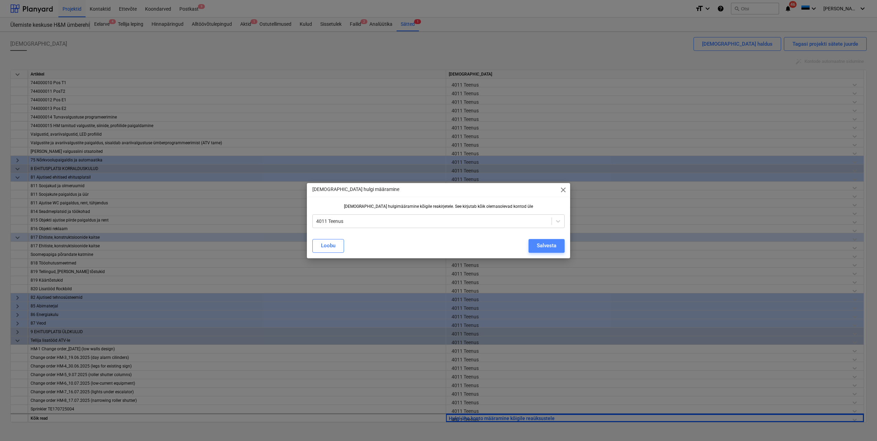
click at [544, 245] on div "Salvesta" at bounding box center [547, 245] width 20 height 9
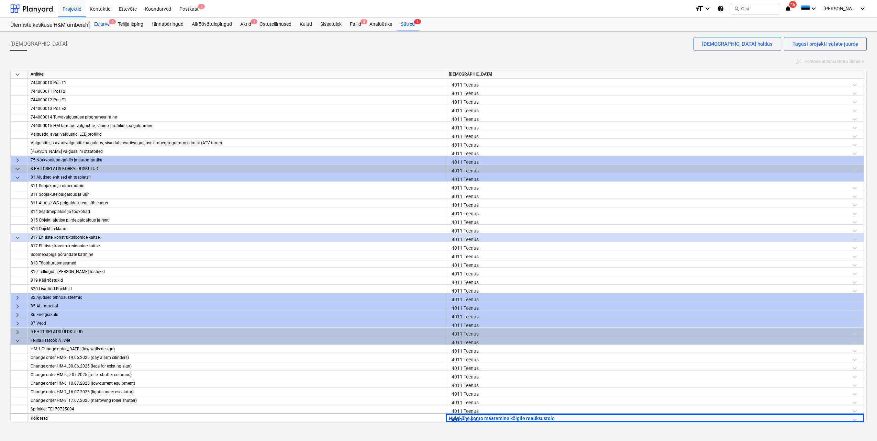
click at [101, 24] on div "Eelarve 4" at bounding box center [102, 25] width 24 height 14
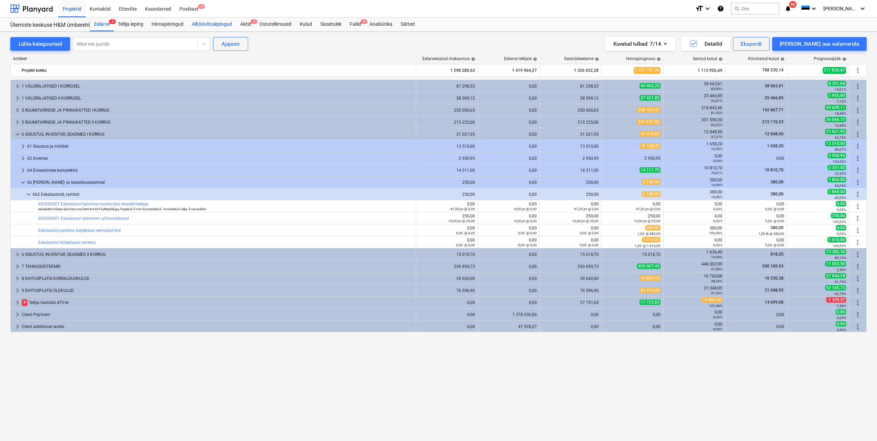
click at [209, 22] on div "Alltöövõtulepingud" at bounding box center [212, 25] width 48 height 14
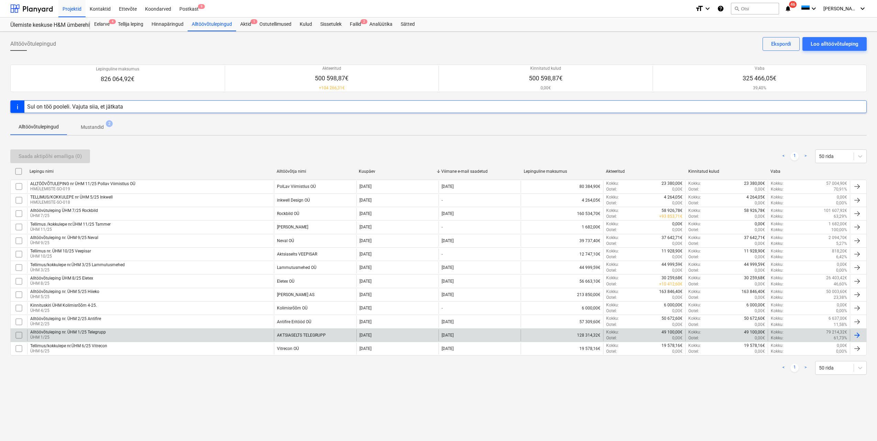
click at [90, 335] on div "Alltöövõtuleping nr. ÜHM 1/25 Telegrupp" at bounding box center [68, 332] width 76 height 5
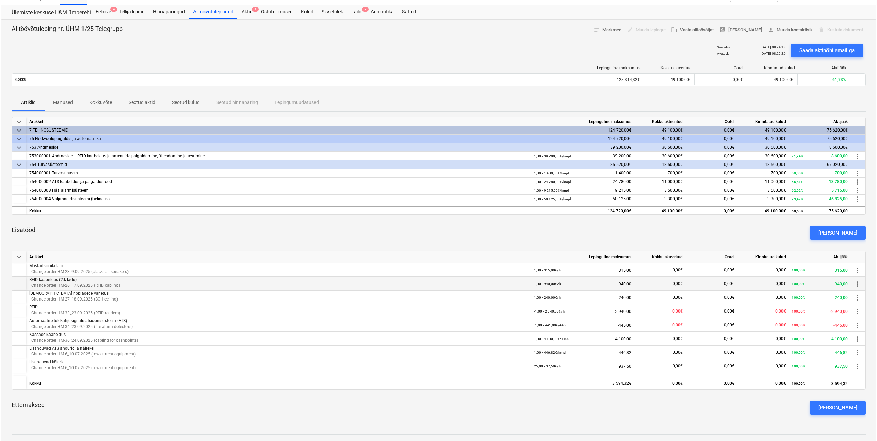
scroll to position [34, 0]
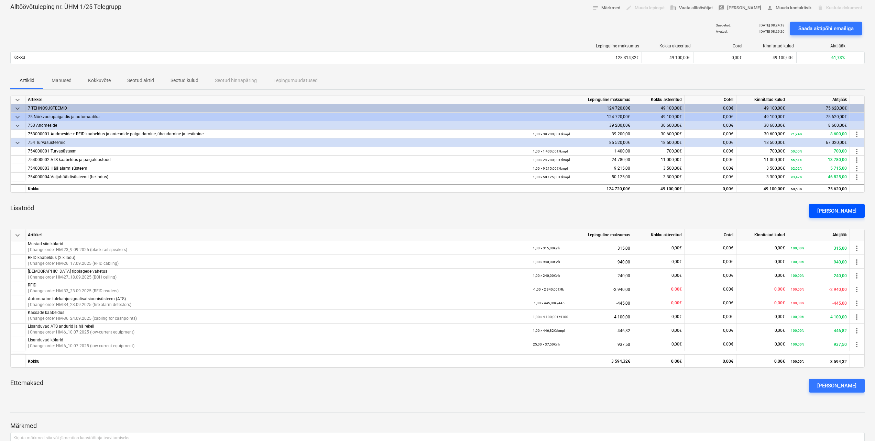
click at [829, 211] on div "[PERSON_NAME]" at bounding box center [836, 211] width 39 height 9
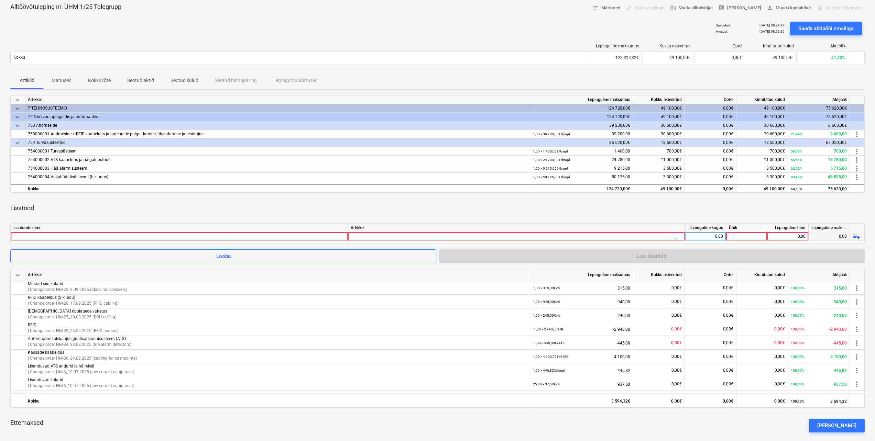
click at [280, 237] on div at bounding box center [178, 236] width 331 height 8
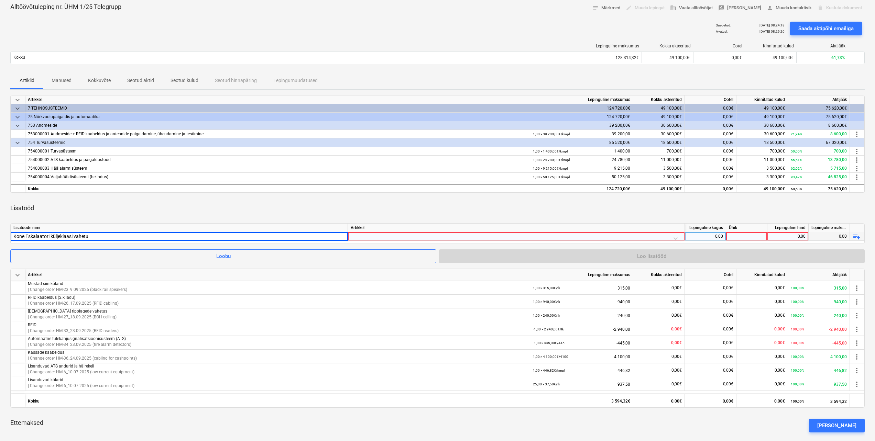
type input "Kone Eskalaatori küljeklaasi vahetus"
click at [368, 237] on div at bounding box center [515, 238] width 331 height 12
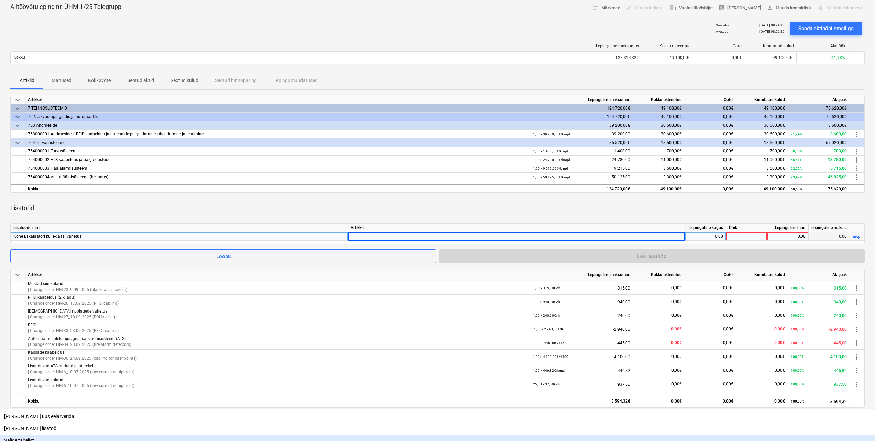
click at [378, 435] on div "Valige tabelist" at bounding box center [437, 440] width 875 height 11
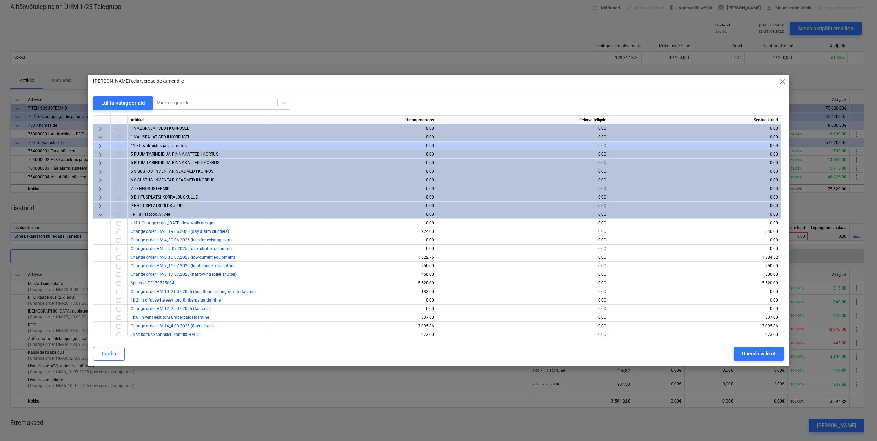
click at [100, 208] on span "keyboard_arrow_right" at bounding box center [100, 206] width 8 height 8
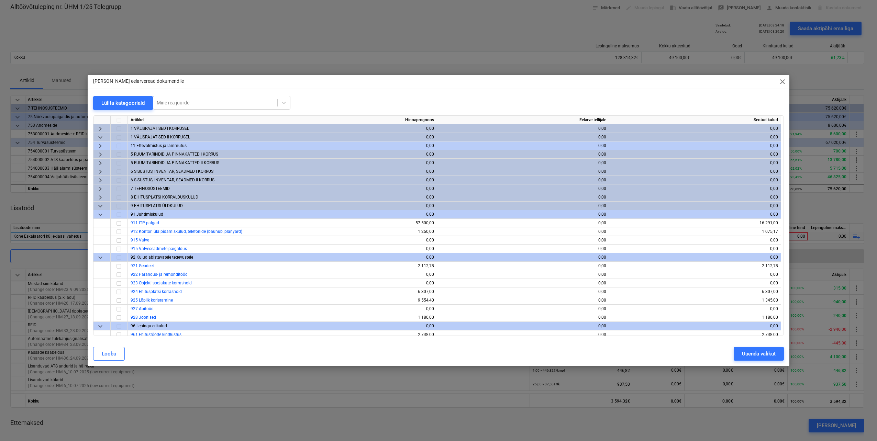
click at [100, 207] on span "keyboard_arrow_down" at bounding box center [100, 206] width 8 height 8
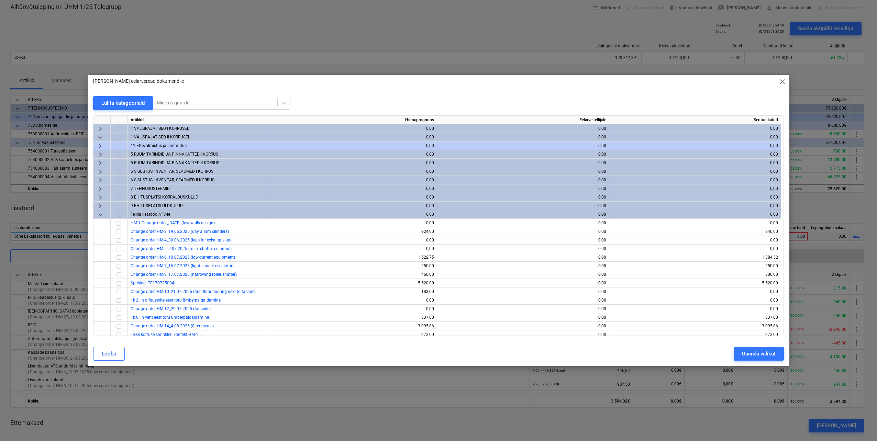
click at [101, 215] on span "keyboard_arrow_down" at bounding box center [100, 215] width 8 height 8
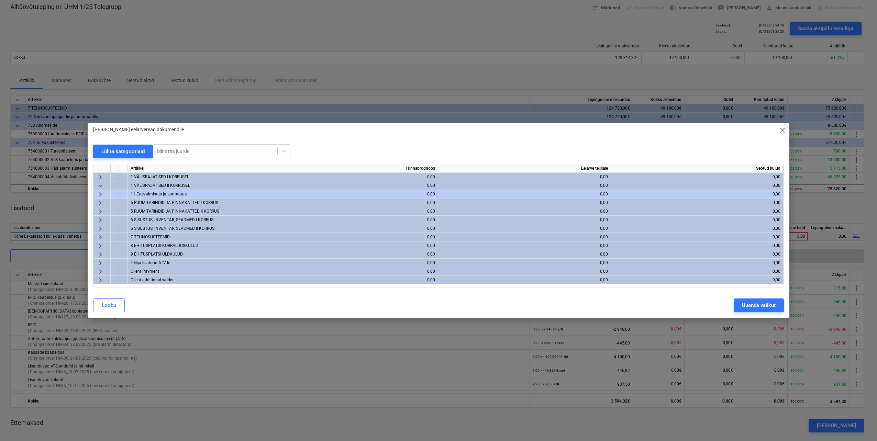
click at [100, 204] on span "keyboard_arrow_right" at bounding box center [100, 203] width 8 height 8
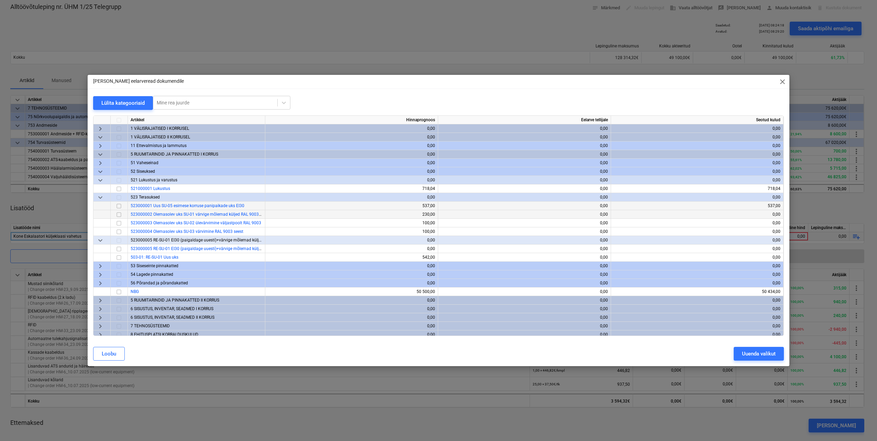
click at [101, 137] on span "keyboard_arrow_down" at bounding box center [100, 137] width 8 height 8
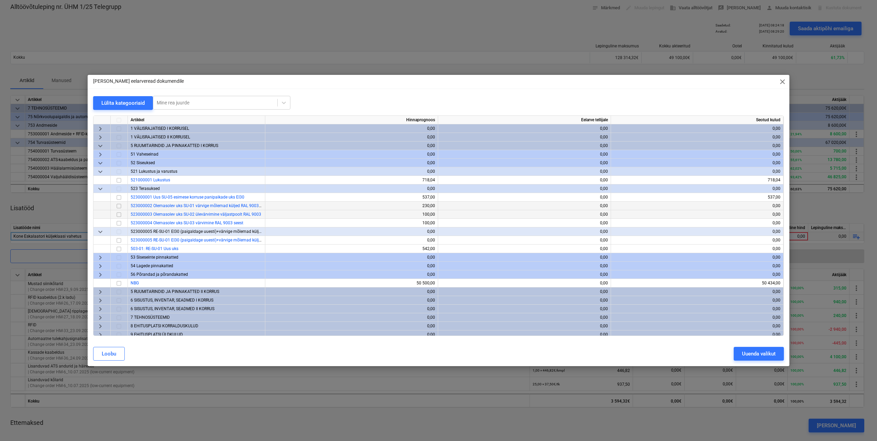
click at [100, 147] on span "keyboard_arrow_down" at bounding box center [100, 146] width 8 height 8
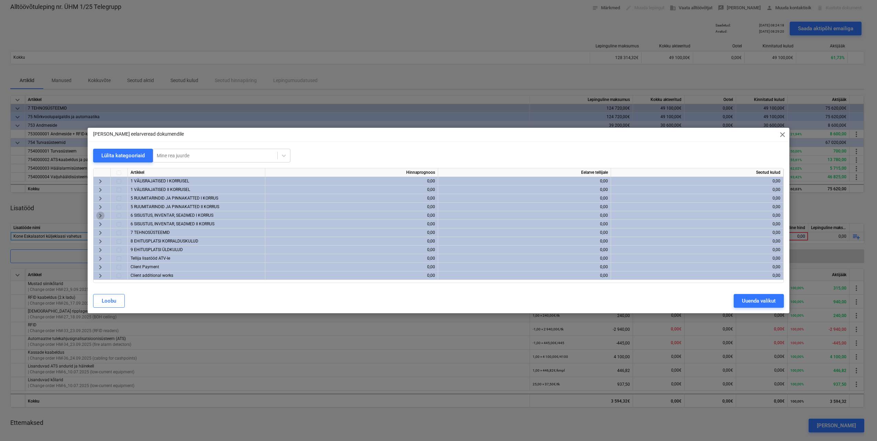
click at [102, 215] on span "keyboard_arrow_right" at bounding box center [100, 216] width 8 height 8
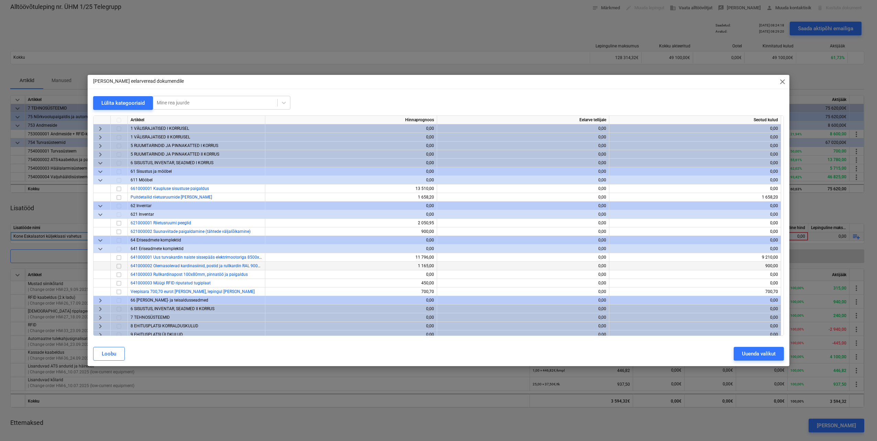
scroll to position [29, 0]
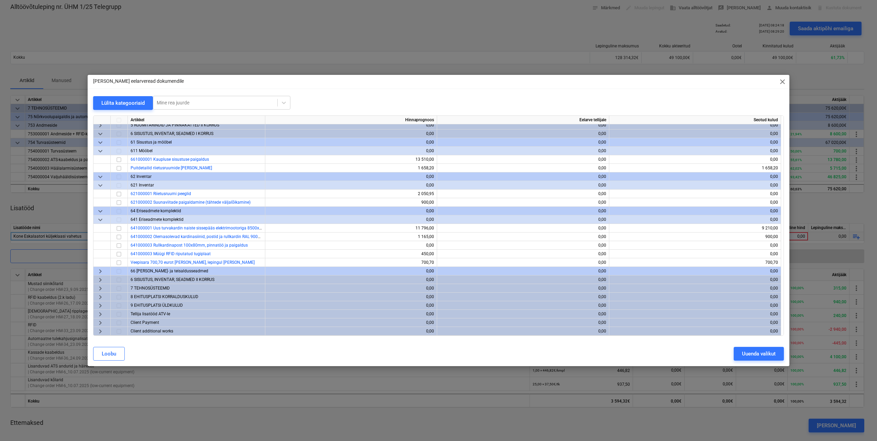
click at [101, 270] on span "keyboard_arrow_right" at bounding box center [100, 271] width 8 height 8
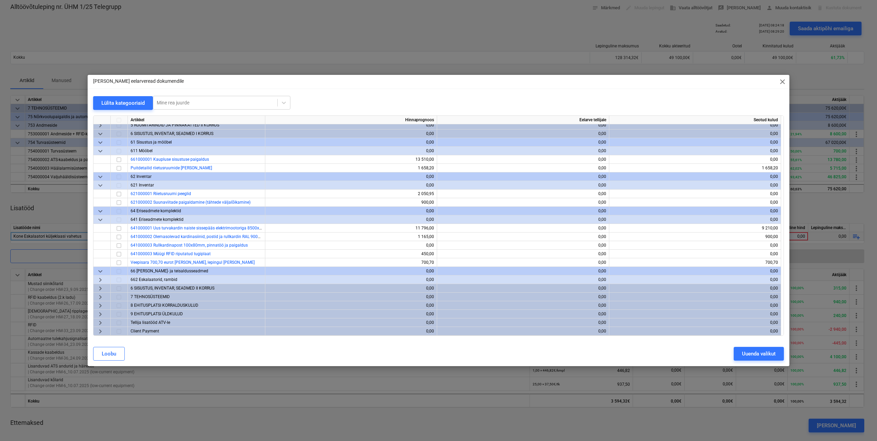
click at [100, 281] on span "keyboard_arrow_right" at bounding box center [100, 280] width 8 height 8
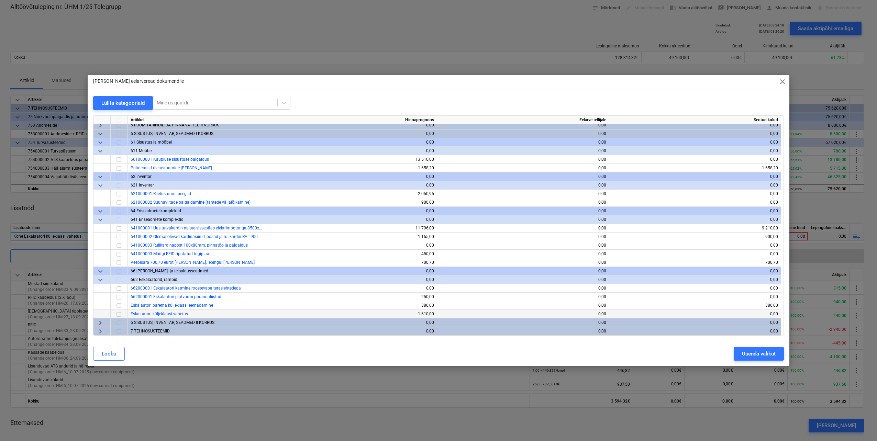
click at [121, 314] on input "checkbox" at bounding box center [119, 314] width 8 height 8
click at [757, 357] on div "Uuenda valikut" at bounding box center [759, 353] width 34 height 9
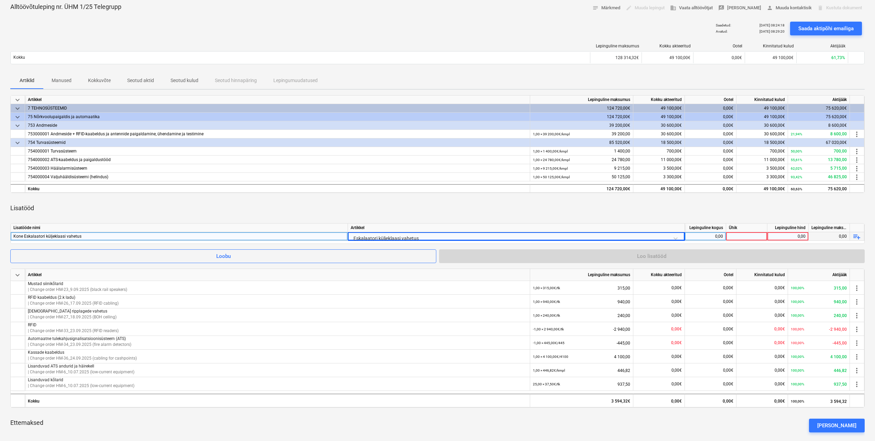
click at [693, 235] on div "0,00" at bounding box center [704, 236] width 35 height 9
type input "-1"
click at [737, 236] on div at bounding box center [746, 236] width 41 height 9
type input "tk"
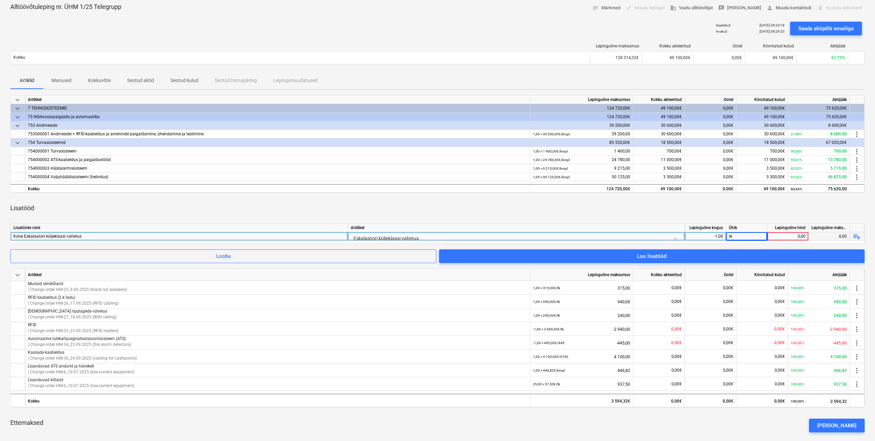
click at [771, 237] on div "0,00" at bounding box center [787, 236] width 35 height 9
type input "310"
click at [598, 199] on div "Lisatööd" at bounding box center [437, 208] width 854 height 19
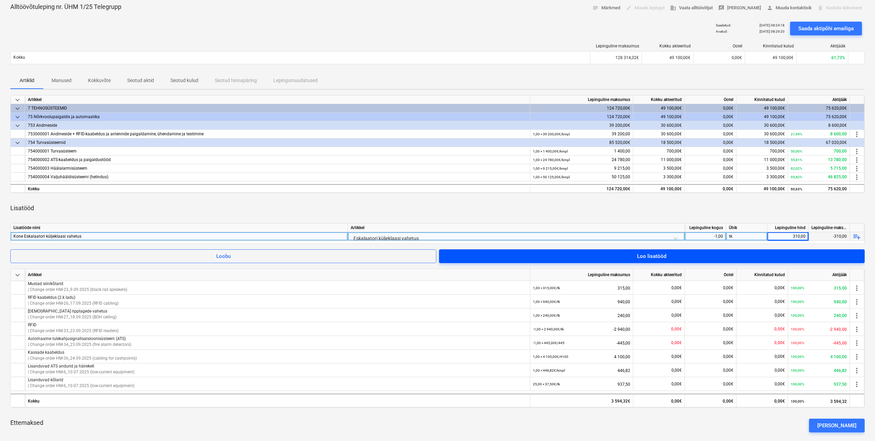
click at [663, 259] on div "Loo lisatööd" at bounding box center [651, 256] width 29 height 9
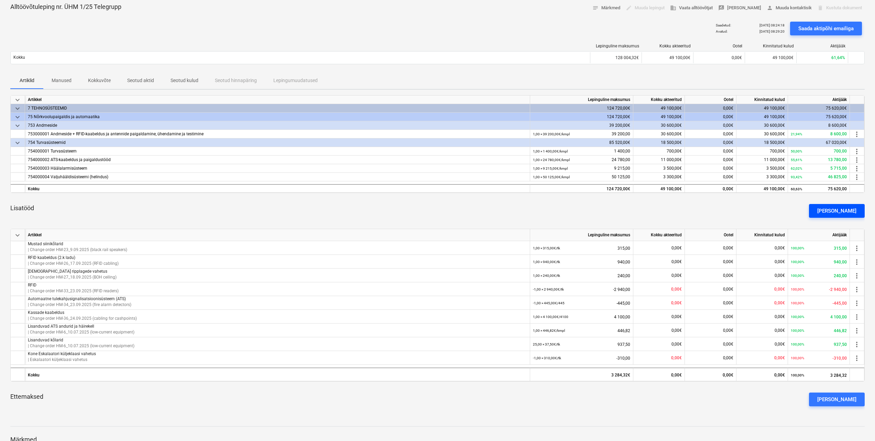
click at [841, 209] on div "[PERSON_NAME]" at bounding box center [836, 211] width 39 height 9
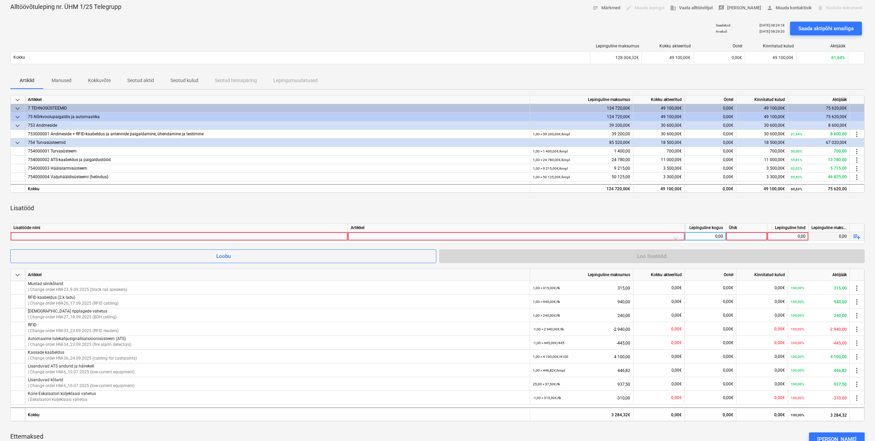
click at [229, 238] on div at bounding box center [178, 236] width 331 height 8
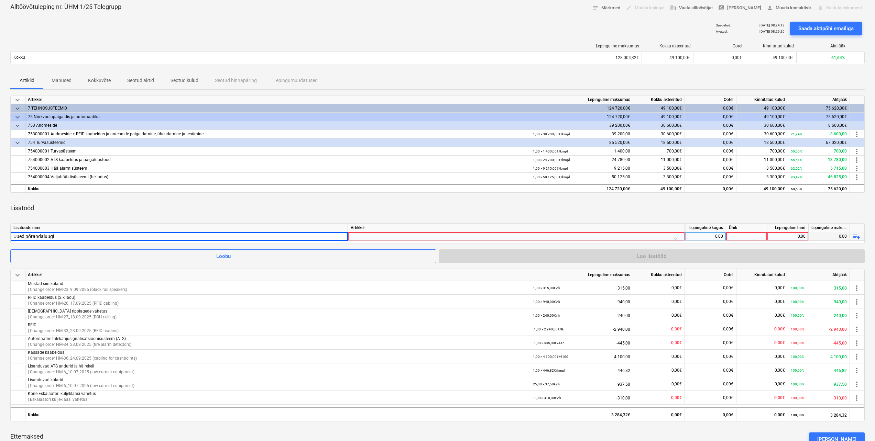
type input "Uued põrandaluugid"
click at [365, 235] on div at bounding box center [515, 238] width 331 height 12
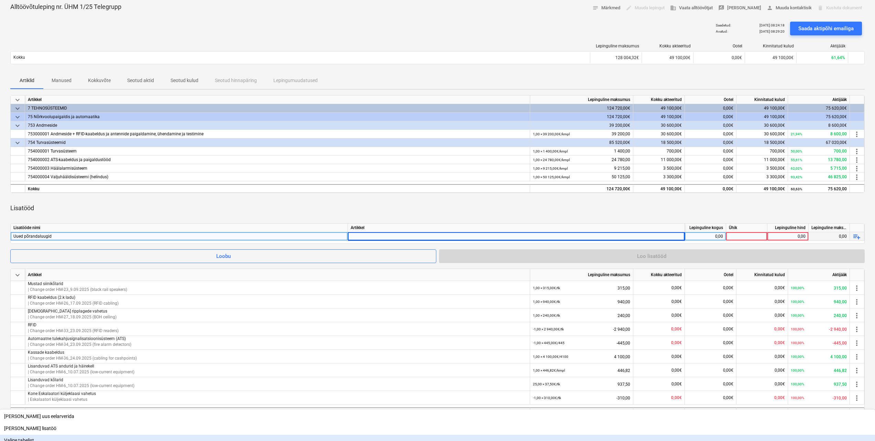
click at [384, 435] on div "Valige tabelist" at bounding box center [437, 440] width 875 height 11
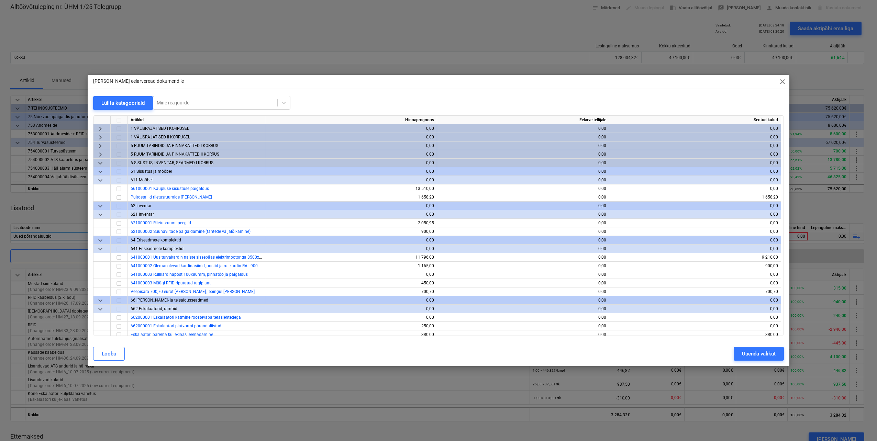
click at [101, 165] on span "keyboard_arrow_down" at bounding box center [100, 163] width 8 height 8
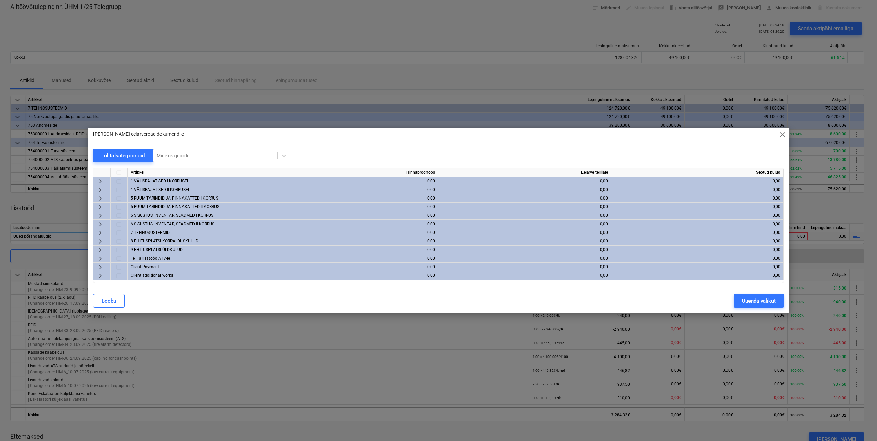
click at [101, 224] on span "keyboard_arrow_right" at bounding box center [100, 224] width 8 height 8
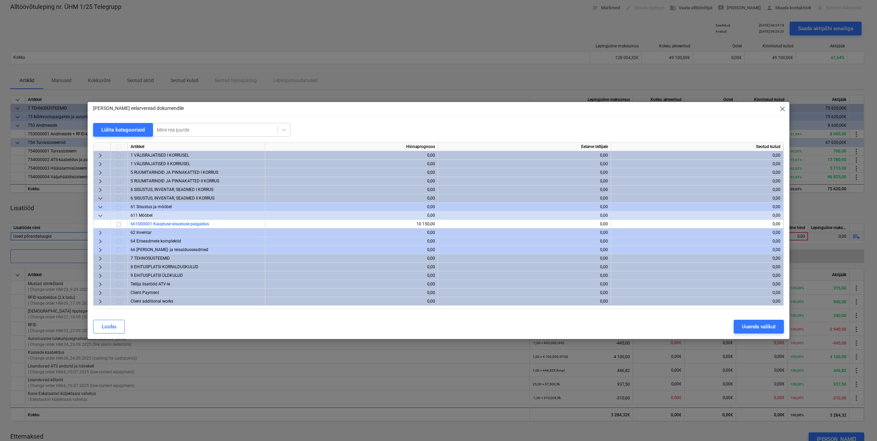
click at [101, 198] on span "keyboard_arrow_down" at bounding box center [100, 198] width 8 height 8
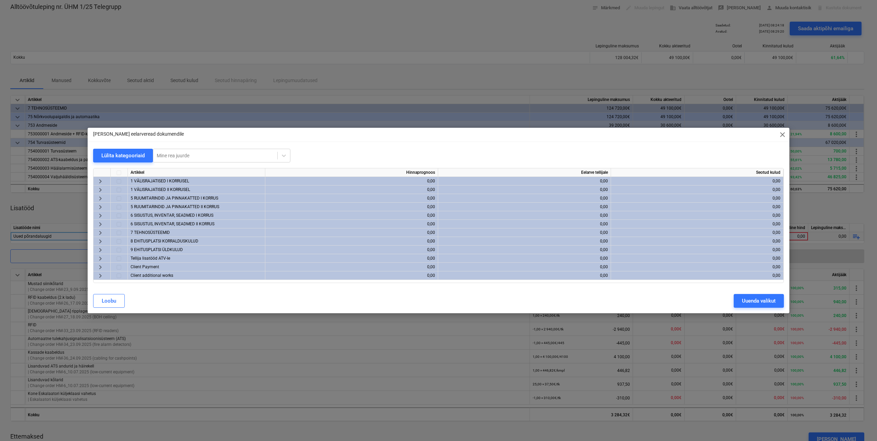
click at [98, 196] on span "keyboard_arrow_right" at bounding box center [100, 198] width 8 height 8
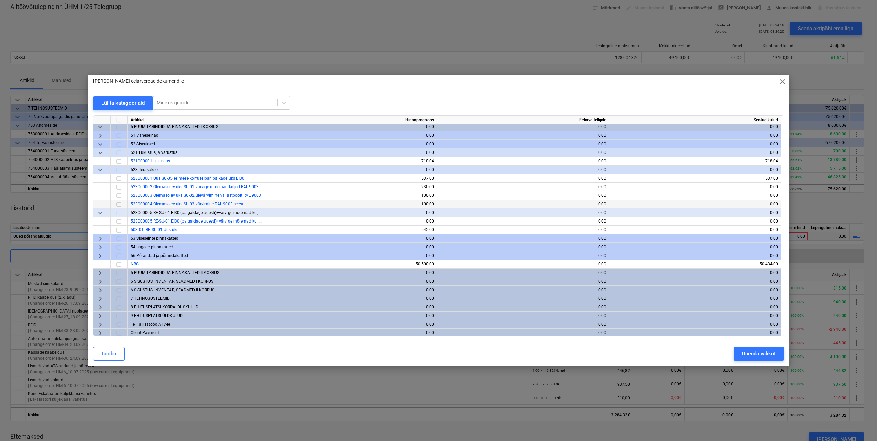
scroll to position [29, 0]
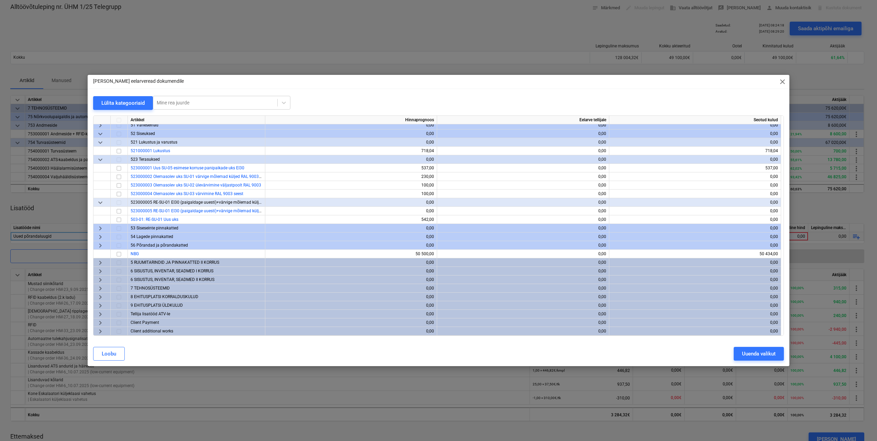
click at [101, 244] on span "keyboard_arrow_right" at bounding box center [100, 246] width 8 height 8
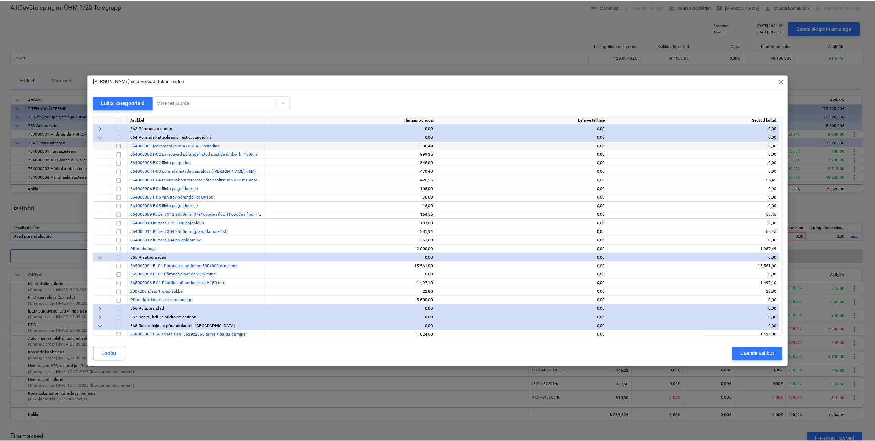
scroll to position [167, 0]
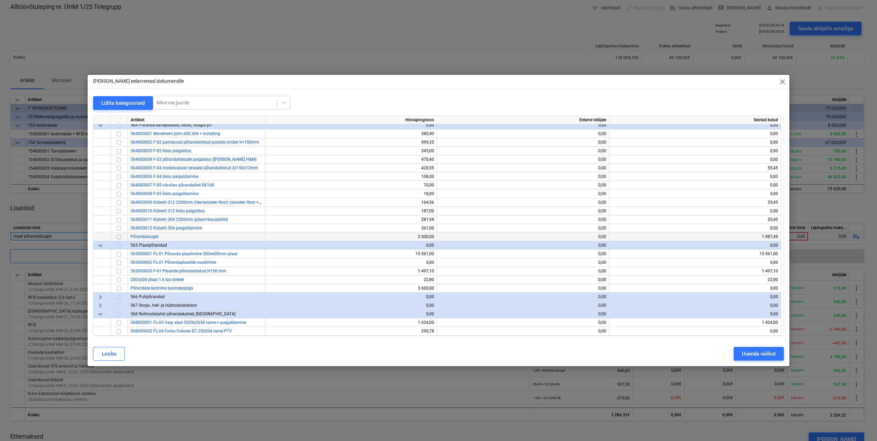
click at [119, 238] on input "checkbox" at bounding box center [119, 237] width 8 height 8
click at [740, 353] on button "Uuenda valikut" at bounding box center [759, 354] width 50 height 14
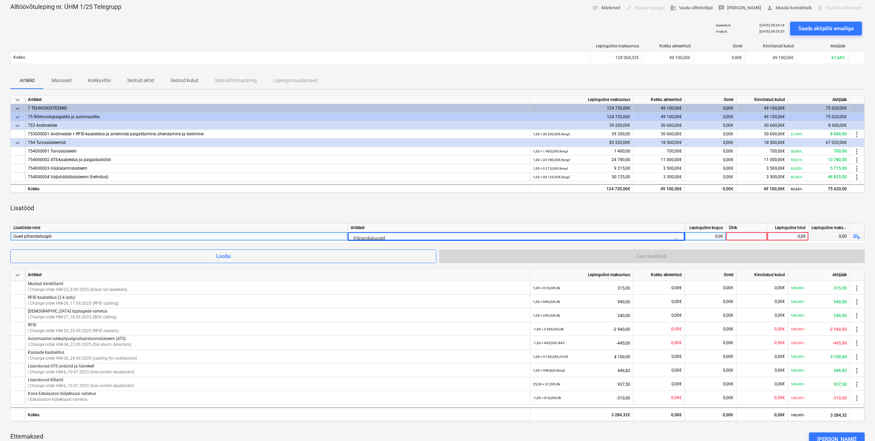
click at [716, 235] on div "0,00" at bounding box center [704, 236] width 35 height 9
type input "-1"
click at [744, 235] on div at bounding box center [746, 236] width 41 height 9
type input "tk"
click at [776, 237] on div "0,00" at bounding box center [787, 236] width 35 height 9
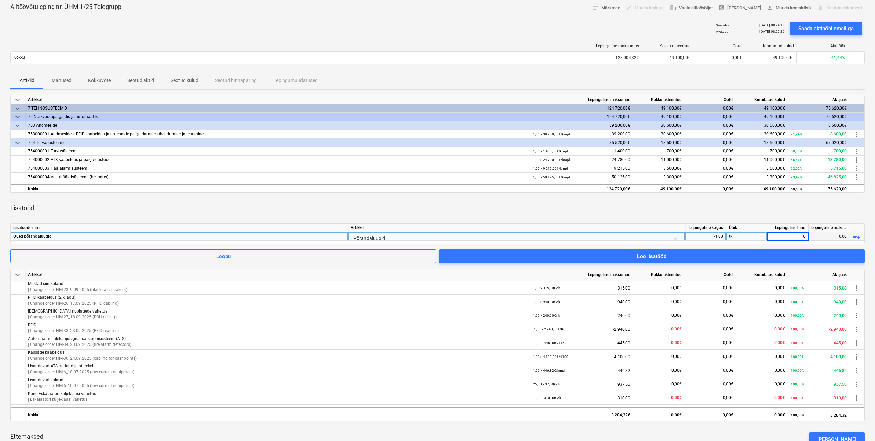
type input "160"
click at [746, 207] on div "Lisatööd" at bounding box center [437, 208] width 854 height 19
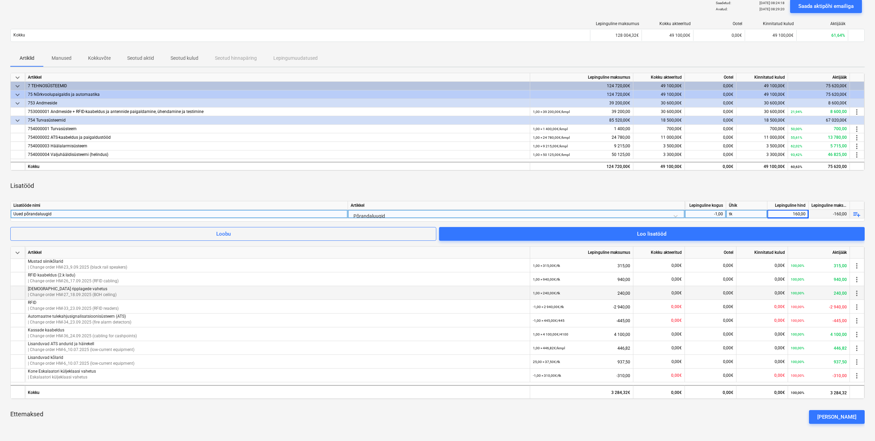
scroll to position [69, 0]
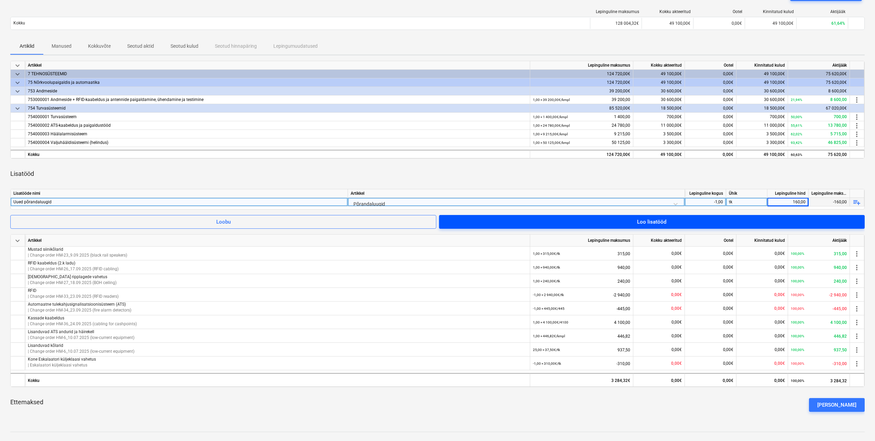
click at [692, 224] on span "Loo lisatööd" at bounding box center [651, 222] width 409 height 9
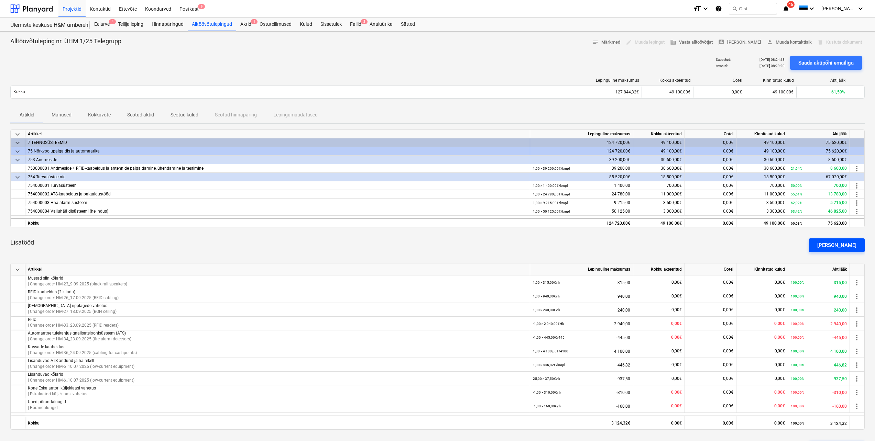
click at [838, 245] on div "[PERSON_NAME]" at bounding box center [836, 245] width 39 height 9
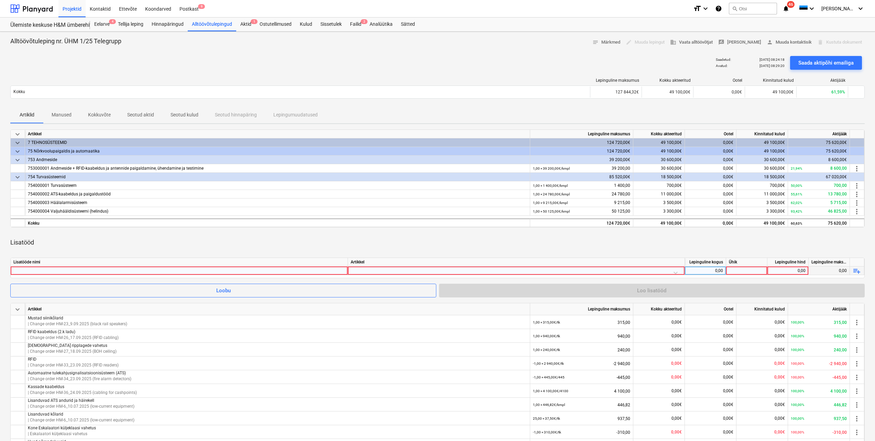
click at [175, 270] on div at bounding box center [178, 271] width 331 height 8
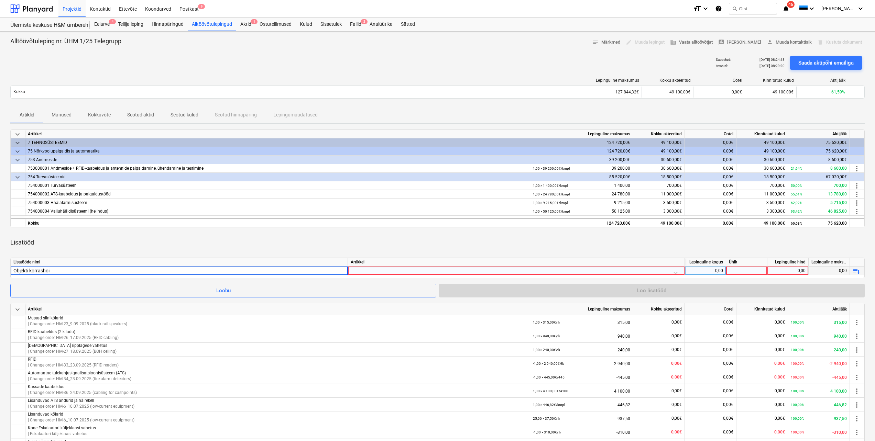
type input "Objekti korrashoid"
click at [402, 269] on div at bounding box center [515, 273] width 331 height 12
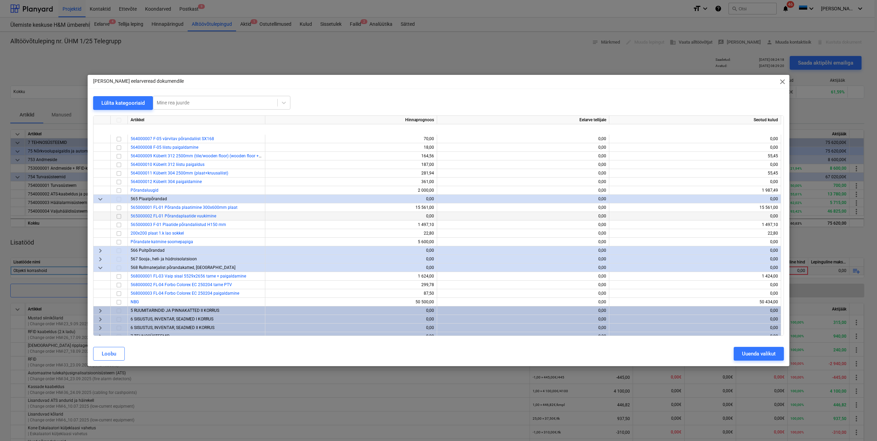
scroll to position [261, 0]
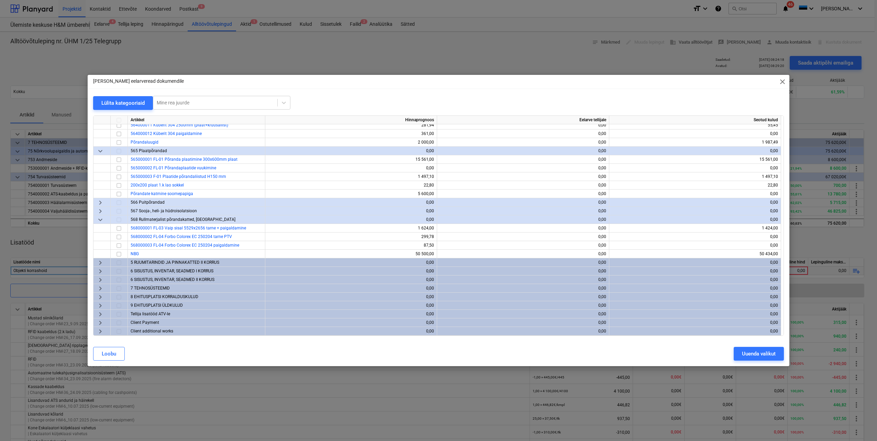
click at [99, 308] on span "keyboard_arrow_right" at bounding box center [100, 306] width 8 height 8
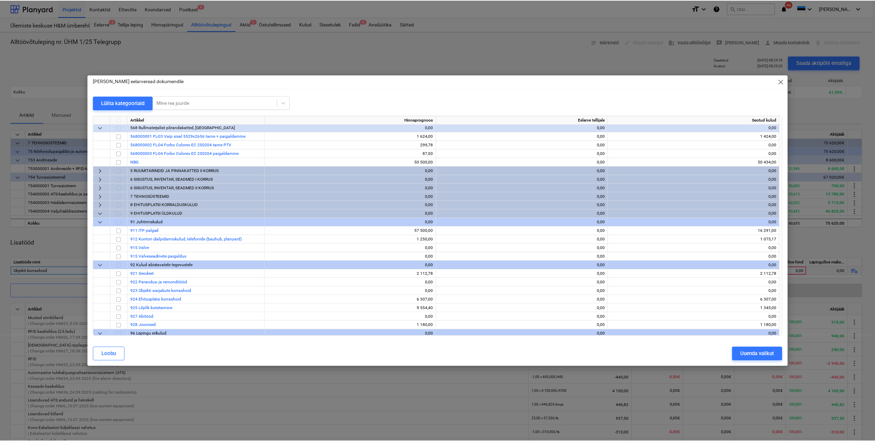
scroll to position [364, 0]
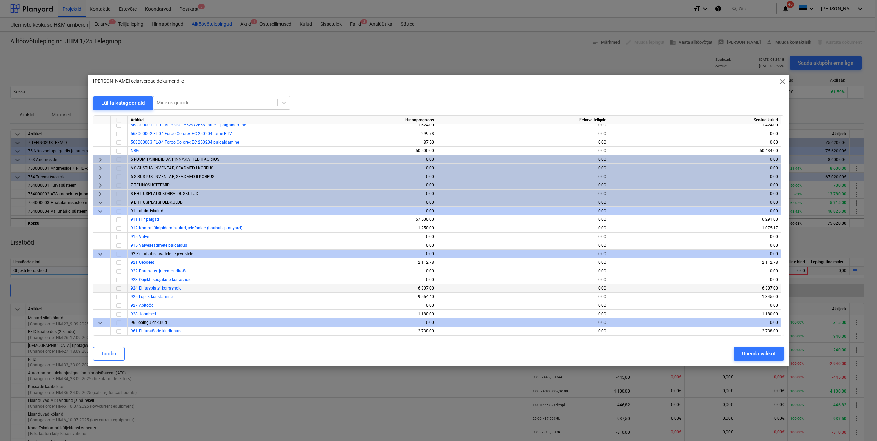
click at [119, 290] on input "checkbox" at bounding box center [119, 289] width 8 height 8
click at [748, 354] on div "Uuenda valikut" at bounding box center [759, 353] width 34 height 9
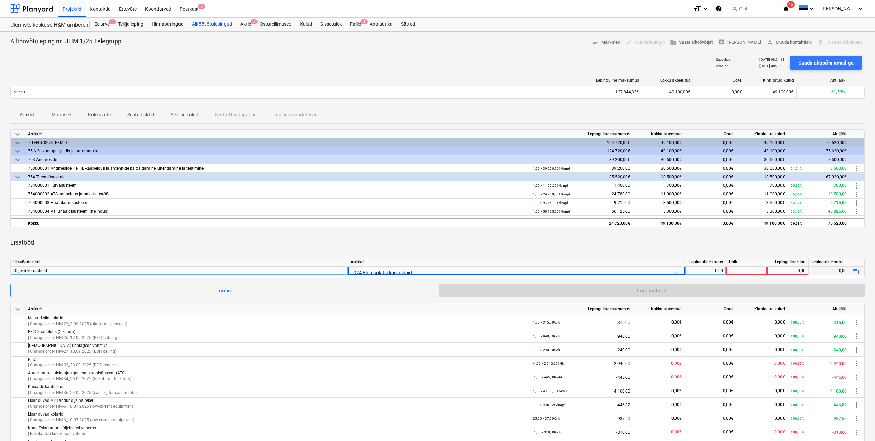
click at [718, 272] on div "0,00" at bounding box center [704, 271] width 35 height 9
type input "-1"
click at [743, 271] on div at bounding box center [746, 271] width 41 height 9
type input "450"
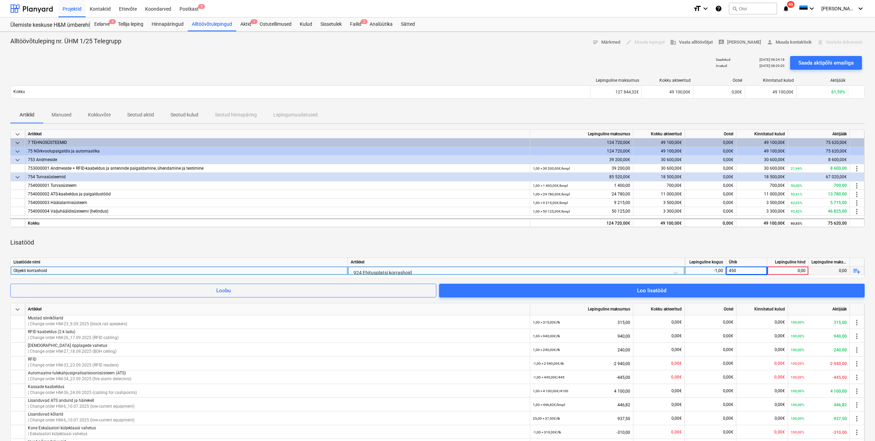
click at [697, 242] on div "Lisatööd" at bounding box center [437, 242] width 854 height 19
click at [762, 270] on div "450" at bounding box center [746, 271] width 41 height 9
type input "tk"
click at [781, 269] on div "0,00" at bounding box center [787, 271] width 35 height 9
type input "450"
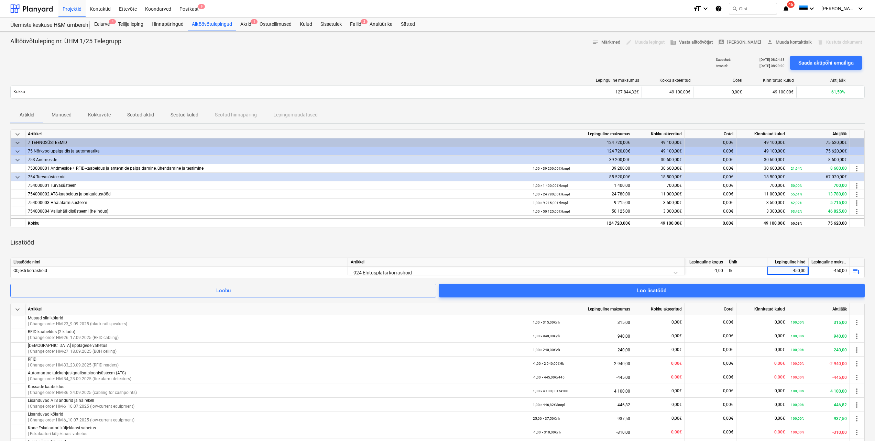
click at [713, 239] on div "Lisatööd" at bounding box center [437, 242] width 854 height 19
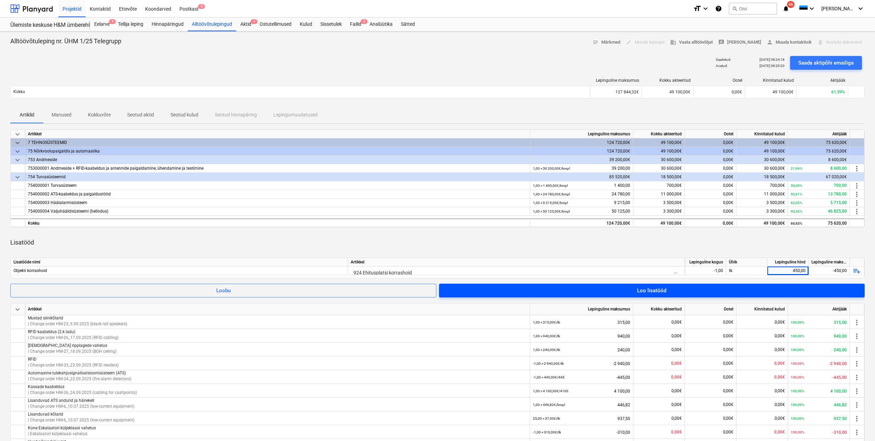
click at [689, 293] on span "Loo lisatööd" at bounding box center [651, 290] width 409 height 9
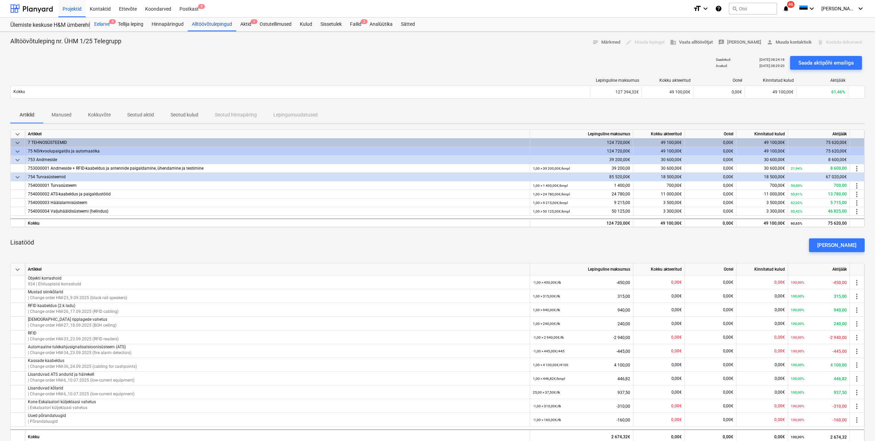
click at [105, 25] on div "Eelarve 4" at bounding box center [102, 25] width 24 height 14
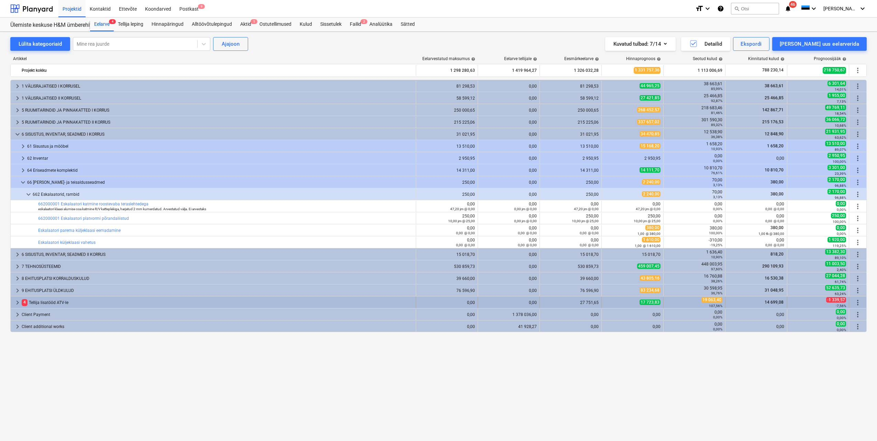
click at [17, 301] on span "keyboard_arrow_right" at bounding box center [17, 303] width 8 height 8
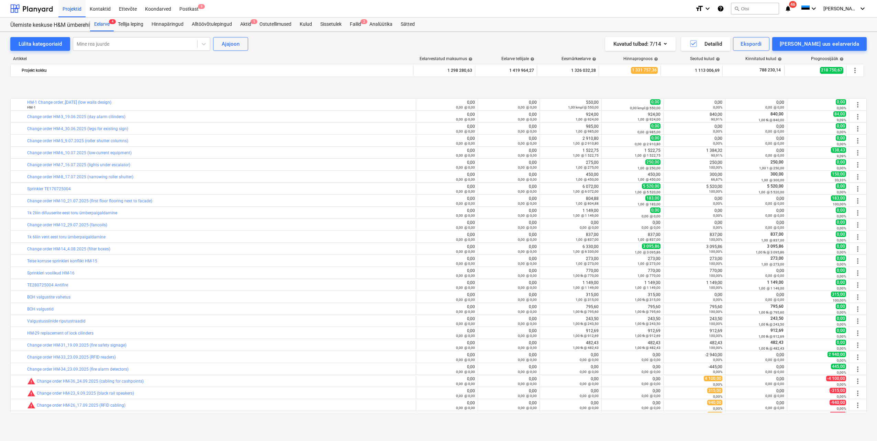
scroll to position [244, 0]
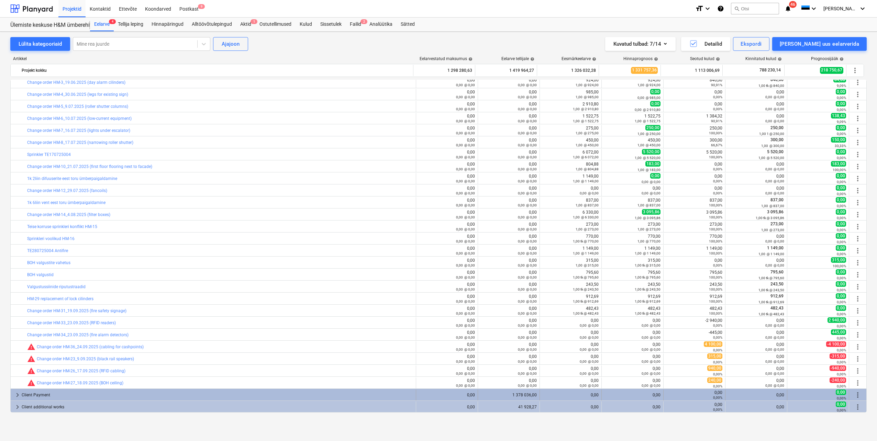
click at [16, 394] on span "keyboard_arrow_right" at bounding box center [17, 395] width 8 height 8
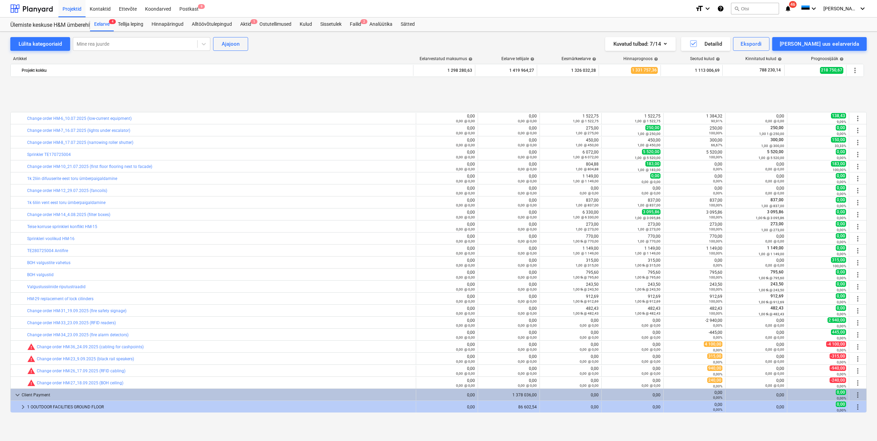
scroll to position [353, 0]
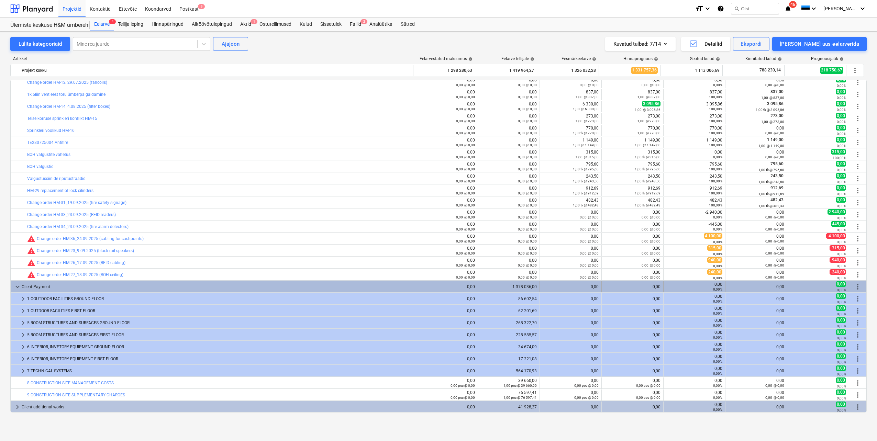
click at [18, 287] on span "keyboard_arrow_down" at bounding box center [17, 287] width 8 height 8
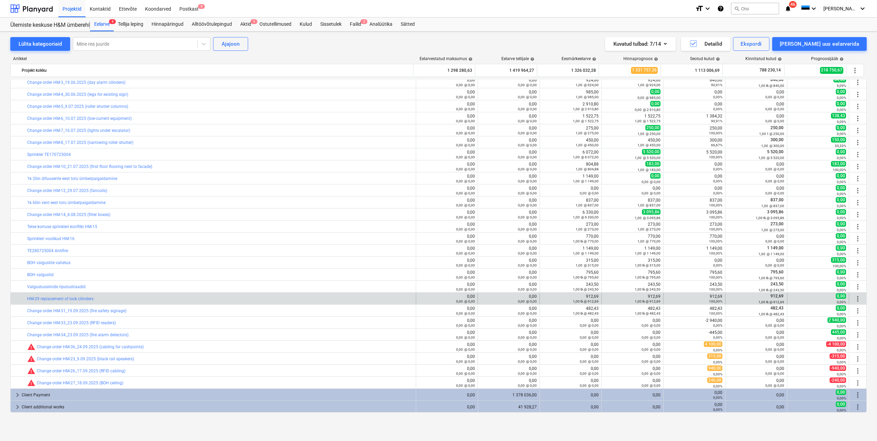
scroll to position [244, 0]
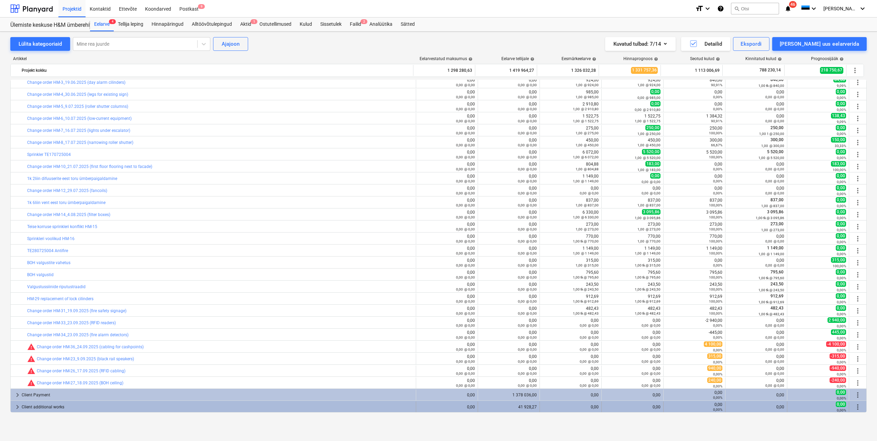
click at [17, 407] on span "keyboard_arrow_right" at bounding box center [17, 407] width 8 height 8
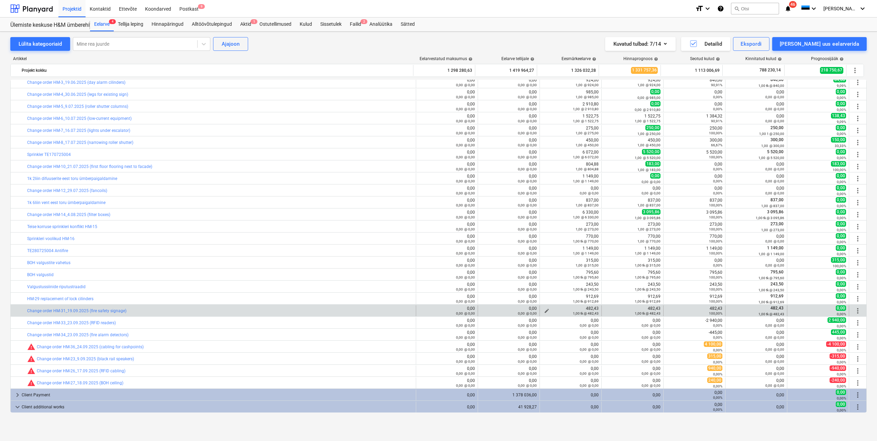
click at [544, 311] on span "edit" at bounding box center [546, 310] width 5 height 5
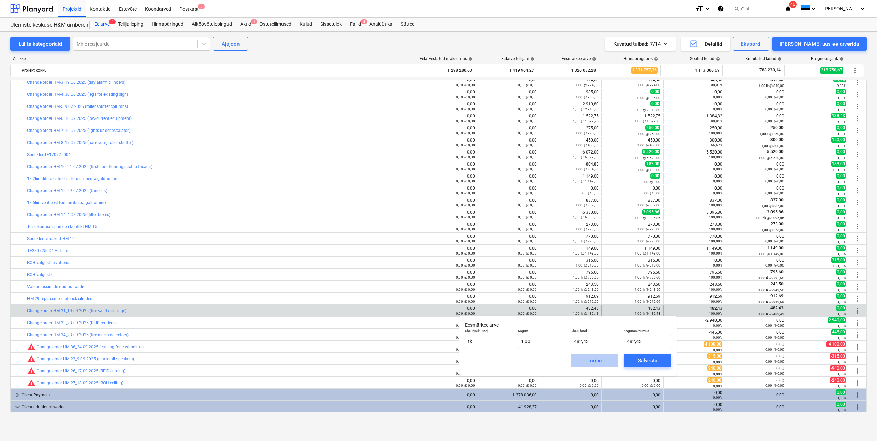
click at [589, 360] on div "Loobu" at bounding box center [594, 360] width 14 height 9
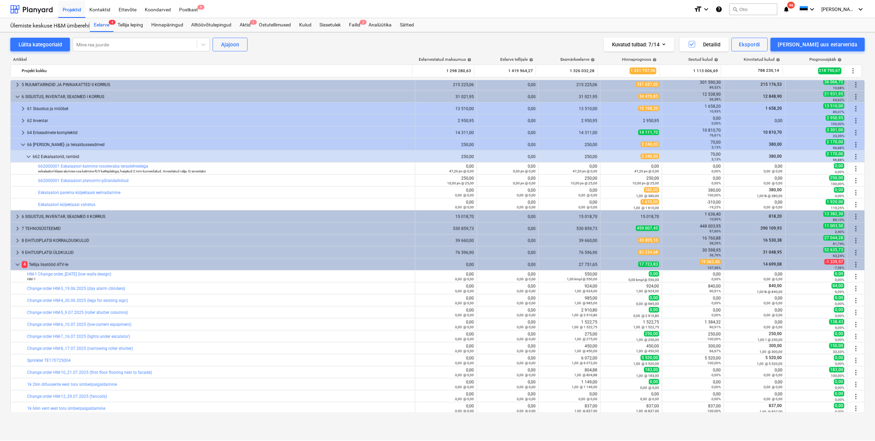
scroll to position [416, 0]
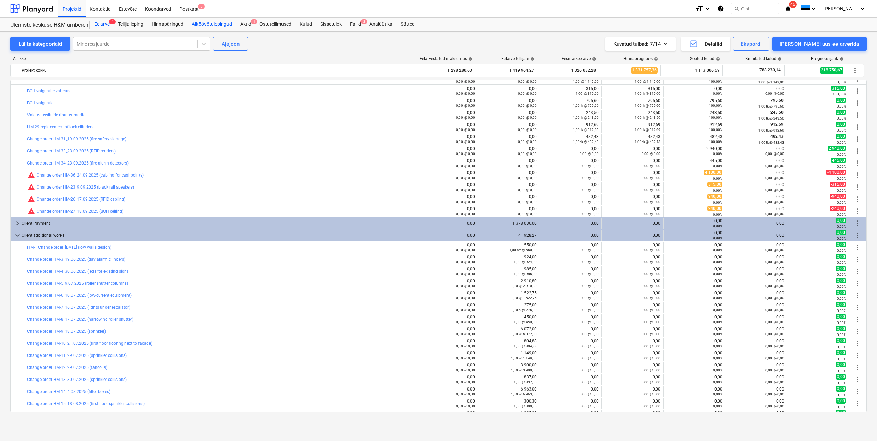
click at [200, 23] on div "Alltöövõtulepingud" at bounding box center [212, 25] width 48 height 14
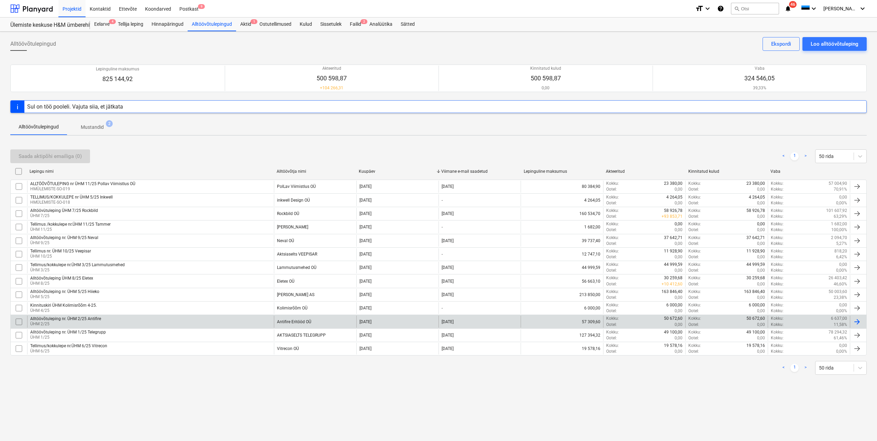
click at [82, 318] on div "Alltöövõtuleping nr. ÜHM 2/25 Antifire" at bounding box center [65, 318] width 71 height 5
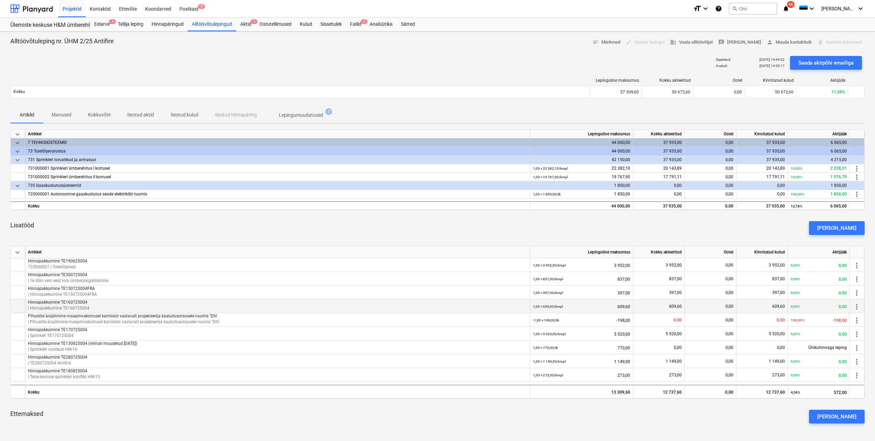
scroll to position [34, 0]
